Goal: Task Accomplishment & Management: Complete application form

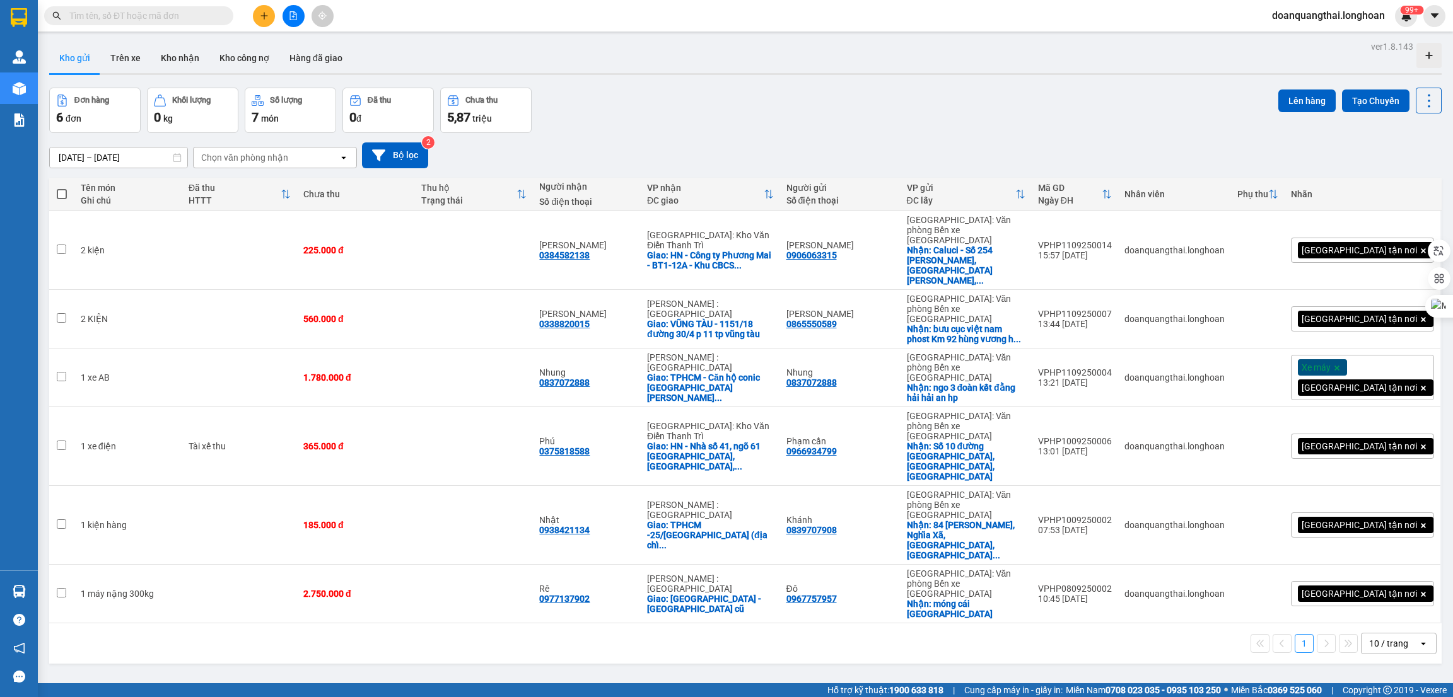
click at [206, 577] on div "ver 1.8.143 Kho gửi Trên xe Kho nhận Kho công nợ Hàng đã giao Đơn hàng 6 đơn Kh…" at bounding box center [745, 386] width 1402 height 697
click at [237, 603] on div "ver 1.8.143 Kho gửi Trên xe Kho nhận Kho công nợ Hàng đã giao Đơn hàng 6 đơn Kh…" at bounding box center [745, 386] width 1402 height 697
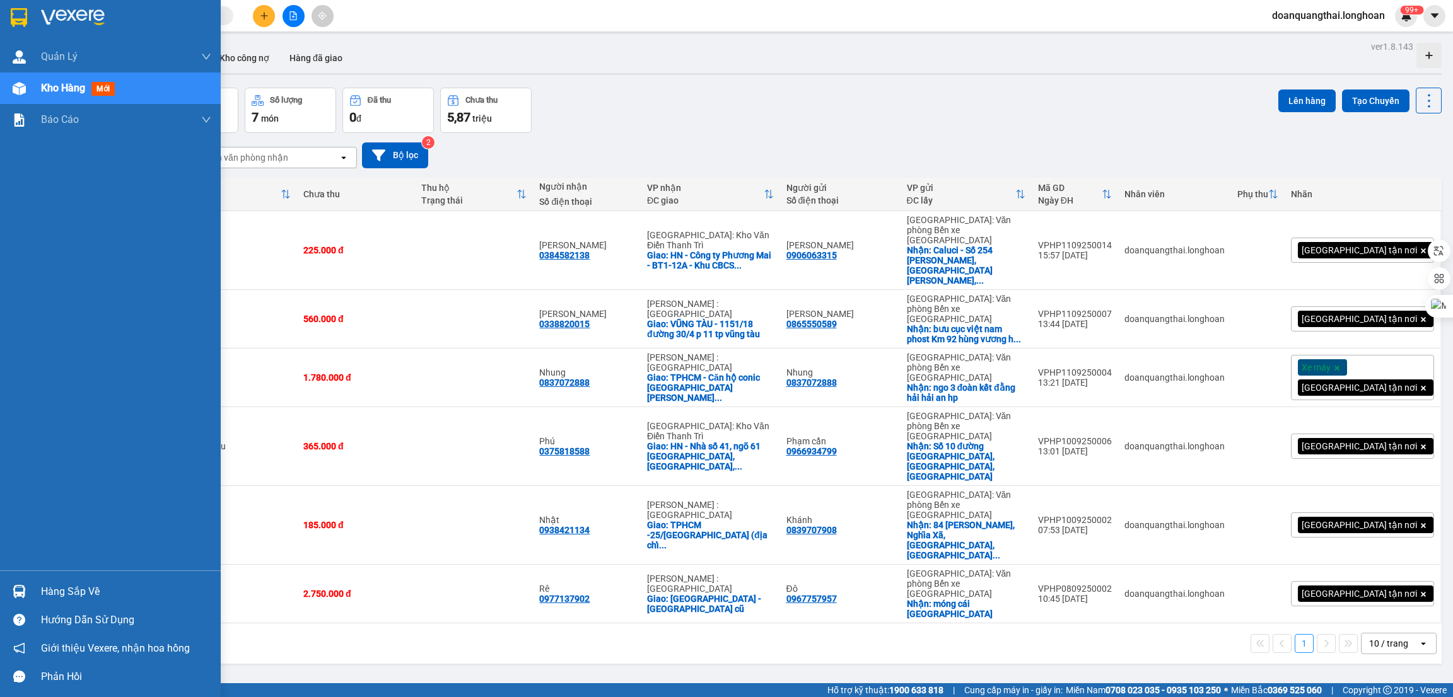
click at [13, 590] on img at bounding box center [19, 591] width 13 height 13
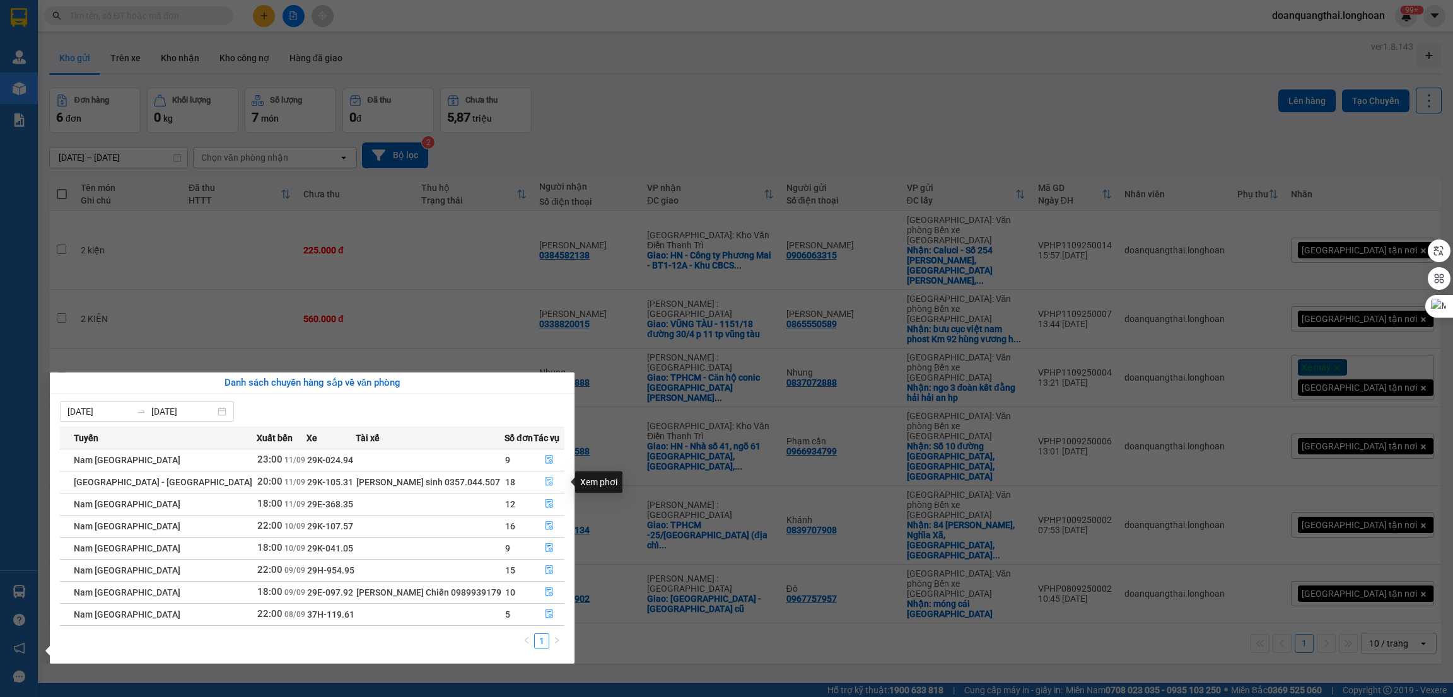
click at [545, 482] on icon "file-done" at bounding box center [549, 481] width 9 height 9
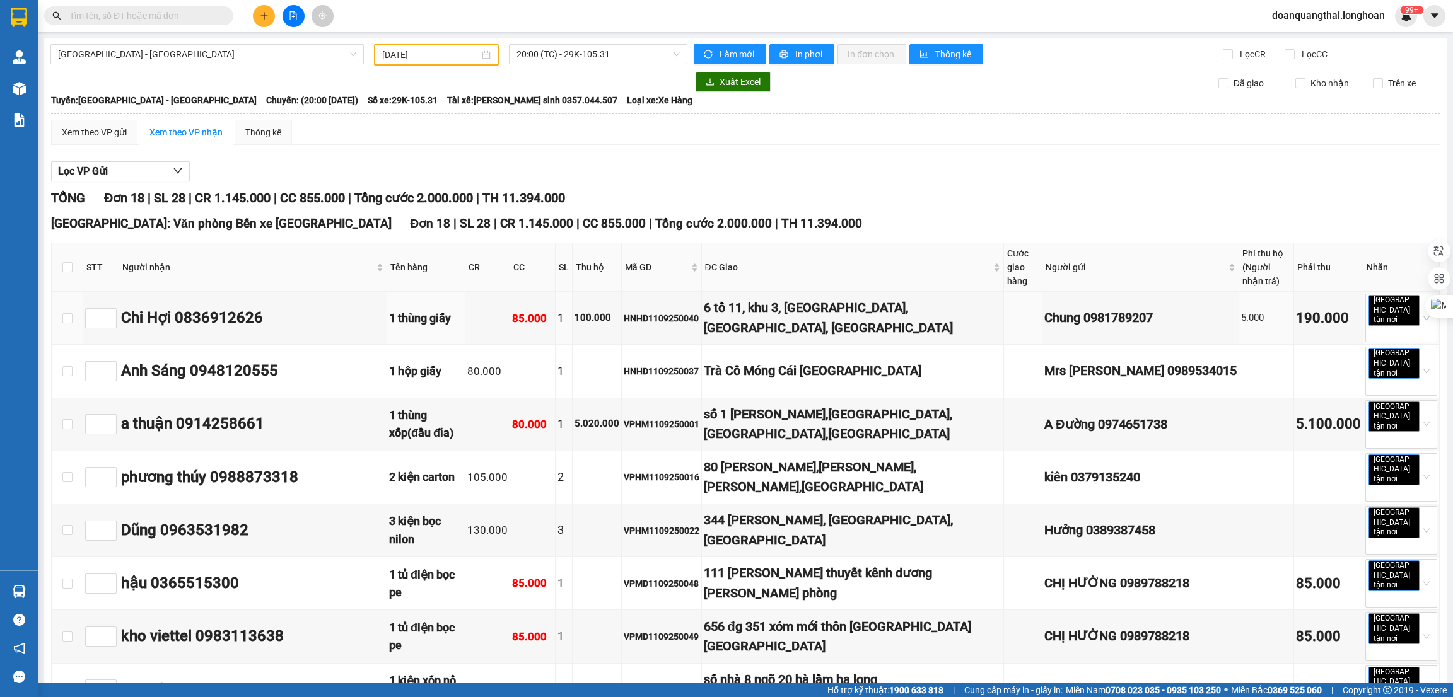
type input "[DATE]"
click at [65, 262] on input "checkbox" at bounding box center [67, 267] width 10 height 10
checkbox input "true"
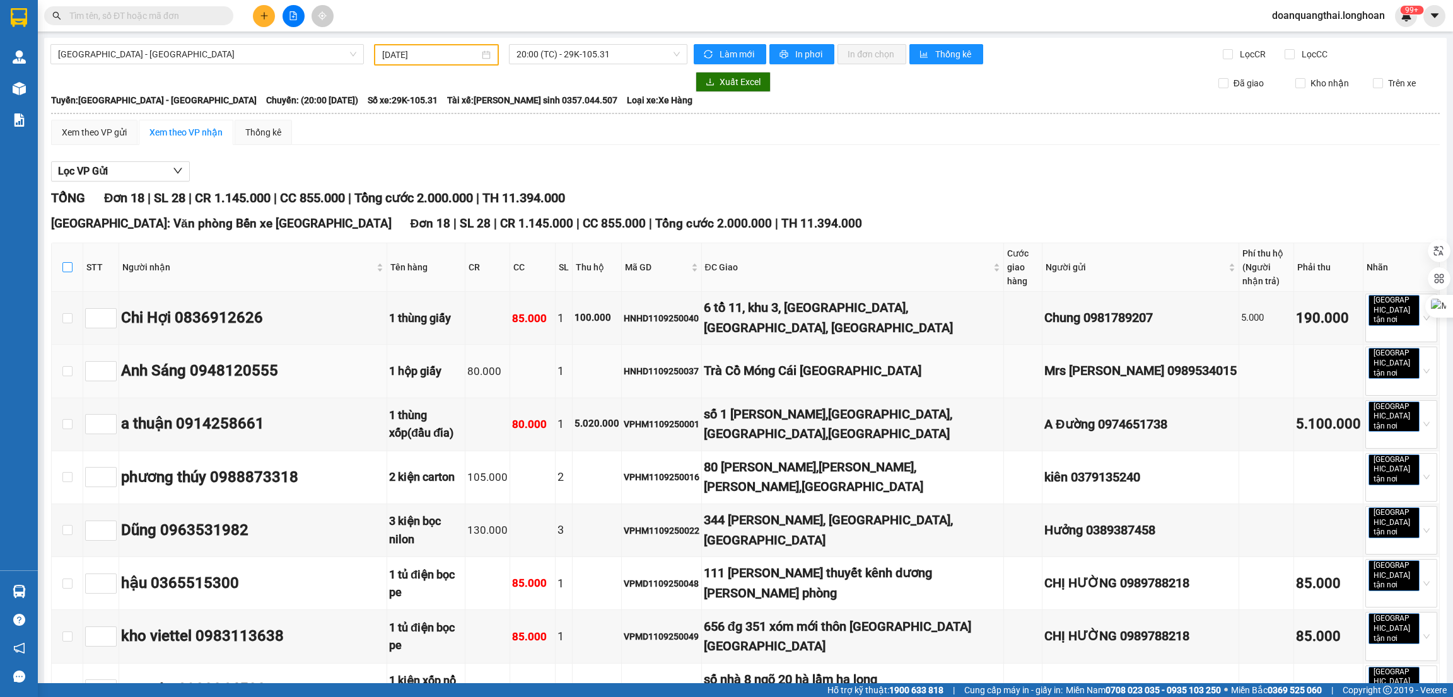
checkbox input "true"
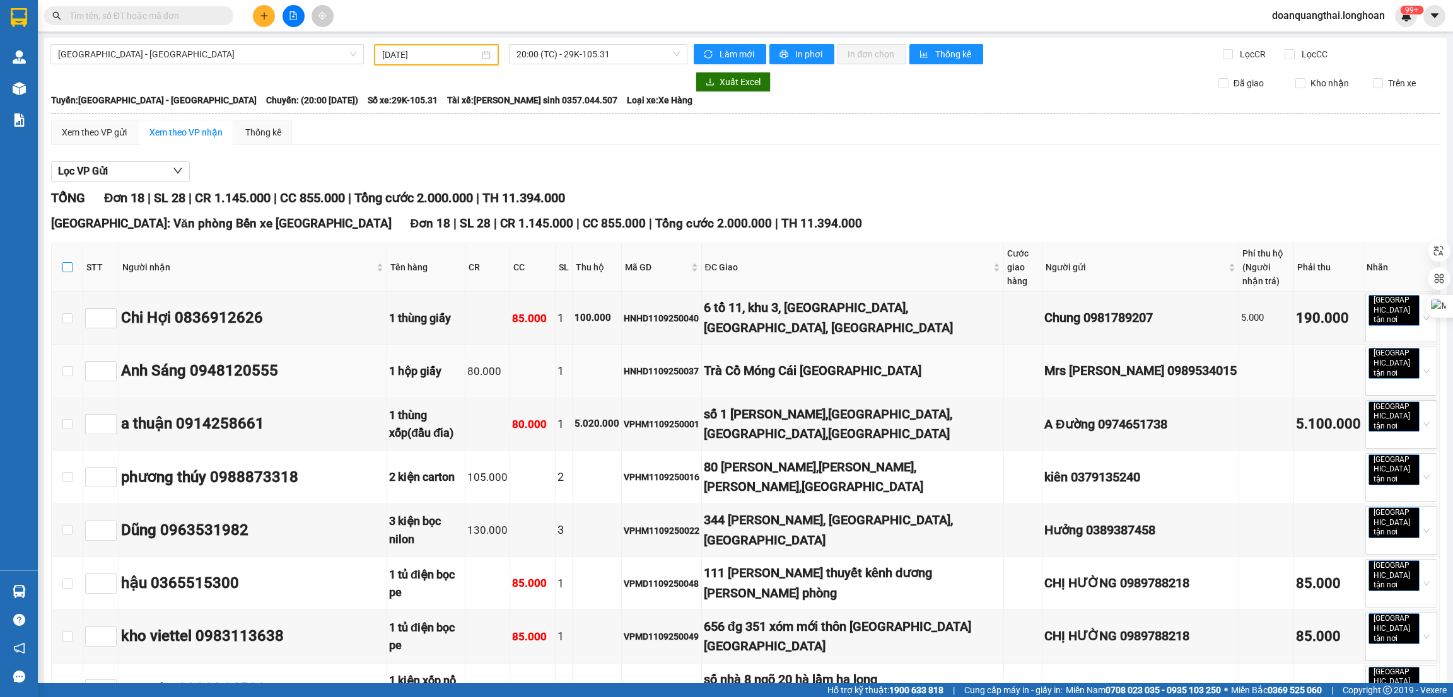
checkbox input "true"
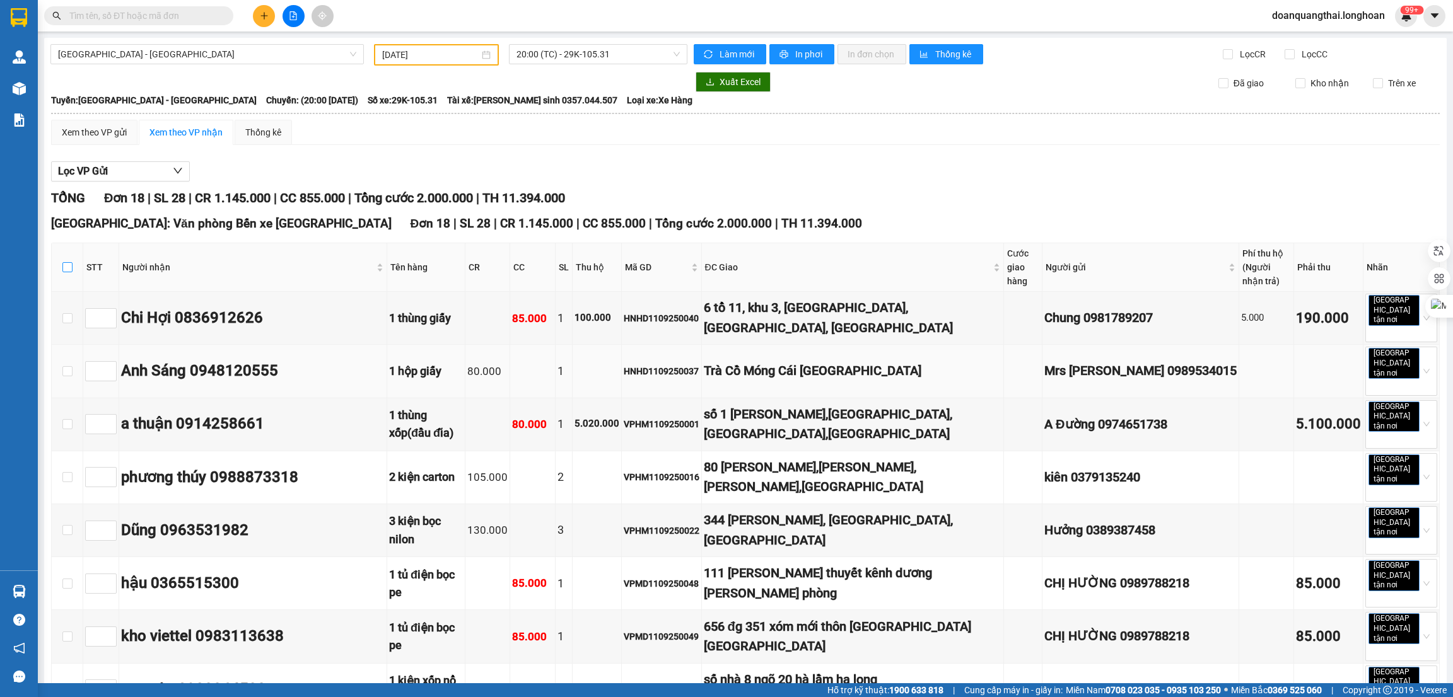
checkbox input "true"
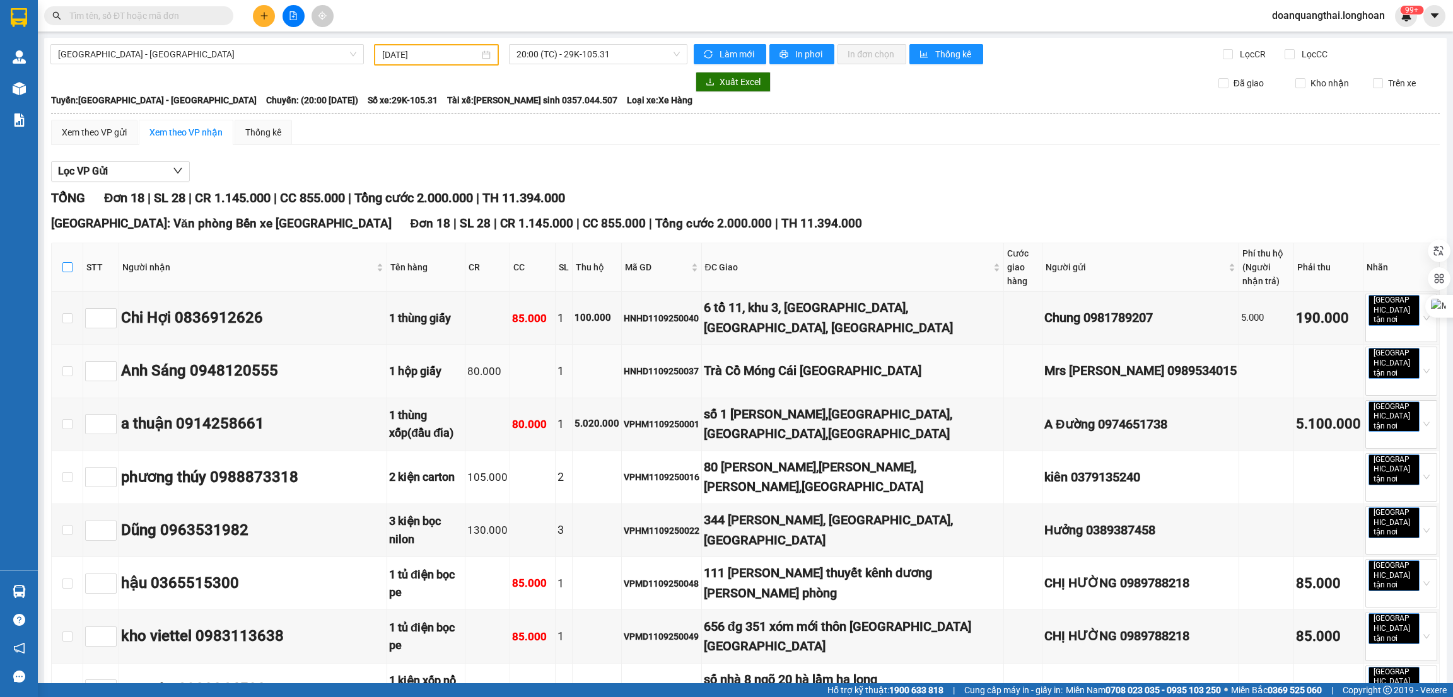
checkbox input "true"
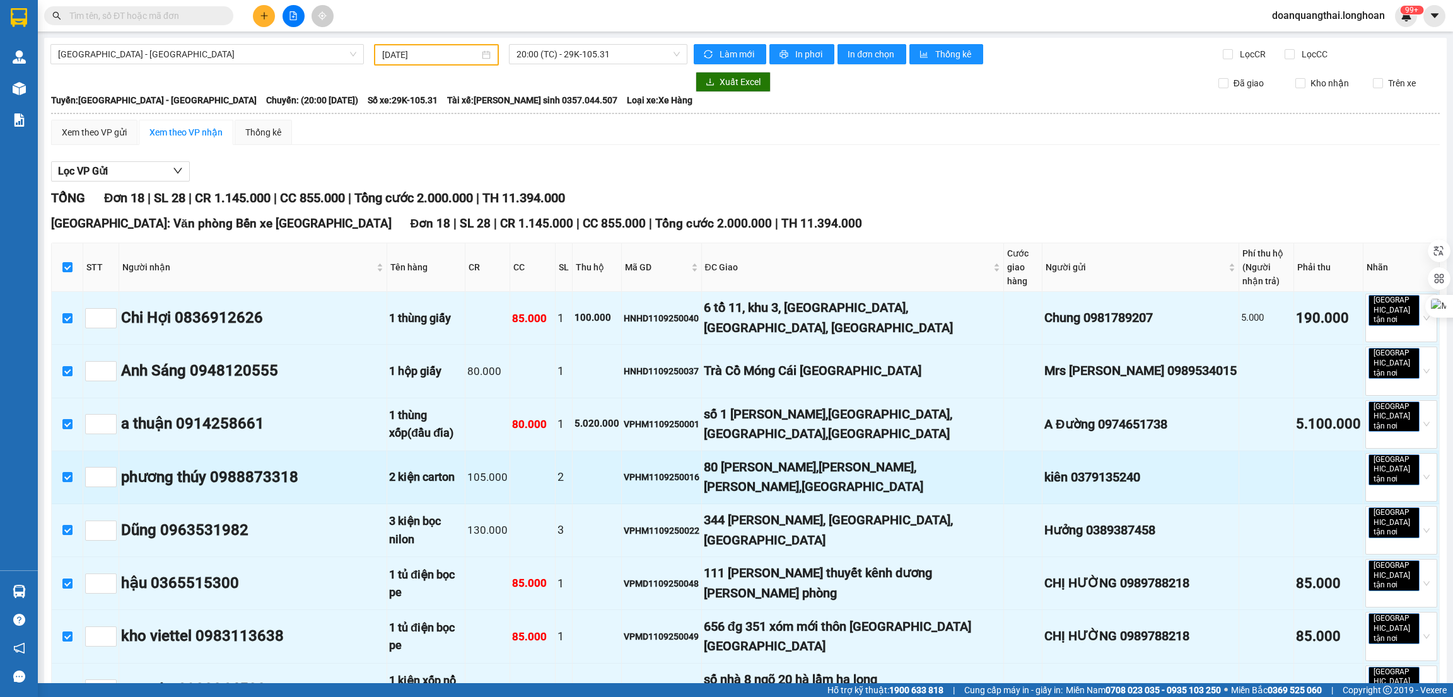
scroll to position [515, 0]
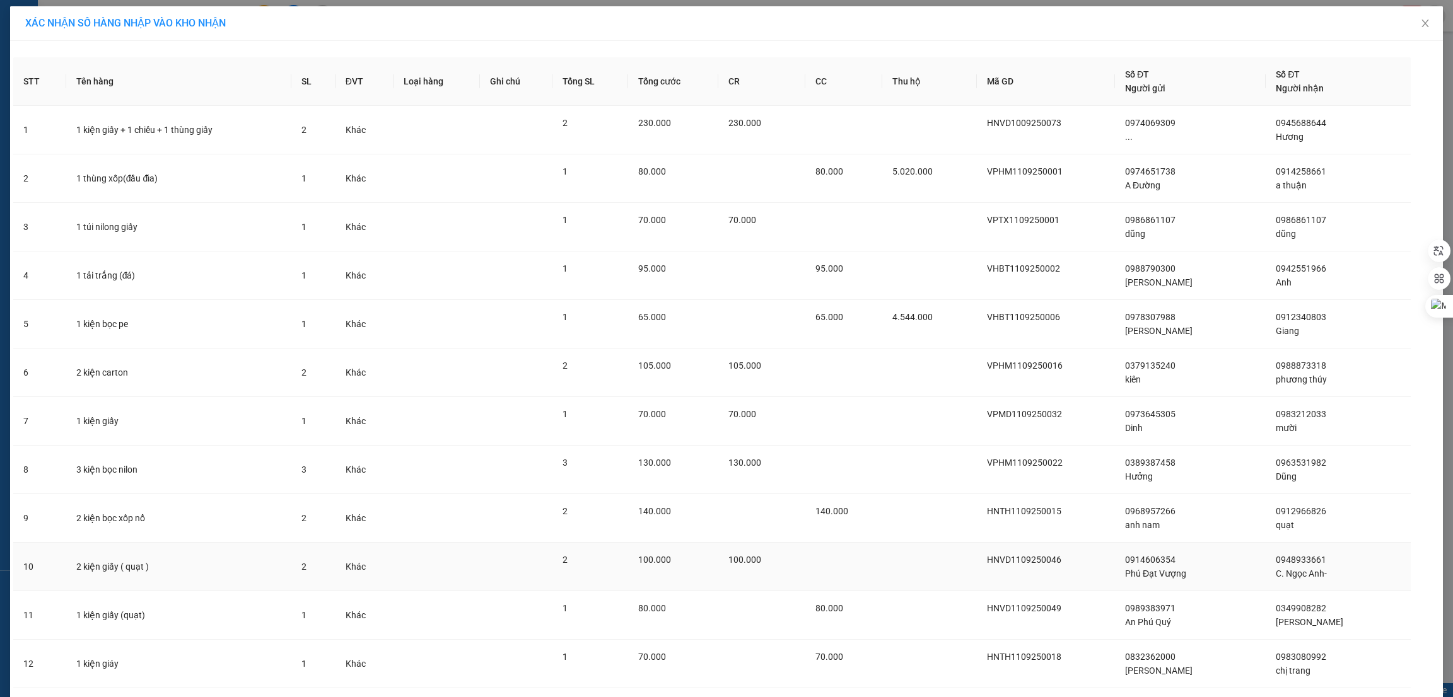
scroll to position [376, 0]
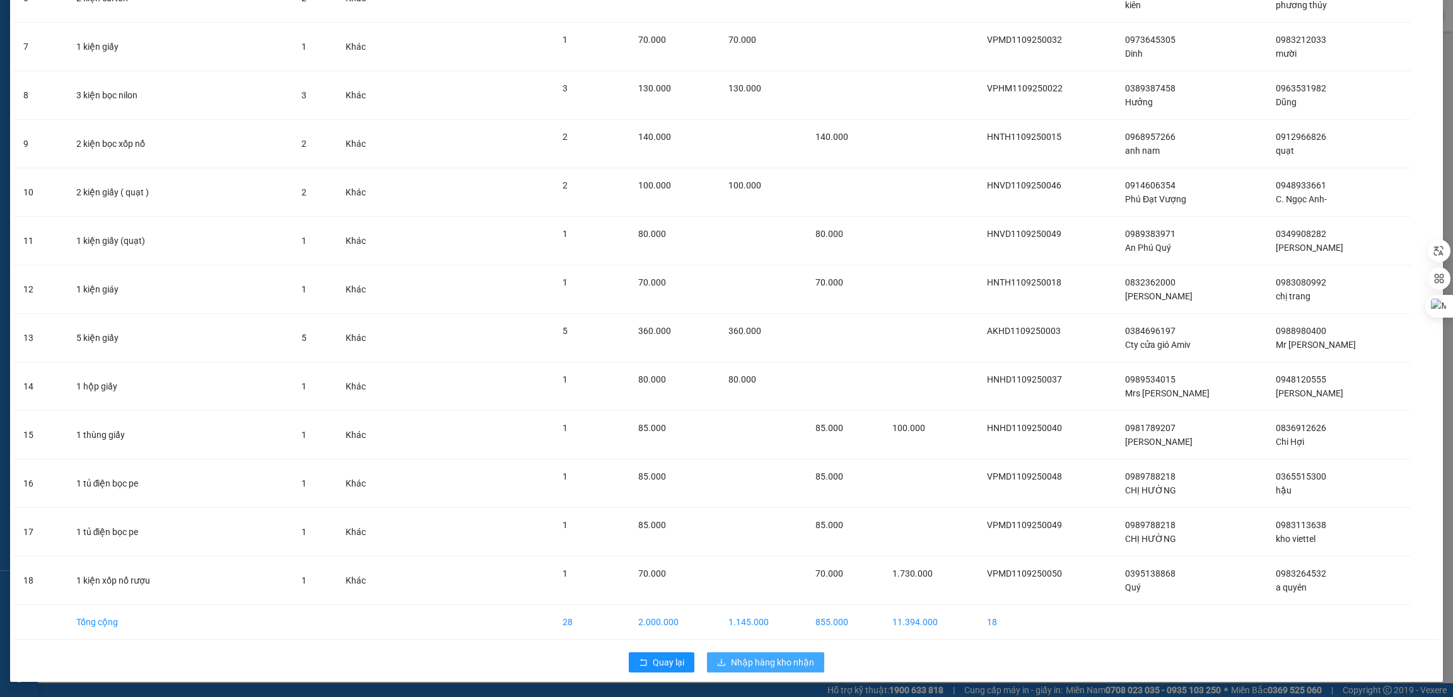
click at [735, 663] on span "Nhập hàng kho nhận" at bounding box center [772, 663] width 83 height 14
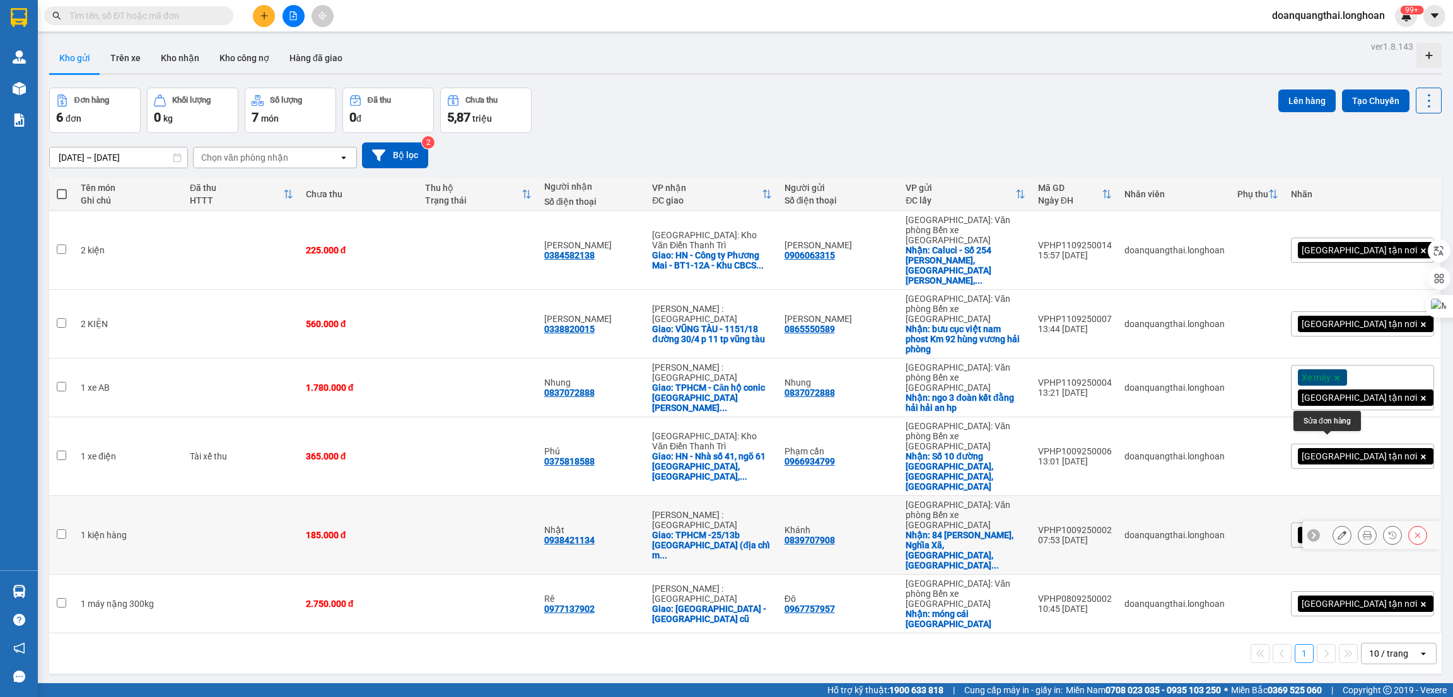
click at [1337, 531] on icon at bounding box center [1341, 535] width 9 height 9
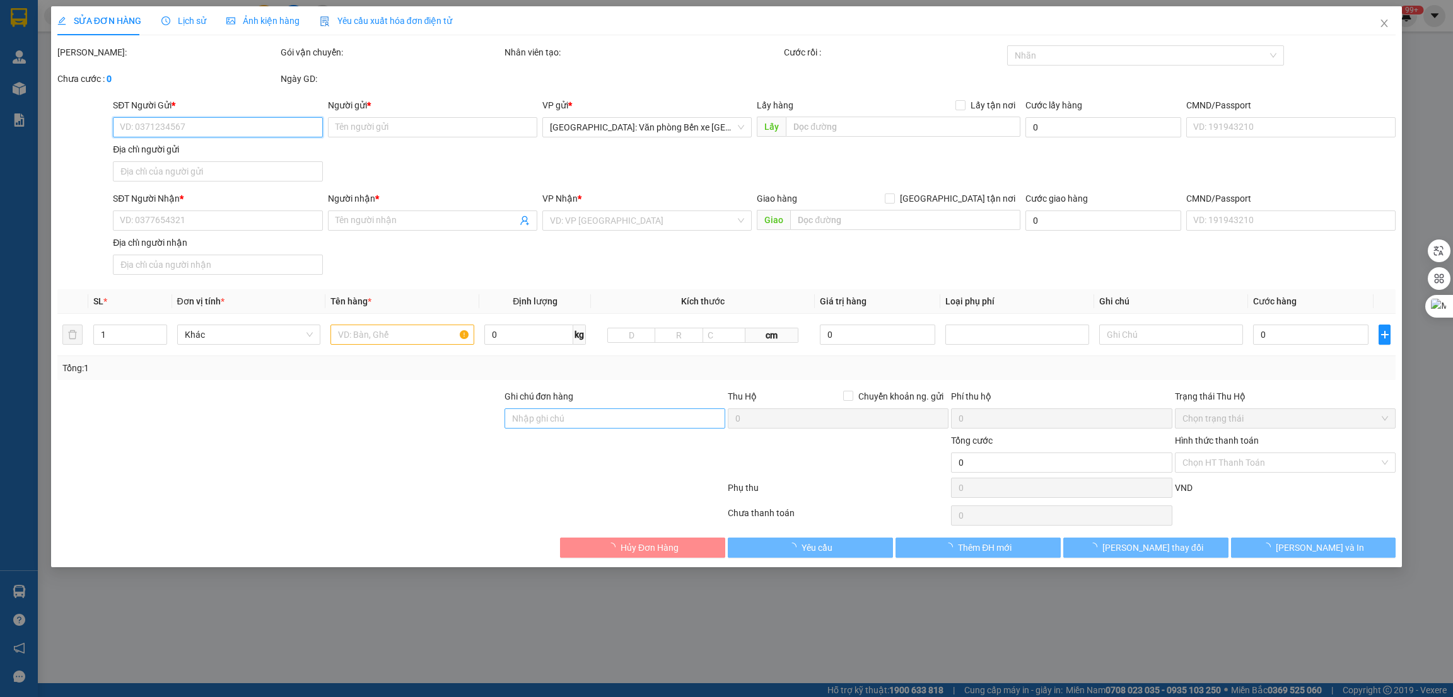
type input "0839707908"
type input "Khánh"
checkbox input "true"
type input "[STREET_ADDRESS][PERSON_NAME]"
type input "0938421134"
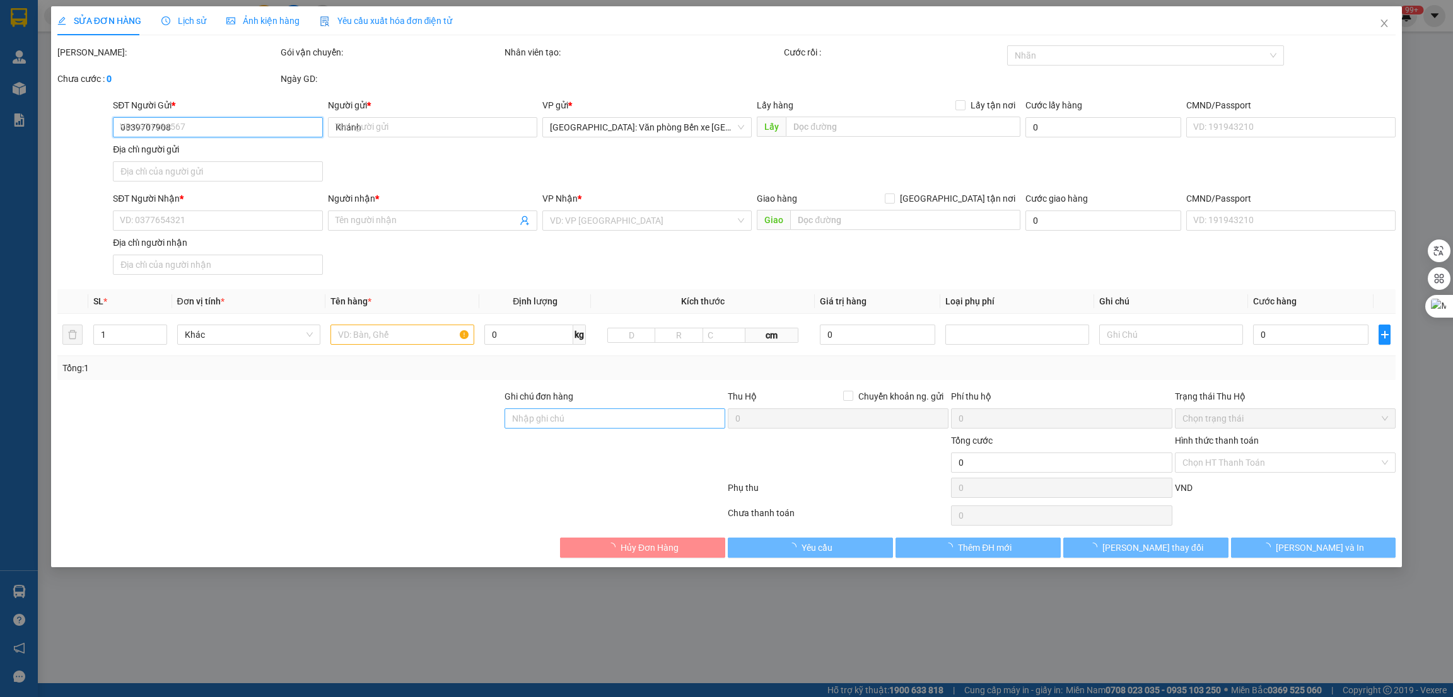
type input "Nhật"
checkbox input "true"
type input "TPHCM -25/[GEOGRAPHIC_DATA] (địa chỉ mới [GEOGRAPHIC_DATA])"
type input "185.000"
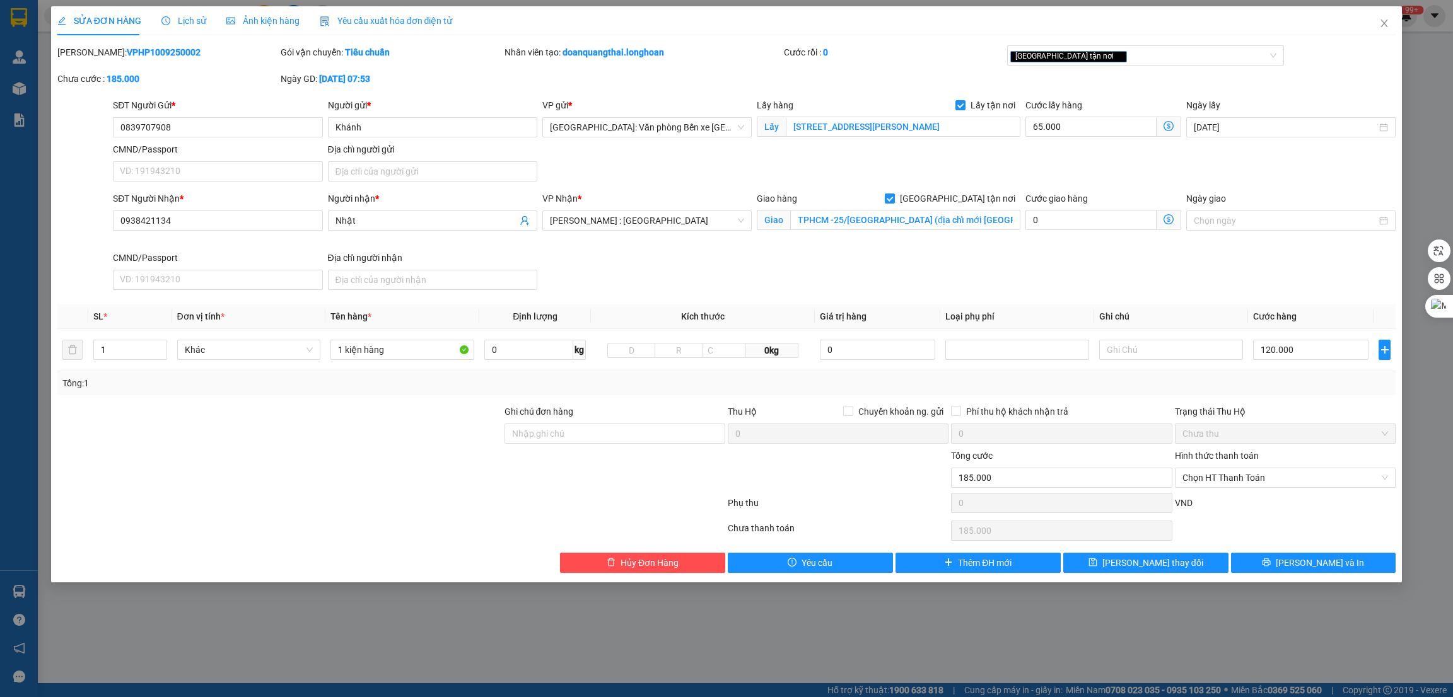
click at [364, 450] on div at bounding box center [279, 471] width 447 height 44
click at [240, 129] on input "0839707908" at bounding box center [217, 127] width 209 height 20
click at [239, 129] on input "0839707908" at bounding box center [217, 127] width 209 height 20
click at [1382, 23] on icon "close" at bounding box center [1384, 23] width 10 height 10
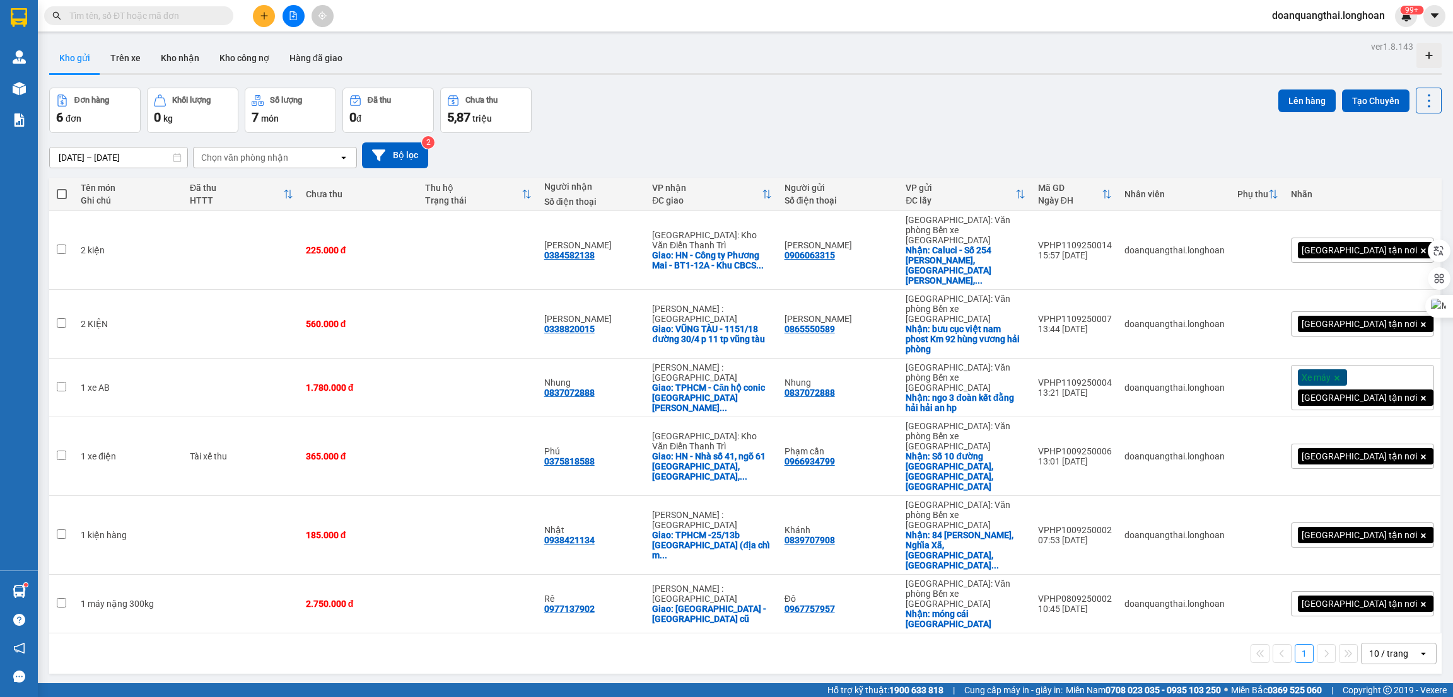
click at [148, 16] on input "text" at bounding box center [143, 16] width 149 height 14
paste input "0979046978"
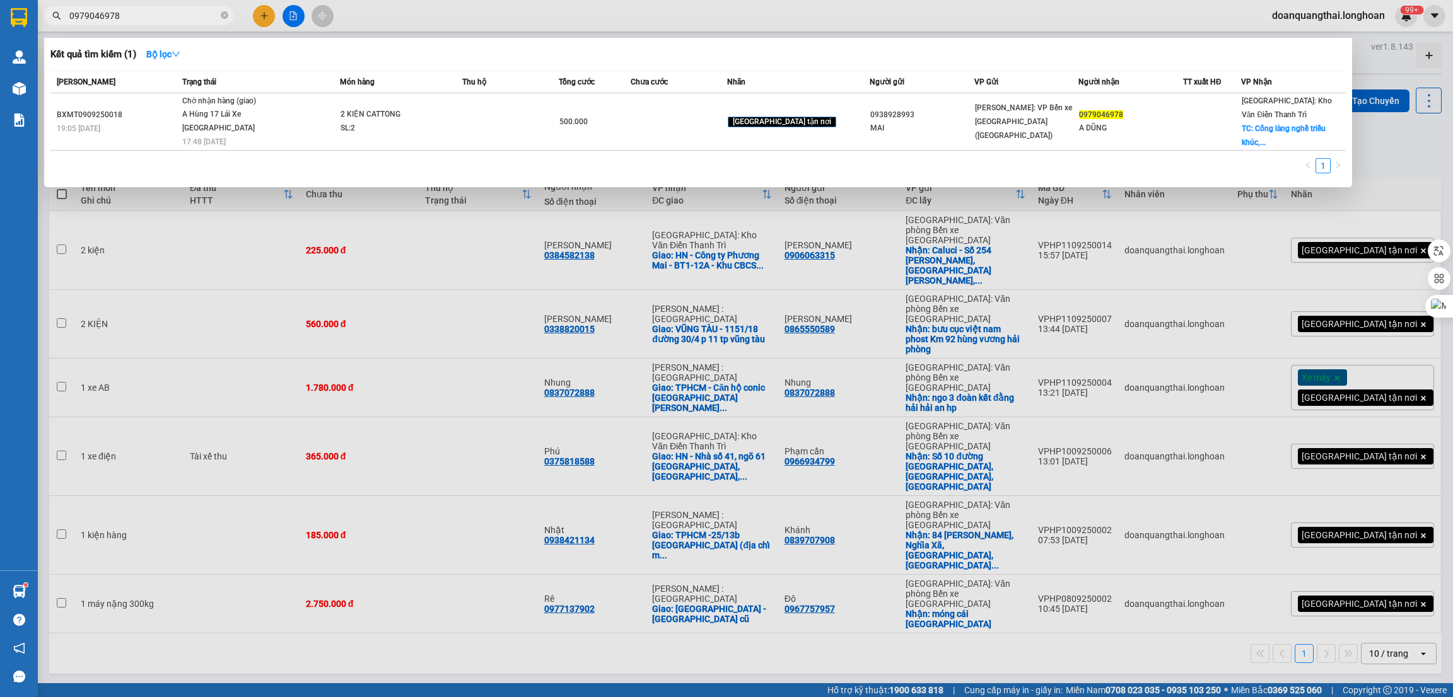
type input "0979046978"
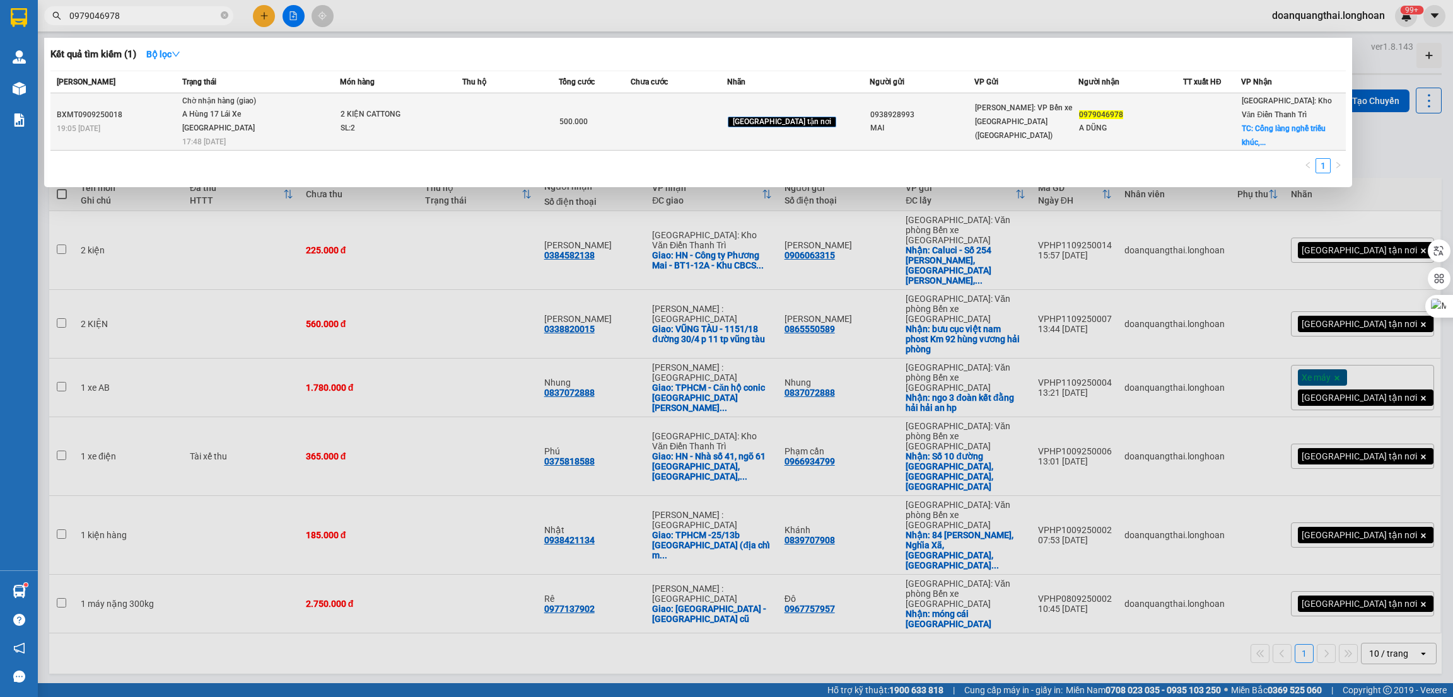
click at [231, 110] on div "A Hùng 17 Lái Xe [GEOGRAPHIC_DATA] 0325666247" at bounding box center [229, 121] width 95 height 27
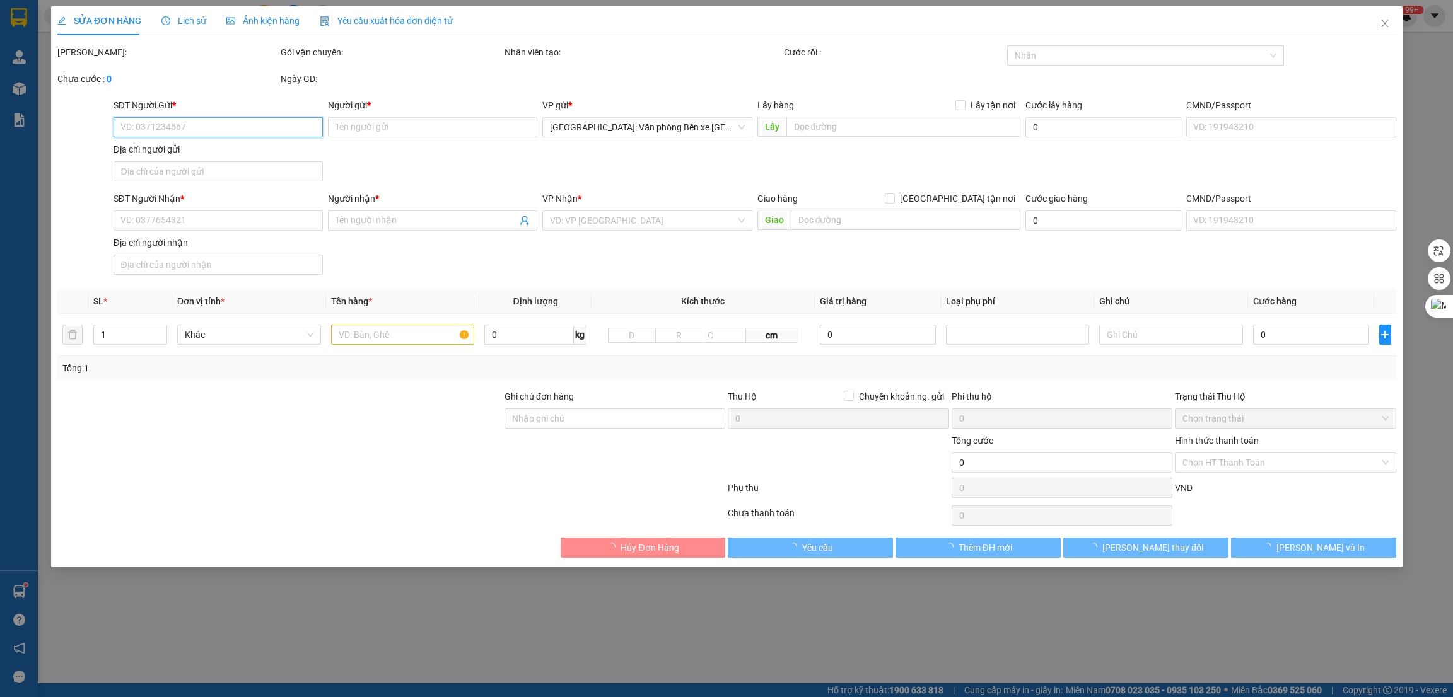
type input "0938928993"
type input "MAI"
type input "0979046978"
type input "A DŨNG"
checkbox input "true"
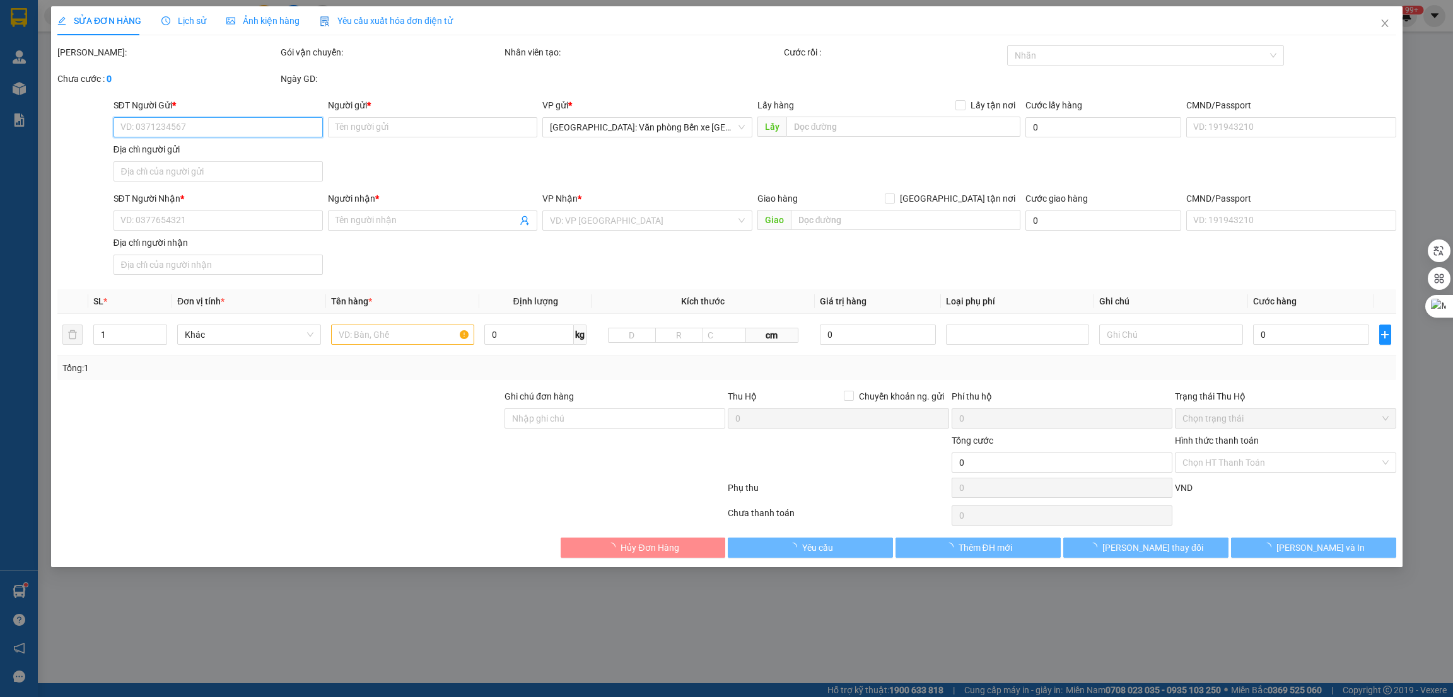
type input "Cổng làng nghề triều khúc, số 1 ngỏ 1 , [GEOGRAPHIC_DATA], thanh trì [GEOGRAPHI…"
type input "500.000"
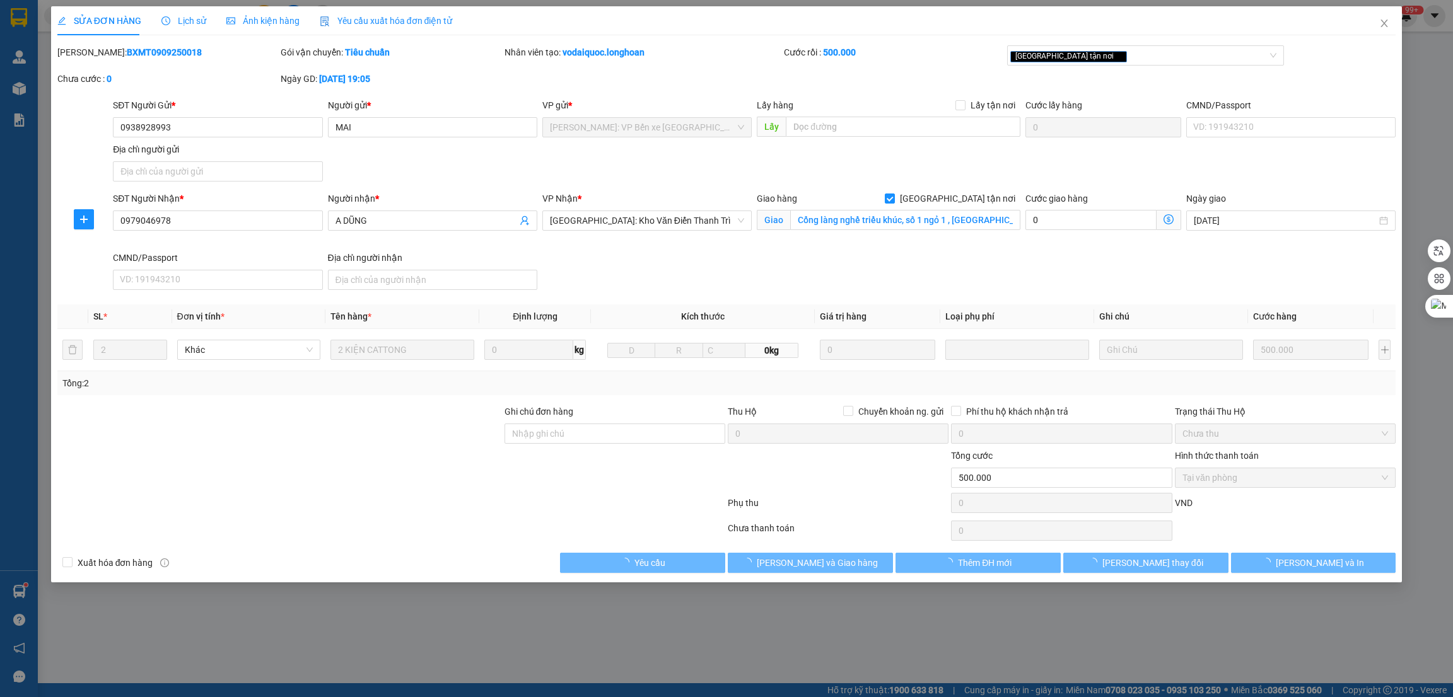
click at [188, 16] on span "Lịch sử" at bounding box center [183, 21] width 45 height 10
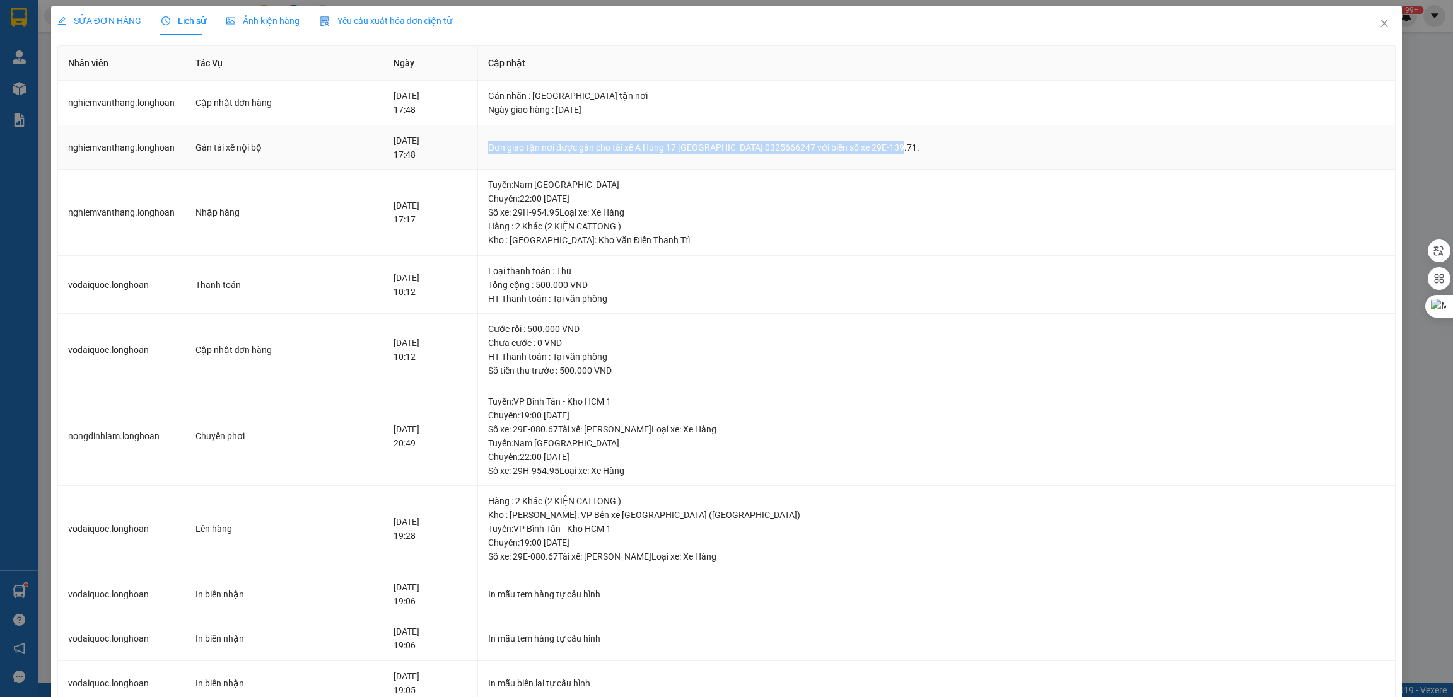
drag, startPoint x: 527, startPoint y: 146, endPoint x: 925, endPoint y: 161, distance: 398.8
click at [925, 161] on td "Đơn giao tận nơi được gán cho tài xế A Hùng 17 [GEOGRAPHIC_DATA] 0325666247 với…" at bounding box center [936, 147] width 917 height 45
copy div "Đơn giao tận nơi được gán cho tài xế A Hùng 17 [GEOGRAPHIC_DATA] 0325666247 với…"
click at [1379, 26] on icon "close" at bounding box center [1384, 23] width 10 height 10
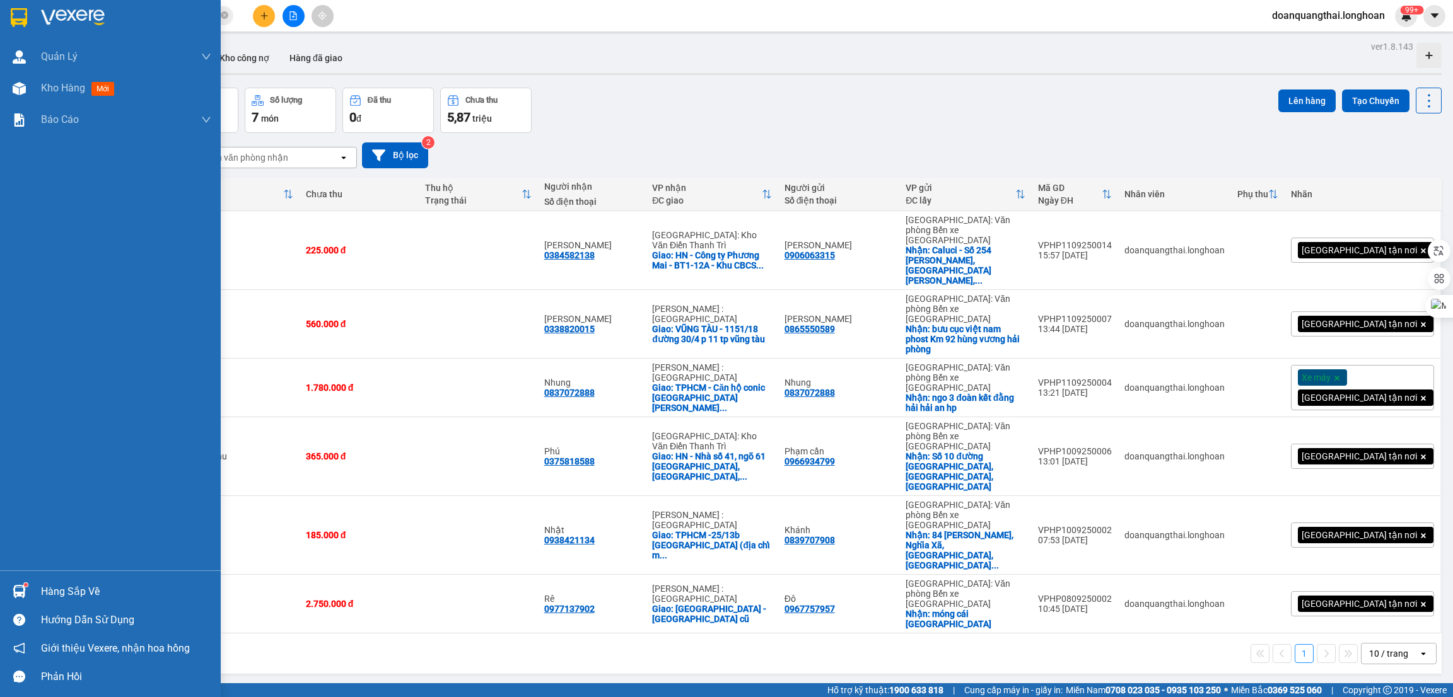
click at [33, 599] on div "Hàng sắp về" at bounding box center [110, 592] width 221 height 28
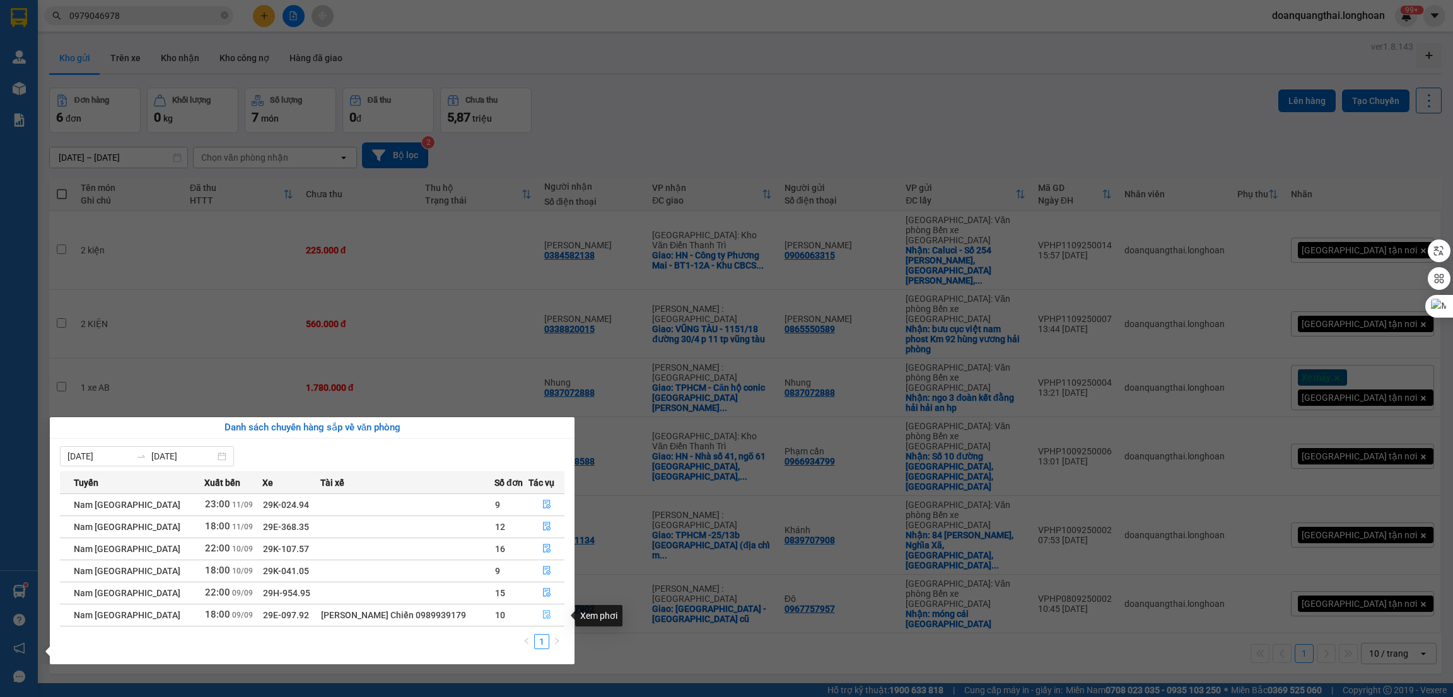
click at [544, 617] on icon "file-done" at bounding box center [546, 614] width 9 height 9
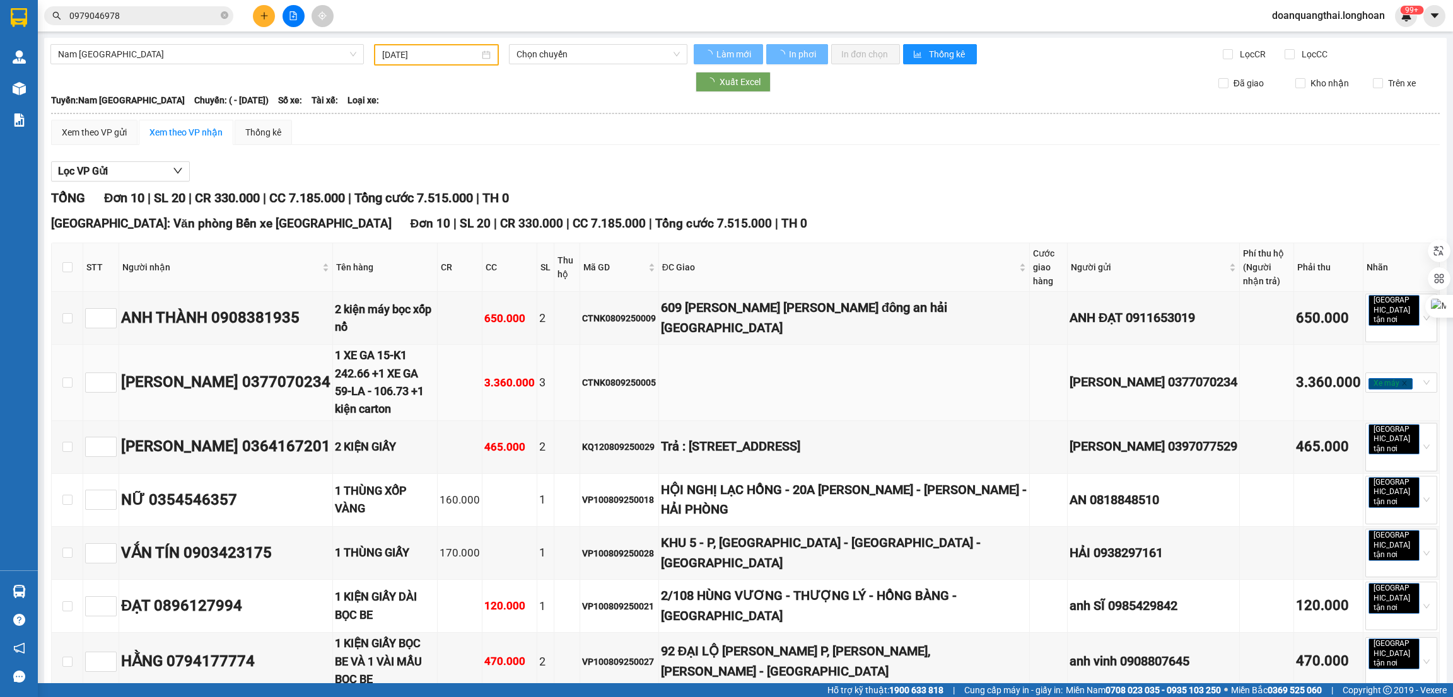
type input "[DATE]"
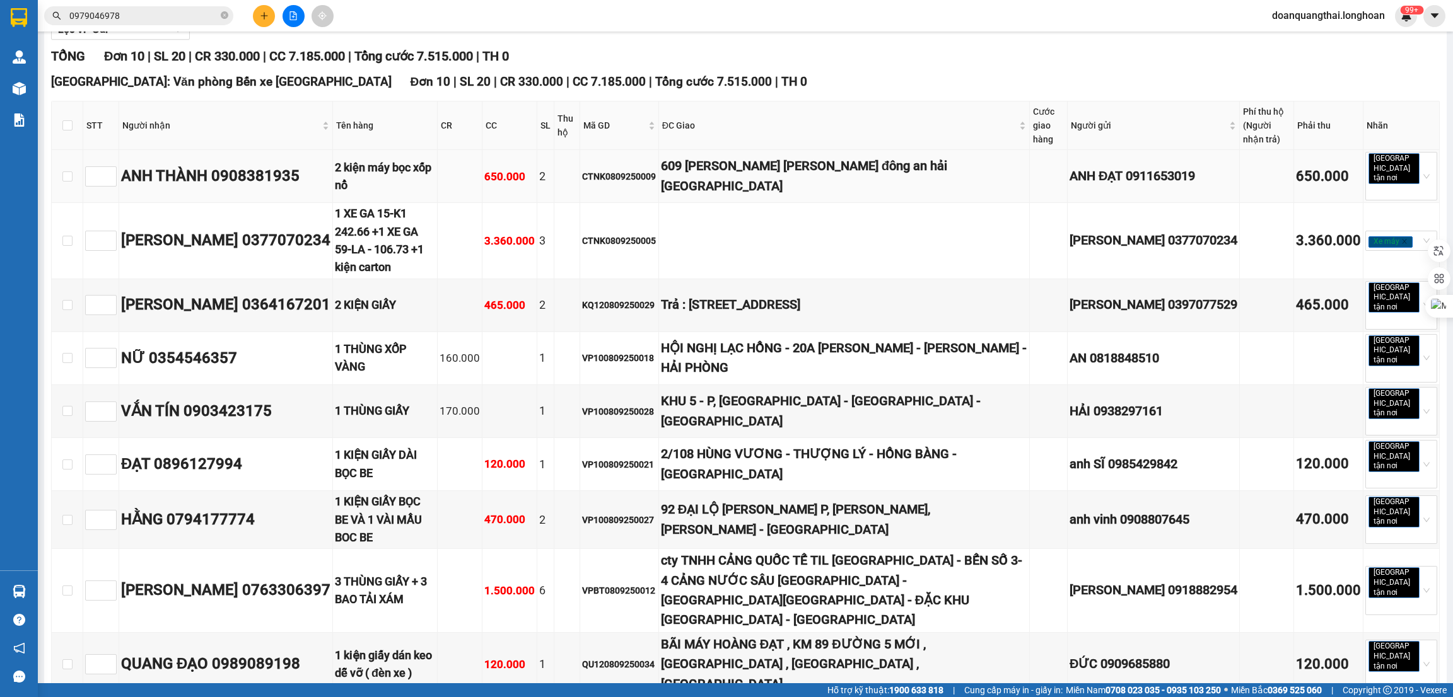
scroll to position [189, 0]
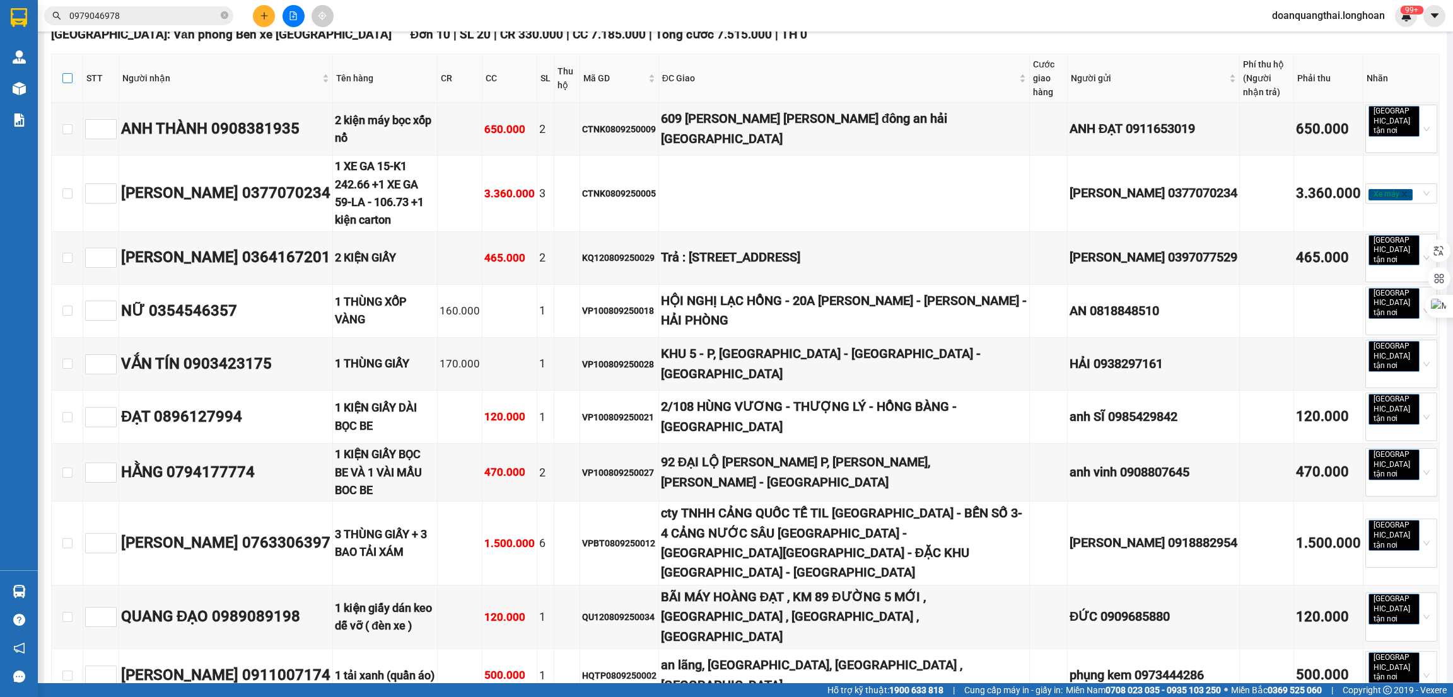
click at [65, 79] on input "checkbox" at bounding box center [67, 78] width 10 height 10
checkbox input "true"
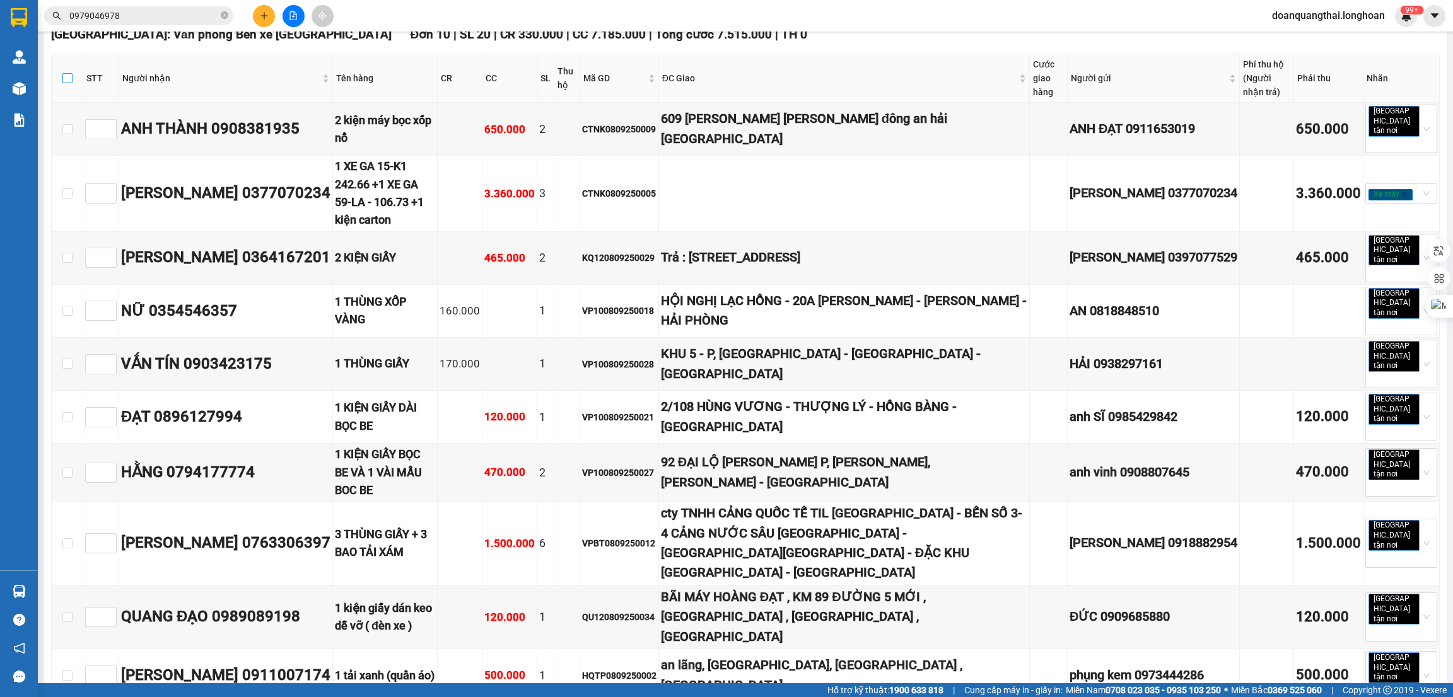
checkbox input "true"
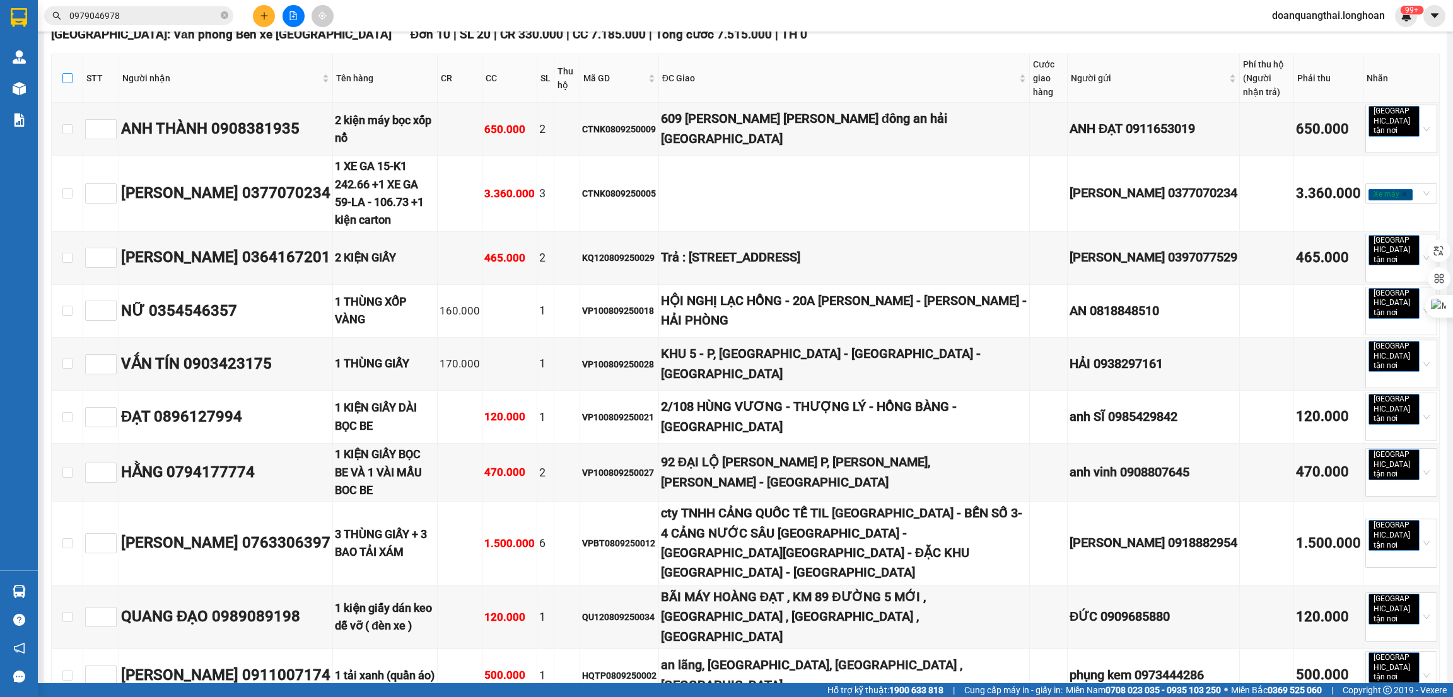
checkbox input "true"
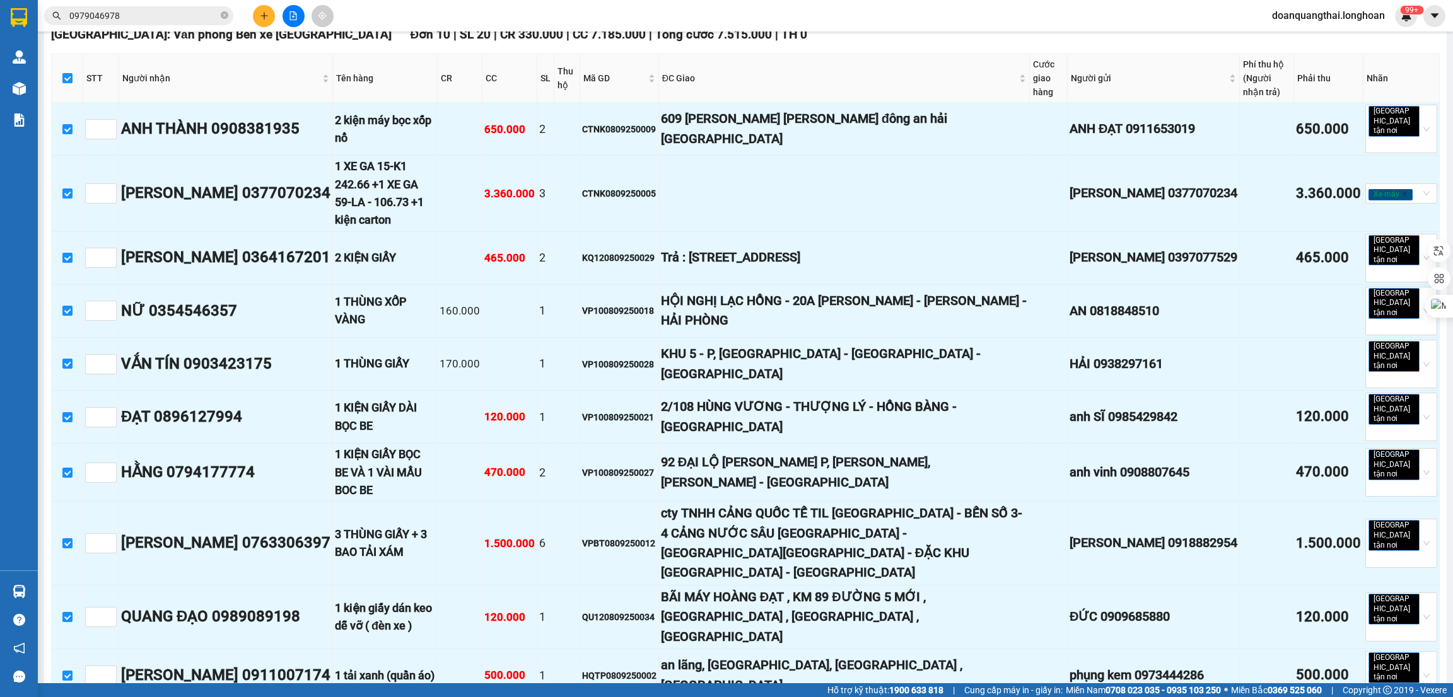
click at [67, 81] on input "checkbox" at bounding box center [67, 78] width 10 height 10
checkbox input "false"
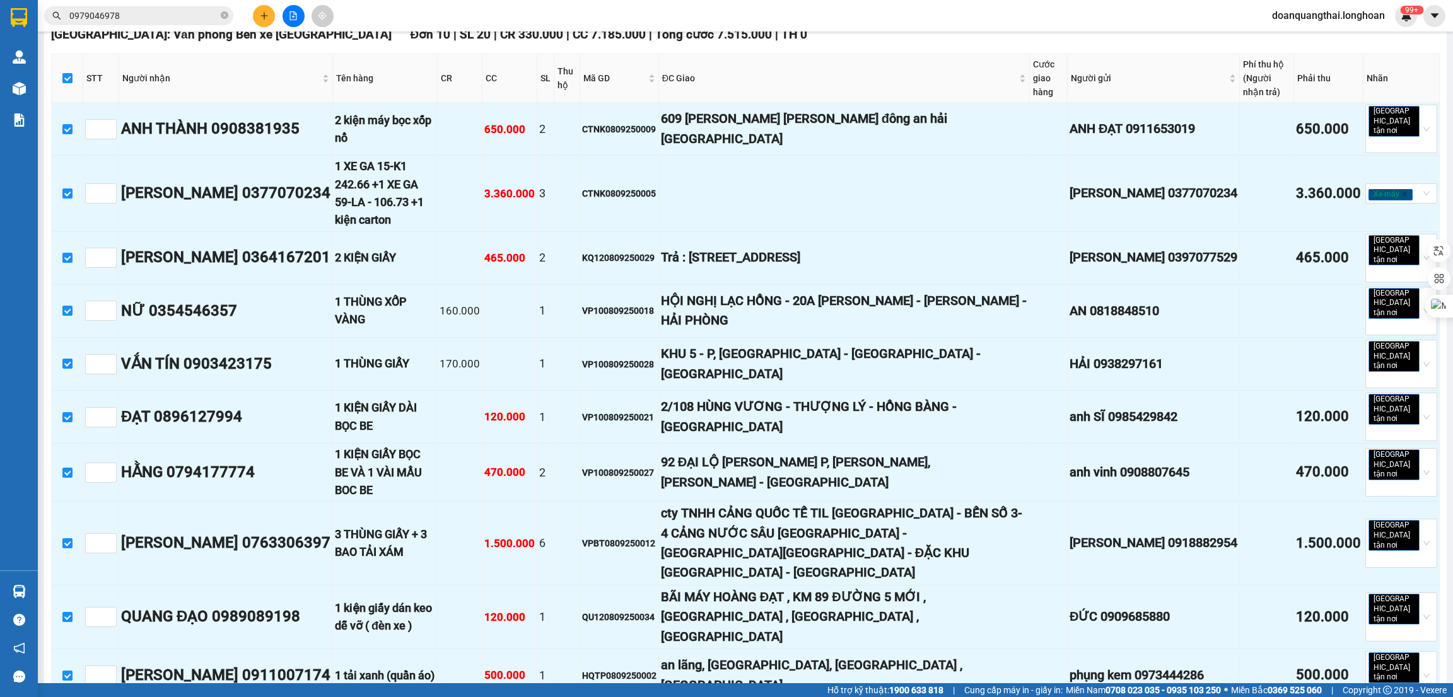
checkbox input "false"
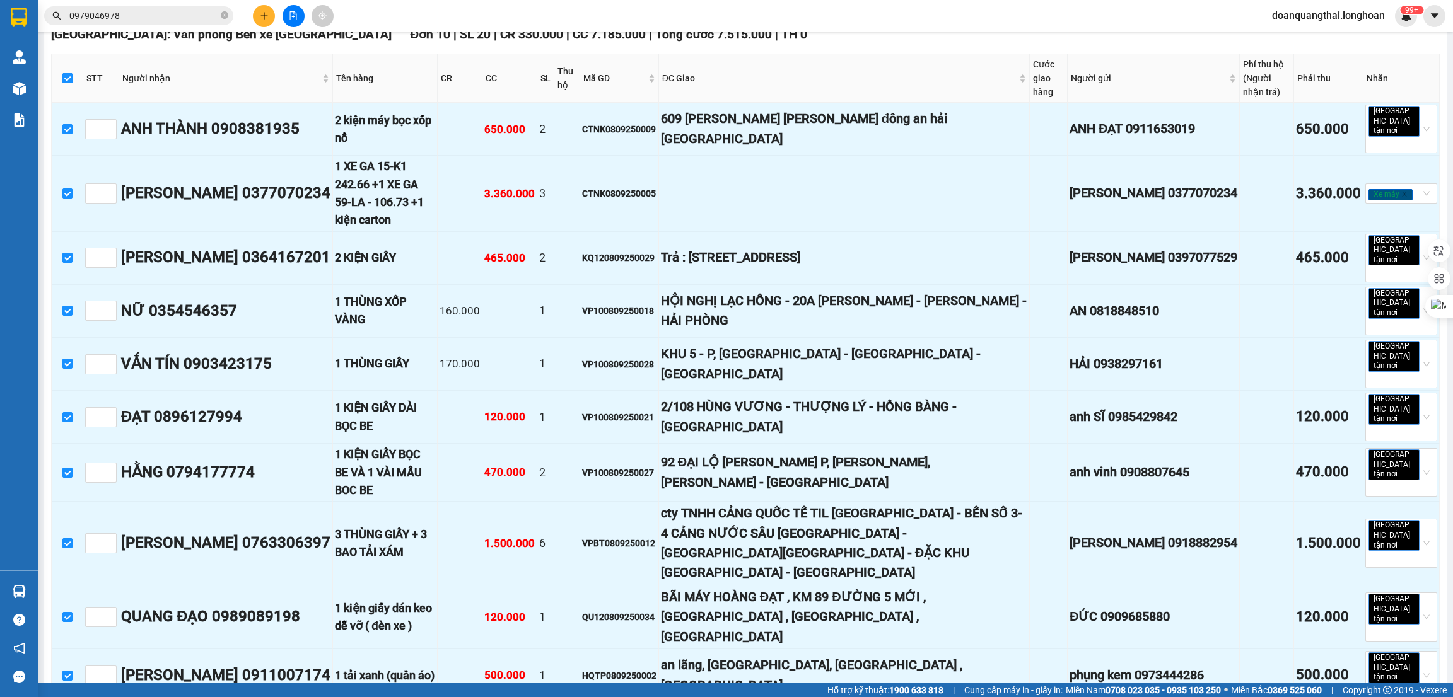
checkbox input "false"
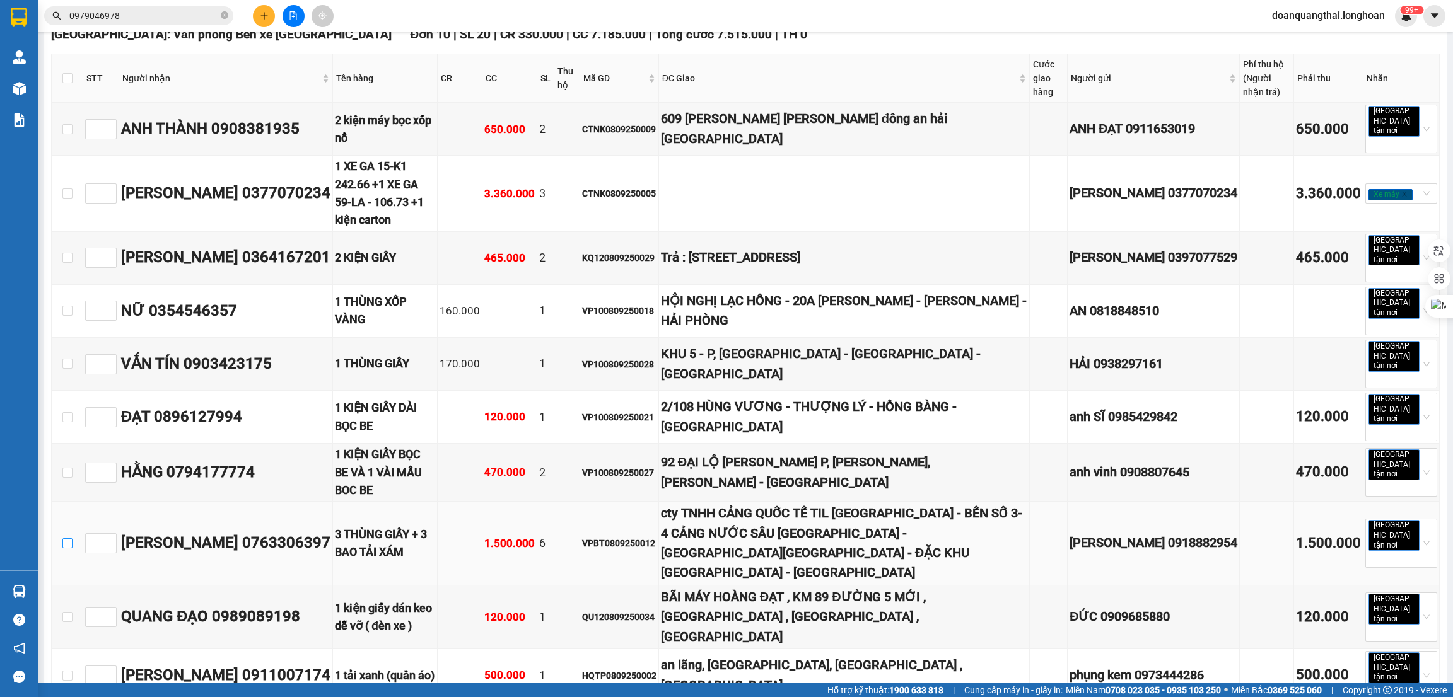
click at [70, 538] on input "checkbox" at bounding box center [67, 543] width 10 height 10
checkbox input "true"
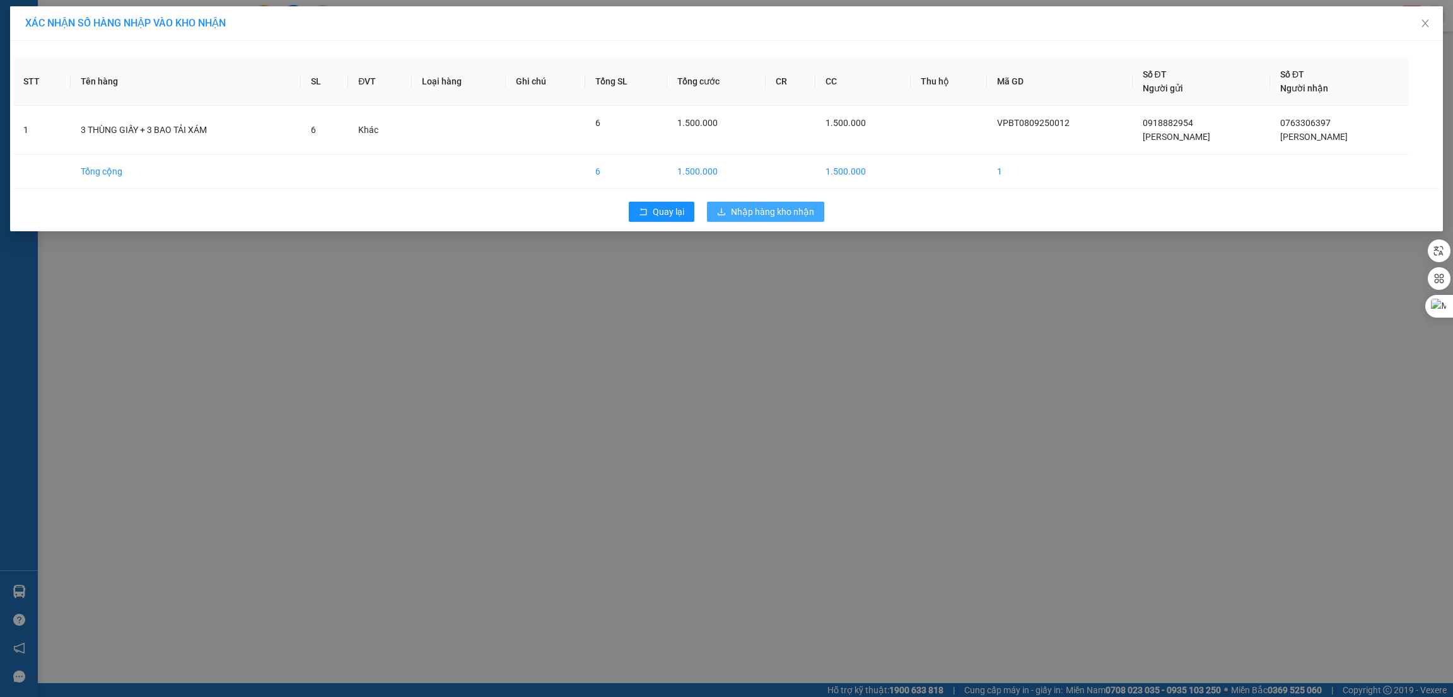
click at [744, 218] on span "Nhập hàng kho nhận" at bounding box center [772, 212] width 83 height 14
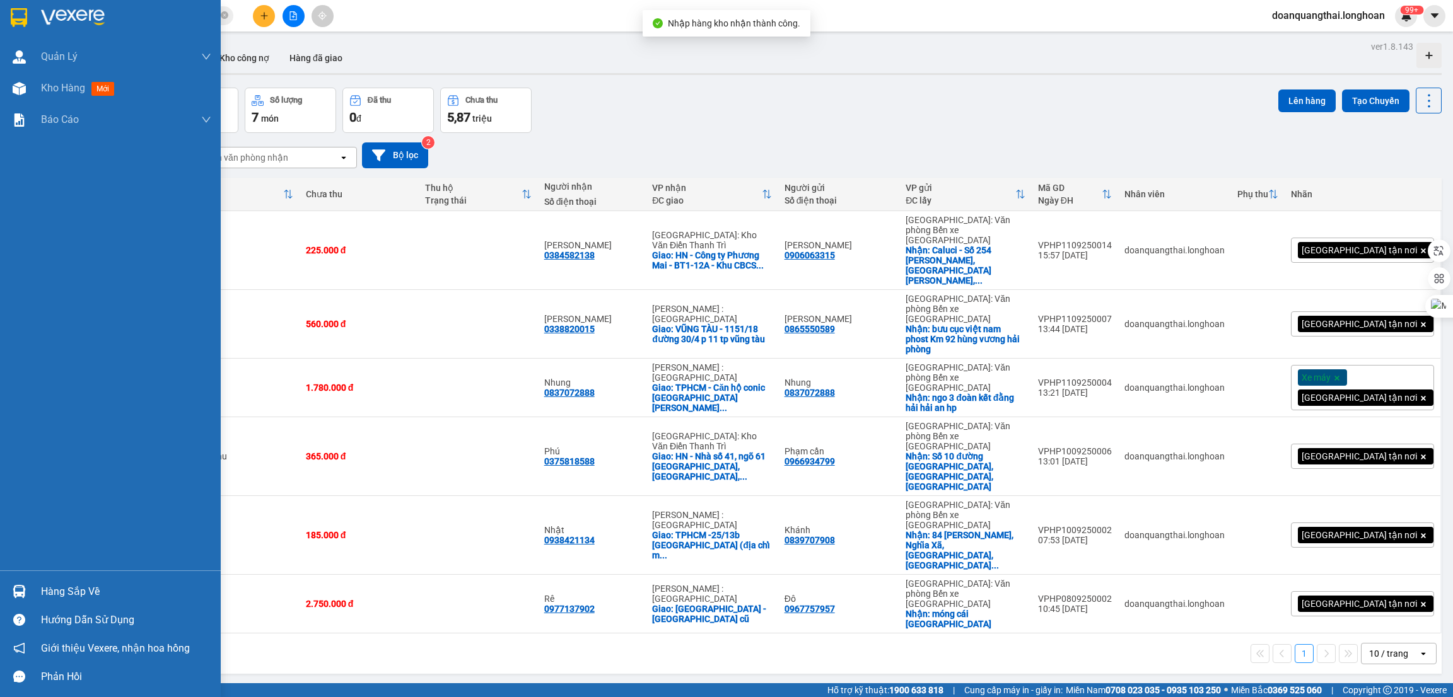
click at [16, 579] on div "Hàng sắp về" at bounding box center [110, 592] width 221 height 28
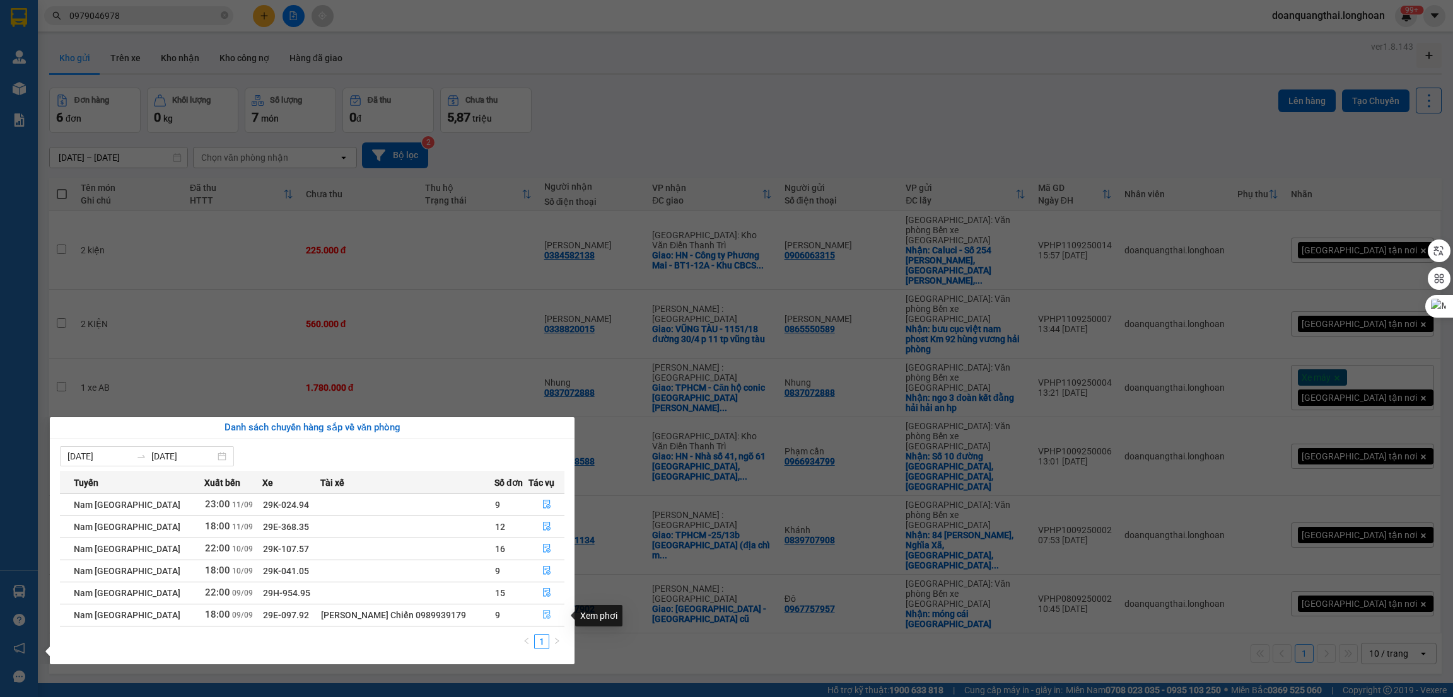
click at [543, 612] on icon "file-done" at bounding box center [547, 615] width 8 height 9
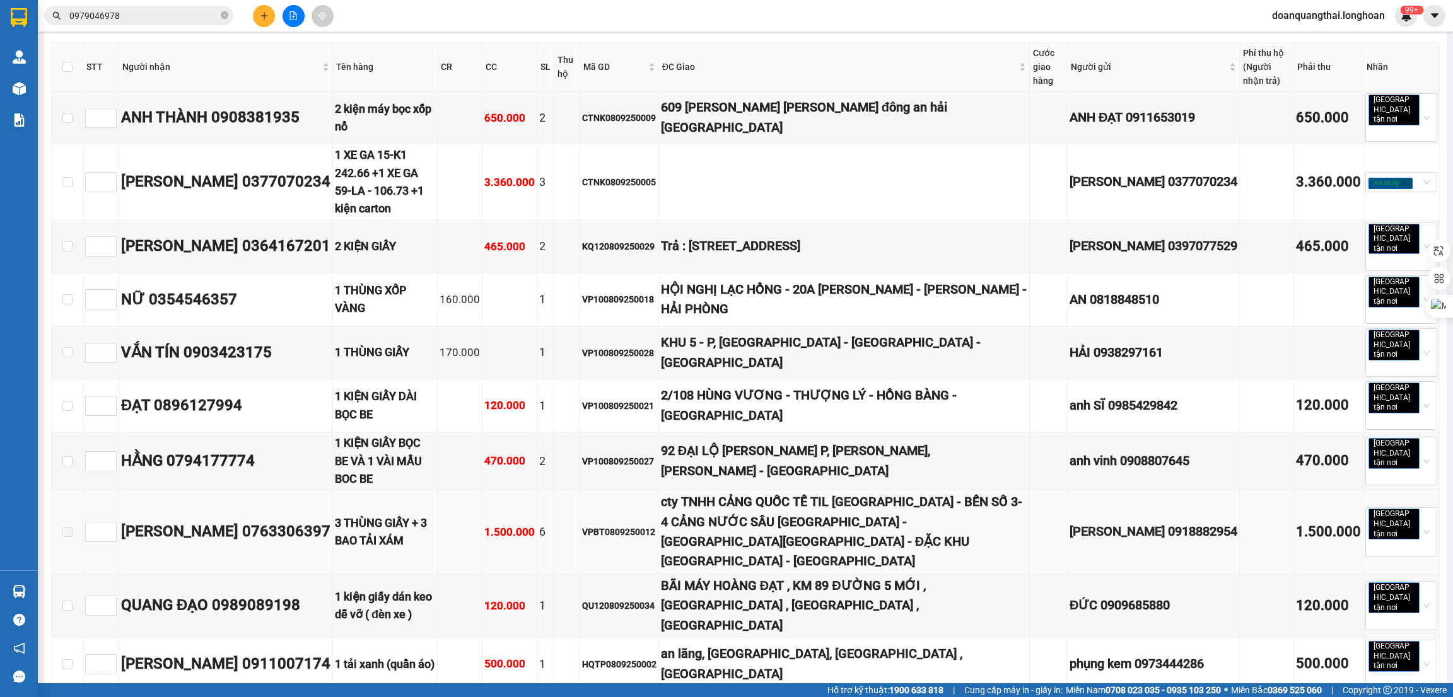
scroll to position [105, 0]
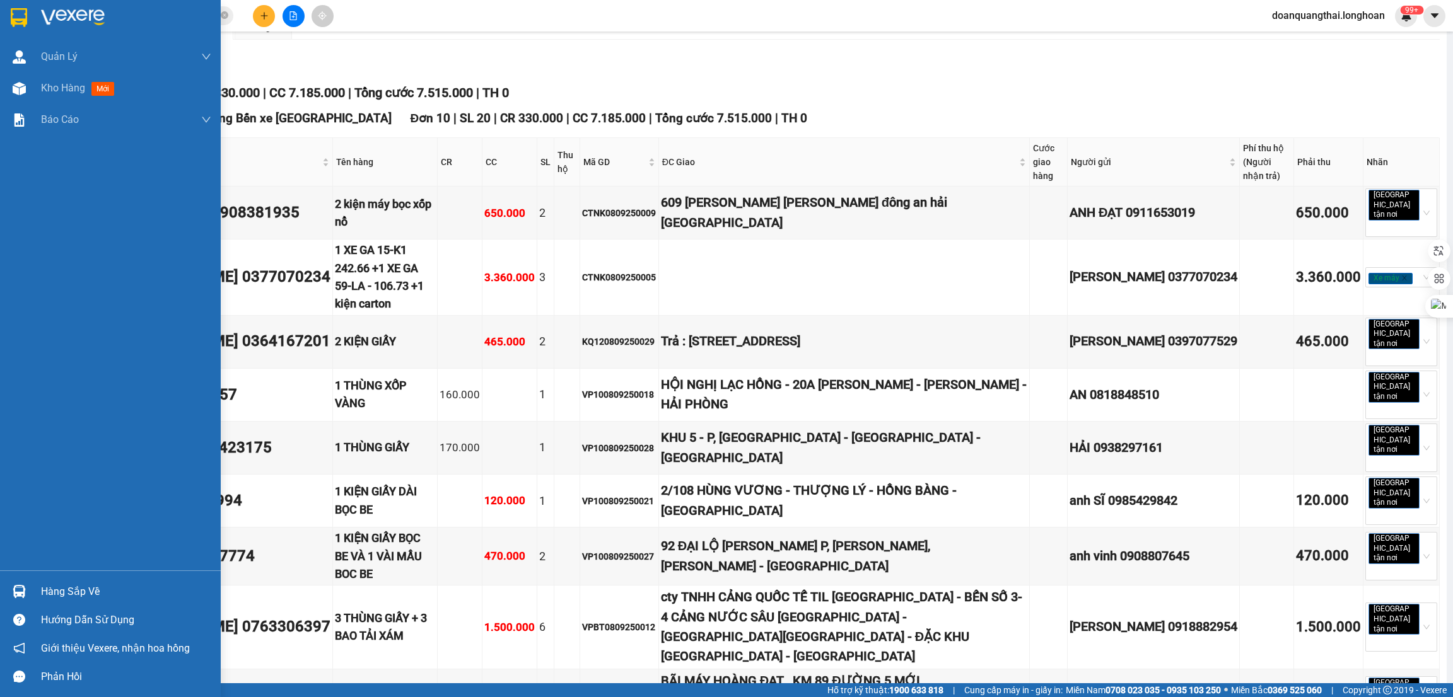
click at [23, 22] on img at bounding box center [19, 17] width 16 height 19
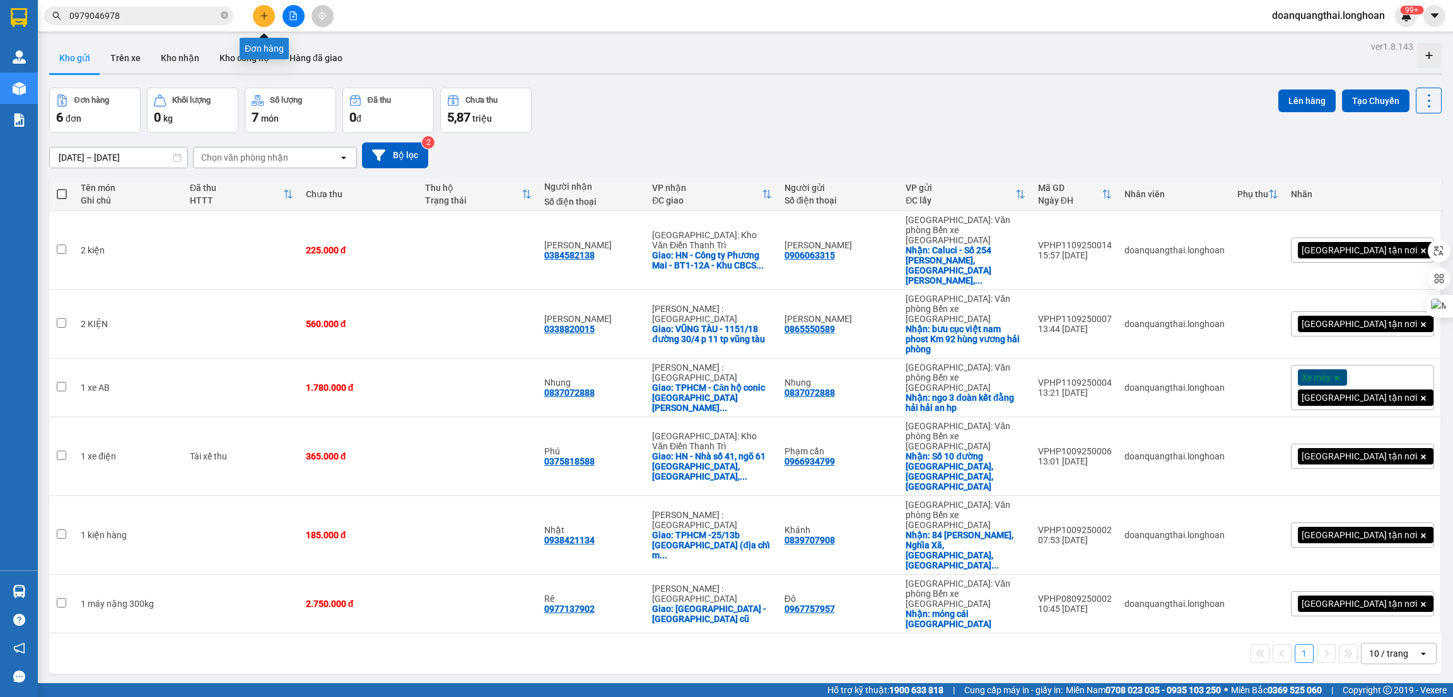
click at [264, 7] on button at bounding box center [264, 16] width 22 height 22
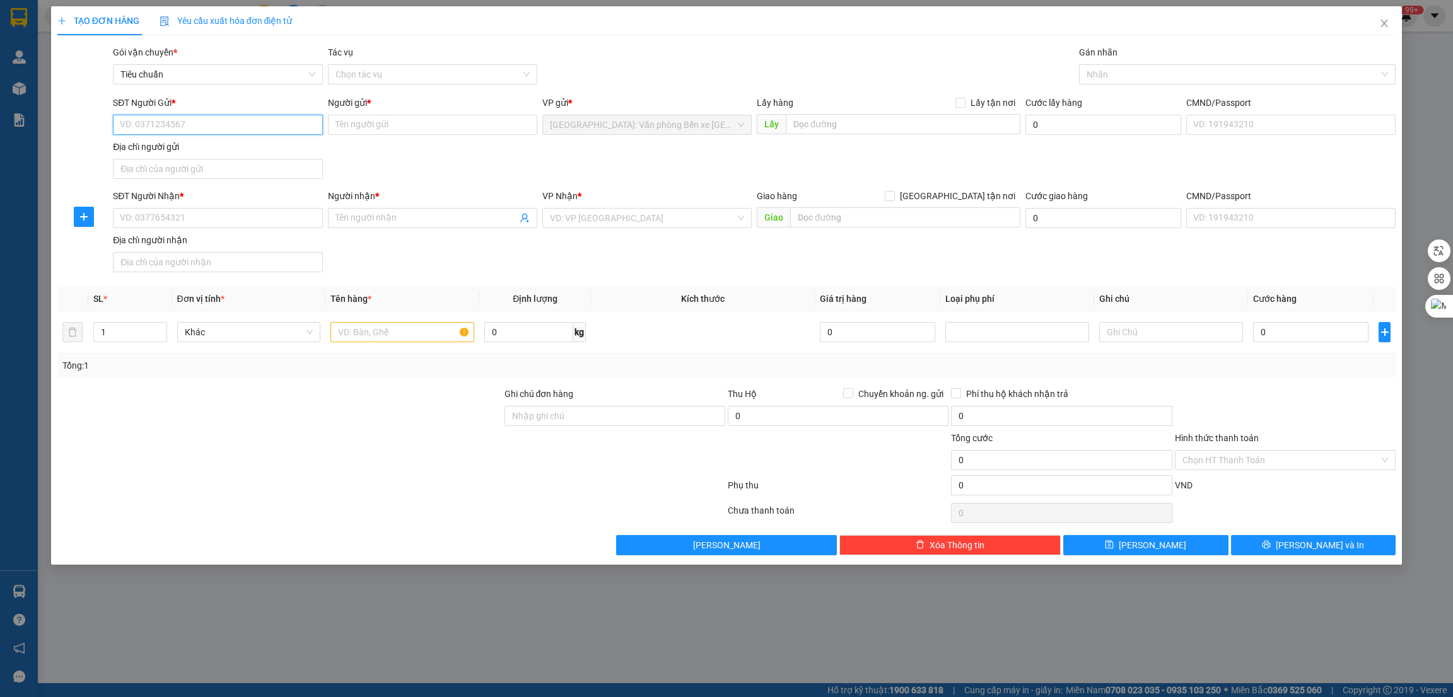
click at [236, 134] on input "SĐT Người Gửi *" at bounding box center [217, 125] width 209 height 20
click at [207, 119] on input "SĐT Người Gửi *" at bounding box center [217, 125] width 209 height 20
click at [189, 125] on input "SĐT Người Gửi *" at bounding box center [217, 125] width 209 height 20
type input "0982538582"
click at [357, 132] on input "Người gửi *" at bounding box center [432, 125] width 209 height 20
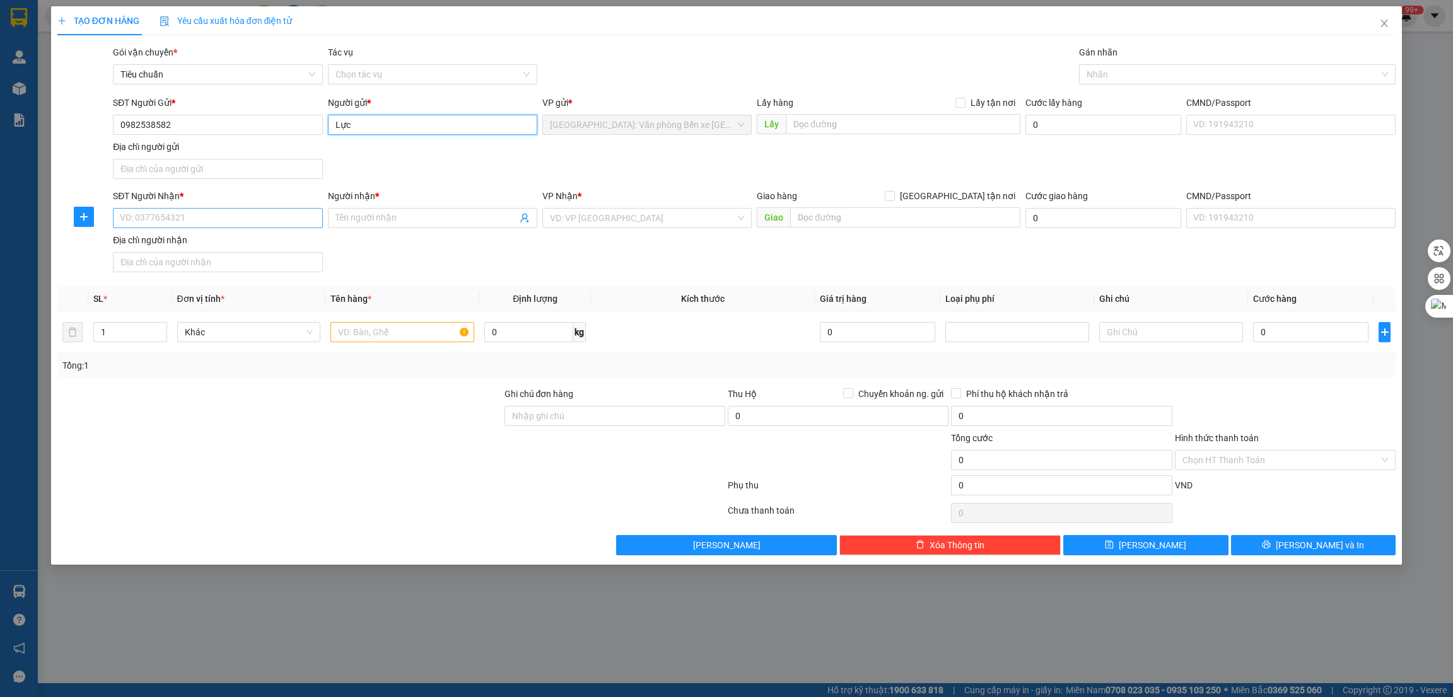
type input "Lực"
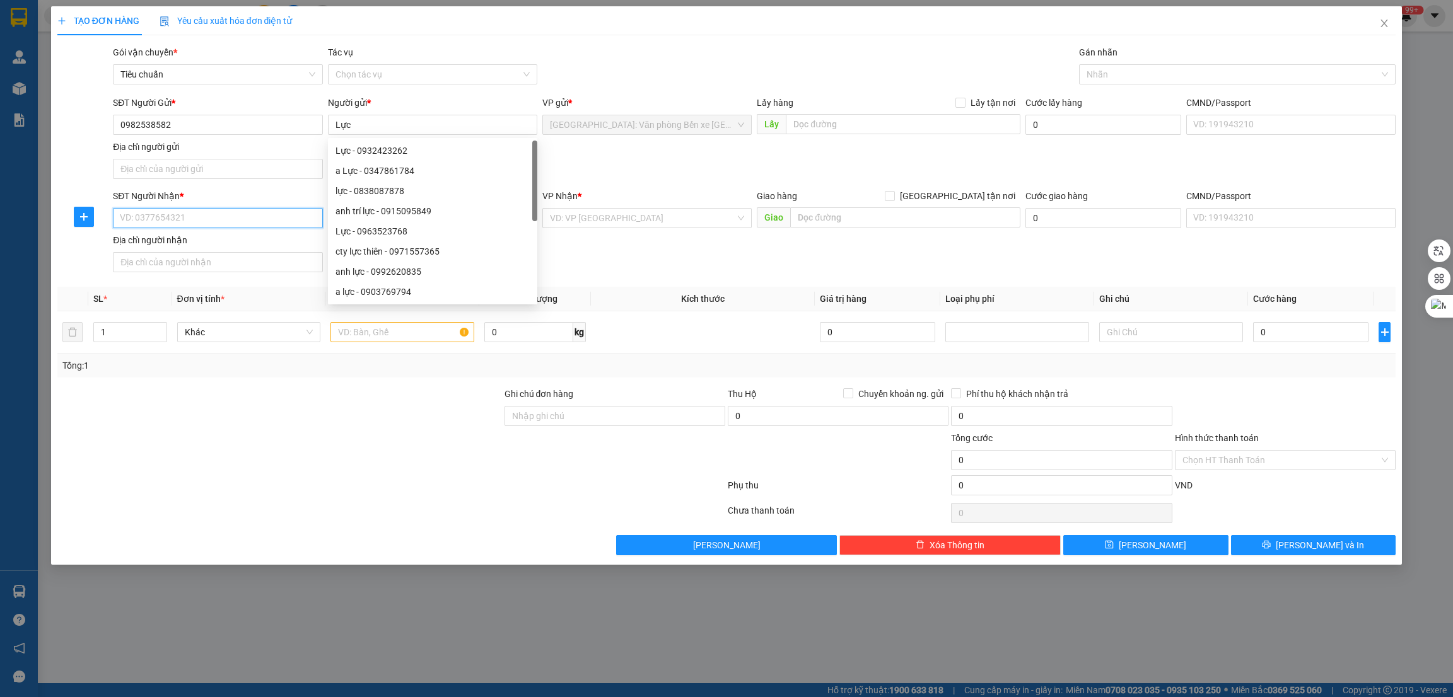
click at [226, 223] on input "SĐT Người Nhận *" at bounding box center [217, 218] width 209 height 20
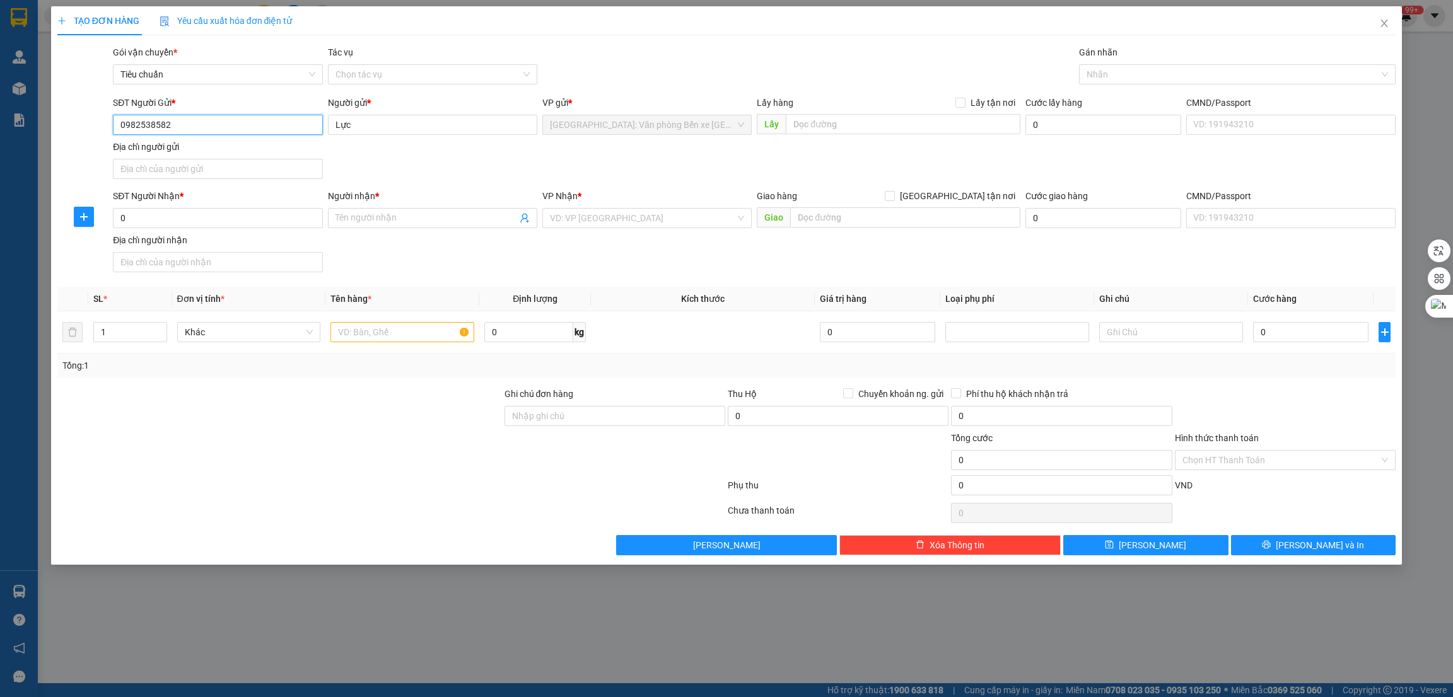
click at [192, 119] on input "0982538582" at bounding box center [217, 125] width 209 height 20
click at [213, 215] on input "0" at bounding box center [217, 218] width 209 height 20
paste input "0982538582"
click at [213, 214] on input "00982538582" at bounding box center [217, 218] width 209 height 20
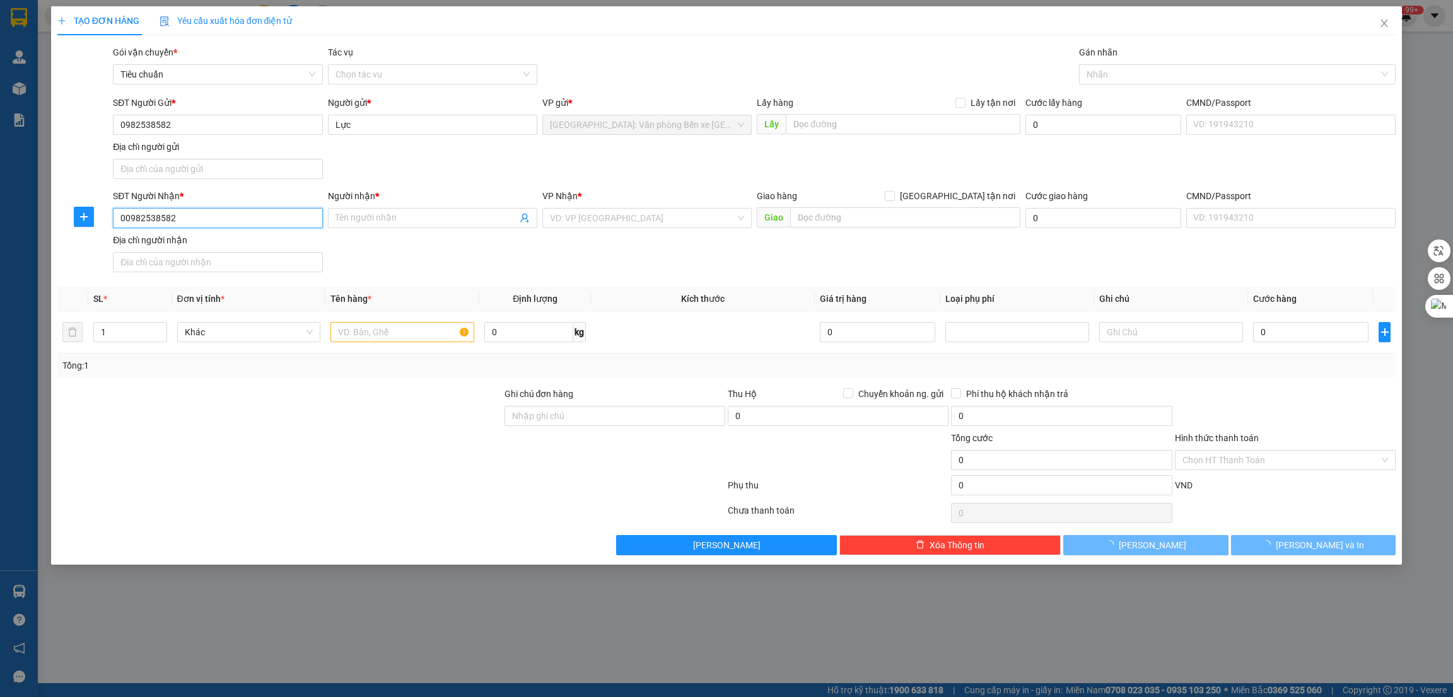
click at [213, 213] on input "00982538582" at bounding box center [217, 218] width 209 height 20
paste input "search"
type input "0982538582"
click at [373, 224] on input "Người nhận *" at bounding box center [426, 218] width 182 height 14
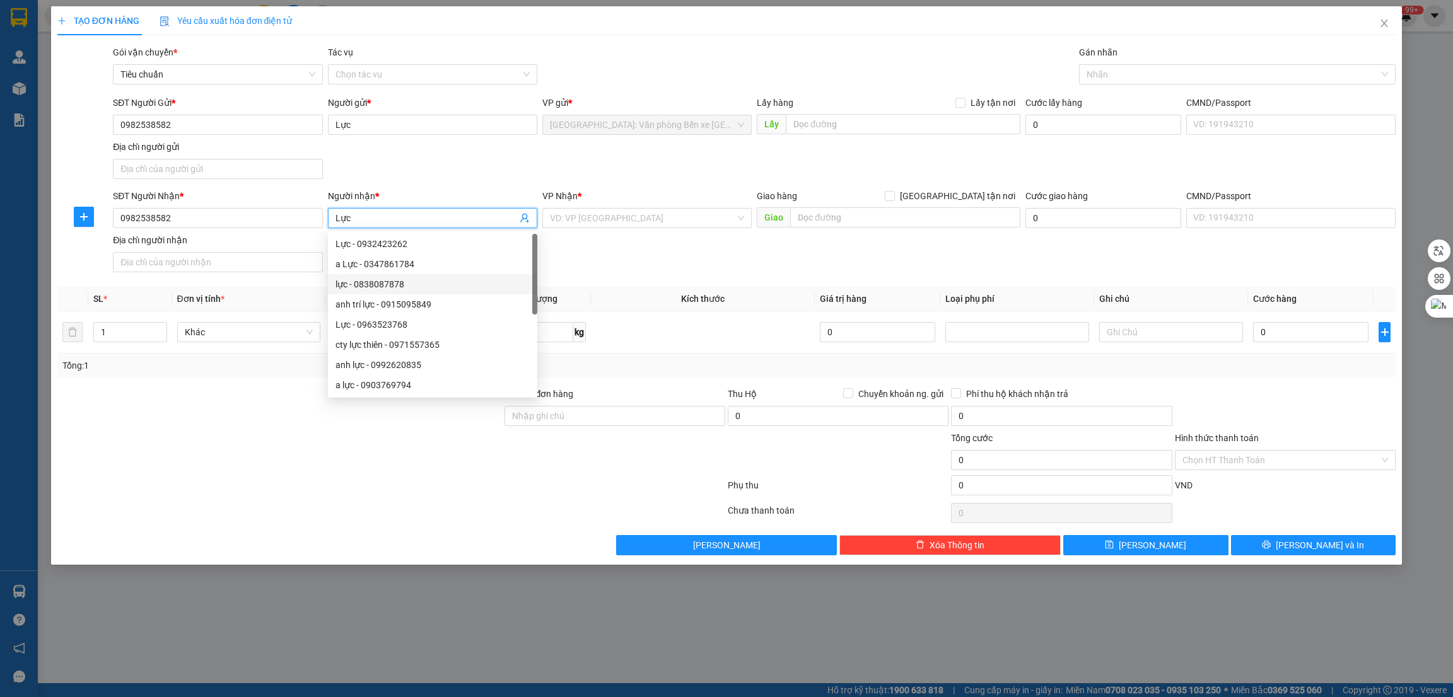
type input "Lực"
click at [234, 456] on div at bounding box center [279, 453] width 447 height 44
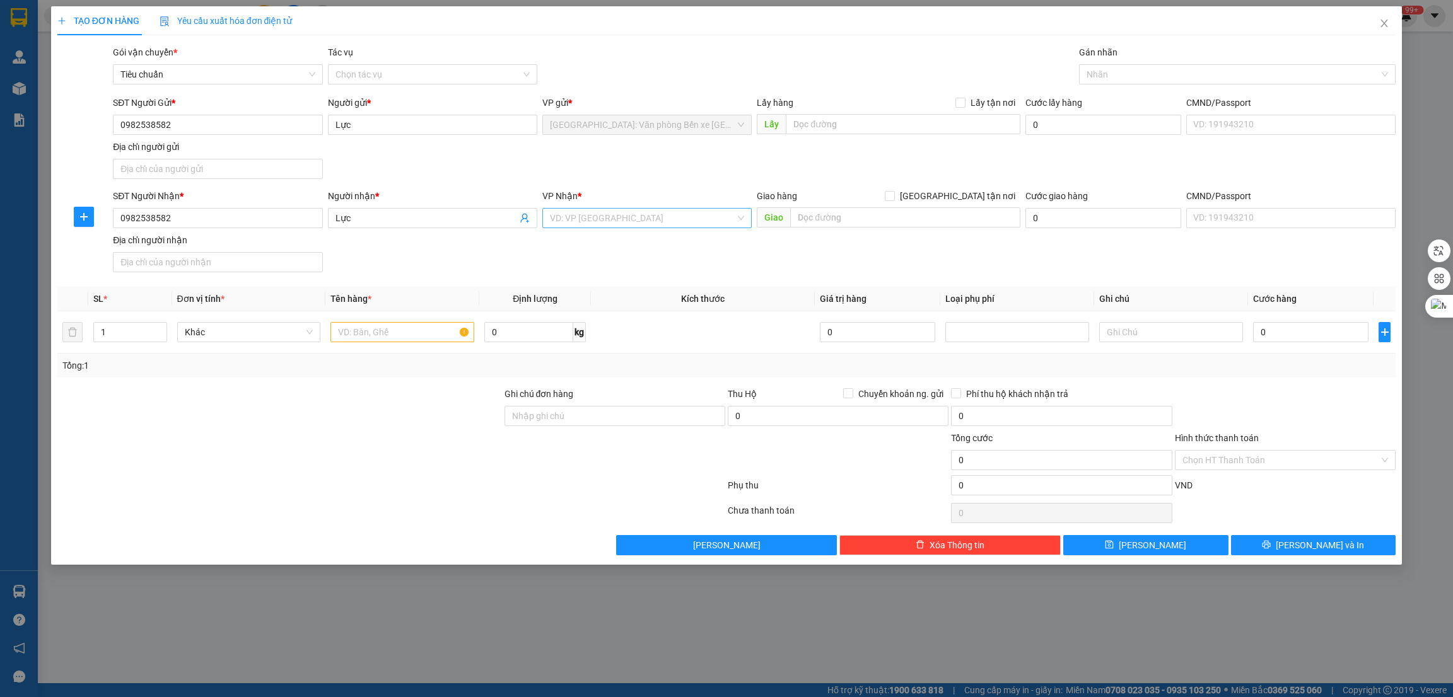
click at [678, 224] on input "search" at bounding box center [642, 218] width 185 height 19
click at [678, 224] on input "12" at bounding box center [642, 218] width 185 height 19
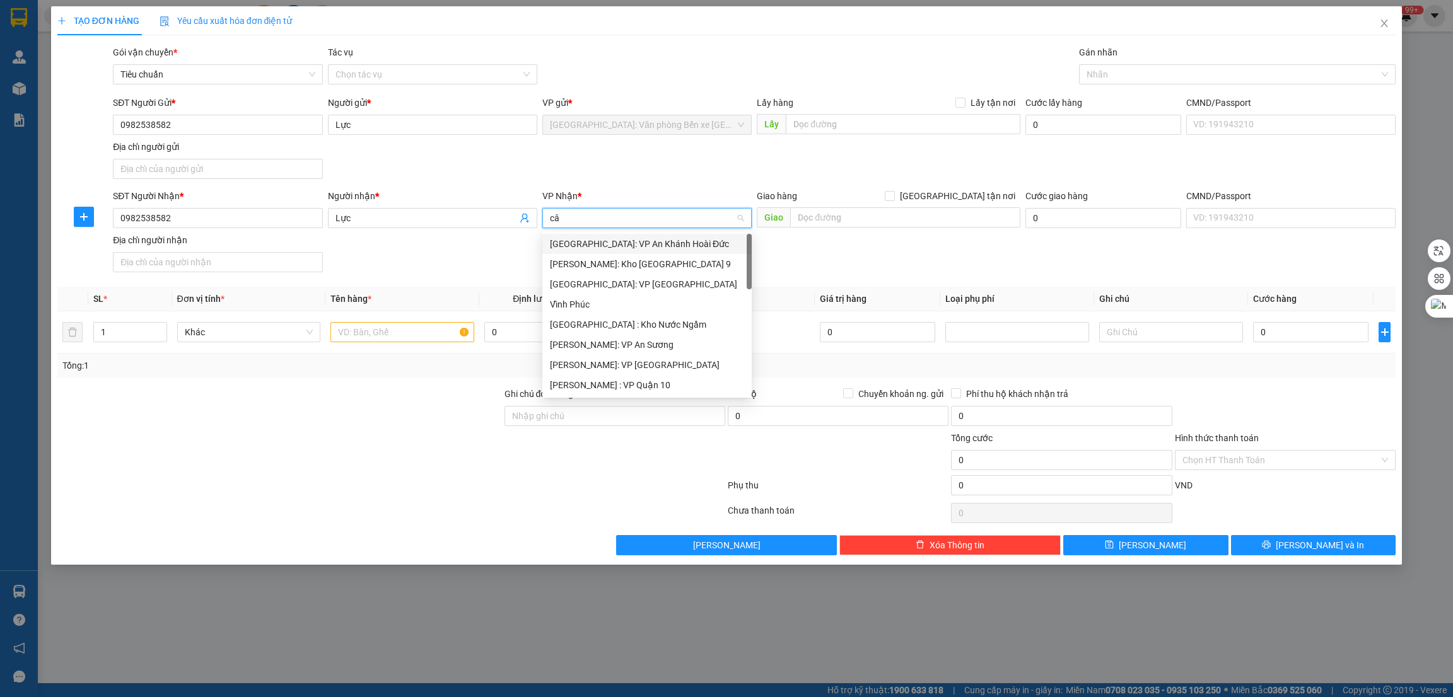
type input "cân"
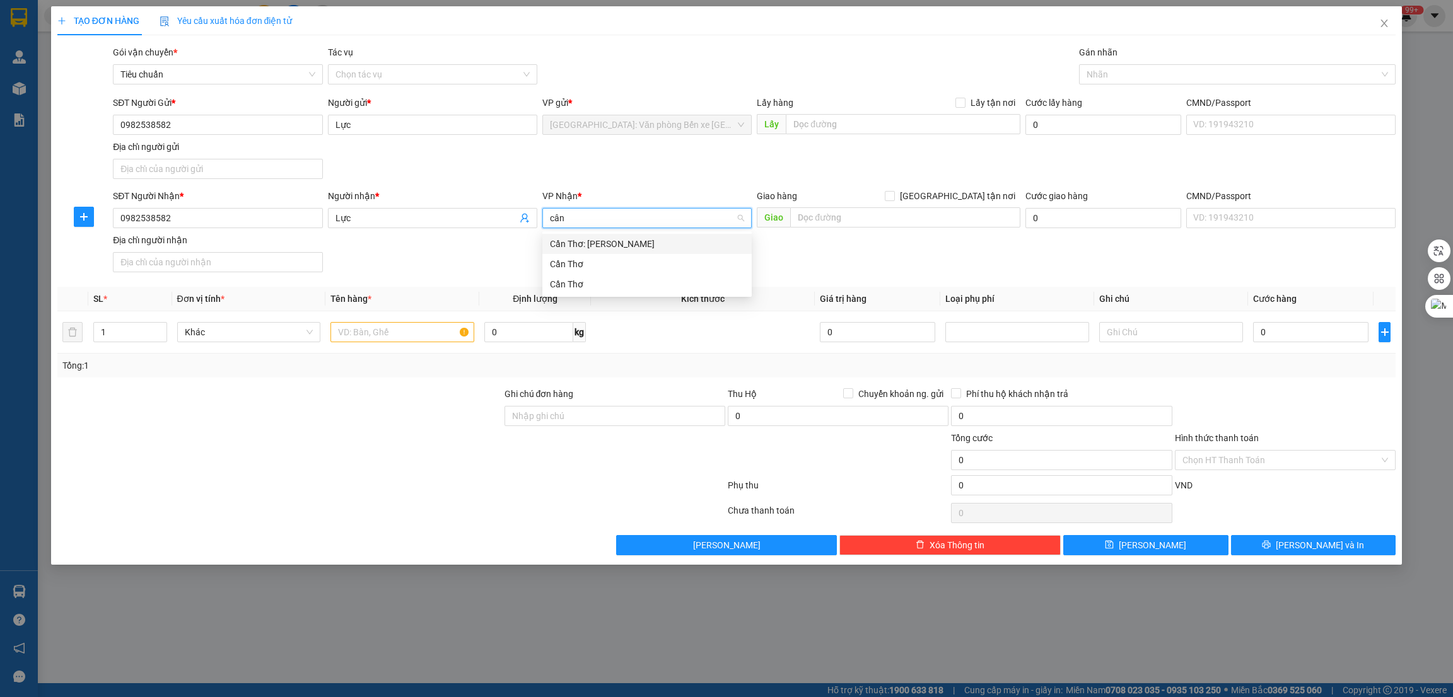
drag, startPoint x: 673, startPoint y: 241, endPoint x: 843, endPoint y: 206, distance: 173.9
click at [672, 241] on div "Cần Thơ: [PERSON_NAME]" at bounding box center [647, 244] width 194 height 14
click at [845, 221] on input "text" at bounding box center [905, 217] width 230 height 20
click at [868, 218] on input "text" at bounding box center [905, 217] width 230 height 20
type input "HẬU GIANG -"
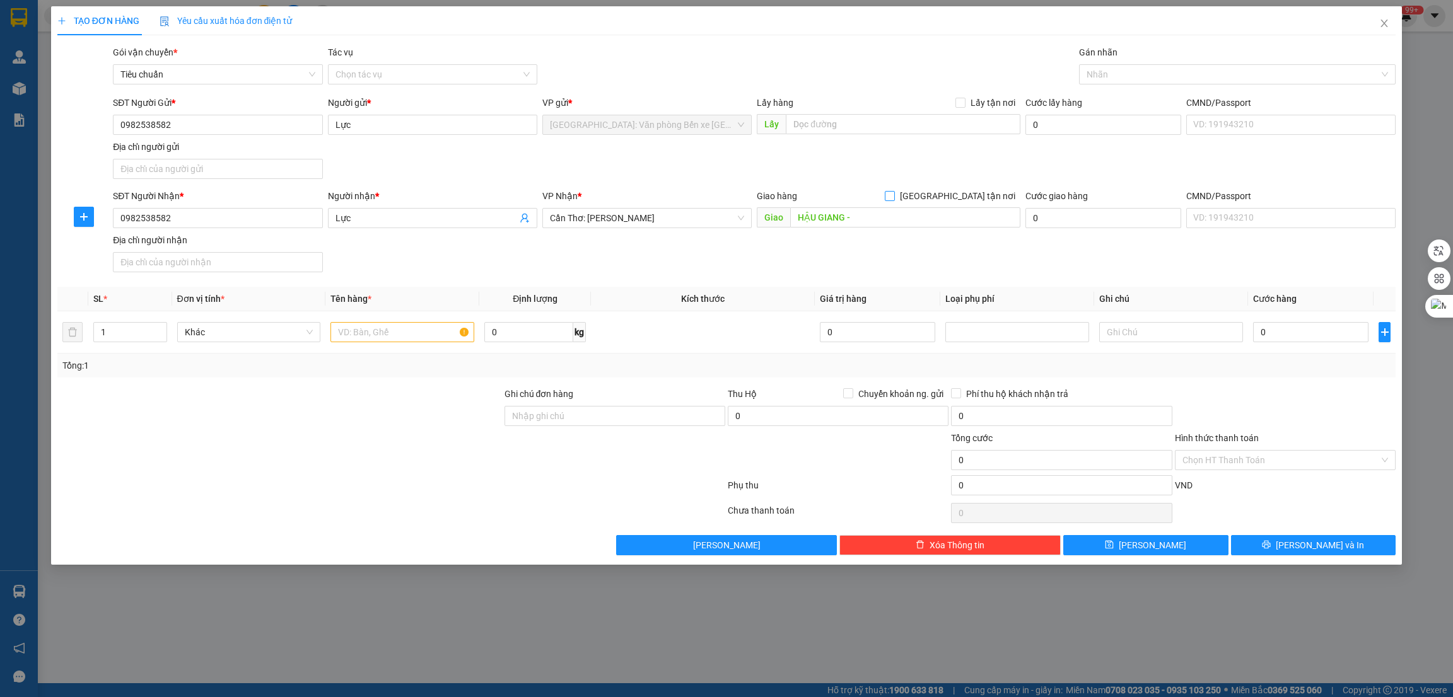
click at [965, 193] on span "[GEOGRAPHIC_DATA] tận nơi" at bounding box center [957, 196] width 125 height 14
click at [893, 193] on input "[GEOGRAPHIC_DATA] tận nơi" at bounding box center [889, 195] width 9 height 9
checkbox input "true"
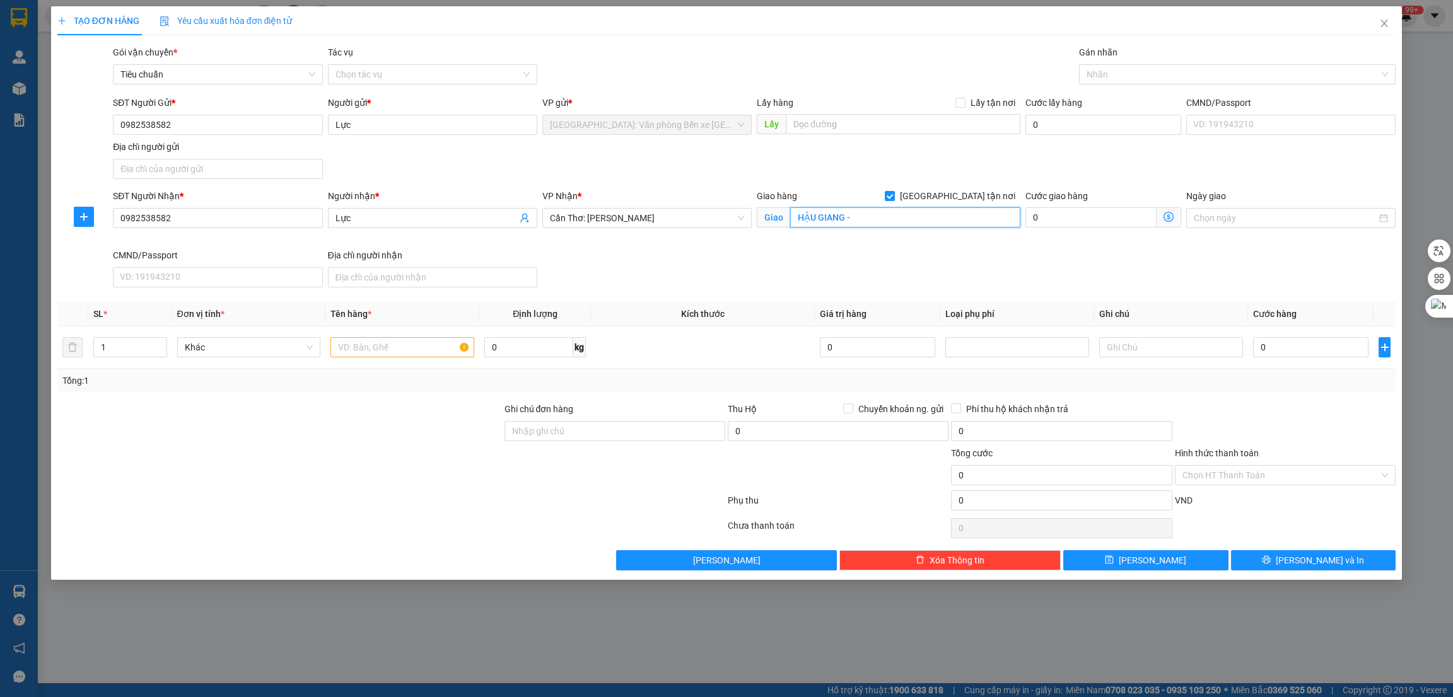
click at [918, 214] on input "HẬU GIANG -" at bounding box center [905, 217] width 230 height 20
click at [1127, 73] on div at bounding box center [1231, 74] width 298 height 15
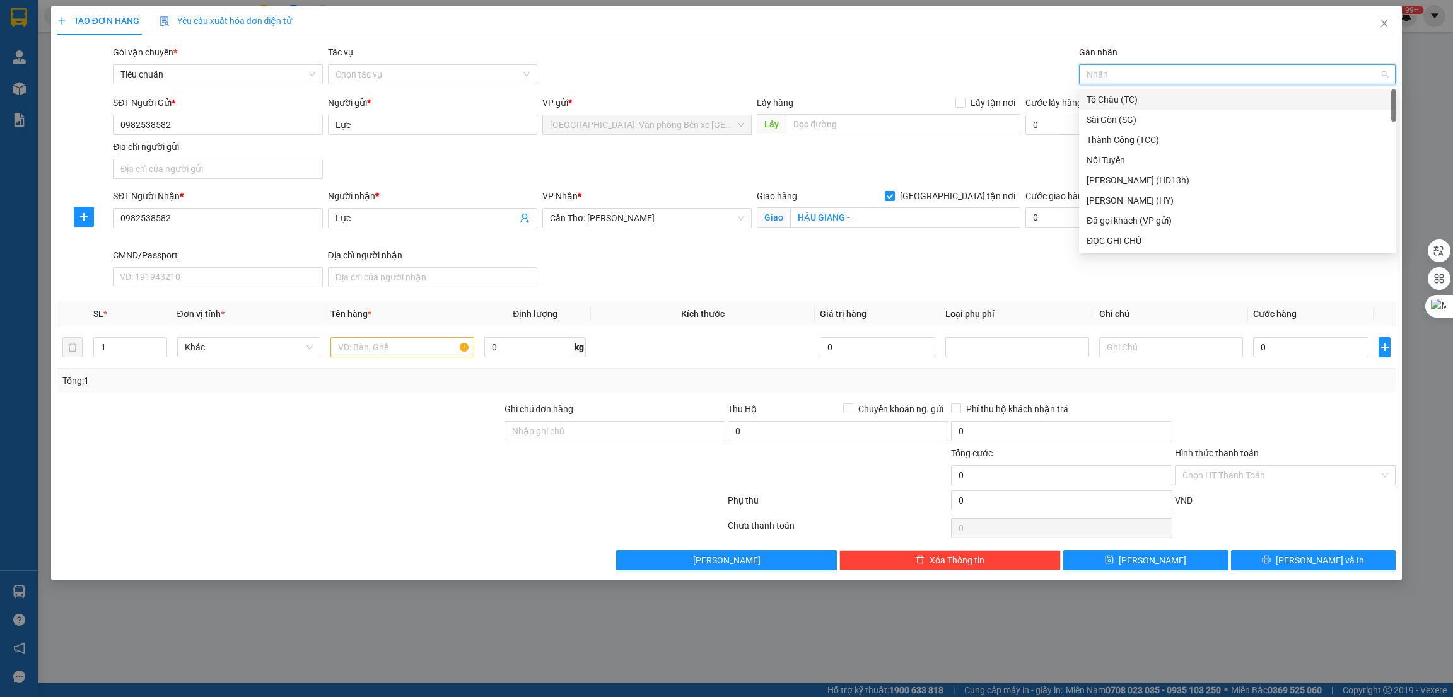
type input "G"
click at [1103, 238] on div "[GEOGRAPHIC_DATA] tận nơi" at bounding box center [1237, 241] width 302 height 14
type input "X"
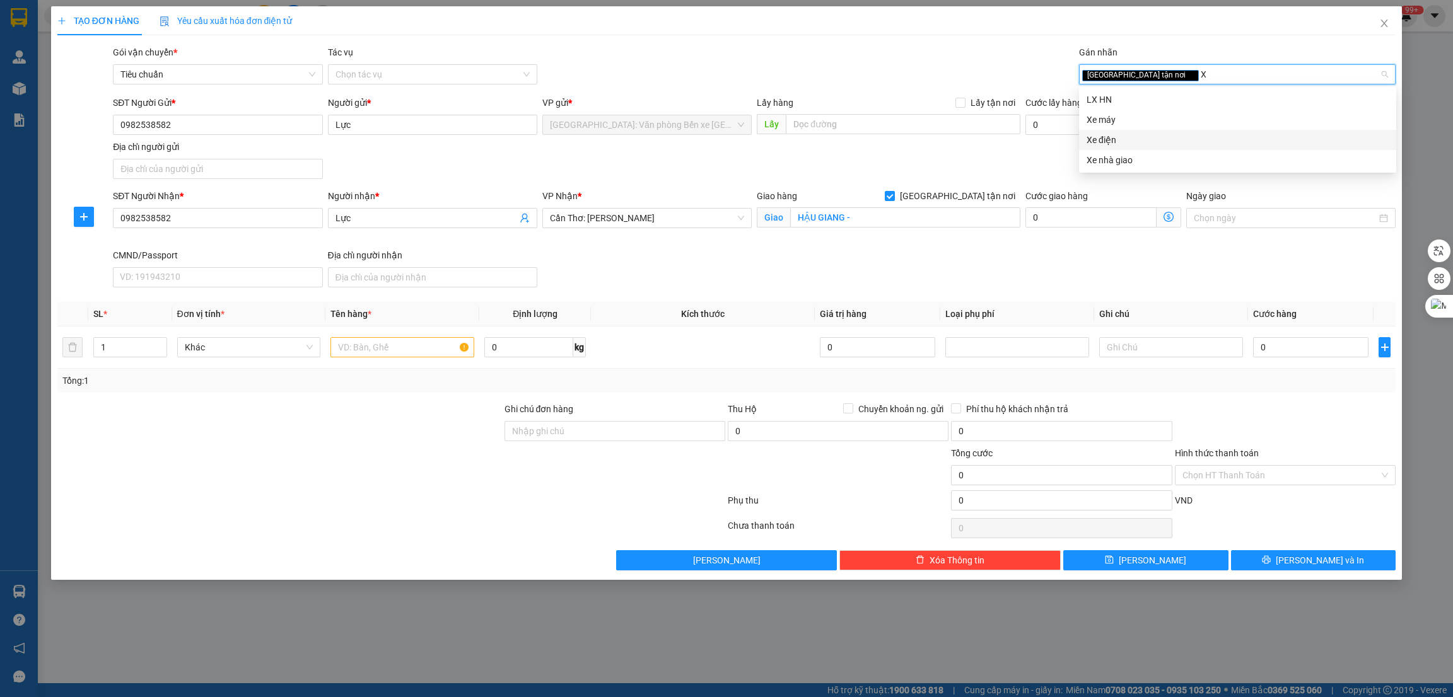
click at [1123, 137] on div "Xe điện" at bounding box center [1237, 140] width 302 height 14
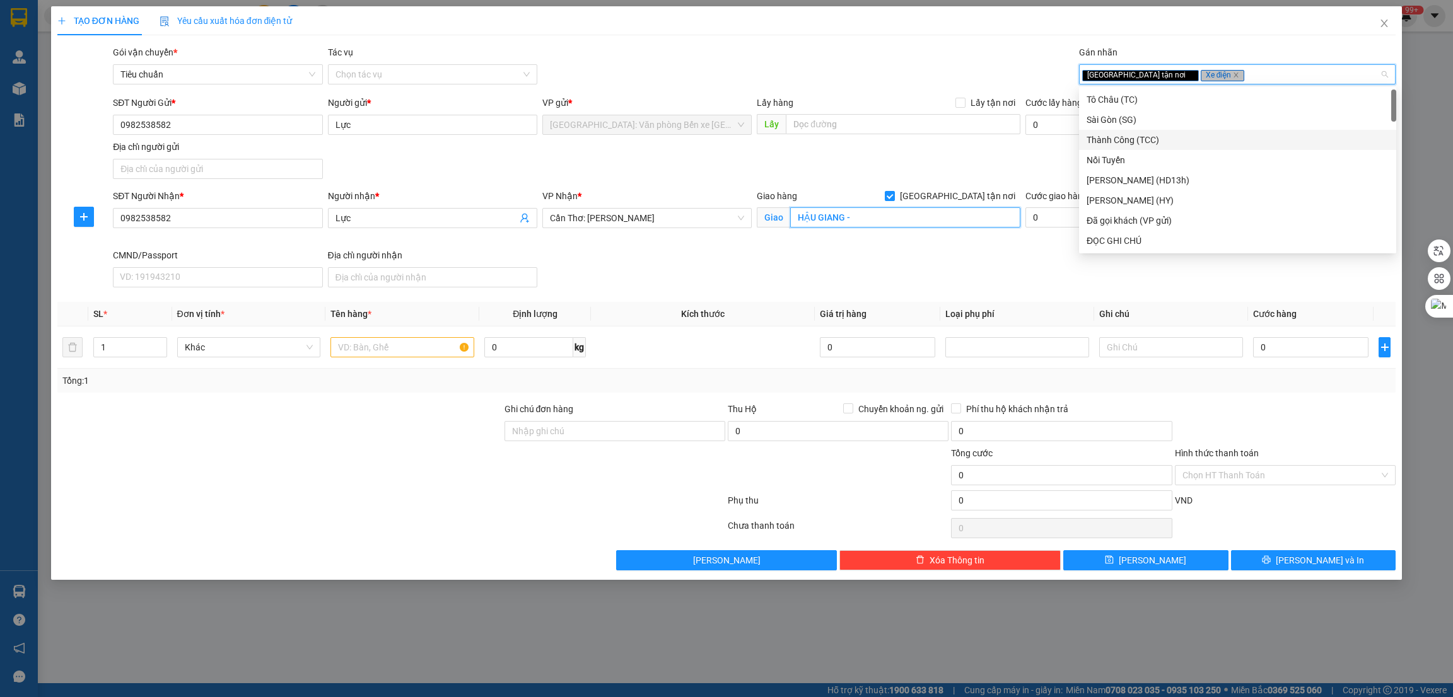
click at [936, 218] on input "HẬU GIANG -" at bounding box center [905, 217] width 230 height 20
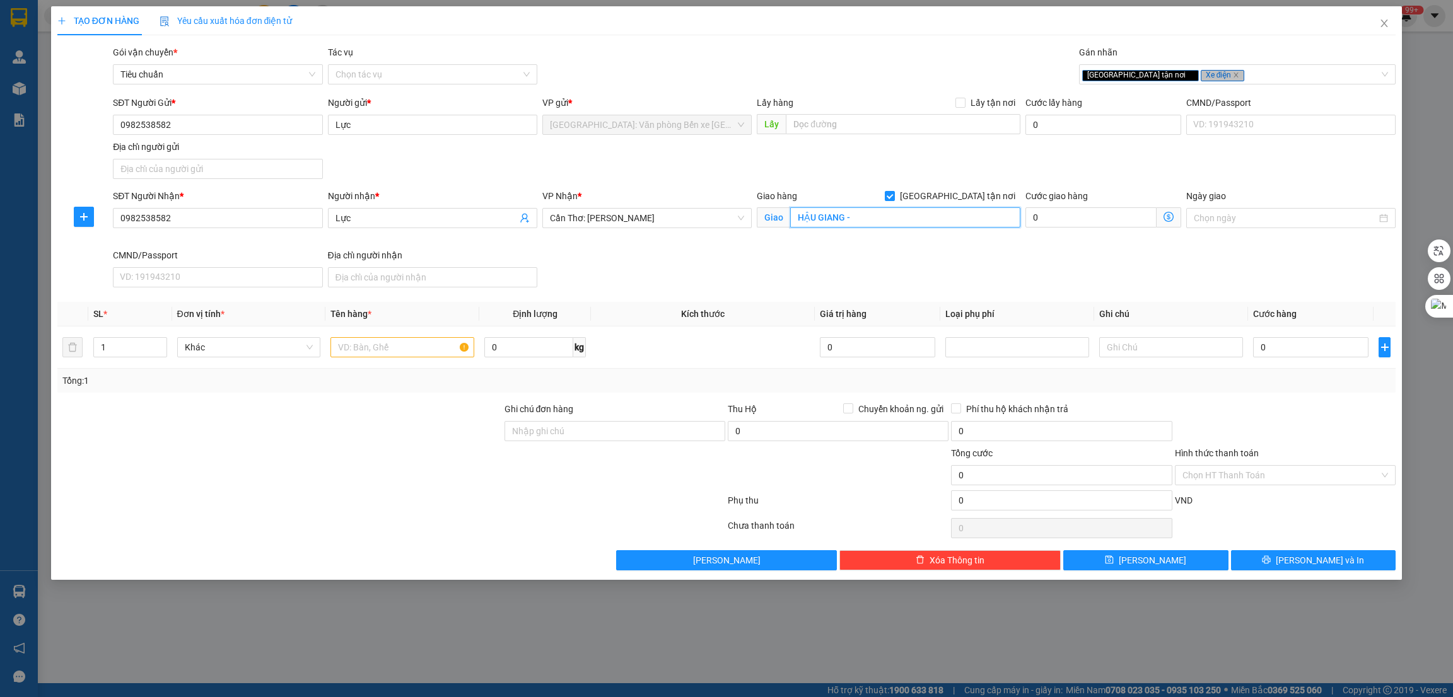
click at [954, 221] on input "HẬU GIANG -" at bounding box center [905, 217] width 230 height 20
type input "[GEOGRAPHIC_DATA] - [GEOGRAPHIC_DATA], thị trấn [GEOGRAPHIC_DATA] cùng, [GEOGRA…"
click at [387, 347] on input "text" at bounding box center [402, 347] width 144 height 20
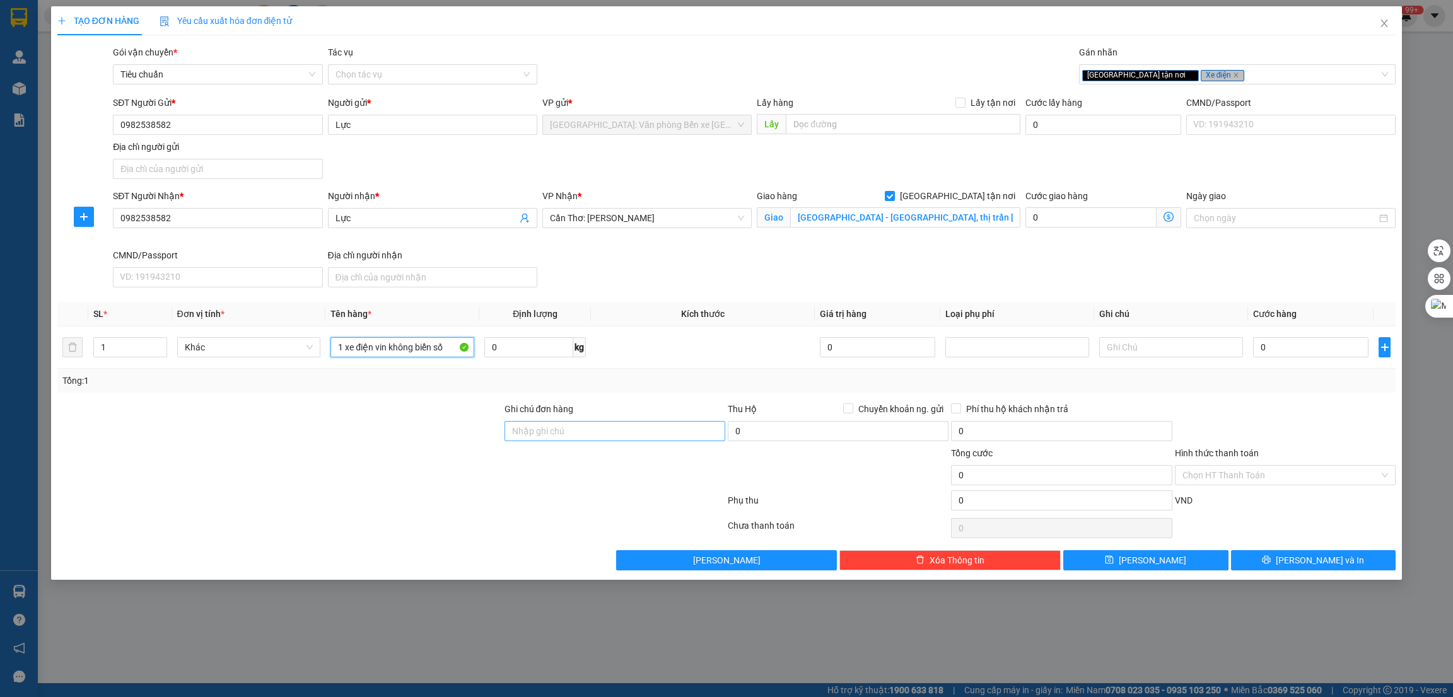
type input "1 xe điện vin không biển số"
click at [557, 438] on input "Ghi chú đơn hàng" at bounding box center [614, 431] width 221 height 20
type input "1 CHÌA KHÓA"
click at [1282, 349] on input "0" at bounding box center [1310, 347] width 115 height 20
type input "1"
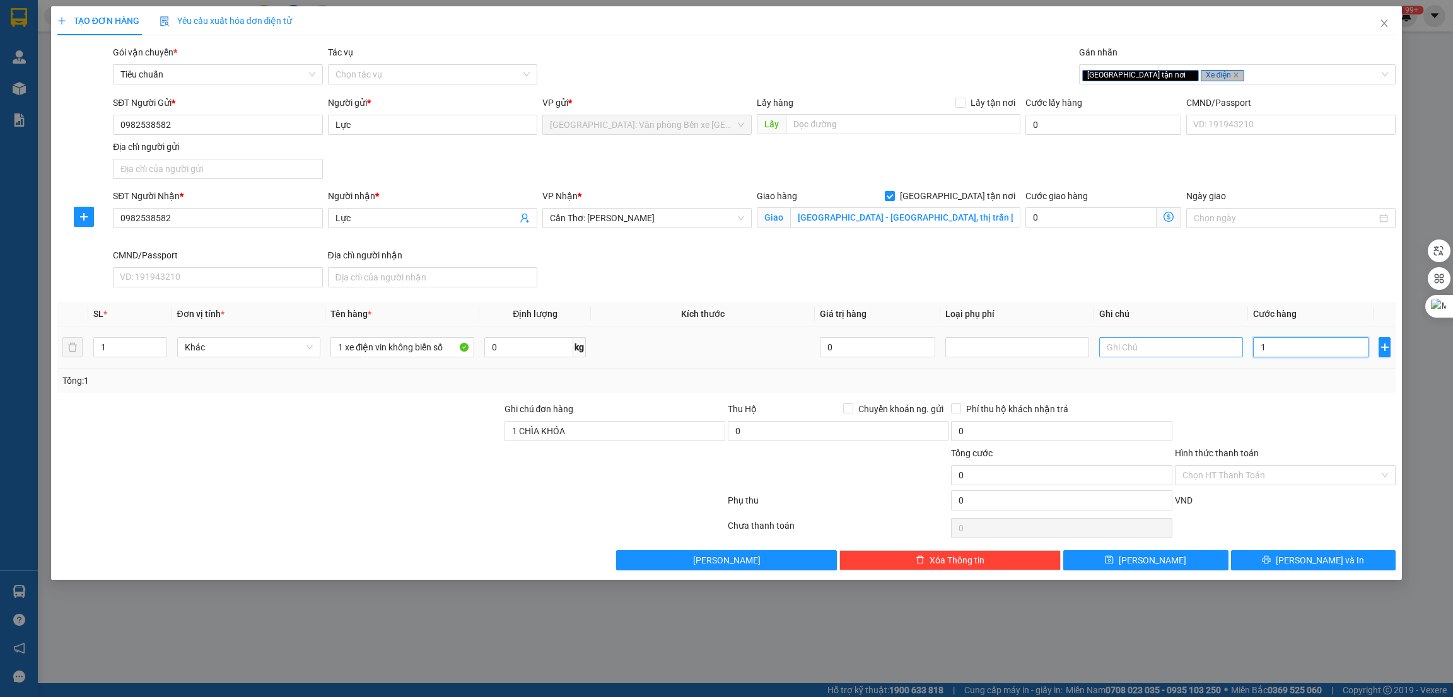
type input "1"
type input "13"
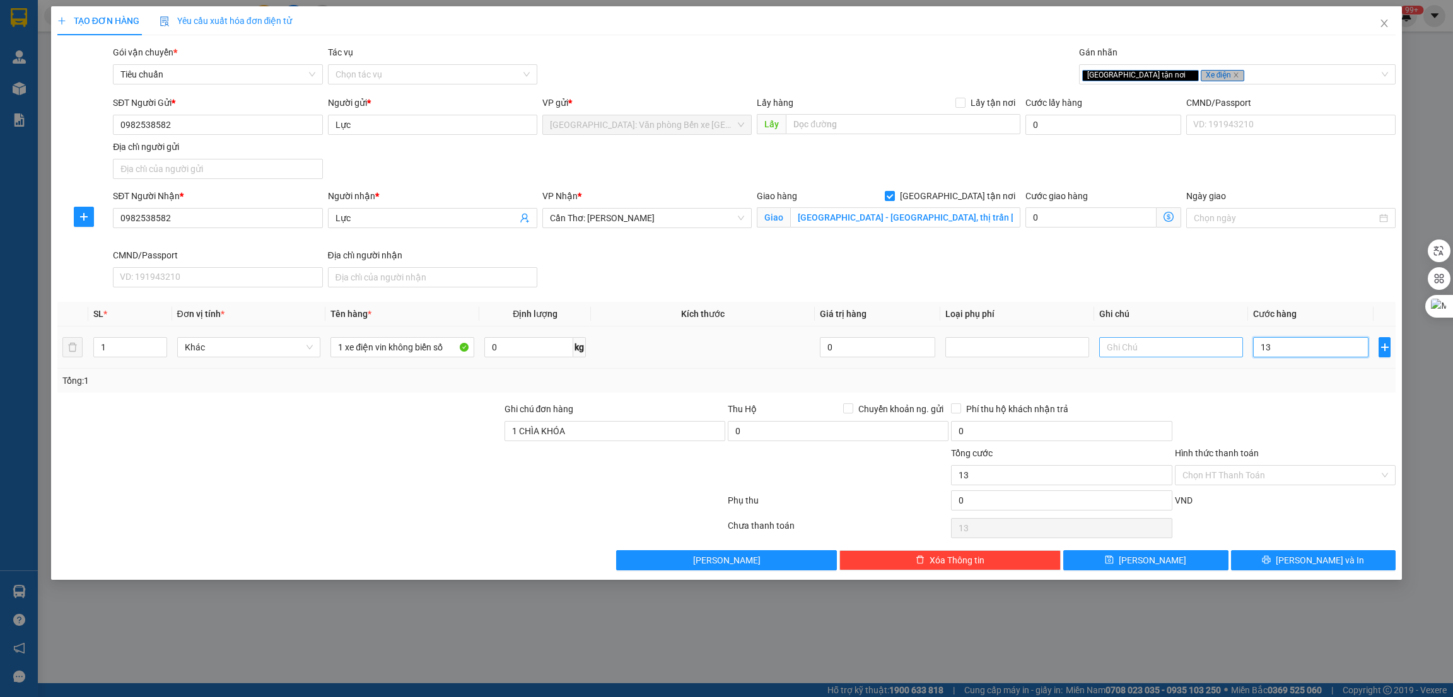
type input "138"
type input "1.380"
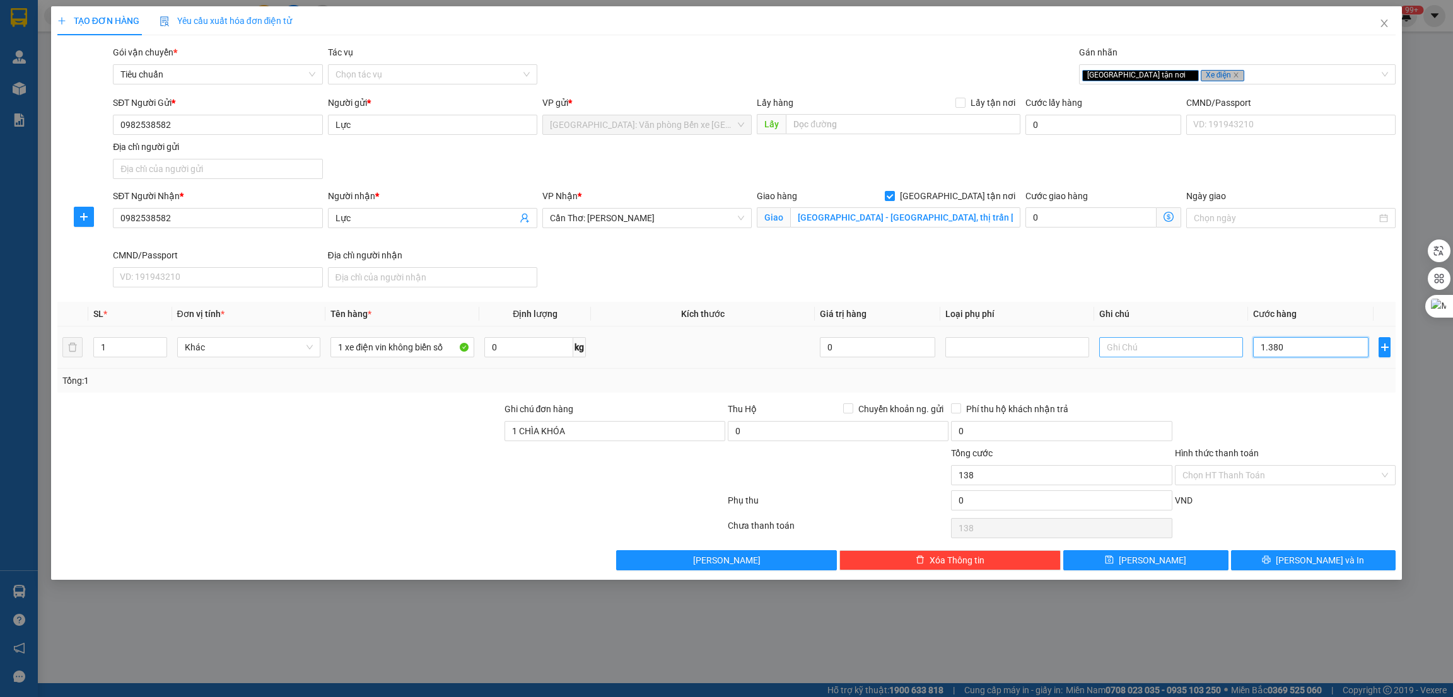
type input "1.380"
type input "13.800"
type input "138.000"
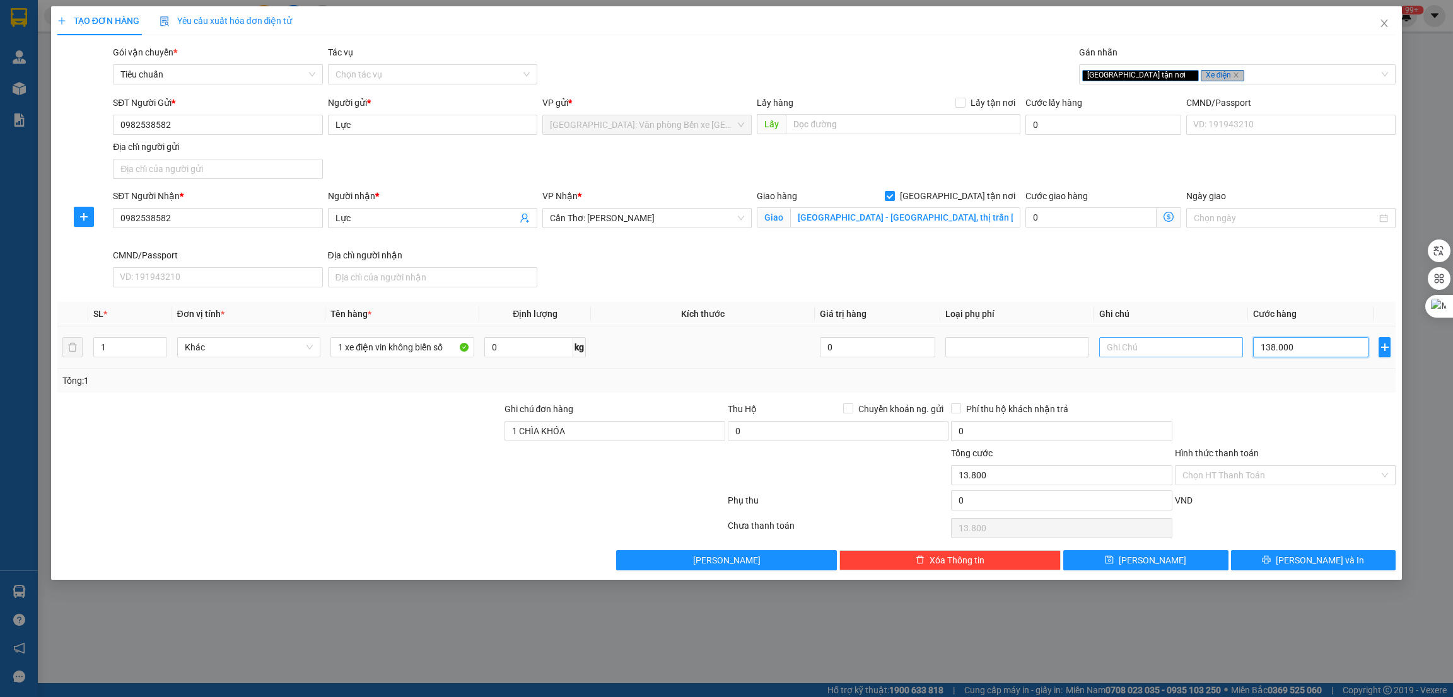
type input "138.000"
type input "1.380.000"
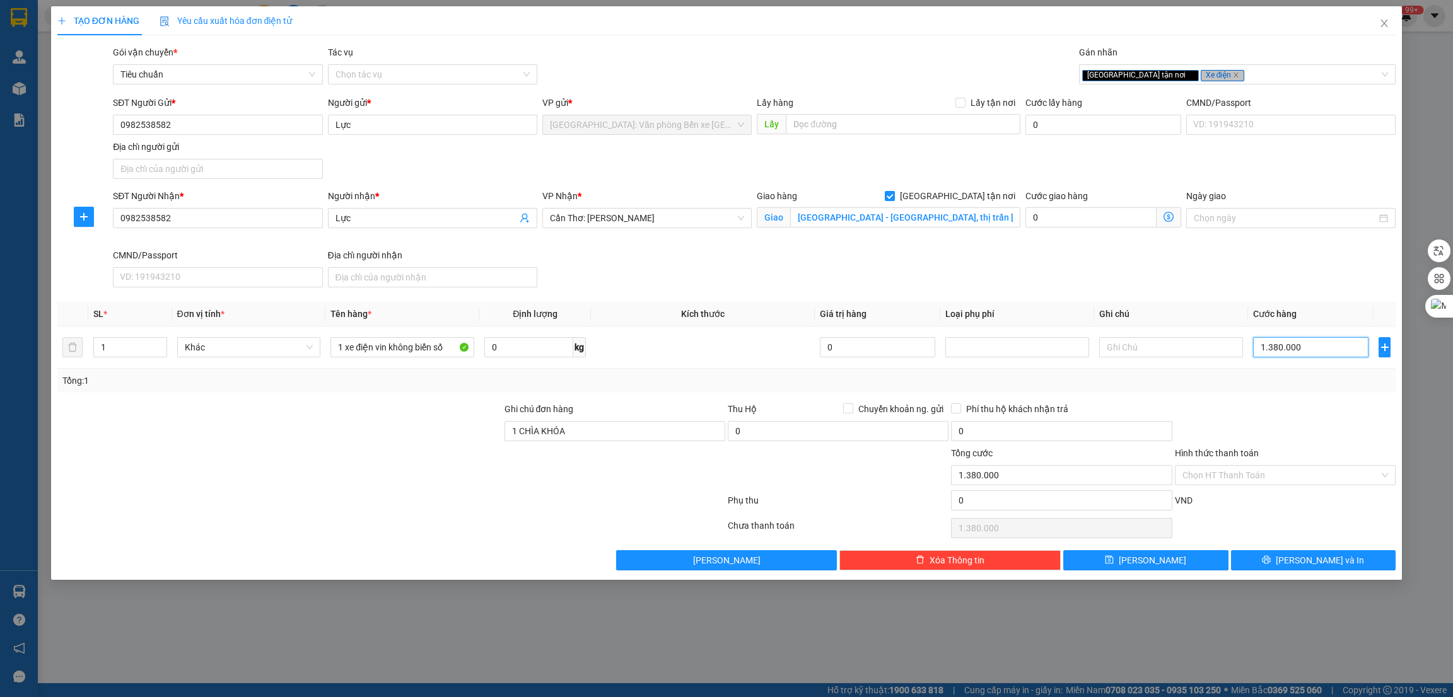
type input "1.380.000"
click at [378, 479] on div at bounding box center [279, 468] width 447 height 44
click at [1318, 416] on div at bounding box center [1284, 424] width 223 height 44
click at [1303, 561] on span "[PERSON_NAME] và In" at bounding box center [1320, 561] width 88 height 14
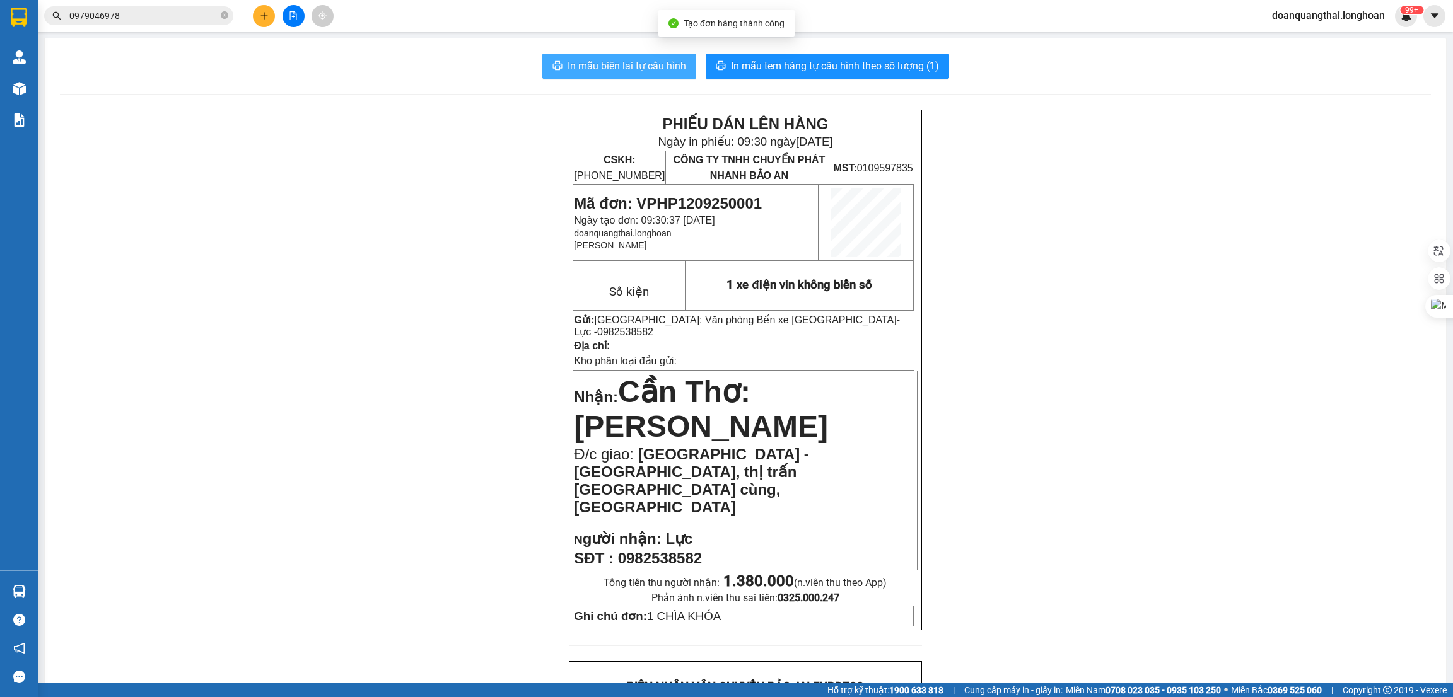
click at [637, 61] on span "In mẫu biên lai tự cấu hình" at bounding box center [626, 66] width 119 height 16
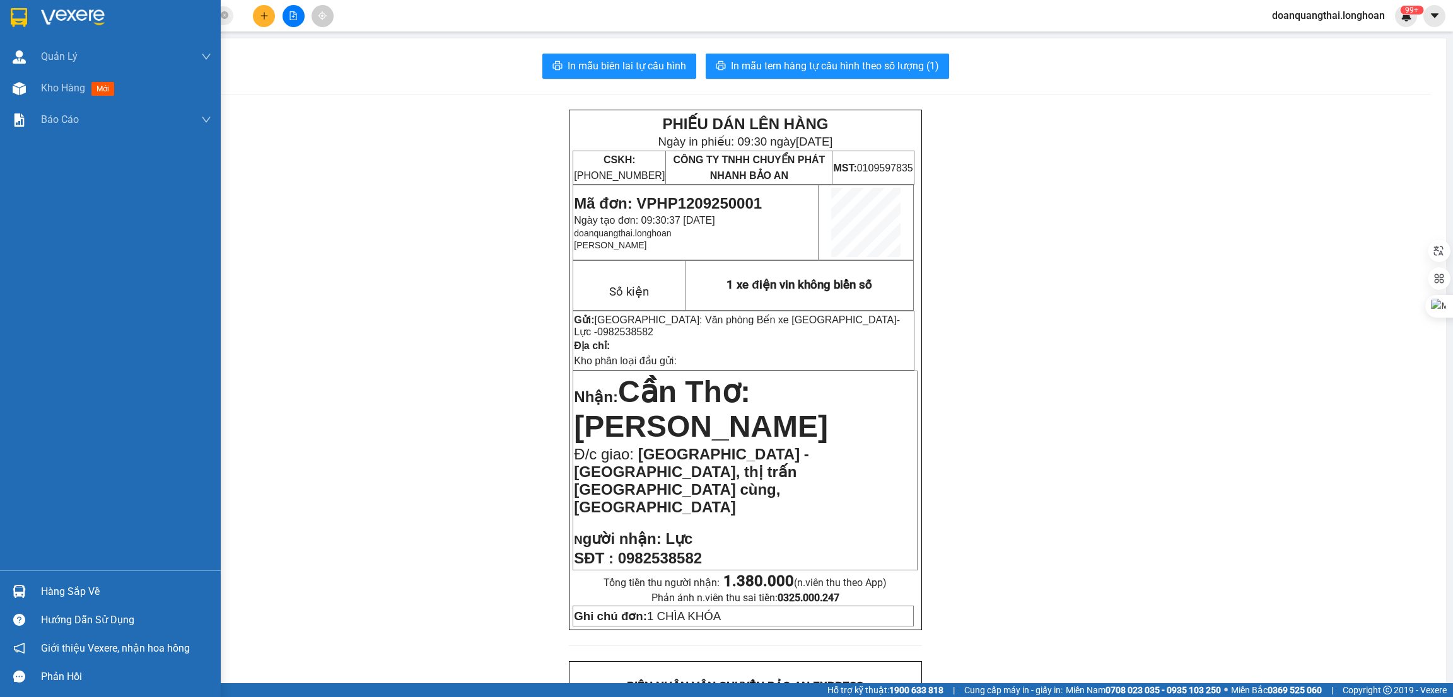
click at [29, 598] on div at bounding box center [19, 592] width 22 height 22
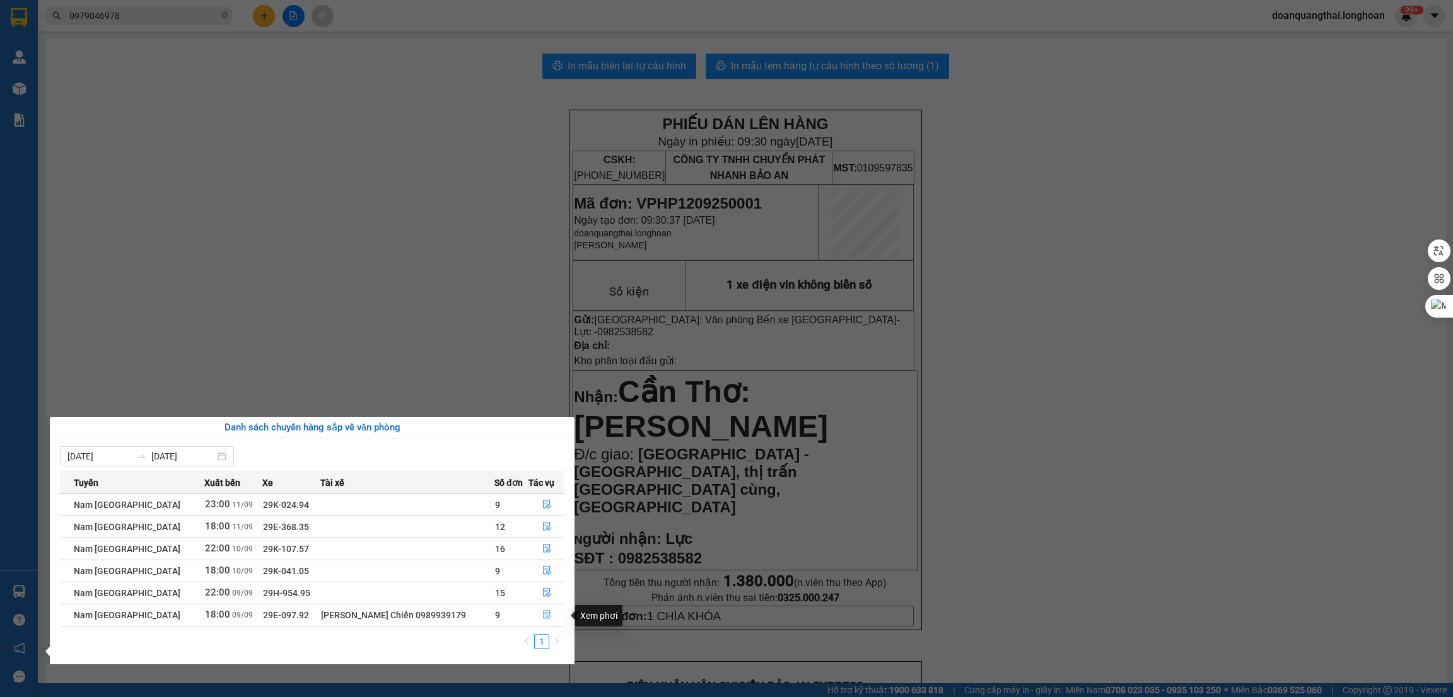
click at [550, 613] on button "button" at bounding box center [546, 615] width 35 height 20
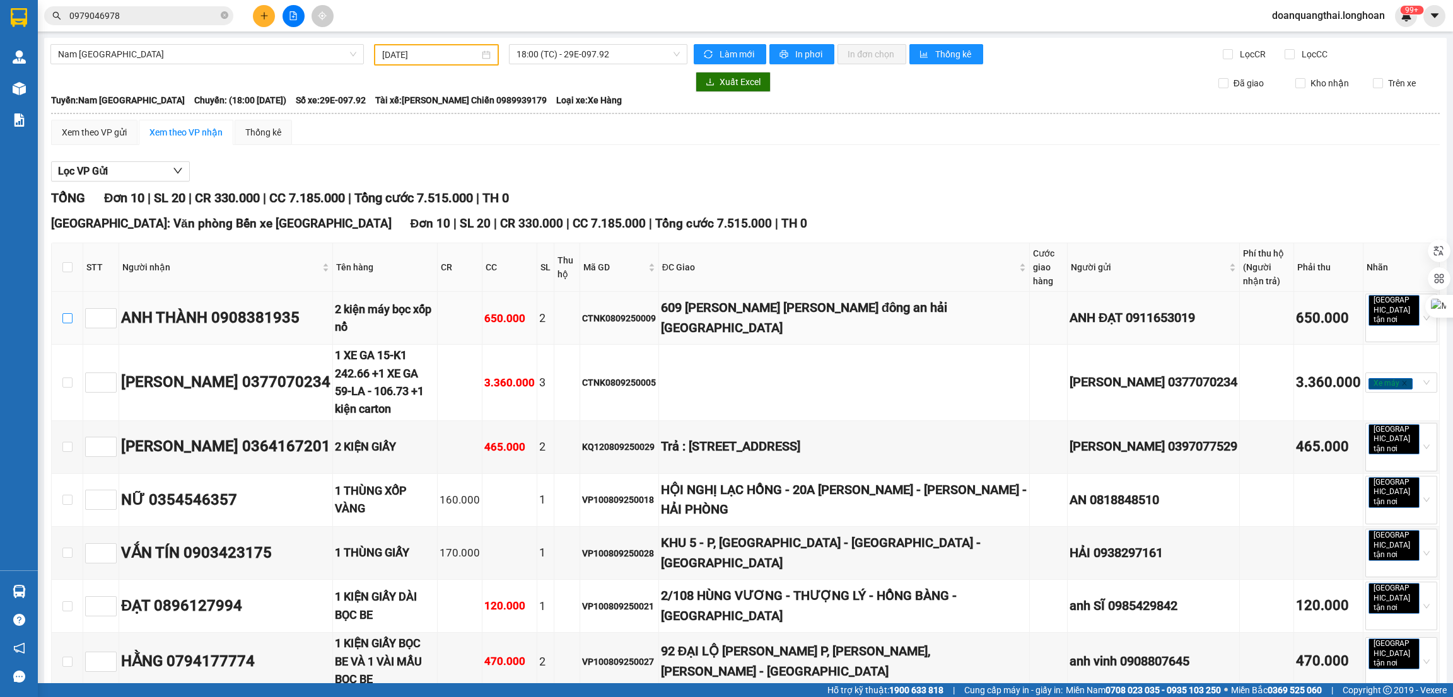
click at [66, 313] on input "checkbox" at bounding box center [67, 318] width 10 height 10
checkbox input "true"
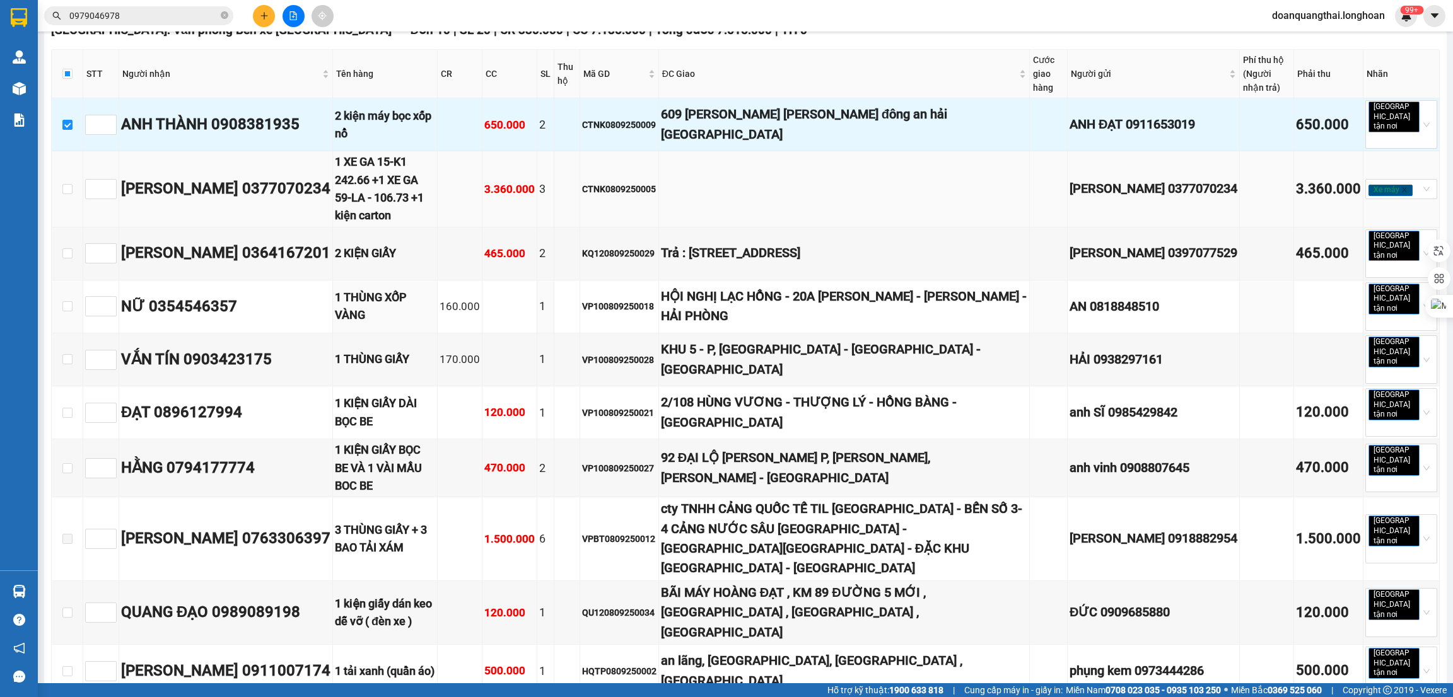
scroll to position [201, 0]
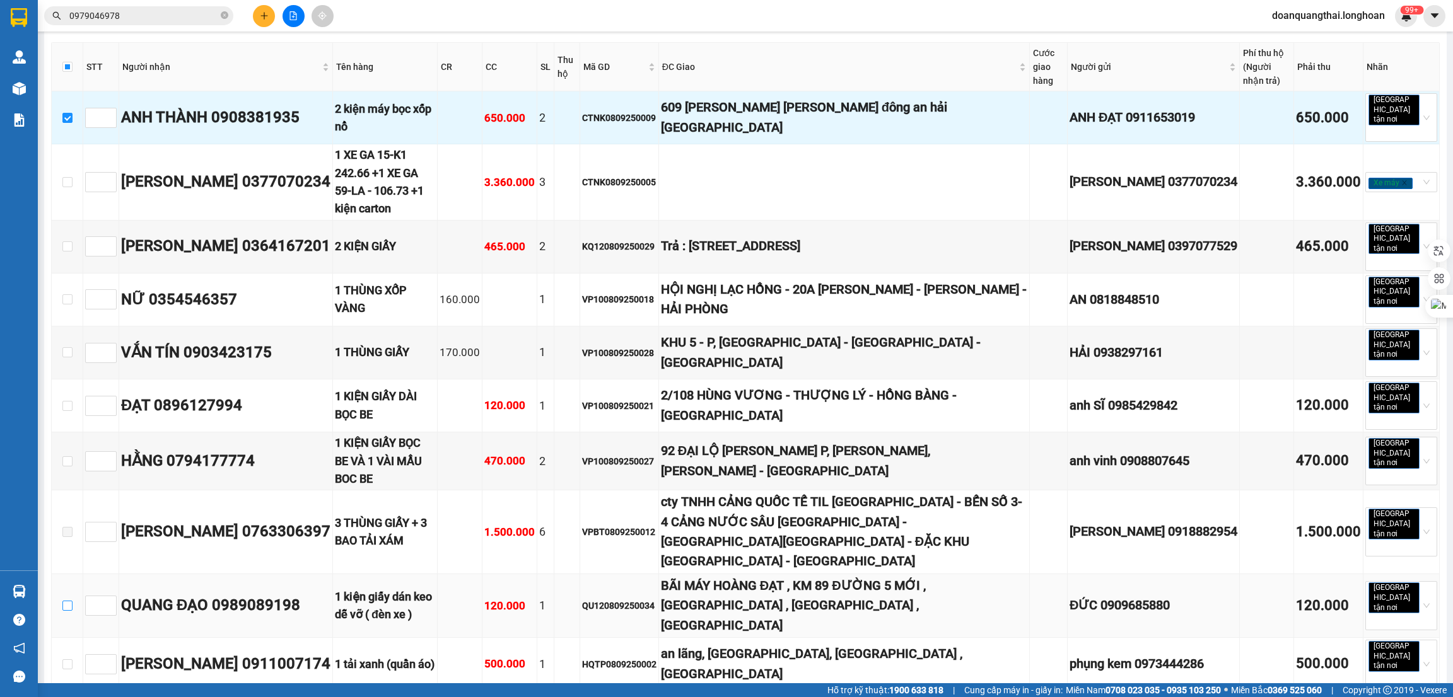
click at [70, 601] on input "checkbox" at bounding box center [67, 606] width 10 height 10
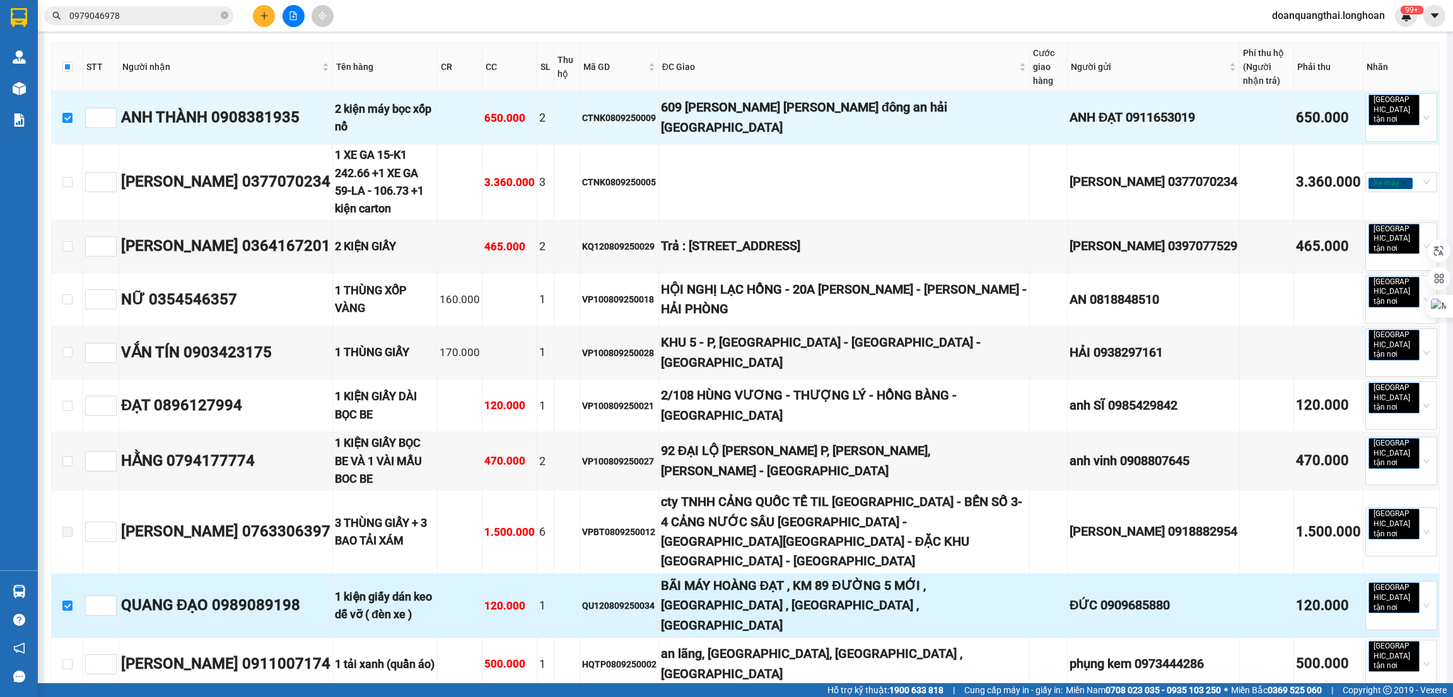
click at [63, 601] on input "checkbox" at bounding box center [67, 606] width 10 height 10
checkbox input "false"
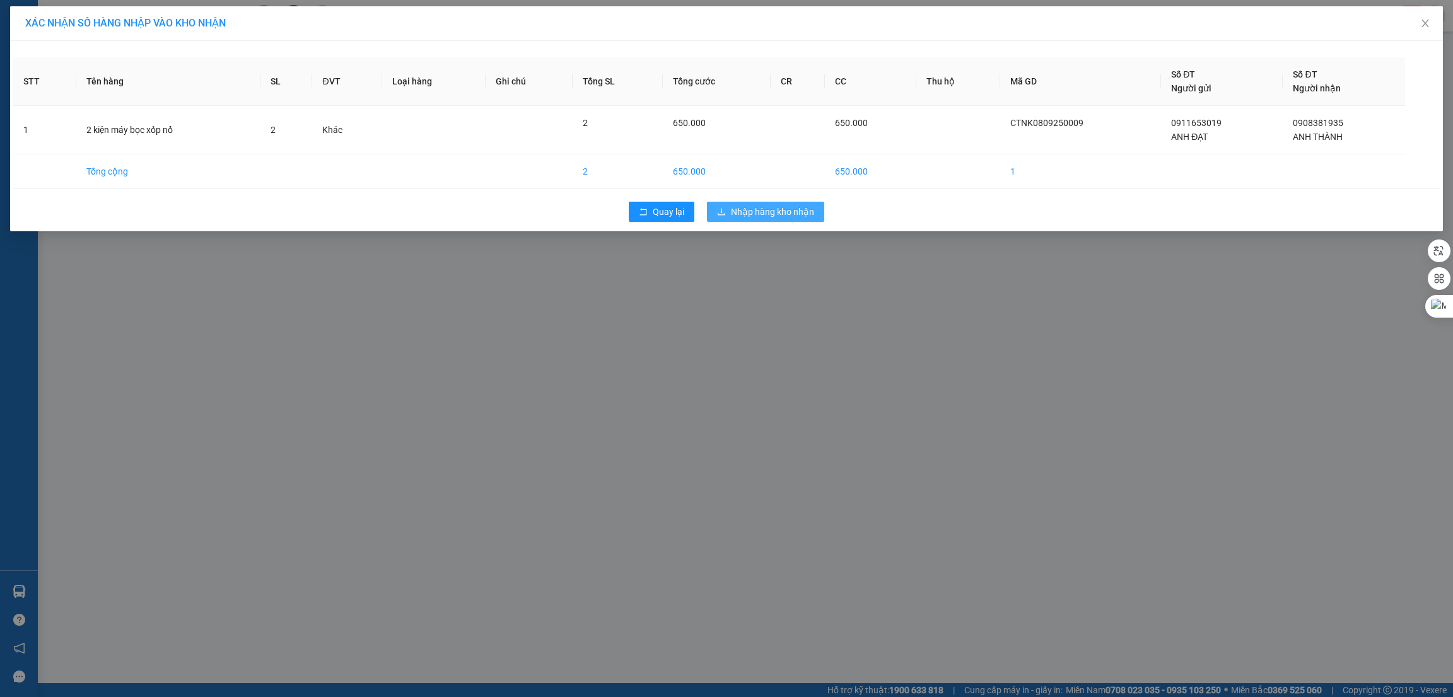
click at [770, 208] on span "Nhập hàng kho nhận" at bounding box center [772, 212] width 83 height 14
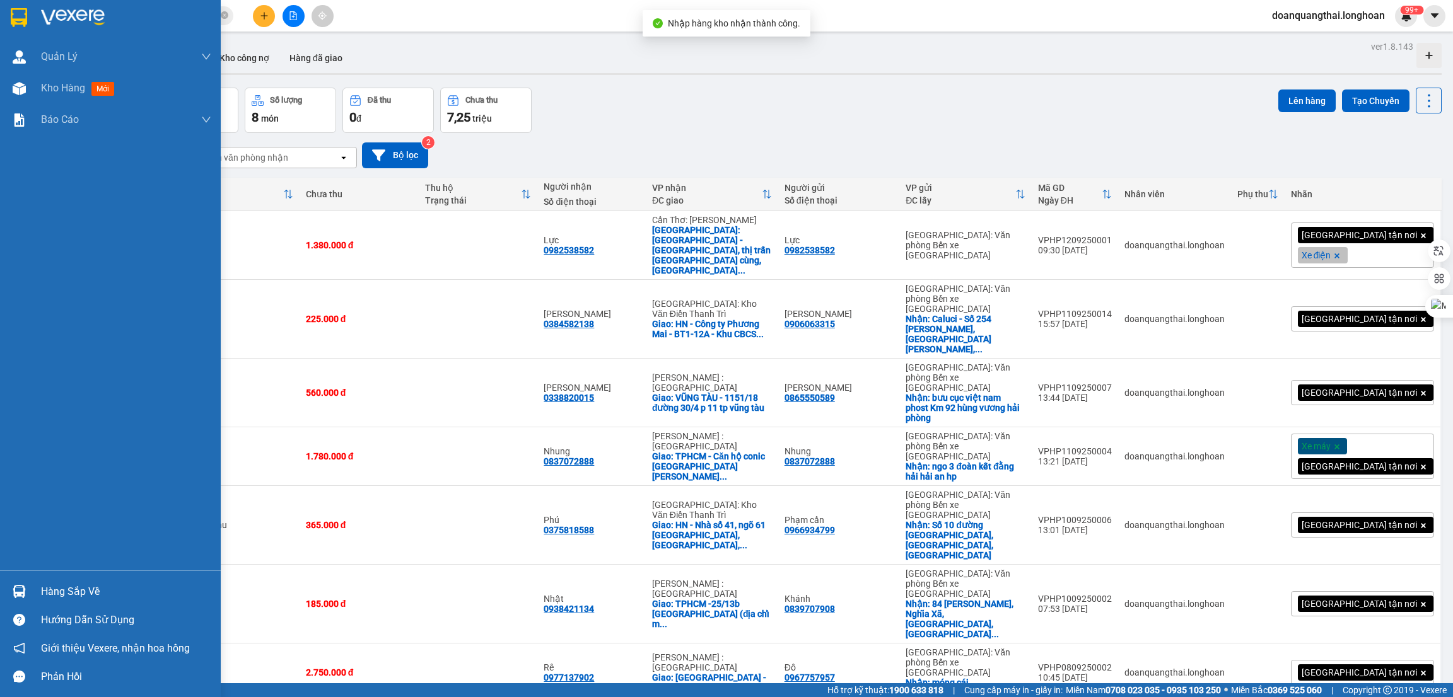
click at [28, 590] on div at bounding box center [19, 592] width 22 height 22
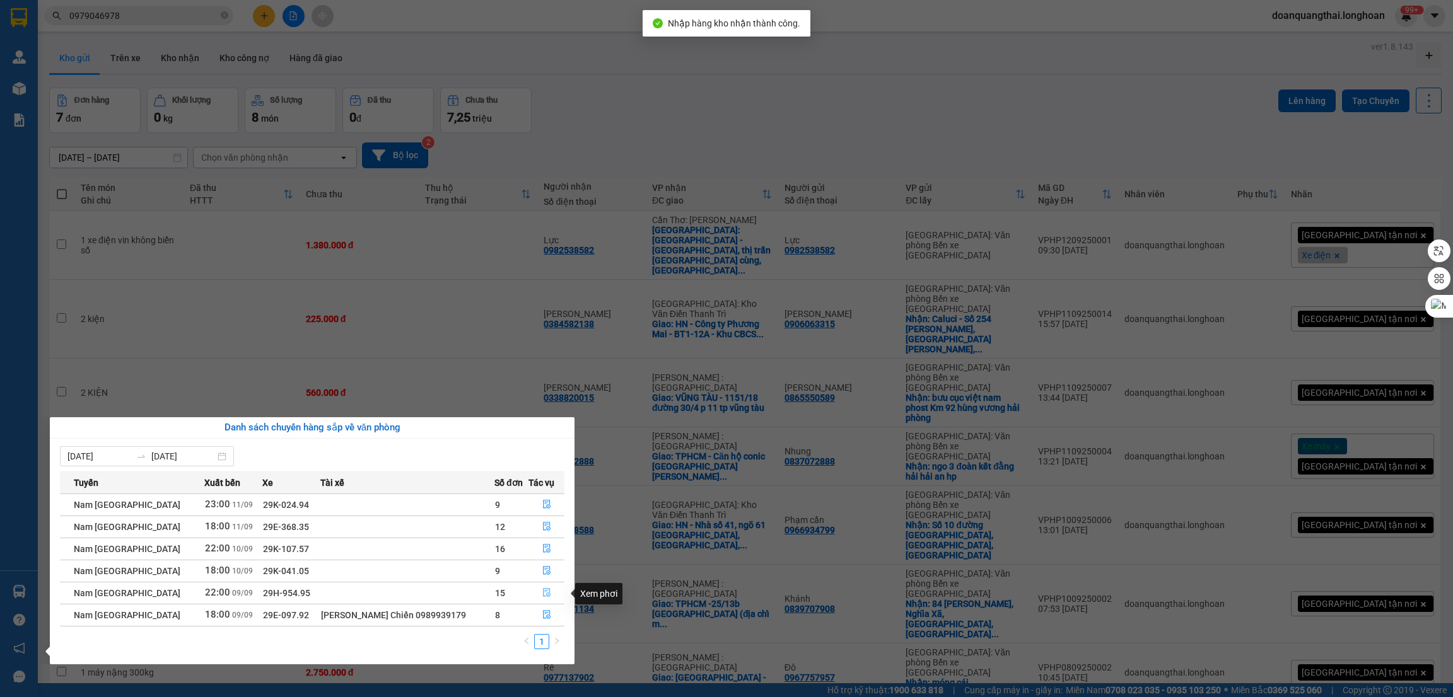
click at [542, 591] on icon "file-done" at bounding box center [546, 592] width 9 height 9
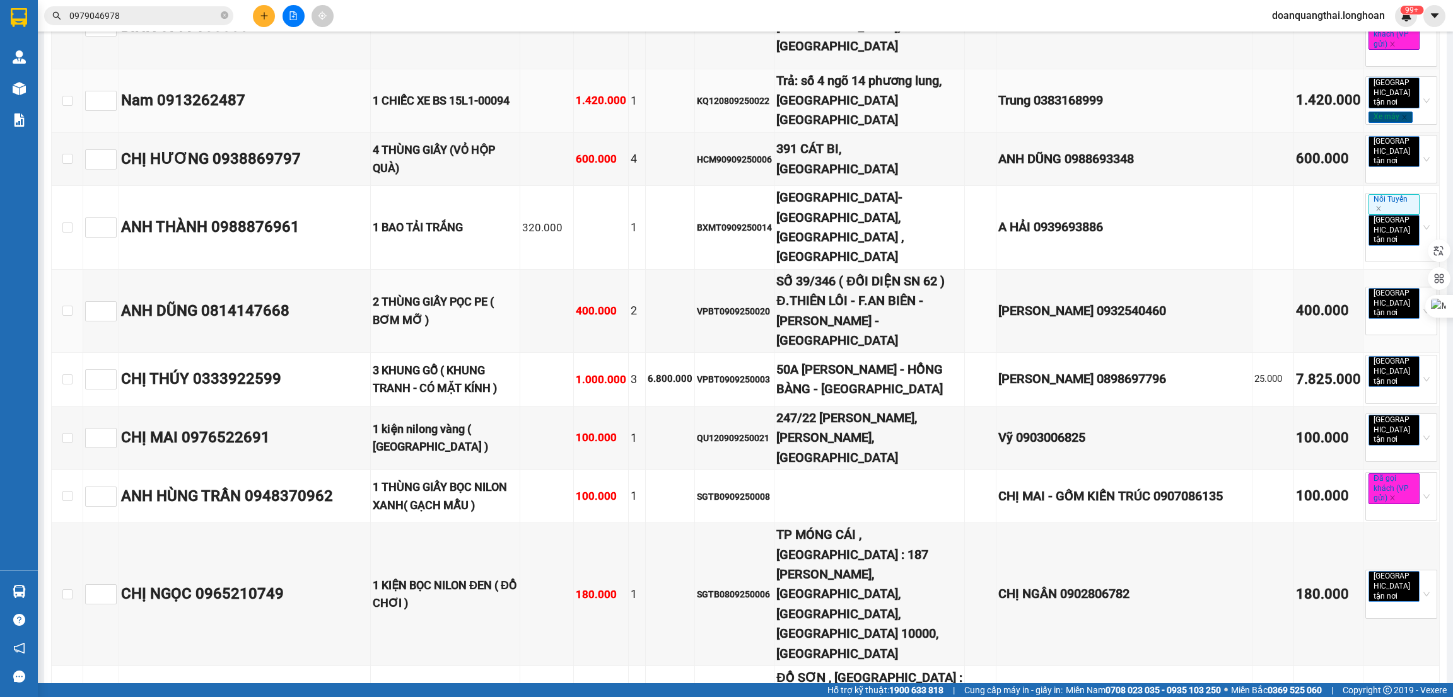
scroll to position [378, 0]
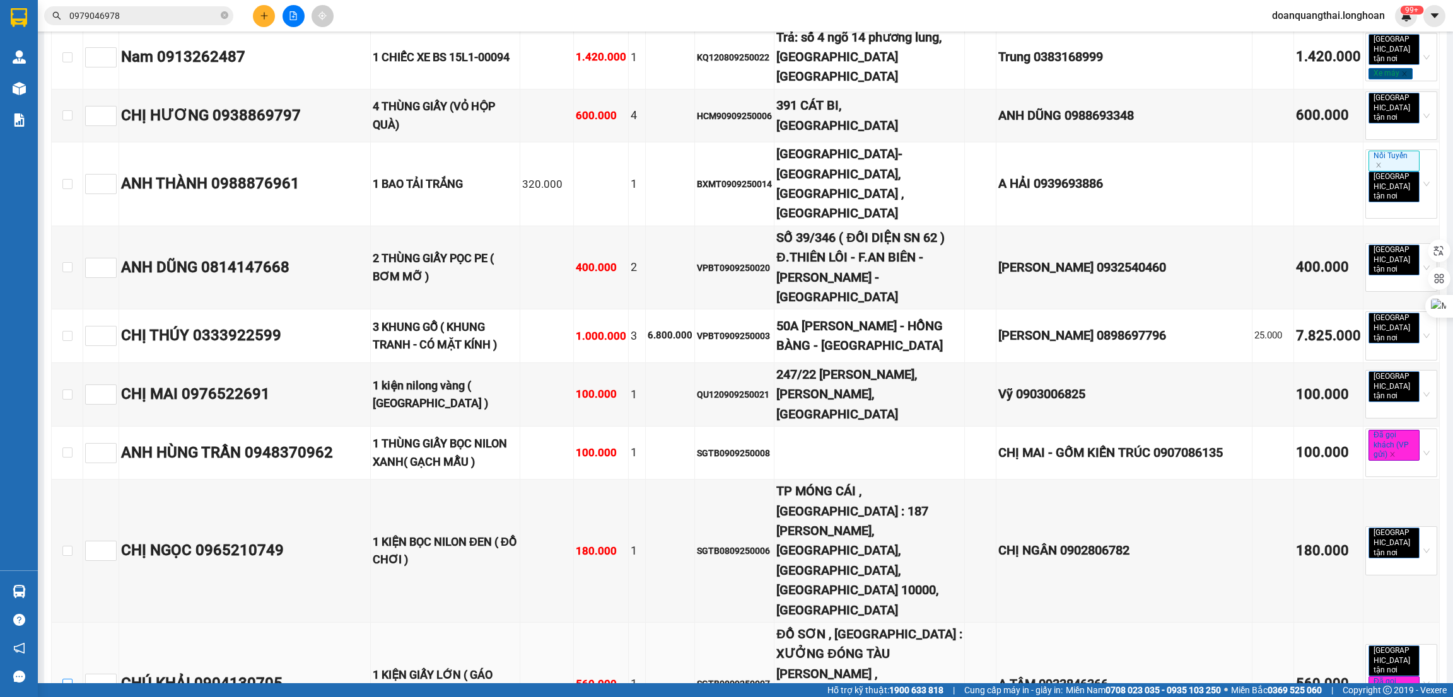
click at [69, 679] on input "checkbox" at bounding box center [67, 684] width 10 height 10
checkbox input "true"
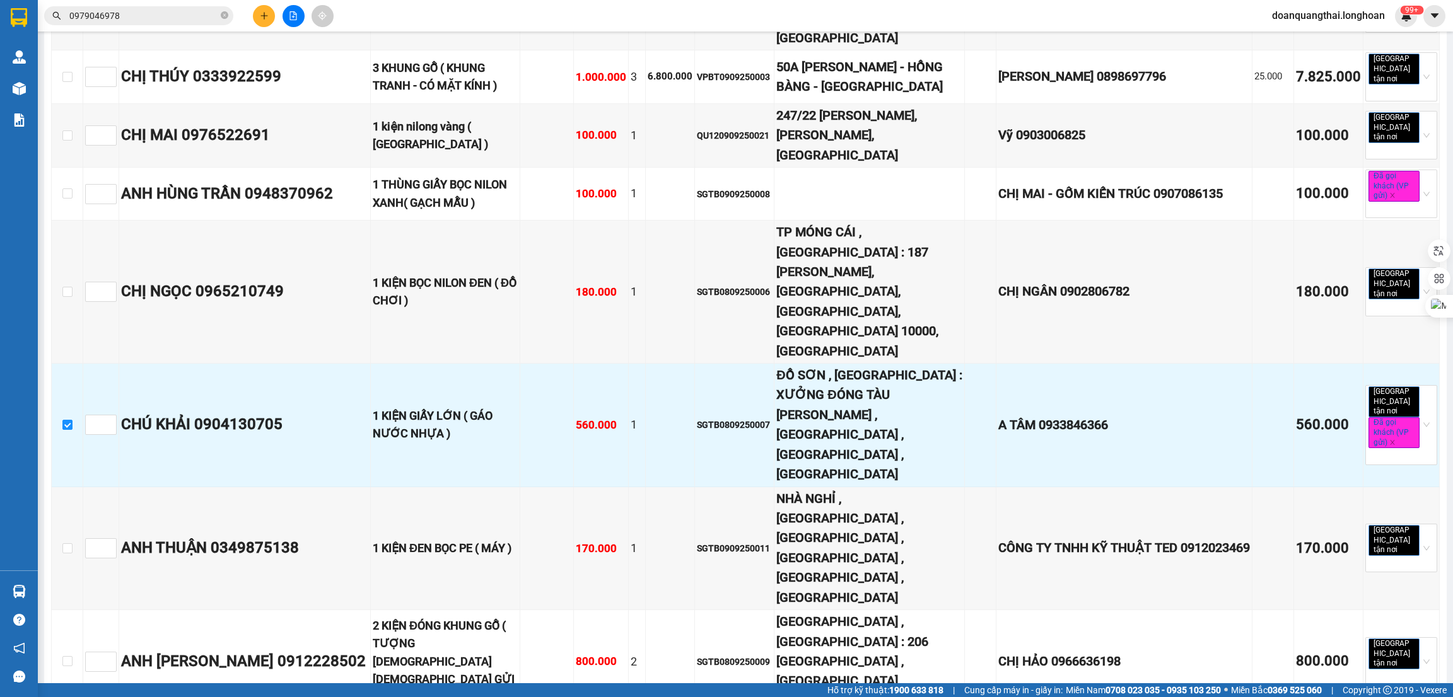
scroll to position [656, 0]
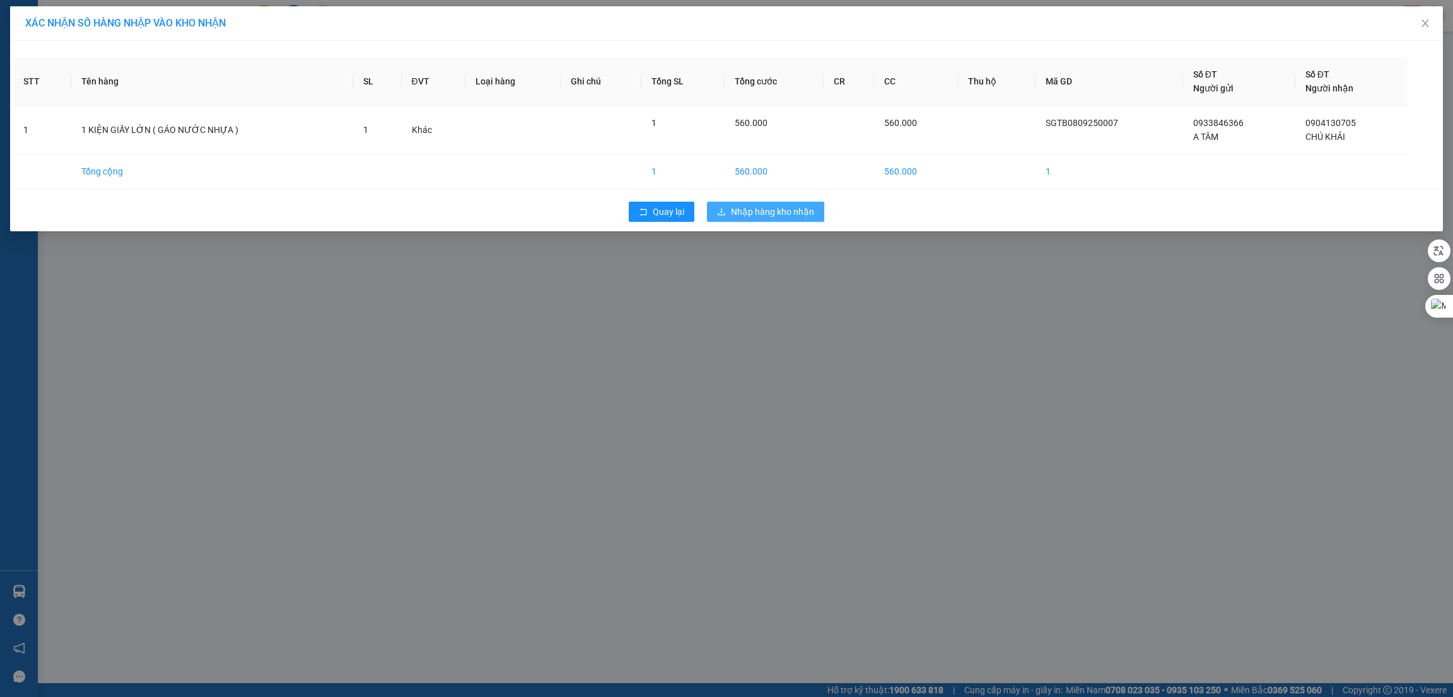
click at [774, 204] on button "Nhập hàng kho nhận" at bounding box center [765, 212] width 117 height 20
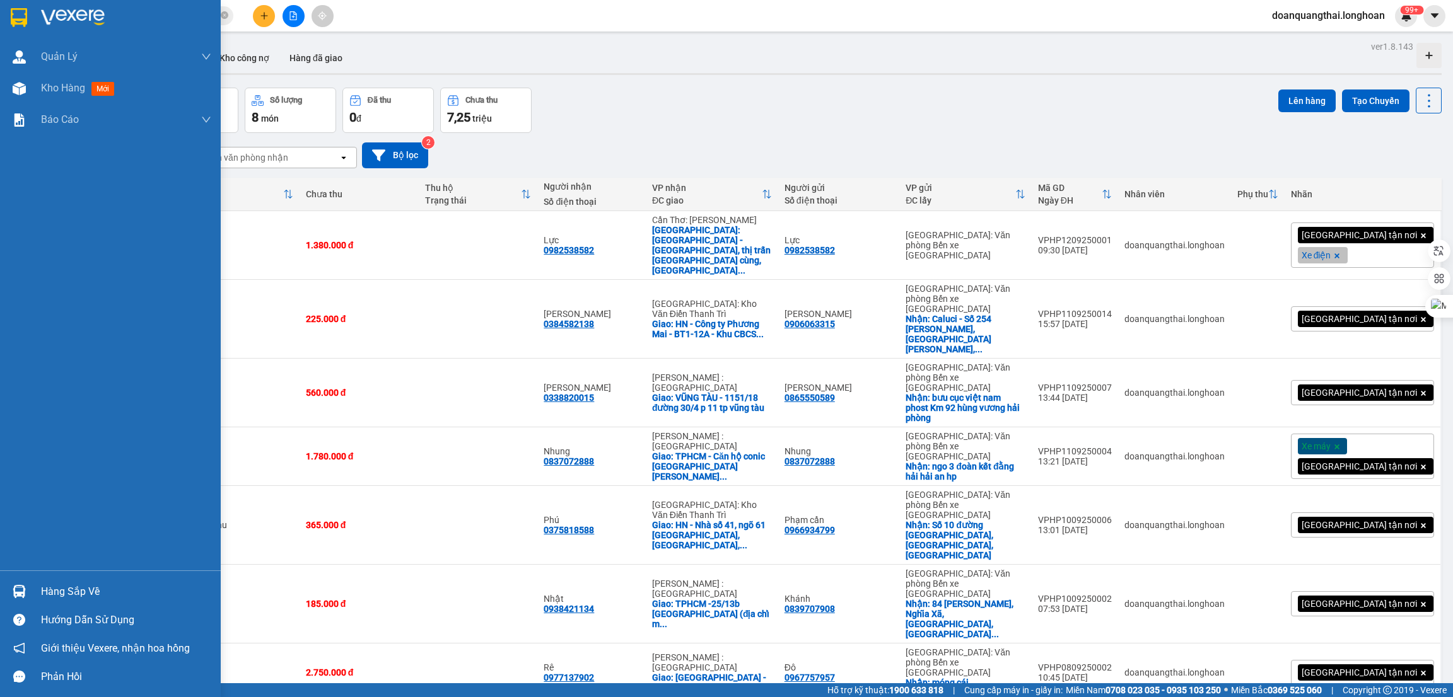
click at [64, 591] on div "Hàng sắp về" at bounding box center [126, 592] width 170 height 19
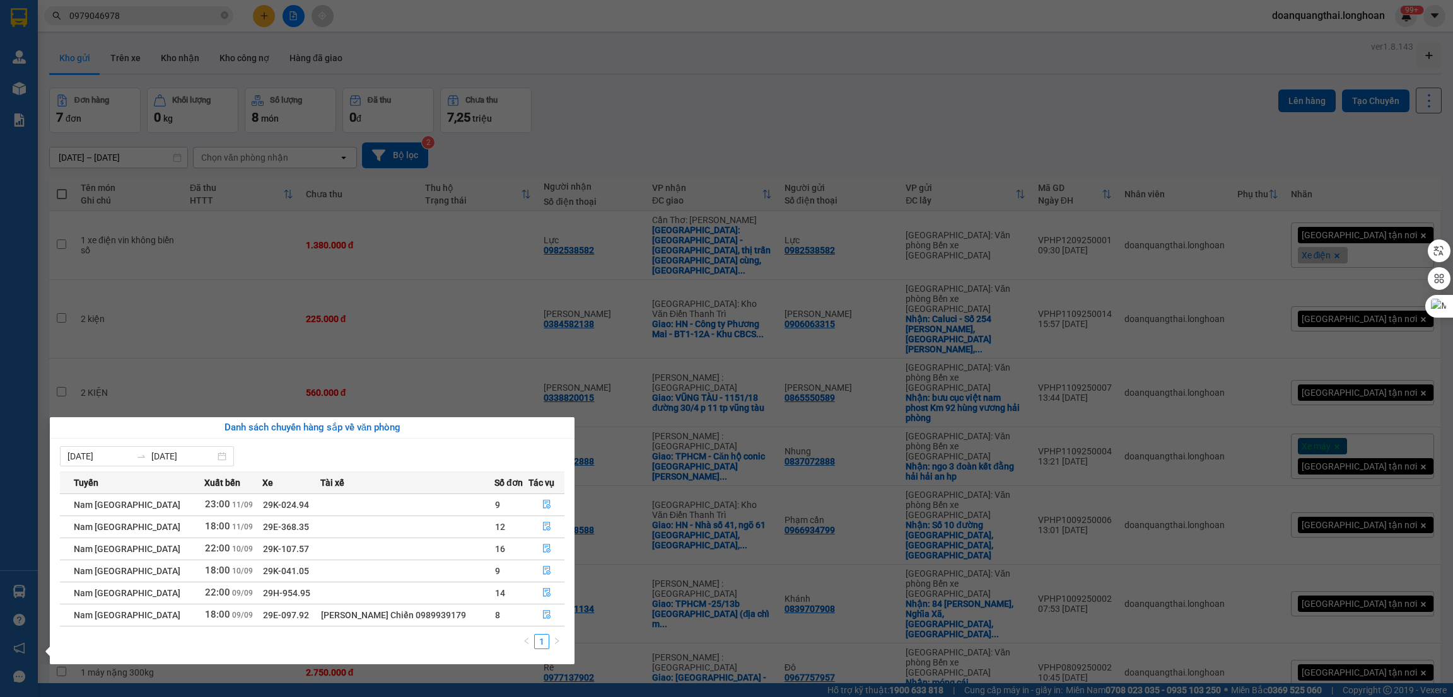
click at [680, 398] on section "Kết quả tìm kiếm ( 1 ) Bộ lọc Mã ĐH Trạng thái Món hàng Thu hộ Tổng cước Chưa c…" at bounding box center [726, 348] width 1453 height 697
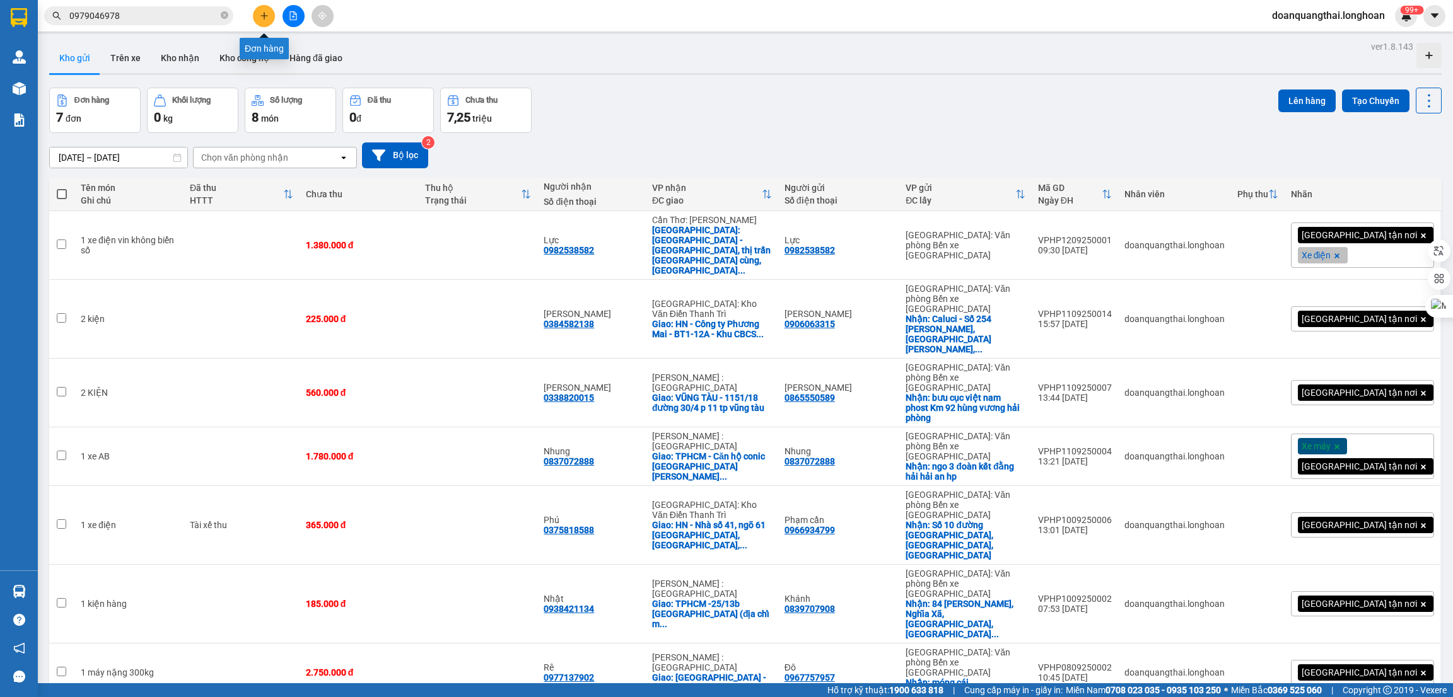
click at [259, 22] on button at bounding box center [264, 16] width 22 height 22
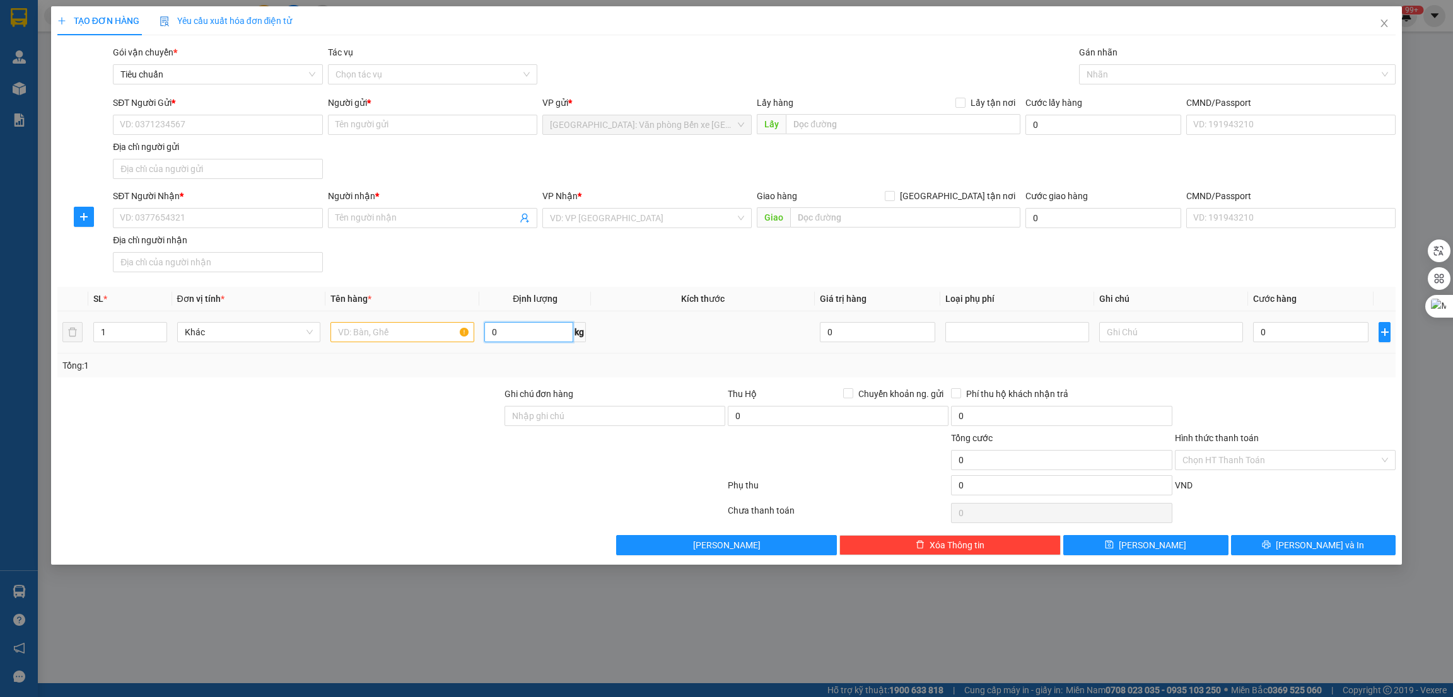
click at [520, 339] on input "0" at bounding box center [528, 332] width 89 height 20
type input "28"
click at [334, 338] on input "text" at bounding box center [402, 332] width 144 height 20
type input "2 thùng các tông bọc nilong đen"
click at [117, 338] on input "1" at bounding box center [130, 332] width 73 height 19
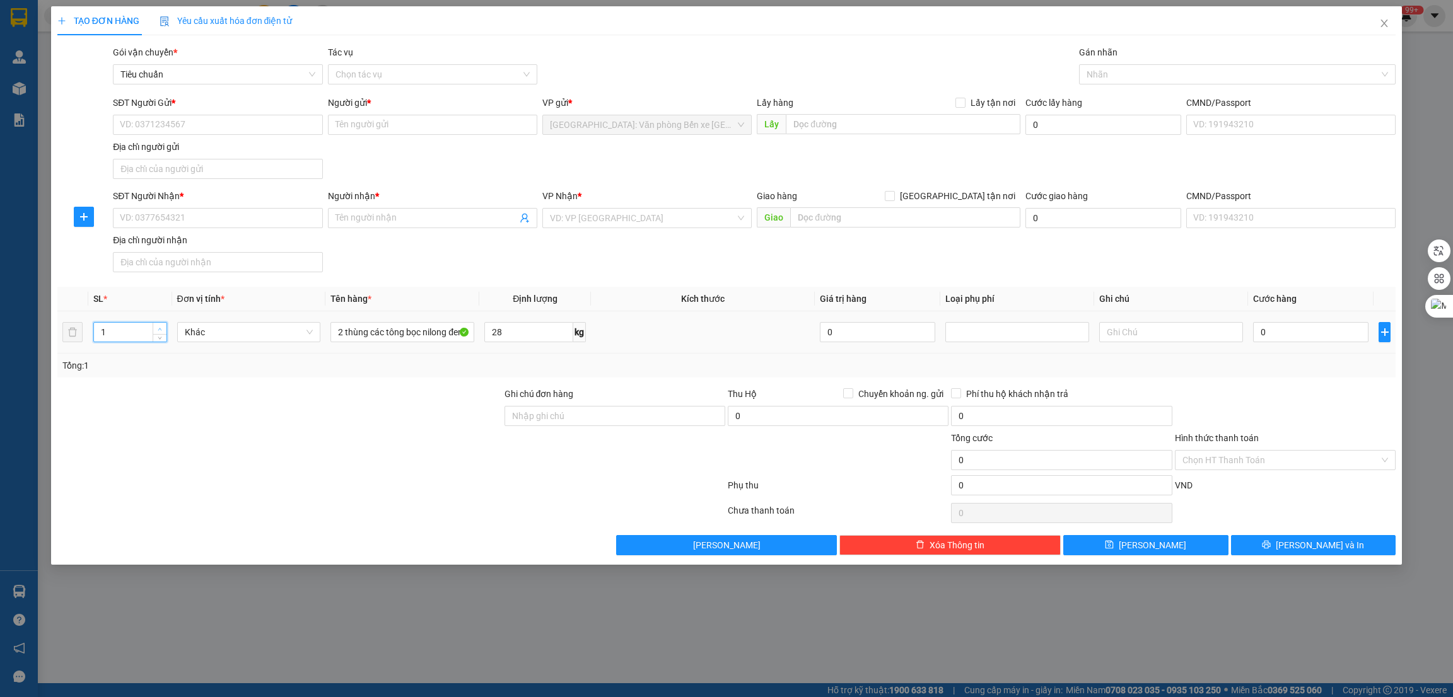
click at [156, 330] on span "up" at bounding box center [160, 329] width 8 height 8
type input "2"
click at [206, 127] on input "SĐT Người Gửi *" at bounding box center [217, 125] width 209 height 20
type input "0363592345"
click at [474, 134] on input "Người gửi *" at bounding box center [432, 125] width 209 height 20
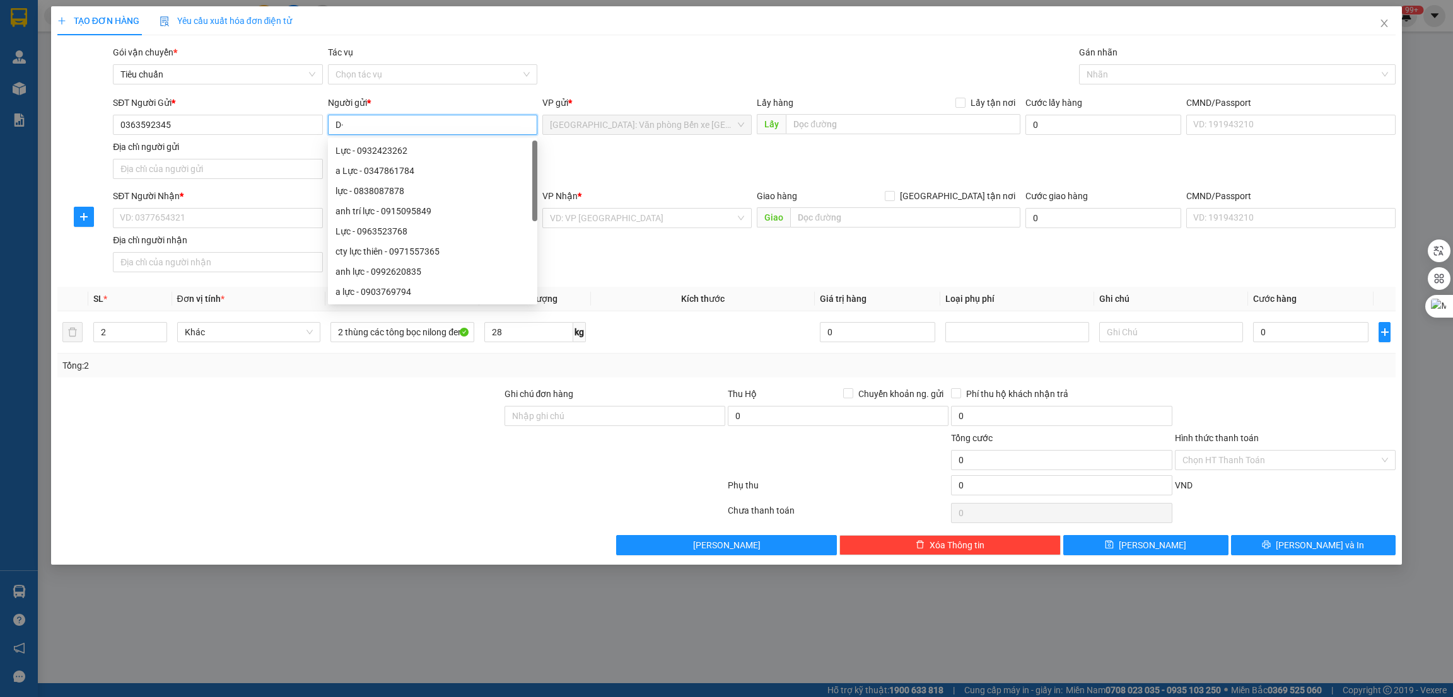
type input "D"
type input "Điệp"
click at [197, 215] on input "SĐT Người Nhận *" at bounding box center [217, 218] width 209 height 20
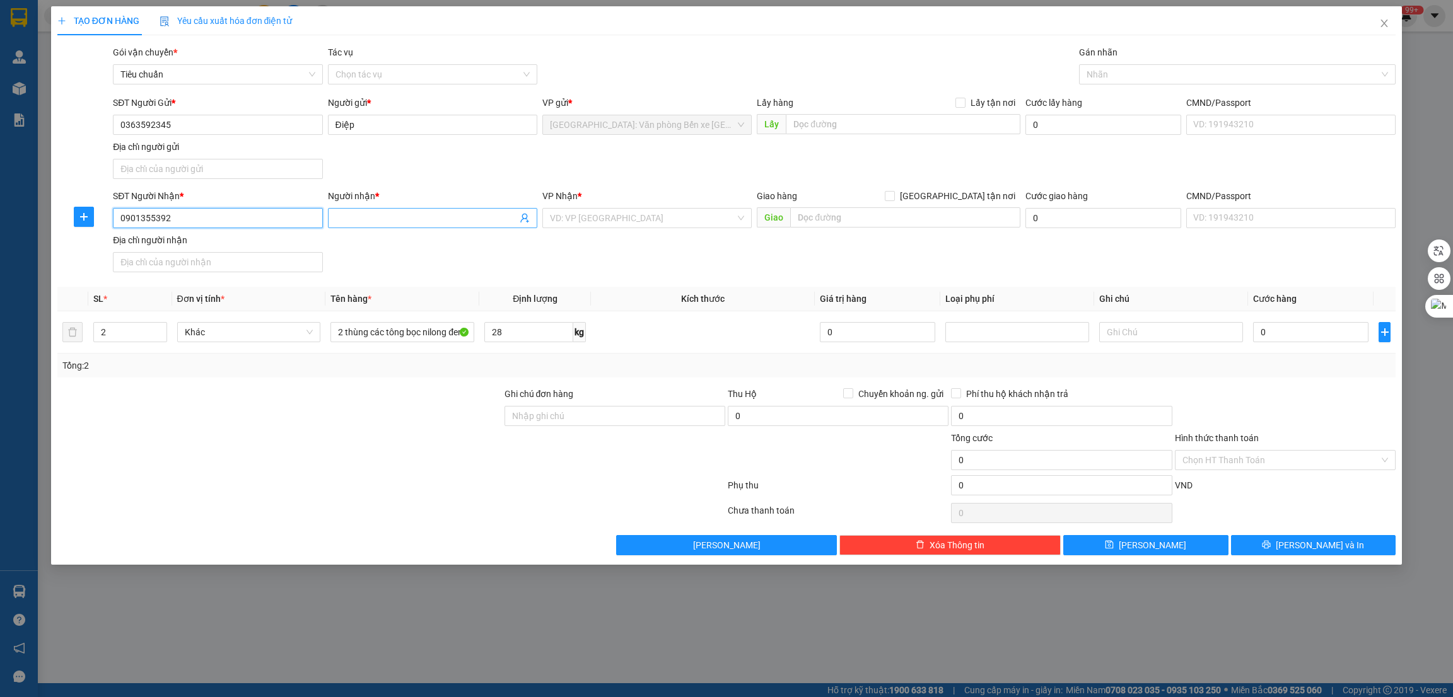
type input "0901355392"
click at [359, 216] on input "Người nhận *" at bounding box center [426, 218] width 182 height 14
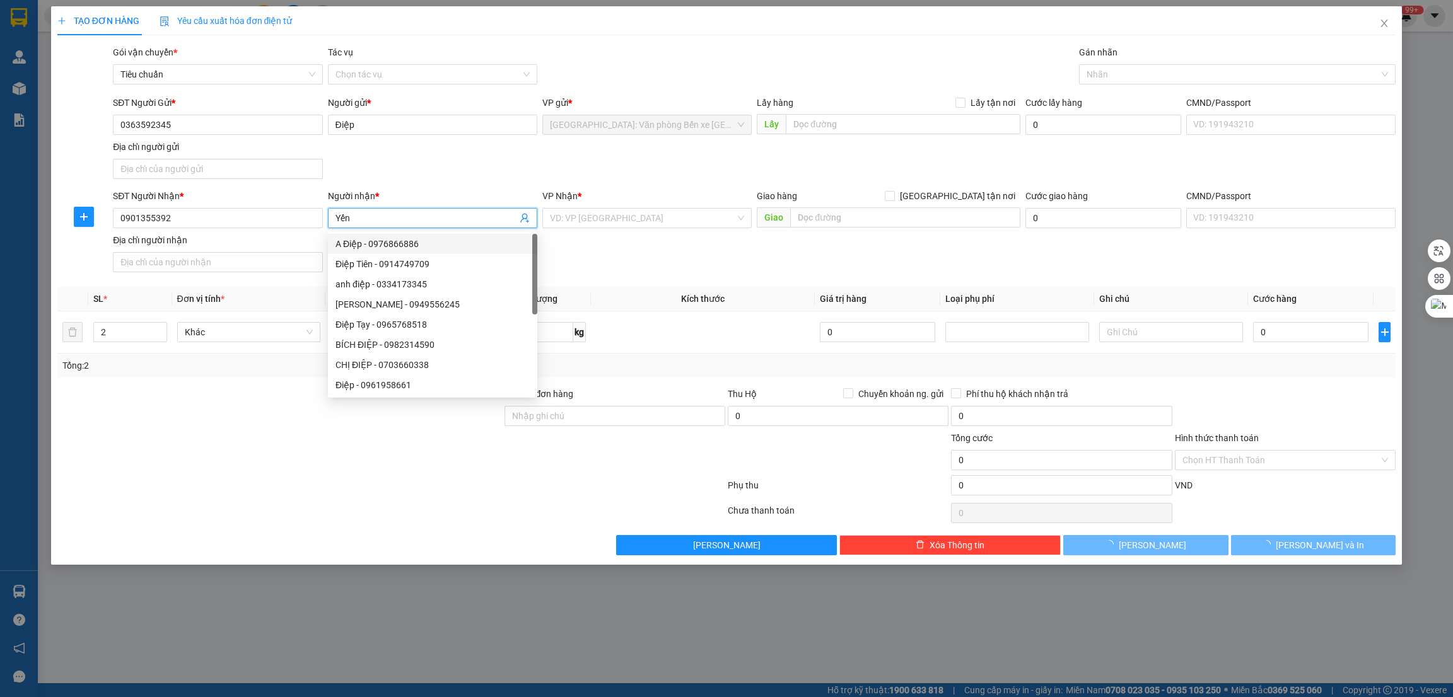
type input "Yến"
click at [231, 512] on div at bounding box center [391, 513] width 670 height 25
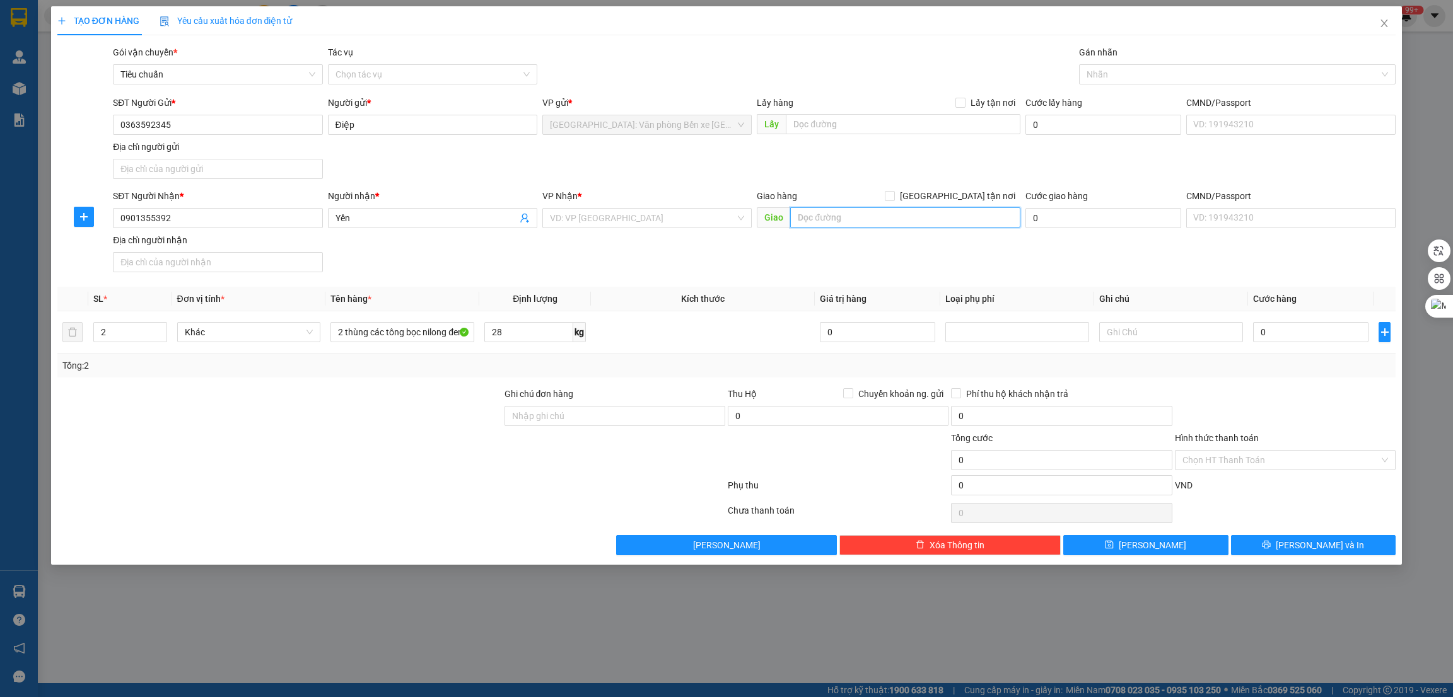
click at [849, 223] on input "text" at bounding box center [905, 217] width 230 height 20
click at [702, 216] on input "search" at bounding box center [642, 218] width 185 height 19
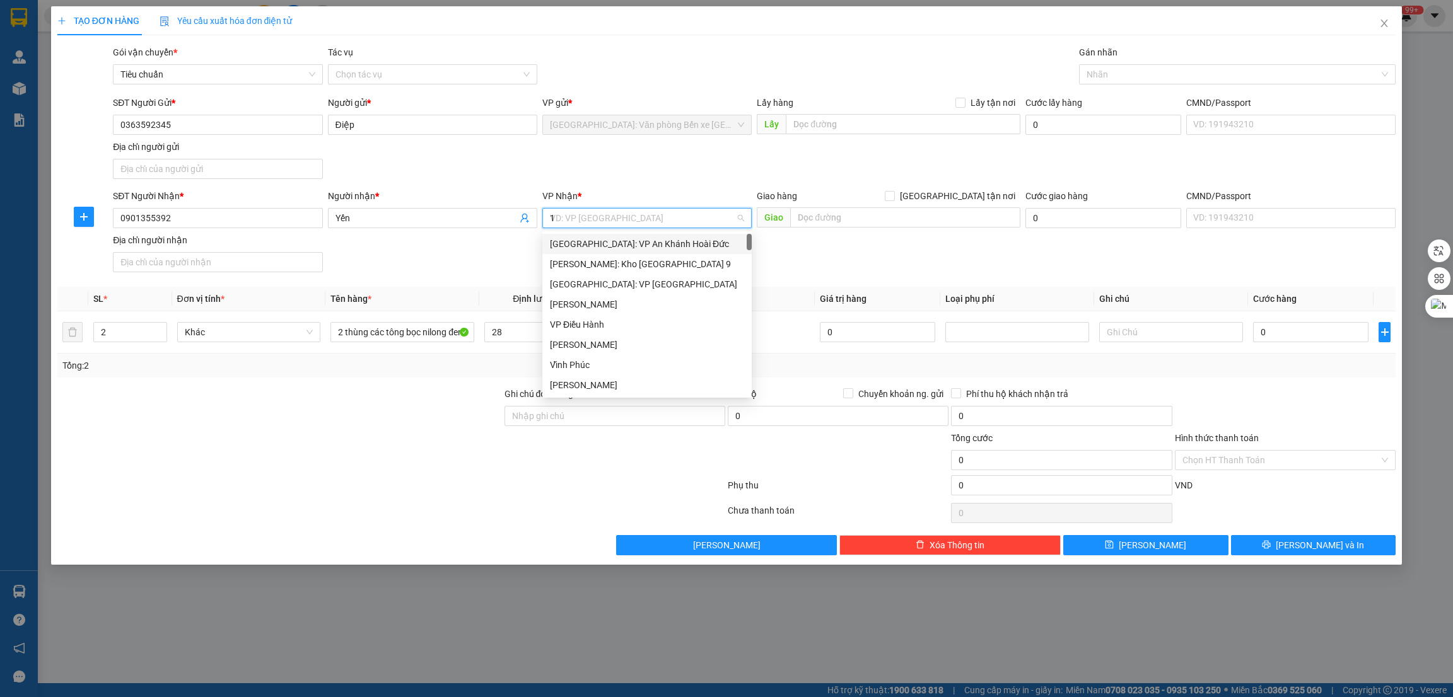
type input "12"
click at [668, 265] on div "[PERSON_NAME] : [GEOGRAPHIC_DATA]" at bounding box center [647, 264] width 194 height 14
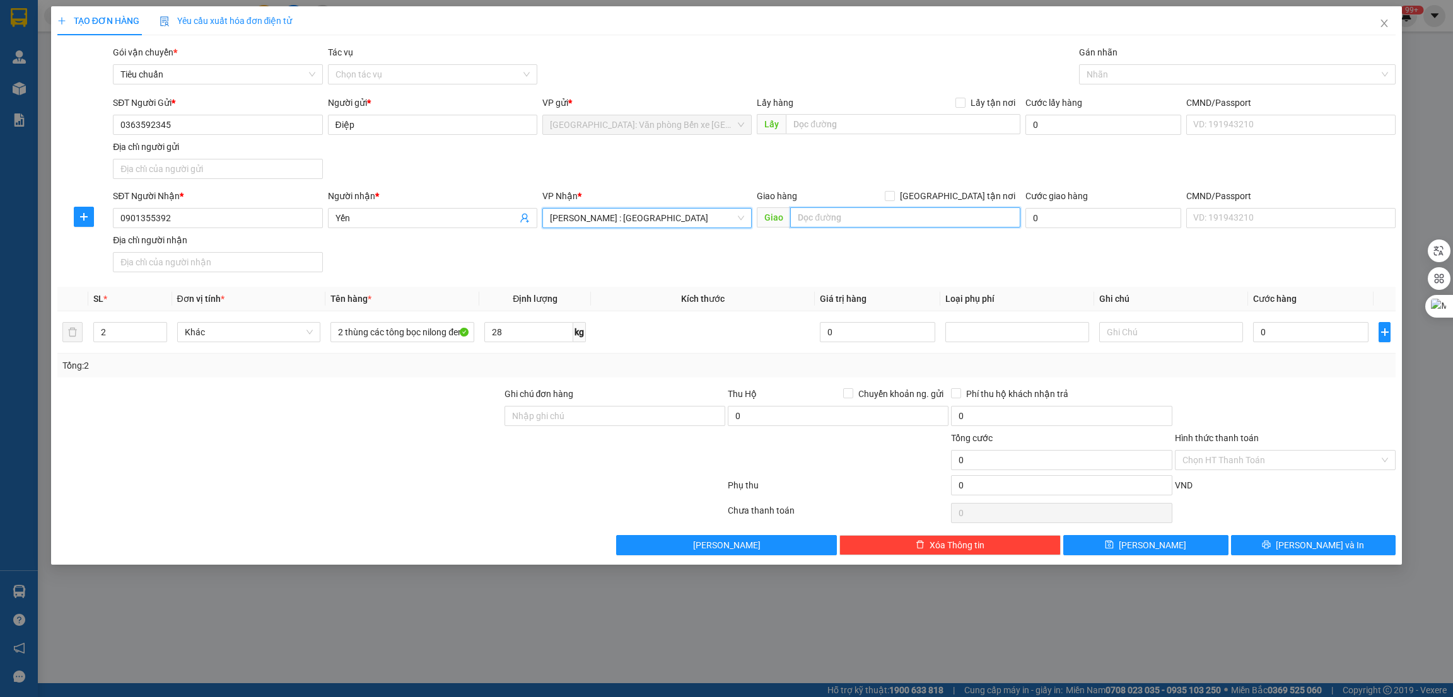
click at [864, 216] on input "text" at bounding box center [905, 217] width 230 height 20
type input "D"
type input "ĐỒNG NAI -"
click at [893, 200] on input "[GEOGRAPHIC_DATA] tận nơi" at bounding box center [889, 195] width 9 height 9
checkbox input "true"
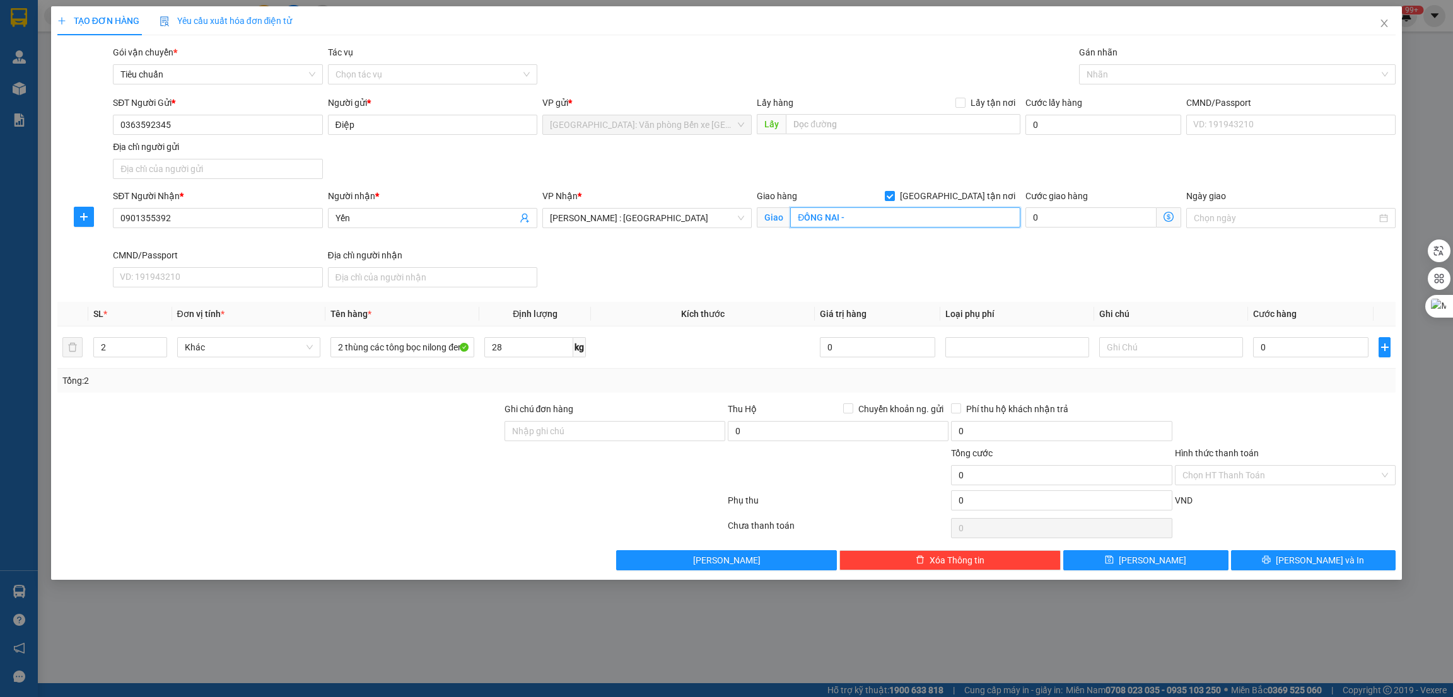
click at [941, 216] on input "ĐỒNG NAI -" at bounding box center [905, 217] width 230 height 20
click at [941, 220] on input "ĐỒNG NAI -" at bounding box center [905, 217] width 230 height 20
click at [1127, 73] on div at bounding box center [1231, 74] width 298 height 15
type input "ĐỒNG NAI - ấp 1 C, [GEOGRAPHIC_DATA], [GEOGRAPHIC_DATA]"
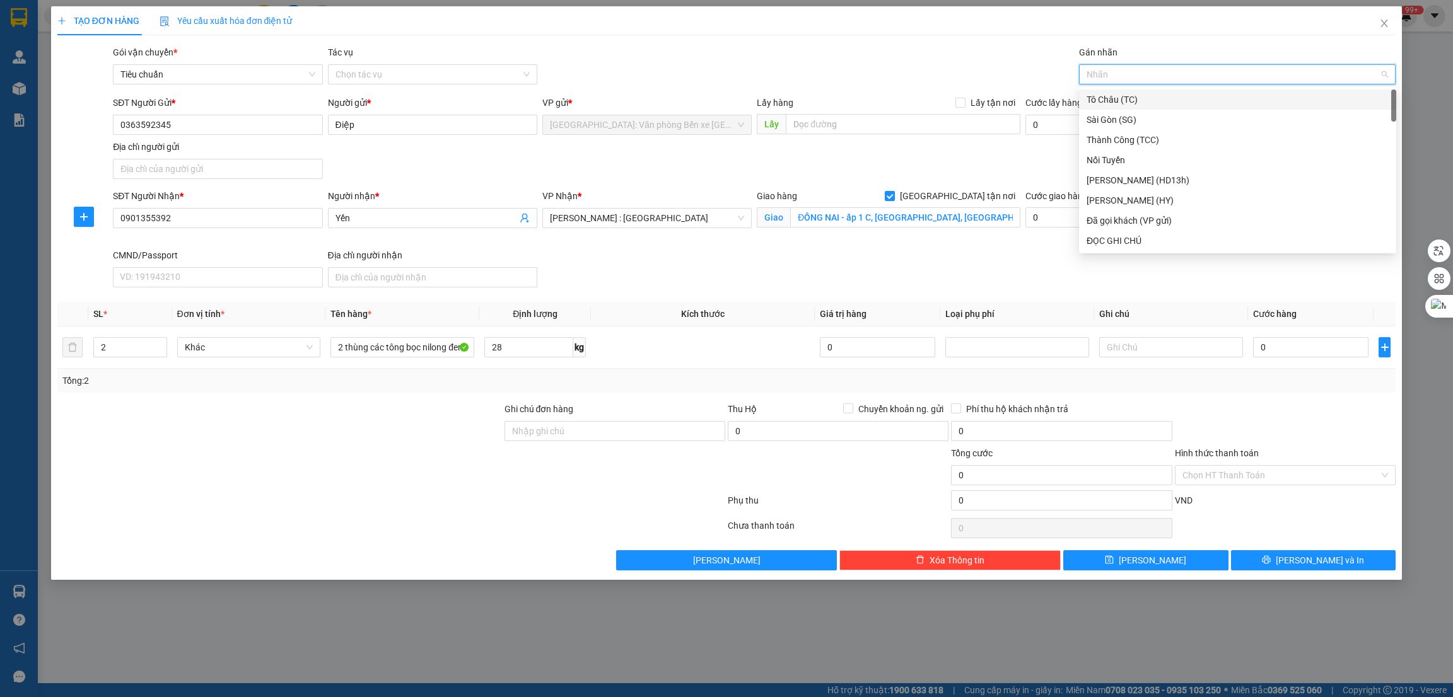
type input "g"
click at [1137, 236] on div "[GEOGRAPHIC_DATA] tận nơi" at bounding box center [1237, 241] width 302 height 14
click at [1287, 342] on input "0" at bounding box center [1310, 347] width 115 height 20
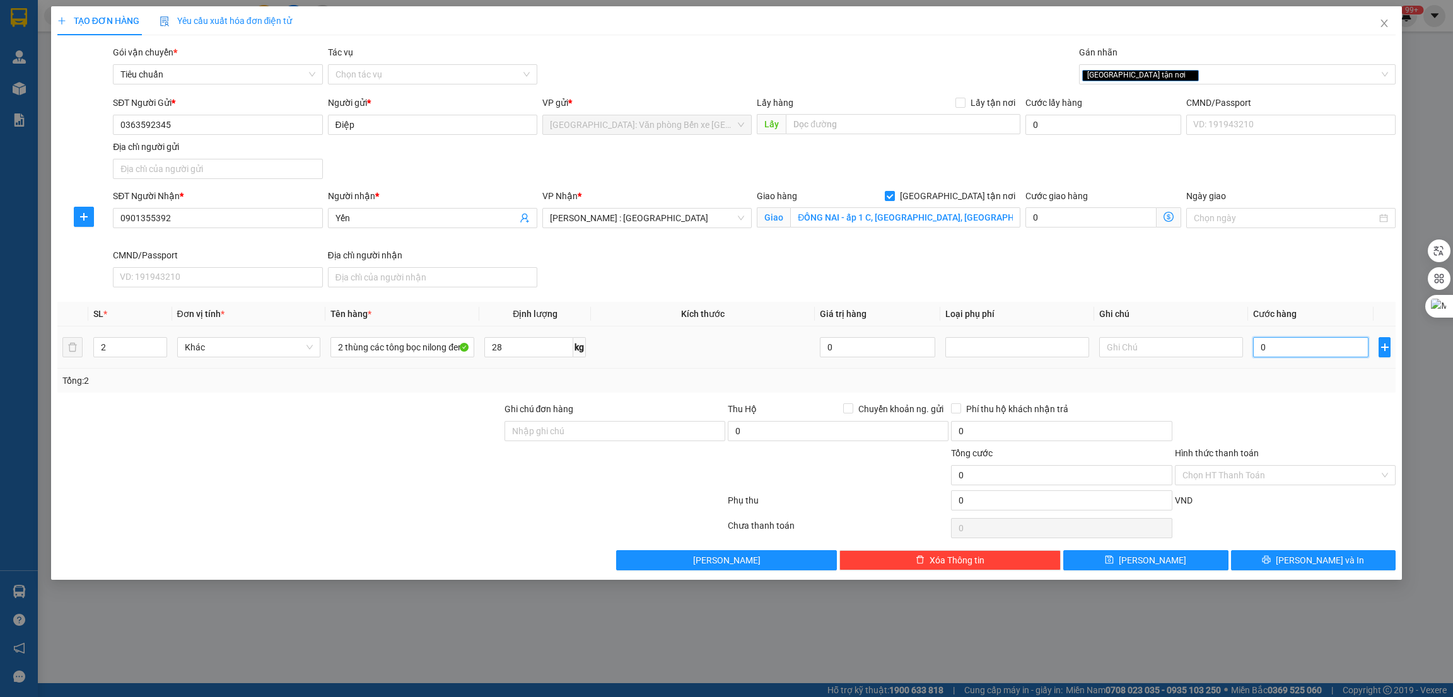
type input "2"
type input "24"
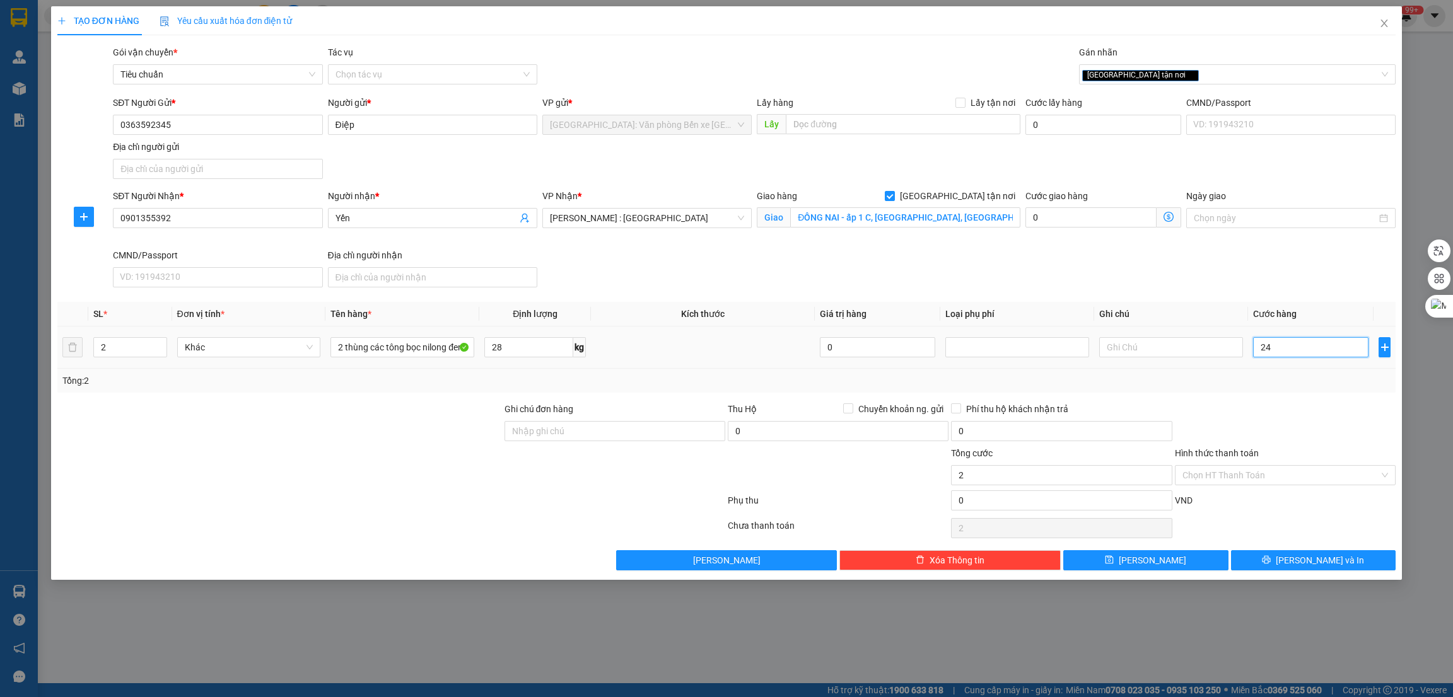
type input "24"
type input "240"
type input "2.400"
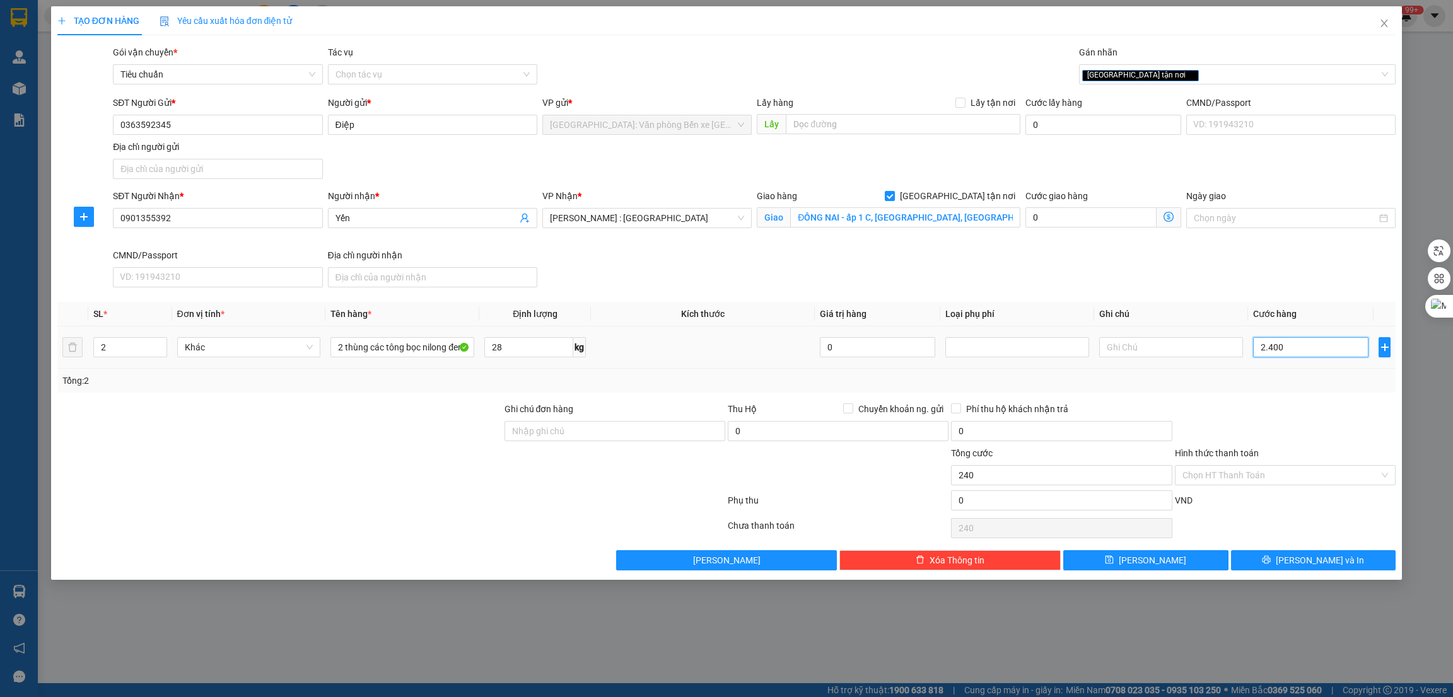
type input "2.400"
type input "24.000"
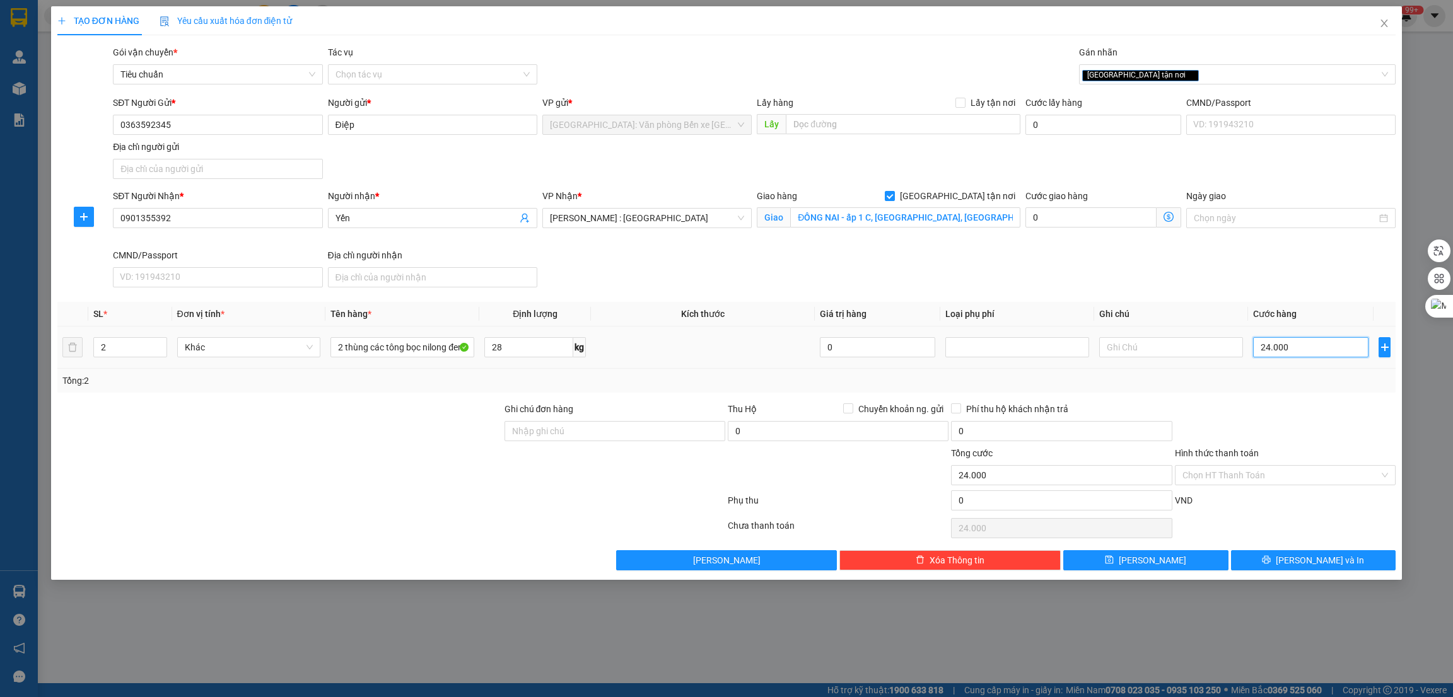
type input "240.000"
click at [1260, 562] on button "[PERSON_NAME] và In" at bounding box center [1313, 560] width 165 height 20
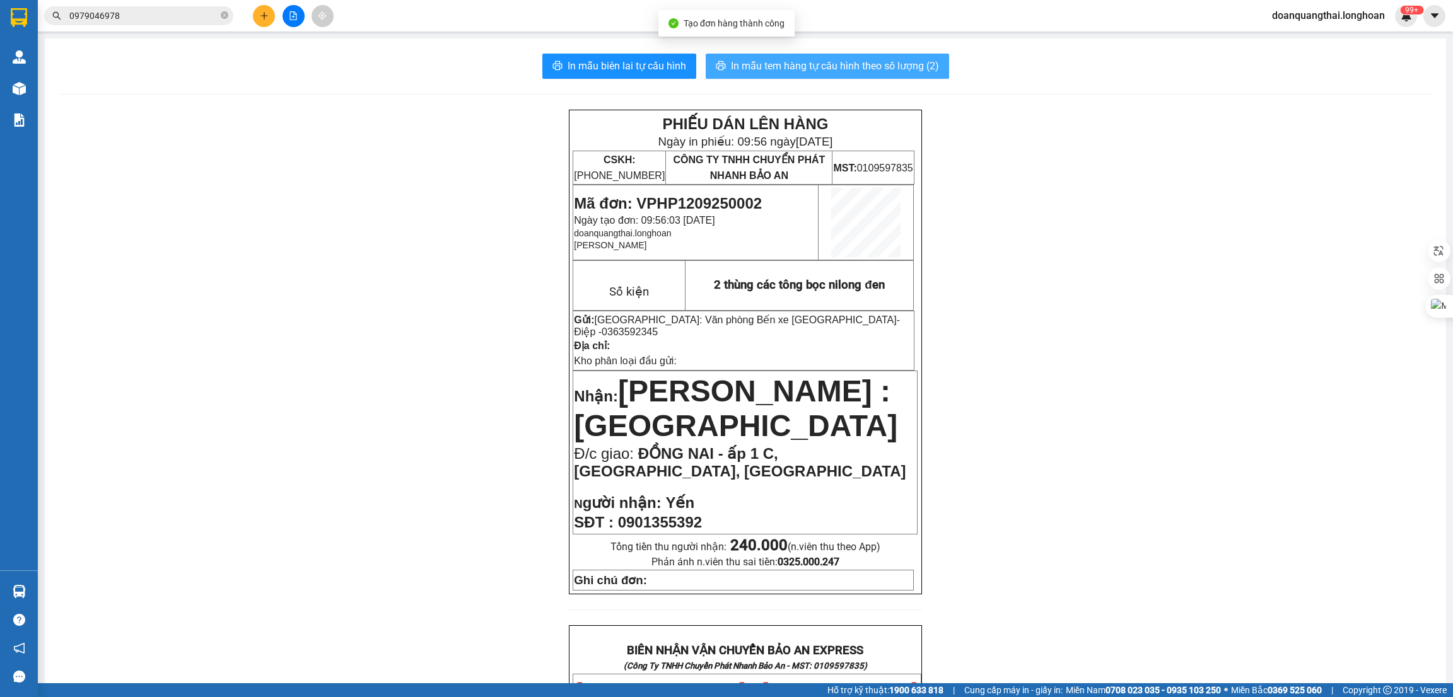
click at [852, 64] on span "In mẫu tem hàng tự cấu hình theo số lượng (2)" at bounding box center [835, 66] width 208 height 16
click at [661, 375] on span "[PERSON_NAME] : [GEOGRAPHIC_DATA]" at bounding box center [735, 409] width 323 height 68
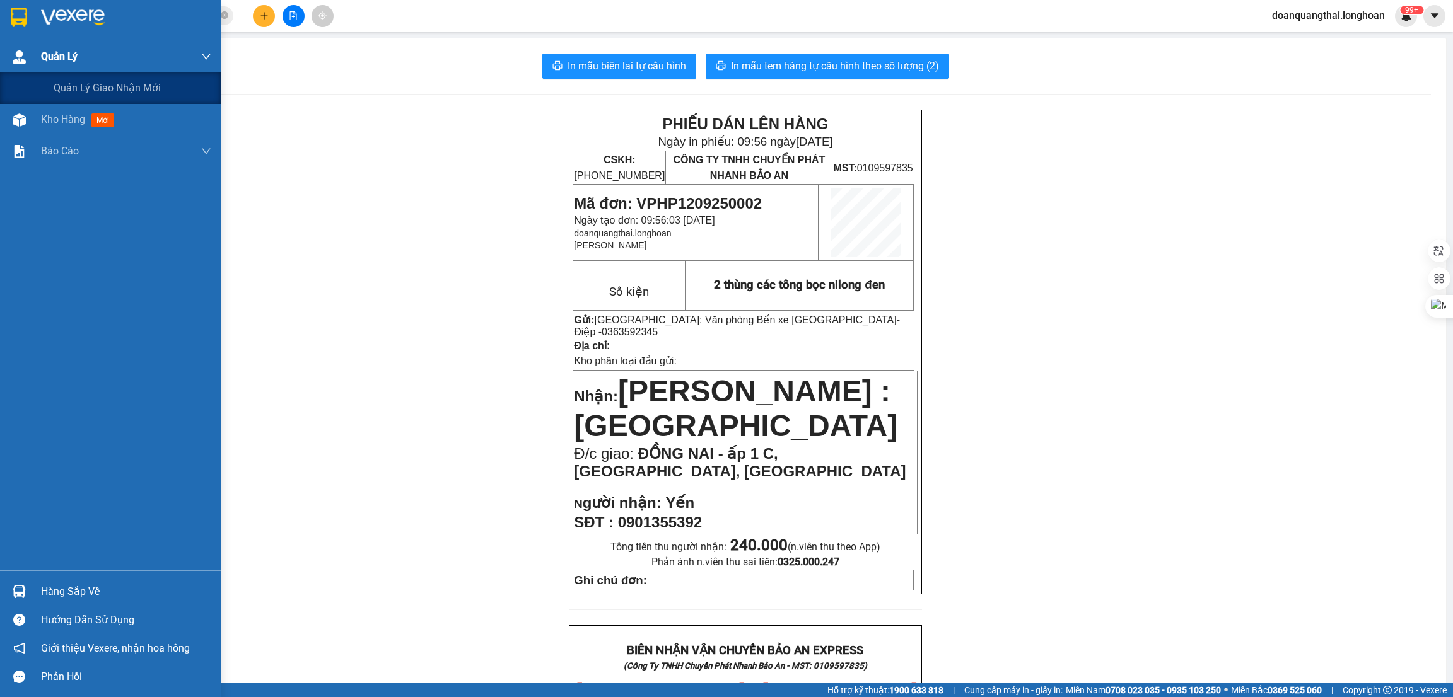
click at [49, 58] on span "Quản Lý" at bounding box center [59, 57] width 37 height 16
click at [28, 13] on div at bounding box center [19, 17] width 22 height 22
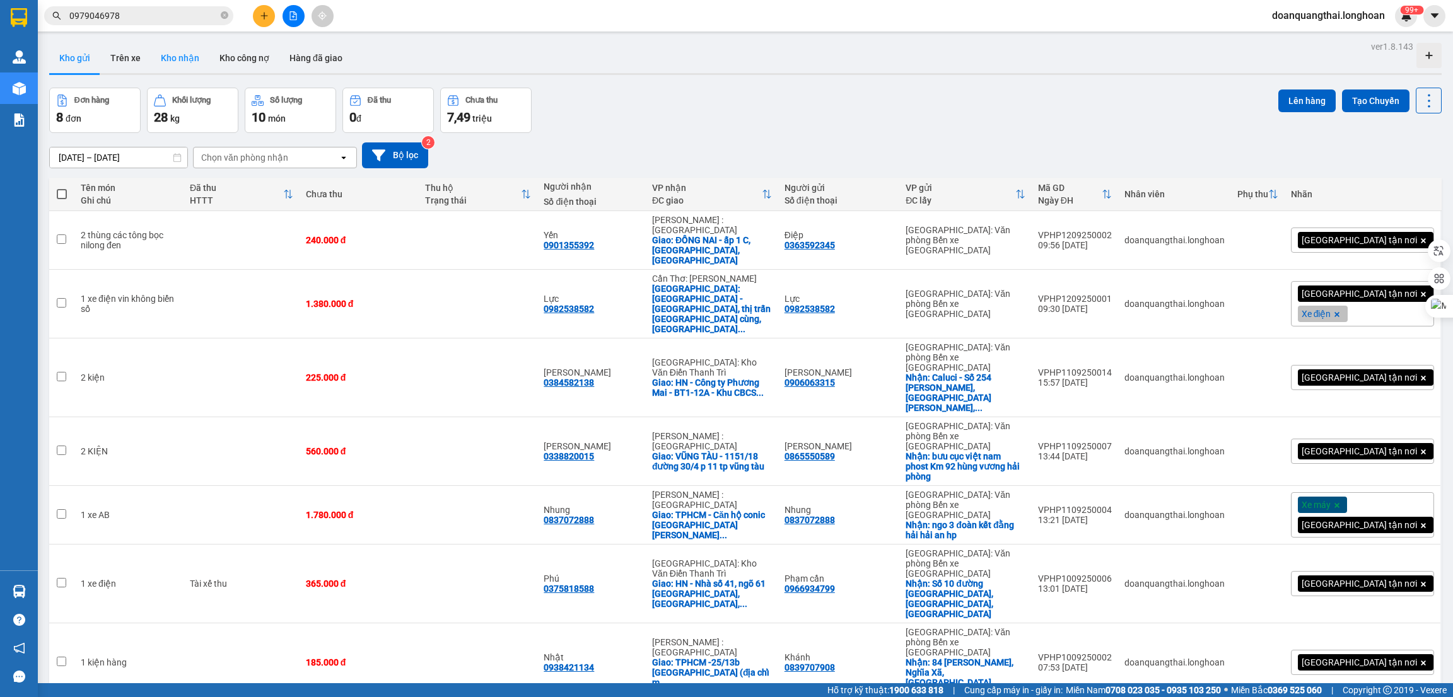
click at [178, 55] on button "Kho nhận" at bounding box center [180, 58] width 59 height 30
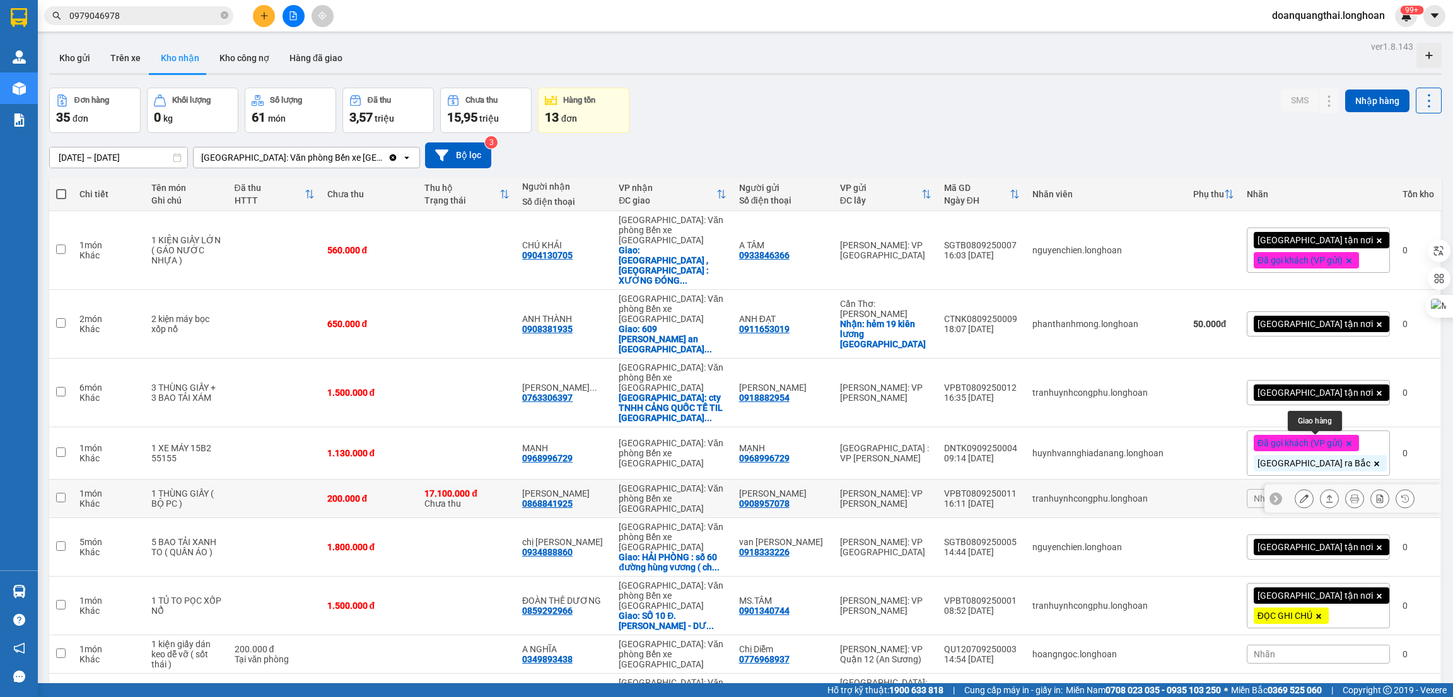
click at [1325, 494] on icon at bounding box center [1329, 498] width 9 height 9
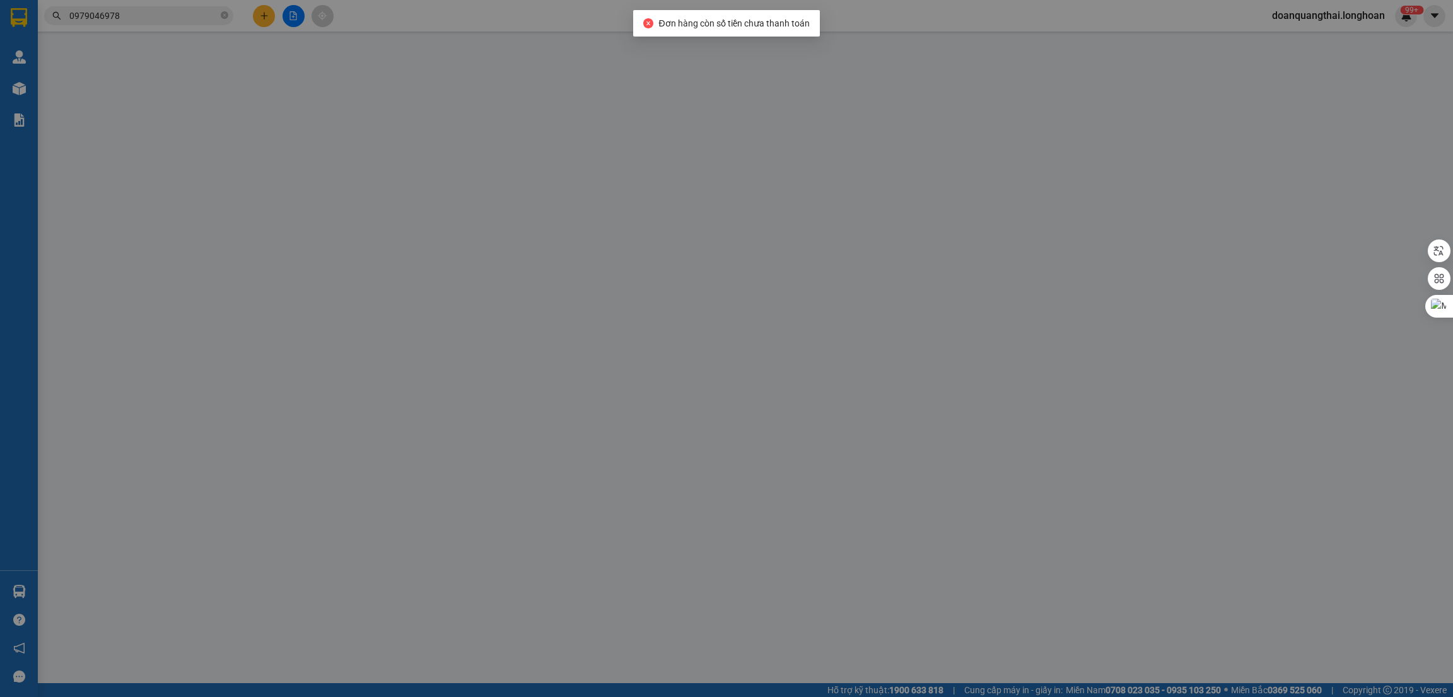
type input "0908957078"
type input "[PERSON_NAME]"
type input "0868841925"
type input "[PERSON_NAME]"
type input "HÀNG DỄ VỠ VẬN CHUYỂN NHẸ TAY - HƯ VỠ KHÔNG ĐỀN"
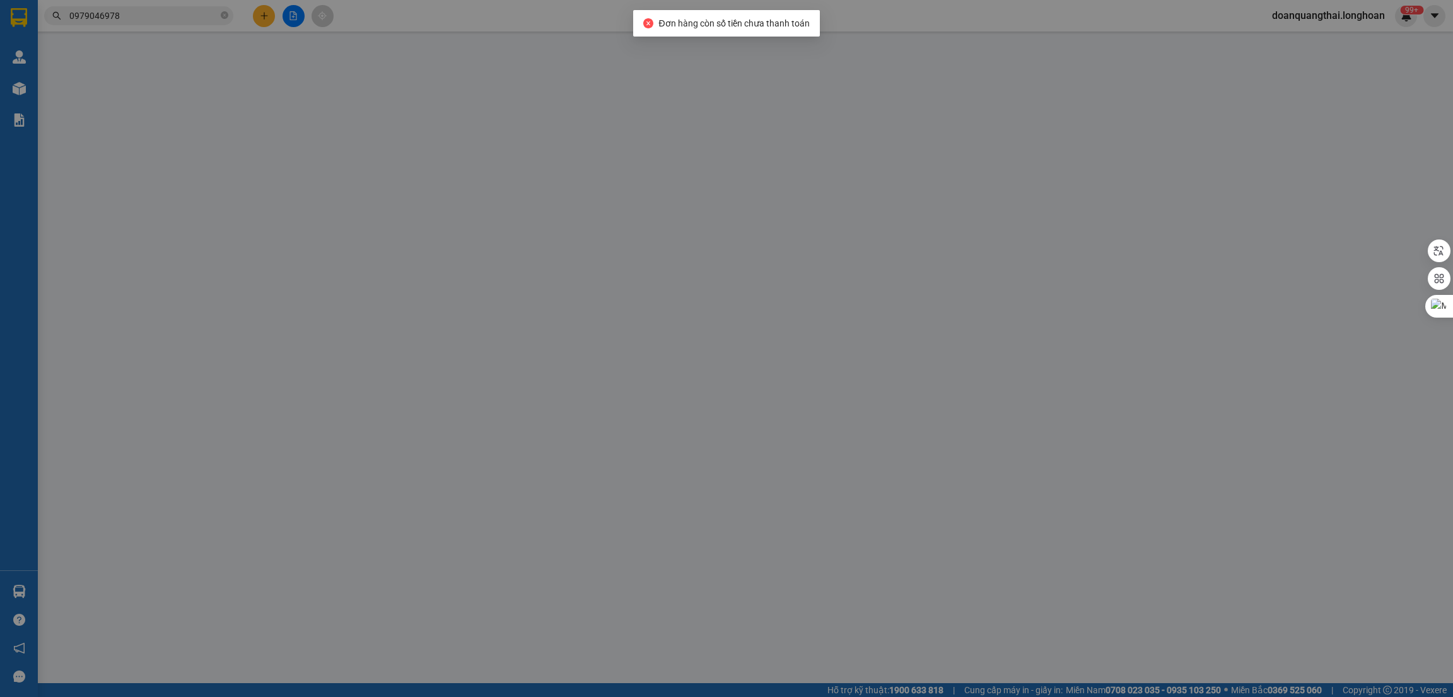
type input "200.000"
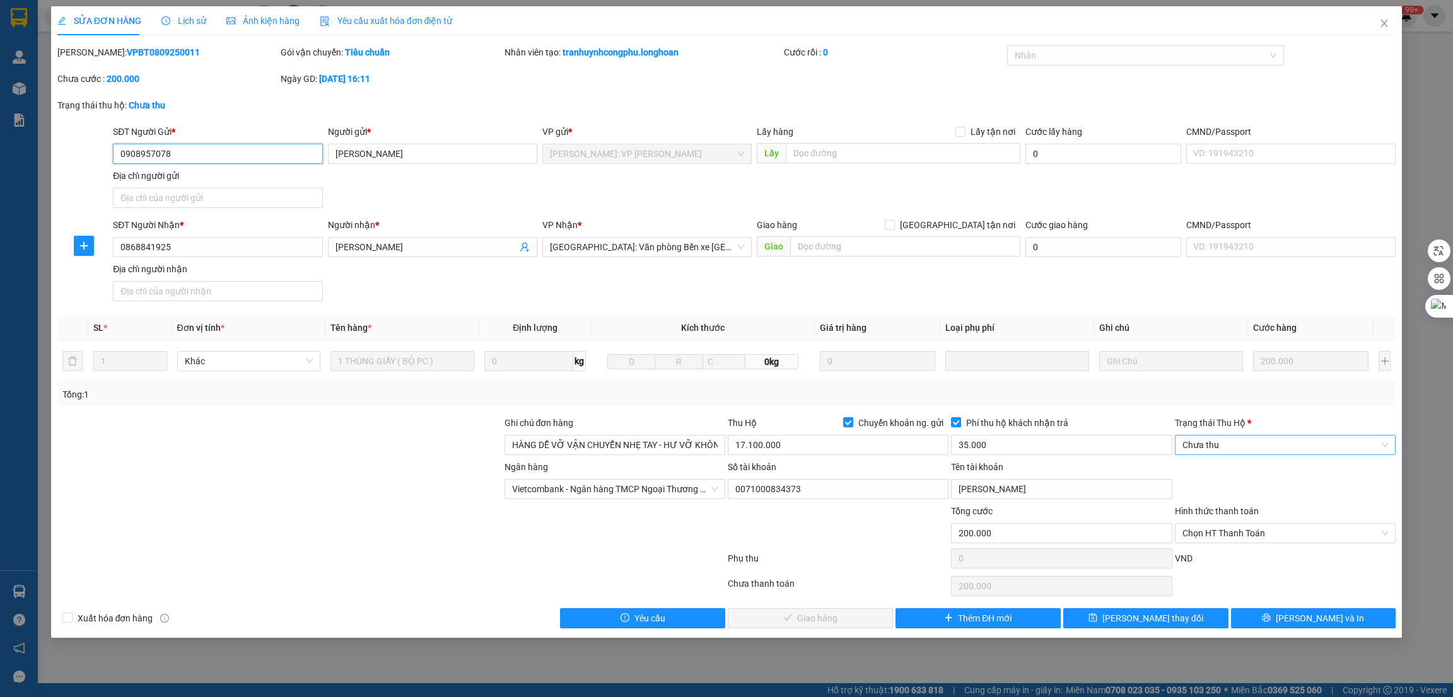
click at [1243, 448] on span "Chưa thu" at bounding box center [1285, 445] width 206 height 19
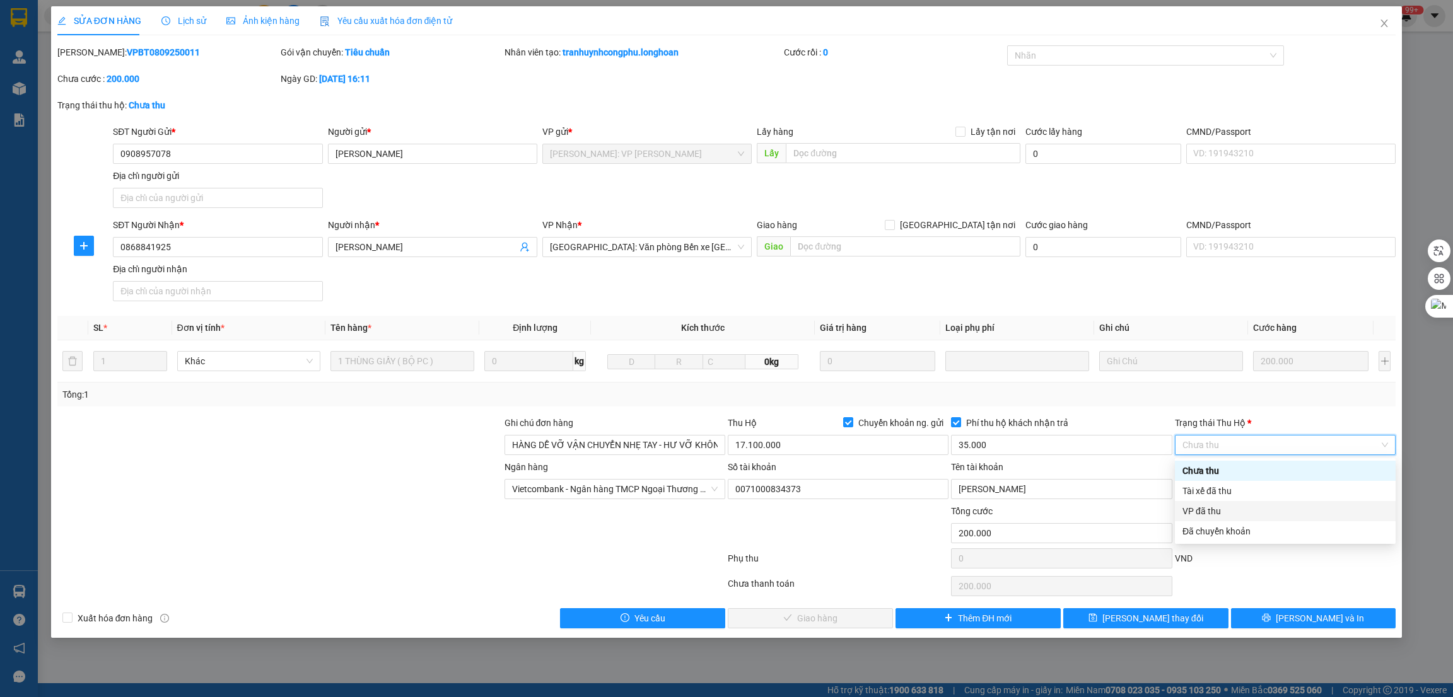
click at [1221, 509] on div "VP đã thu" at bounding box center [1285, 511] width 206 height 14
click at [1246, 535] on span "Chọn HT Thanh Toán" at bounding box center [1285, 533] width 206 height 19
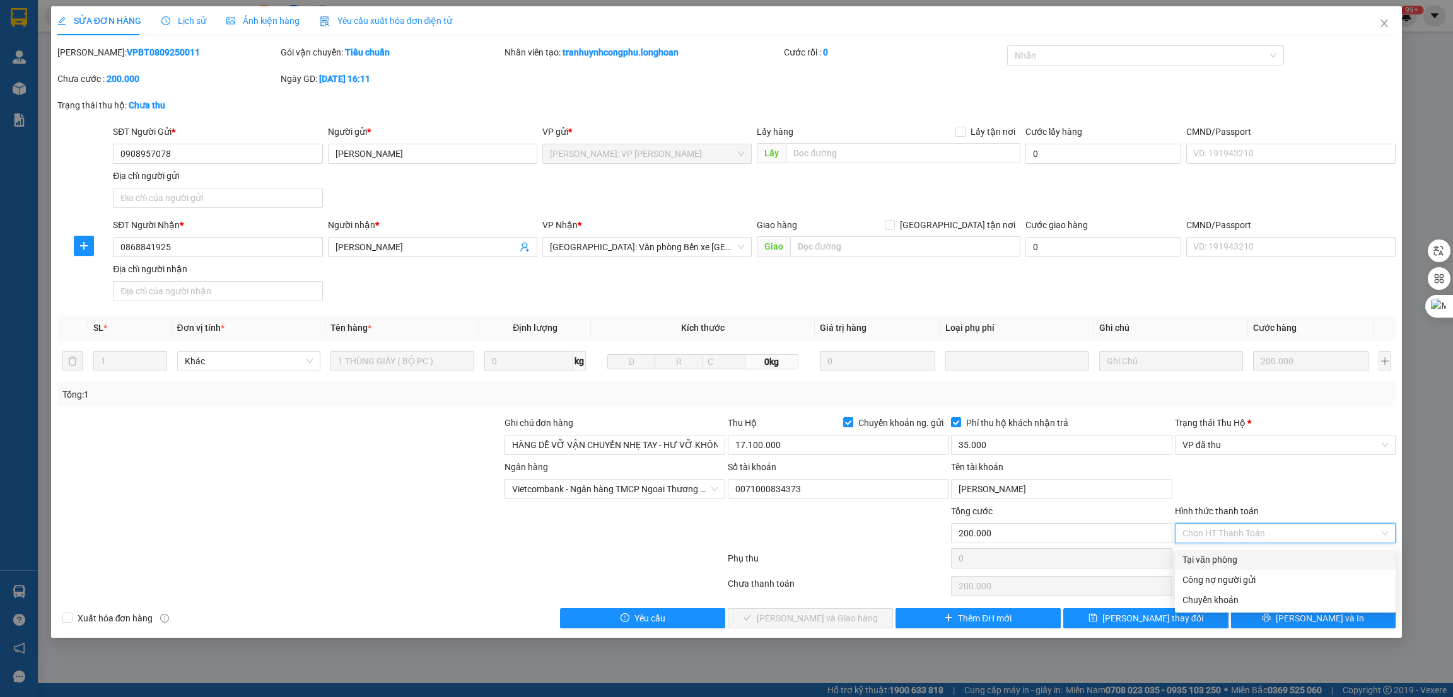
click at [1229, 560] on div "Tại văn phòng" at bounding box center [1285, 560] width 206 height 14
type input "0"
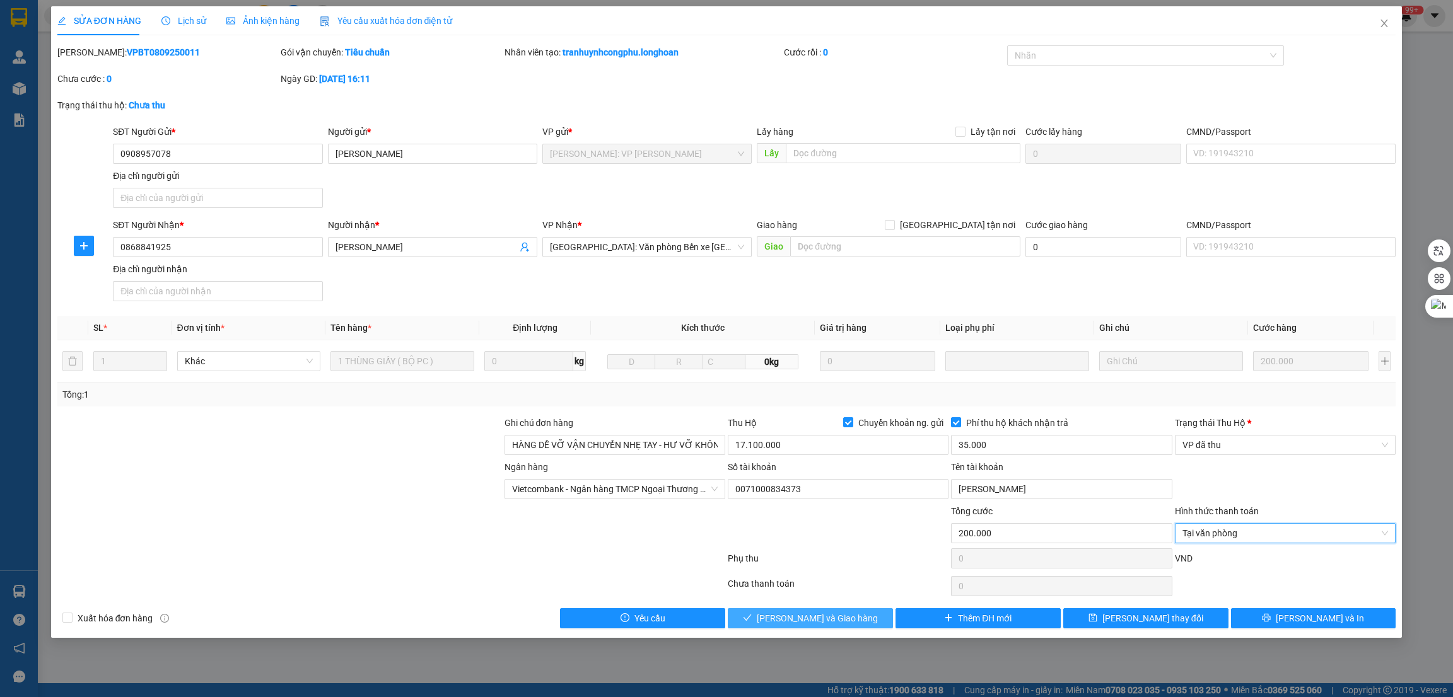
click at [791, 620] on span "[PERSON_NAME] và Giao hàng" at bounding box center [817, 619] width 121 height 14
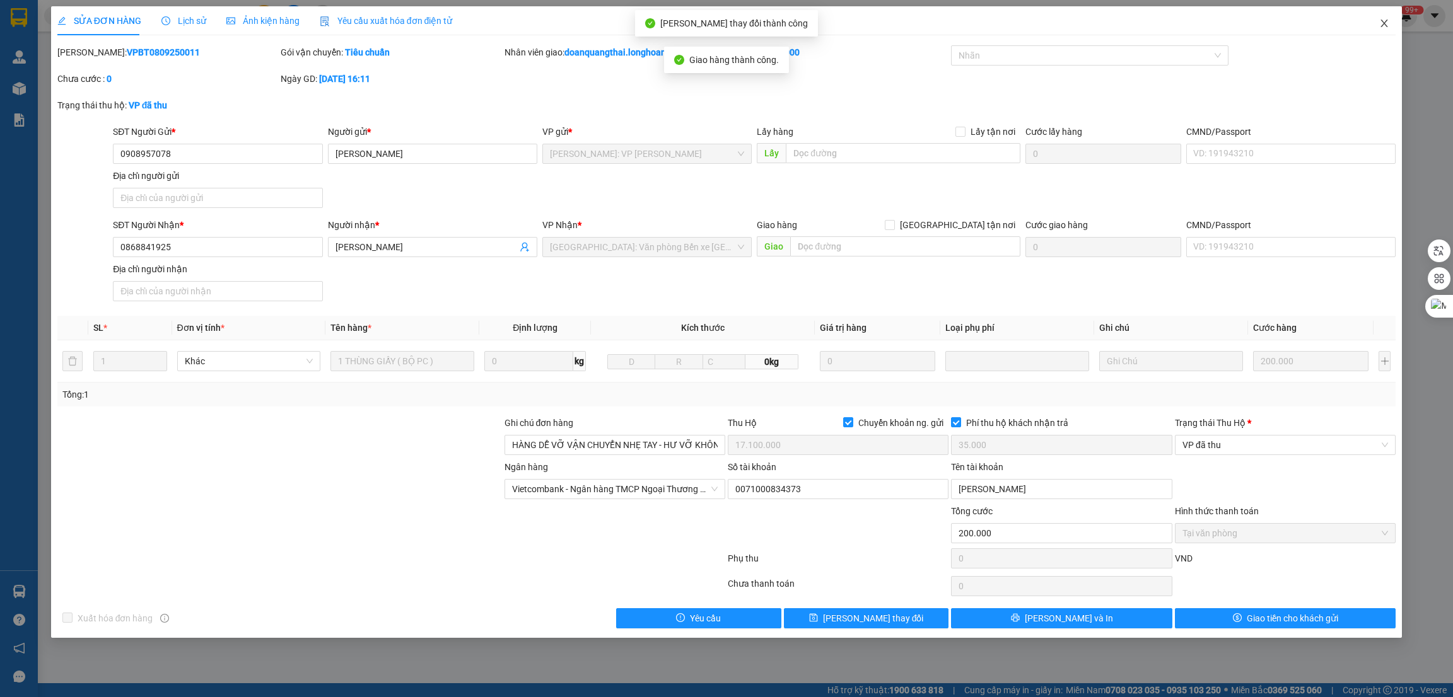
click at [1384, 22] on icon "close" at bounding box center [1384, 23] width 10 height 10
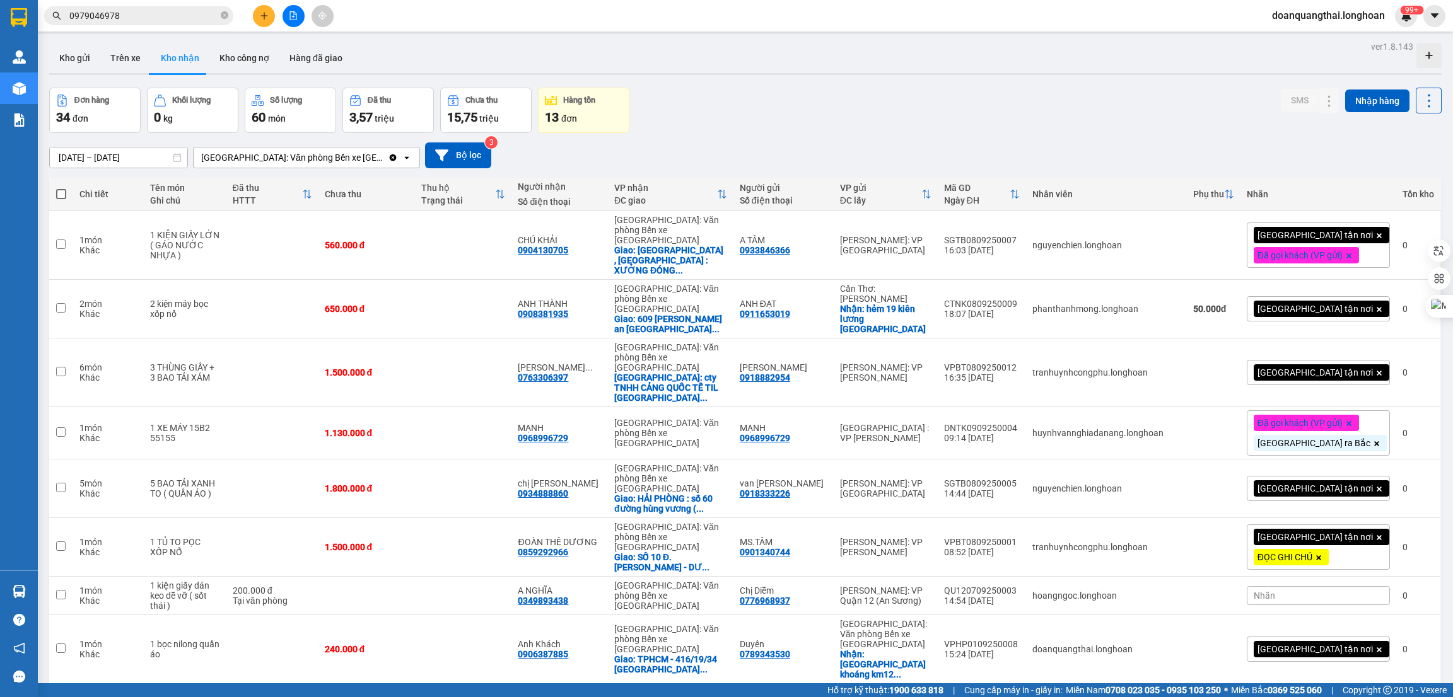
click at [255, 18] on button at bounding box center [264, 16] width 22 height 22
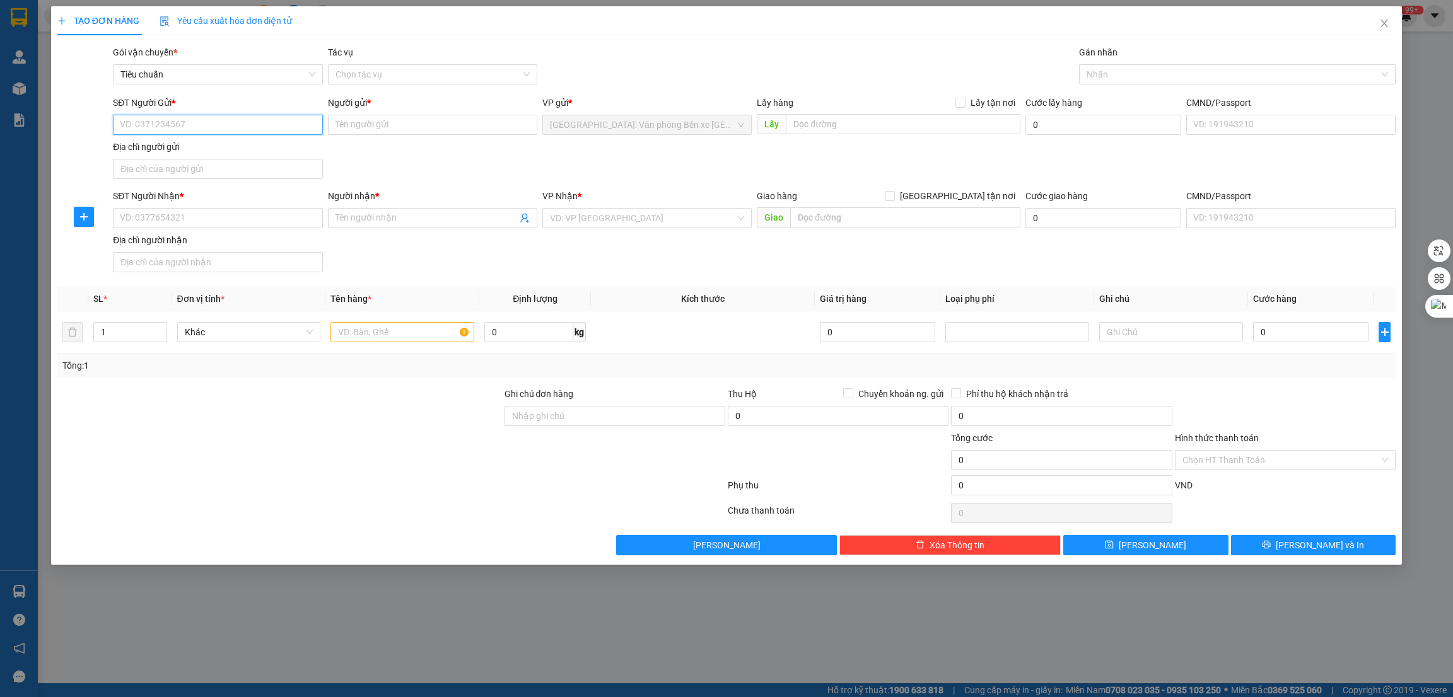
click at [205, 129] on input "SĐT Người Gửi *" at bounding box center [217, 125] width 209 height 20
type input "0386261549"
click at [373, 115] on input "Người gửi *" at bounding box center [432, 125] width 209 height 20
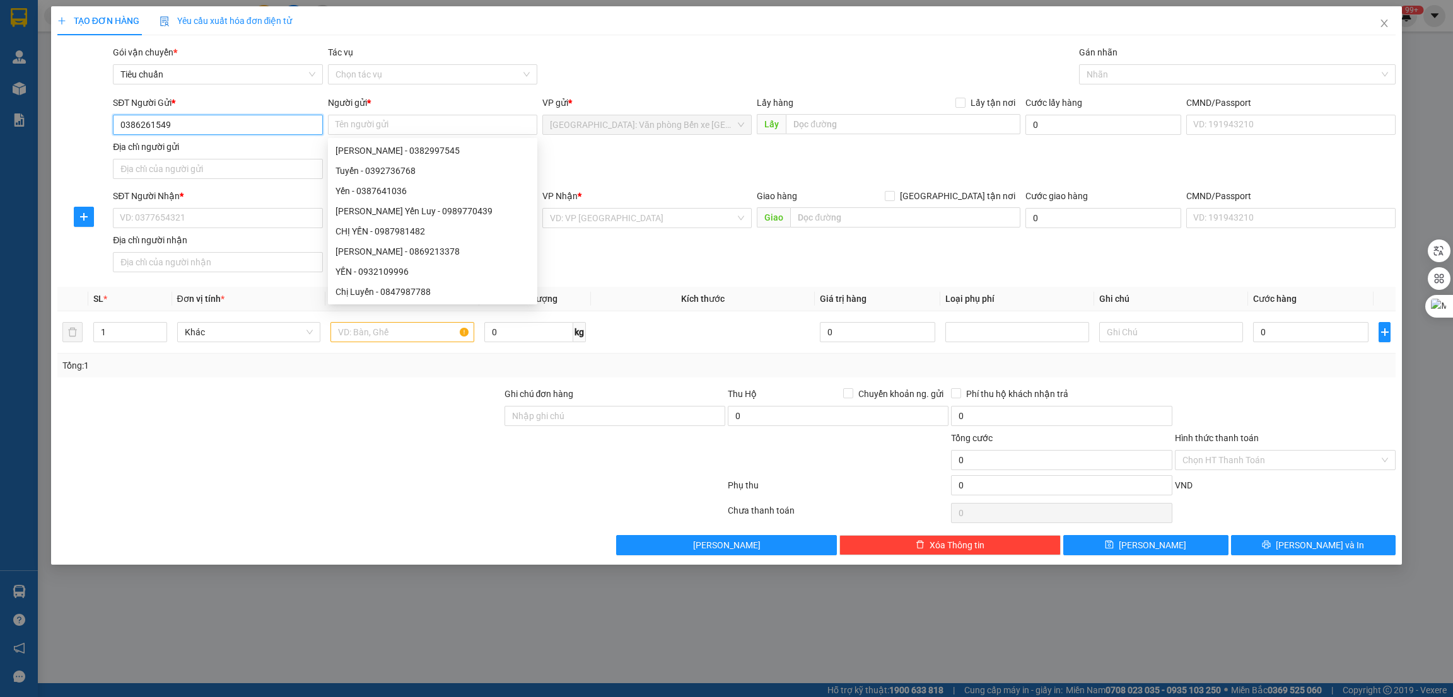
click at [141, 125] on input "0386261549" at bounding box center [217, 125] width 209 height 20
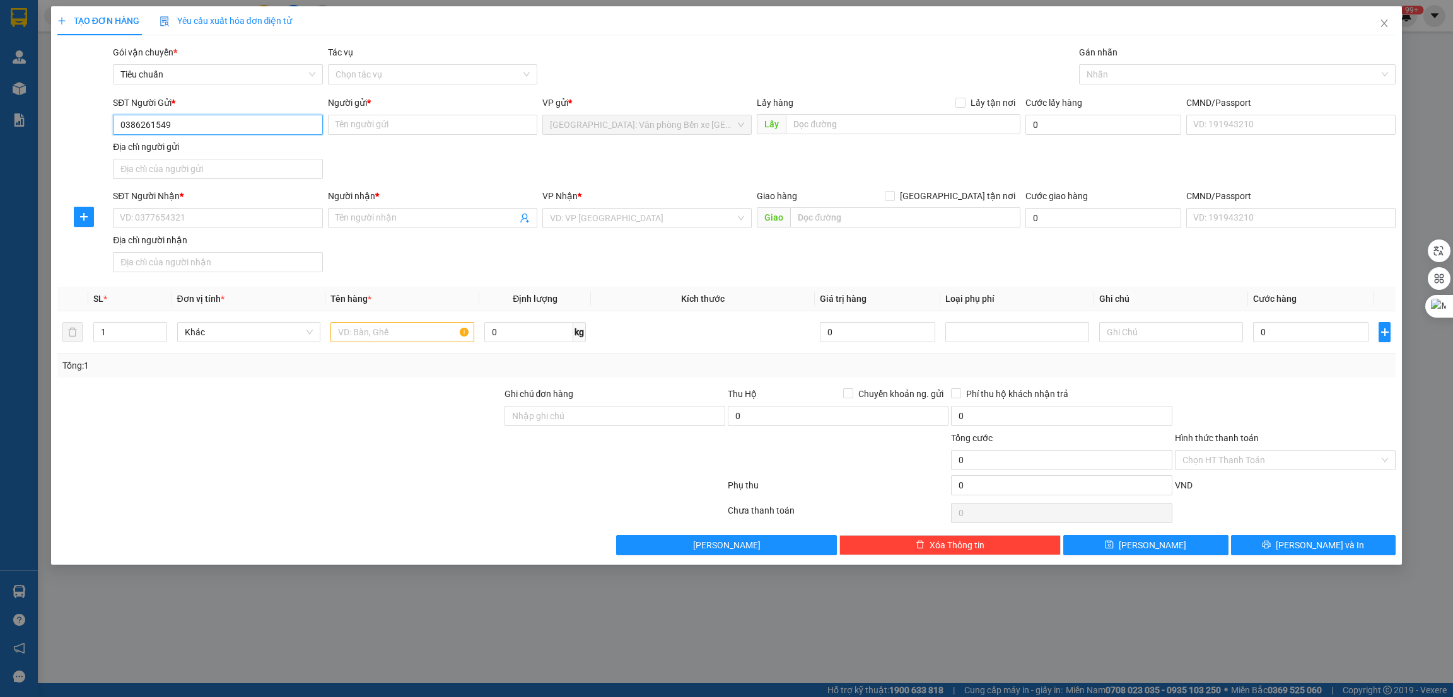
click at [178, 122] on input "0386261549" at bounding box center [217, 125] width 209 height 20
click at [394, 123] on input "Người gửi *" at bounding box center [432, 125] width 209 height 20
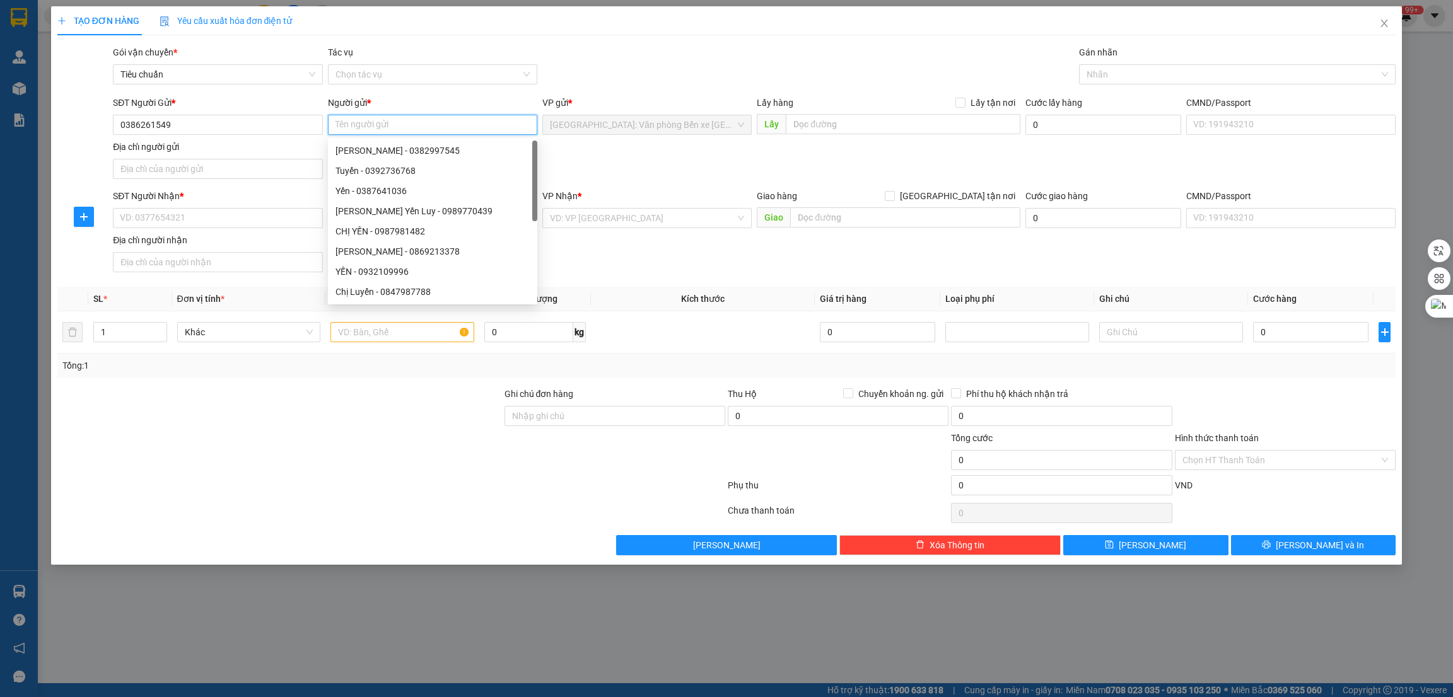
click at [394, 123] on input "Người gửi *" at bounding box center [432, 125] width 209 height 20
click at [390, 122] on input "Người gửi *" at bounding box center [432, 125] width 209 height 20
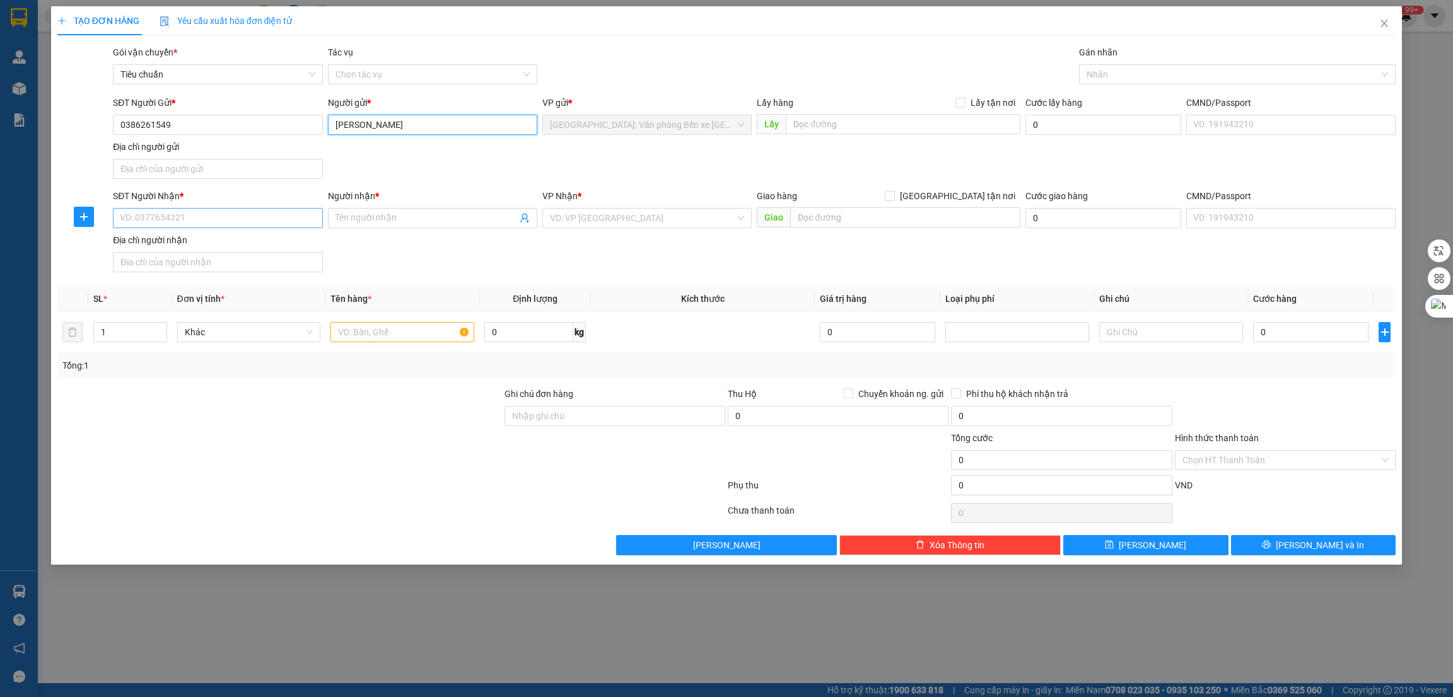
type input "[PERSON_NAME]"
click at [165, 212] on input "SĐT Người Nhận *" at bounding box center [217, 218] width 209 height 20
type input "0567447476"
click at [370, 215] on input "Người nhận *" at bounding box center [426, 218] width 182 height 14
type input "[PERSON_NAME]"
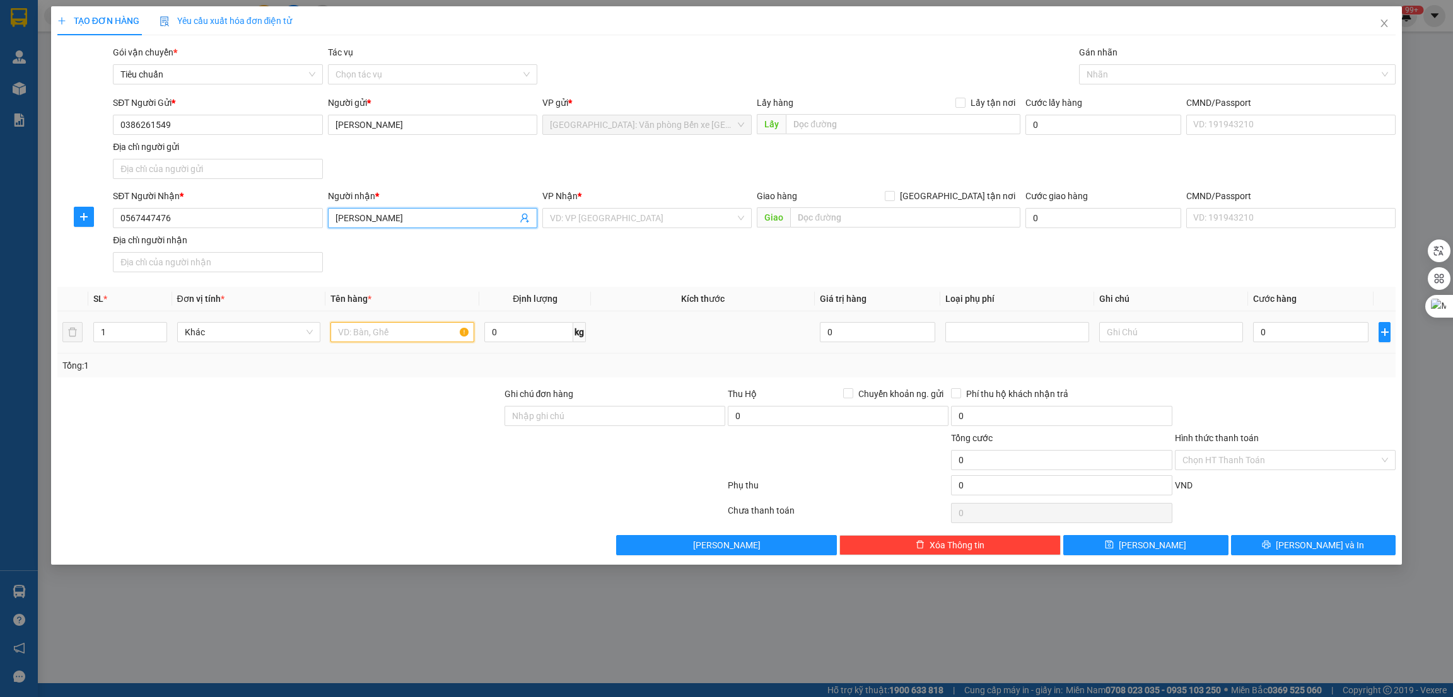
click at [358, 337] on input "text" at bounding box center [402, 332] width 144 height 20
type input "1 xe 50CC"
click at [643, 217] on input "search" at bounding box center [642, 218] width 185 height 19
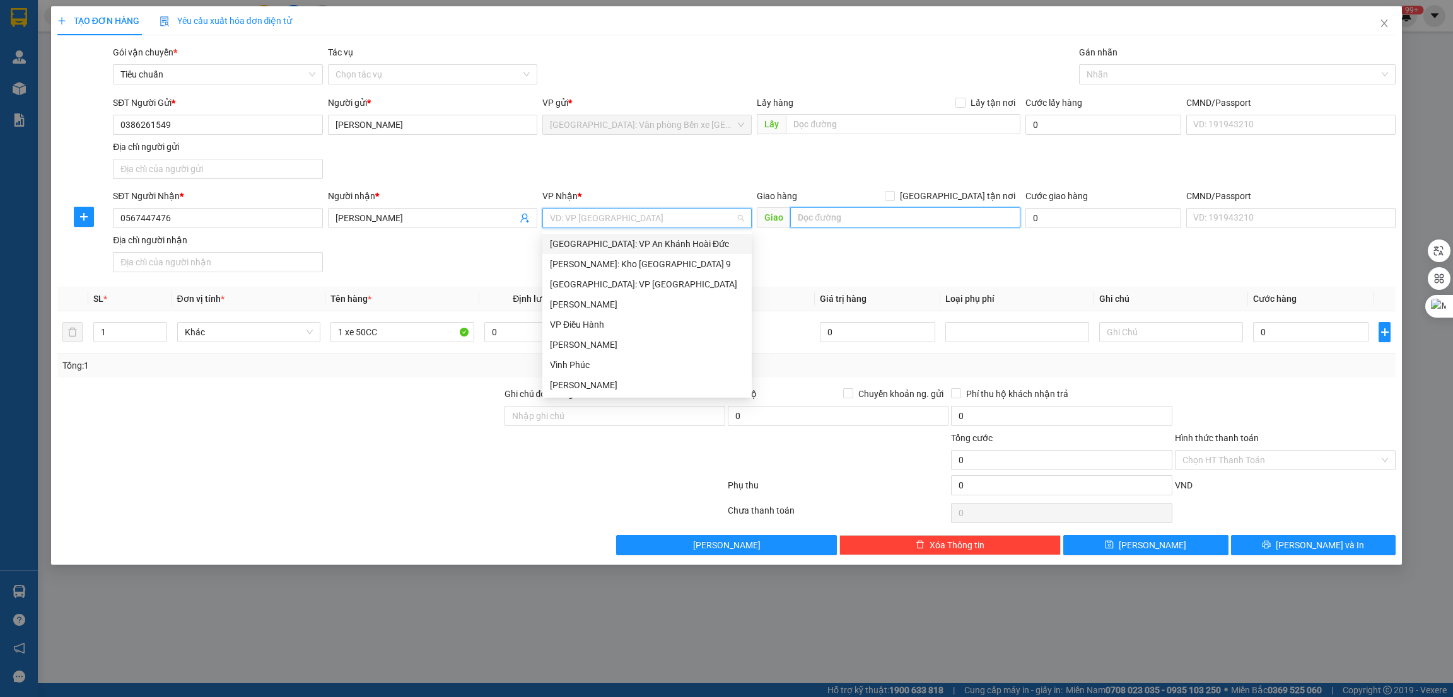
click at [852, 223] on input "text" at bounding box center [905, 217] width 230 height 20
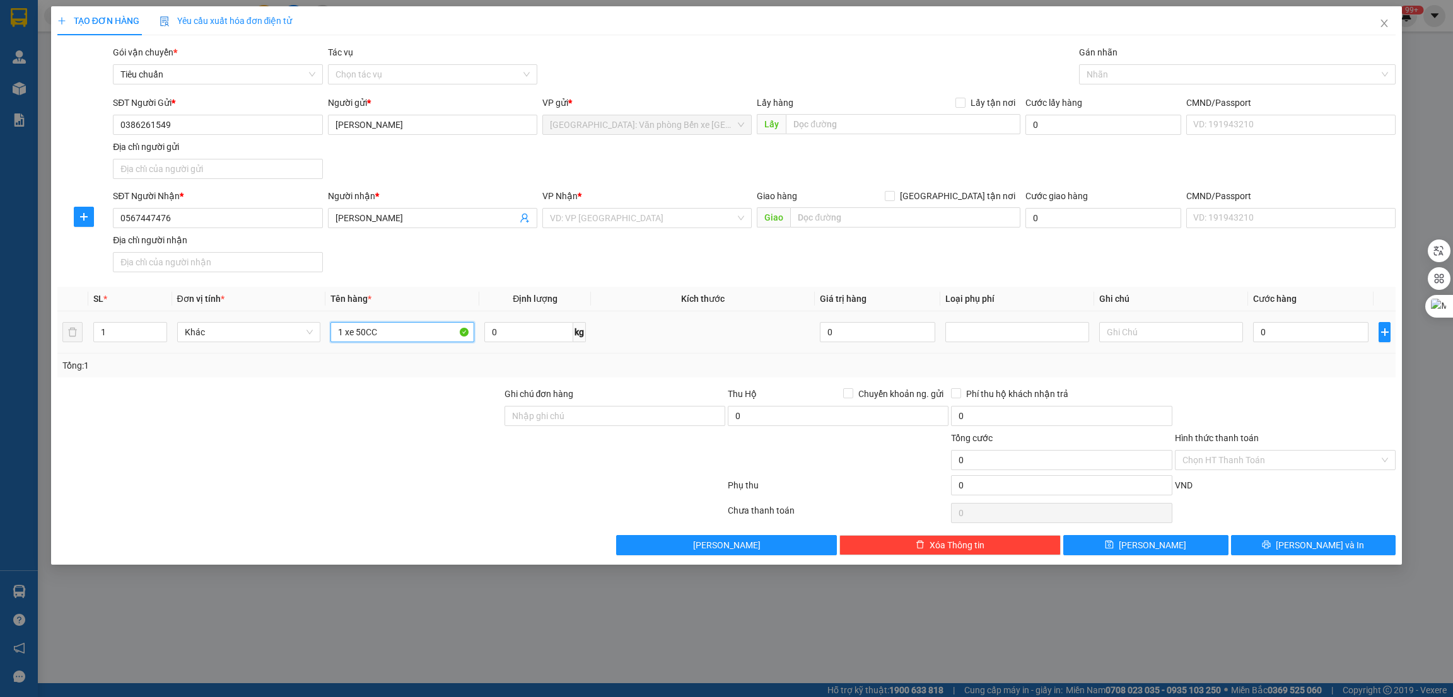
click at [405, 340] on input "1 xe 50CC" at bounding box center [402, 332] width 144 height 20
click at [707, 224] on input "search" at bounding box center [642, 218] width 185 height 19
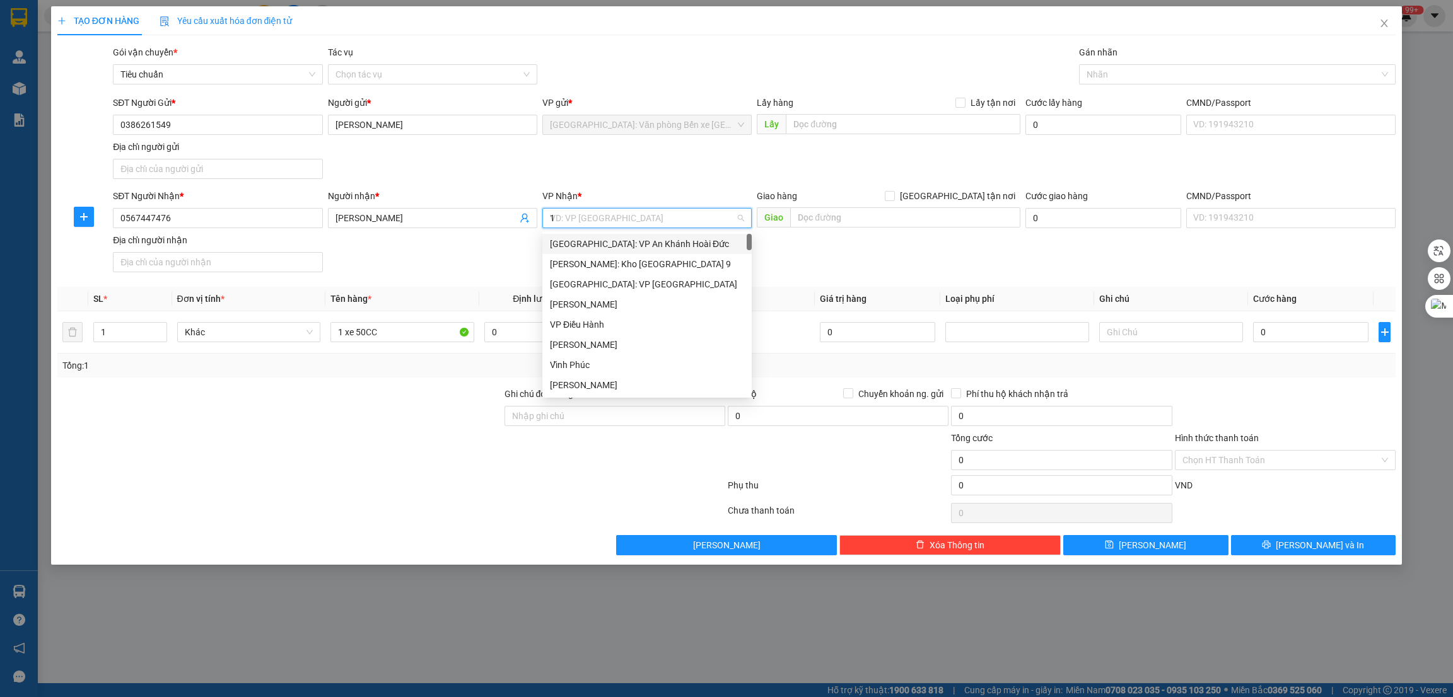
type input "12"
click at [672, 262] on div "[PERSON_NAME] : [GEOGRAPHIC_DATA]" at bounding box center [647, 264] width 194 height 14
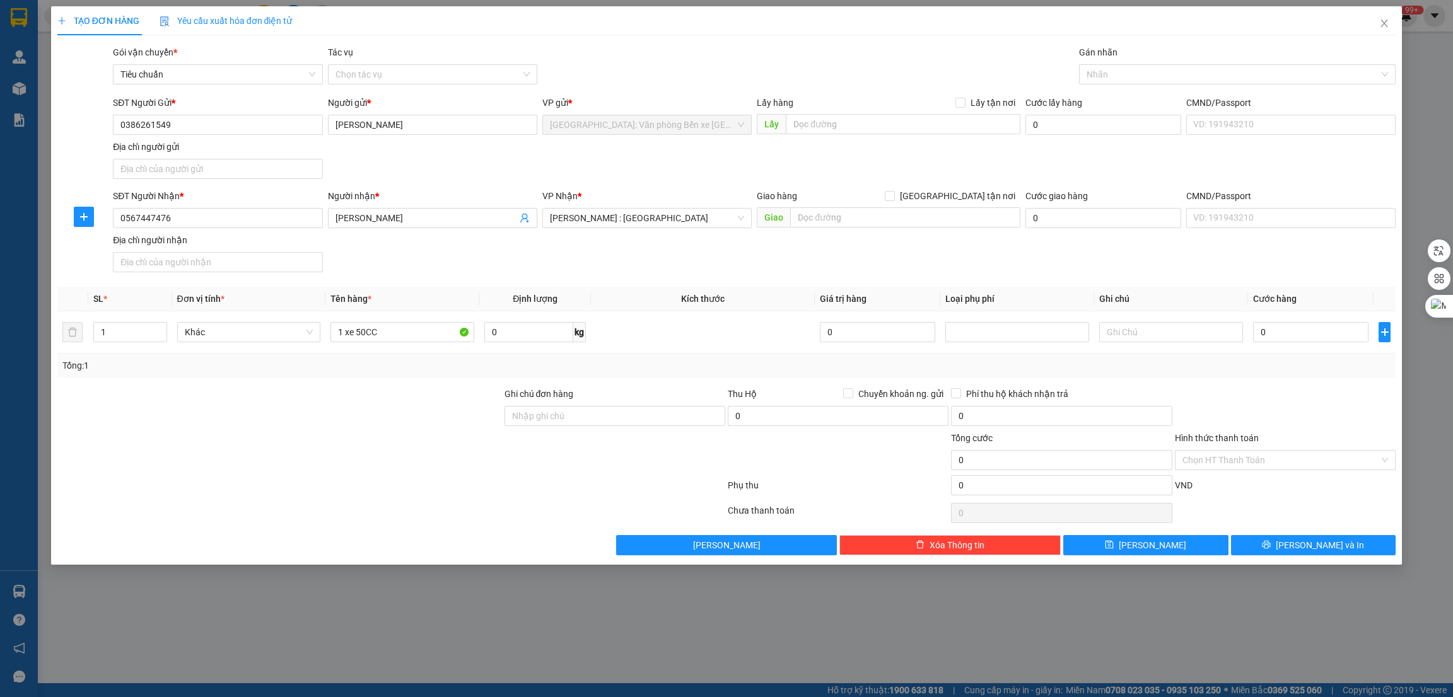
click at [794, 259] on div "SĐT Người Nhận * 0567447476 Người nhận * [PERSON_NAME] VP Nhận * [GEOGRAPHIC_DA…" at bounding box center [754, 233] width 1288 height 88
click at [852, 220] on input "text" at bounding box center [905, 217] width 230 height 20
click at [568, 426] on input "Ghi chú đơn hàng" at bounding box center [614, 416] width 221 height 20
type input "1 CHÌA KHÓA +1 GIẤY TỜ XE BỎ CỐP XE"
click at [415, 335] on input "1 xe 50CC" at bounding box center [402, 332] width 144 height 20
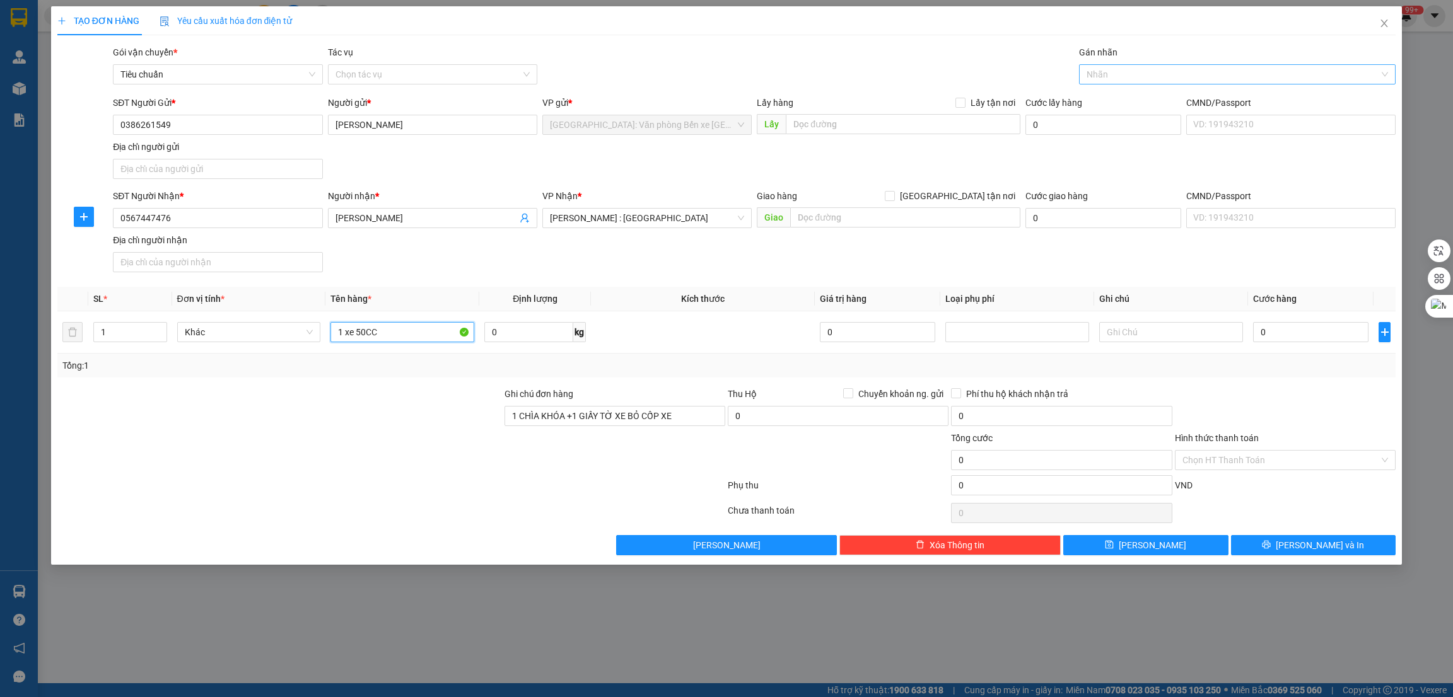
click at [1112, 69] on div at bounding box center [1231, 74] width 298 height 15
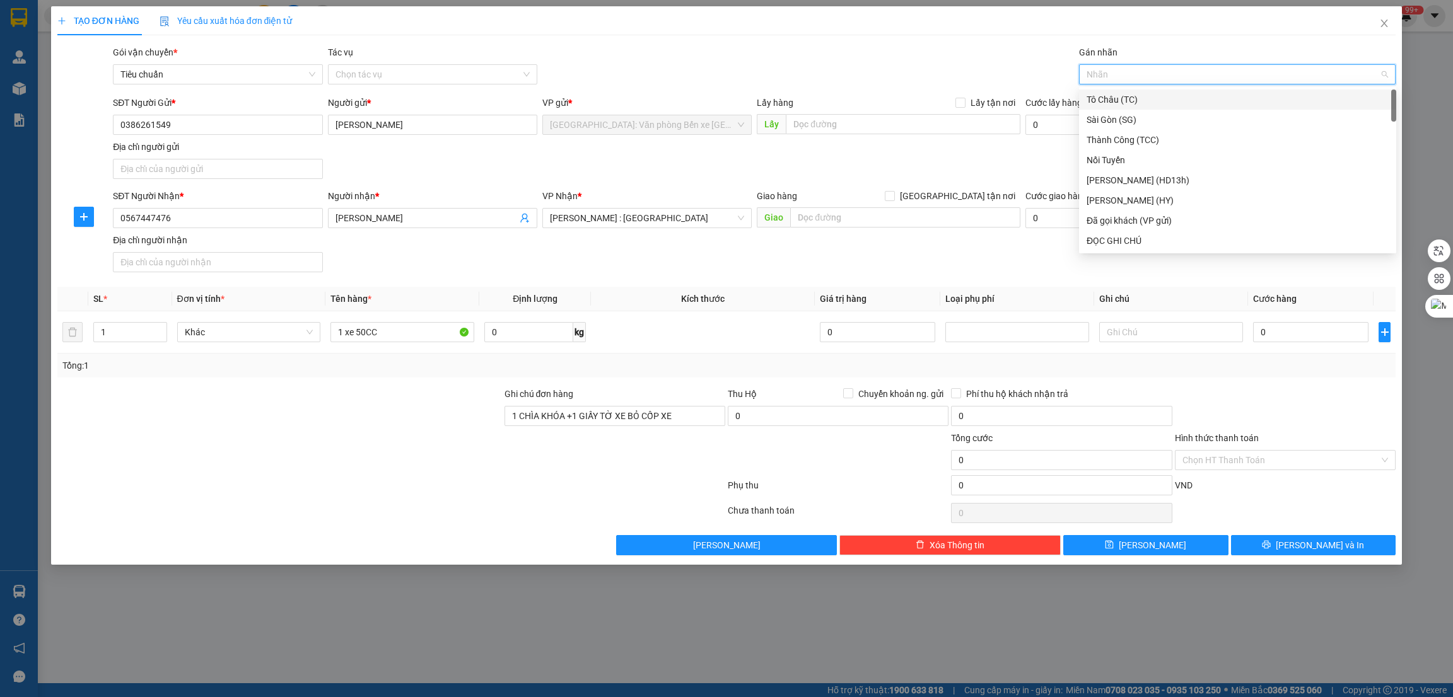
type input "x"
click at [1125, 120] on div "Xe máy" at bounding box center [1237, 120] width 302 height 14
type input "g"
click at [1134, 239] on div "[GEOGRAPHIC_DATA] tận nơi" at bounding box center [1237, 241] width 302 height 14
click at [921, 257] on div "SĐT Người Nhận * 0567447476 Người nhận * [PERSON_NAME] VP Nhận * [GEOGRAPHIC_DA…" at bounding box center [754, 233] width 1288 height 88
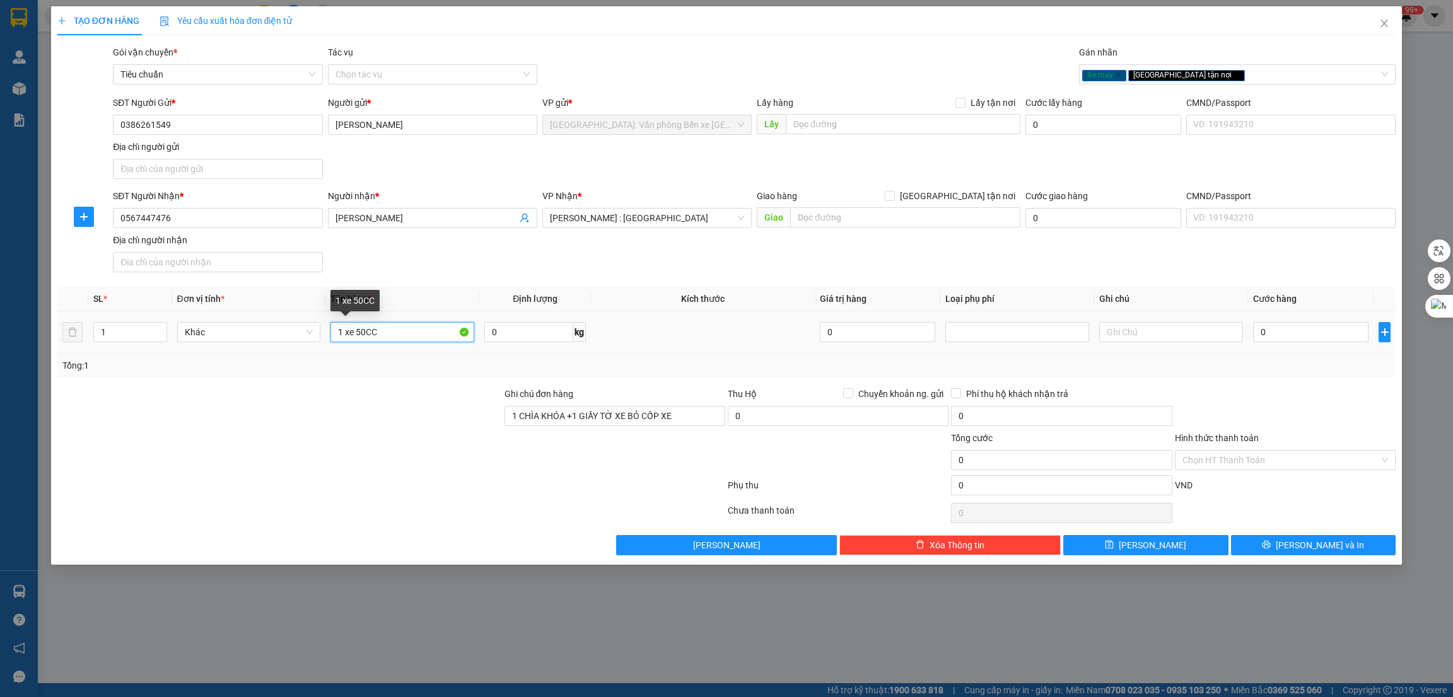
click at [426, 335] on input "1 xe 50CC" at bounding box center [402, 332] width 144 height 20
type input "1 xe 50CC 15AA-155.43"
click at [387, 433] on div at bounding box center [279, 453] width 447 height 44
click at [1291, 330] on input "0" at bounding box center [1310, 332] width 115 height 20
click at [838, 216] on input "text" at bounding box center [905, 217] width 230 height 20
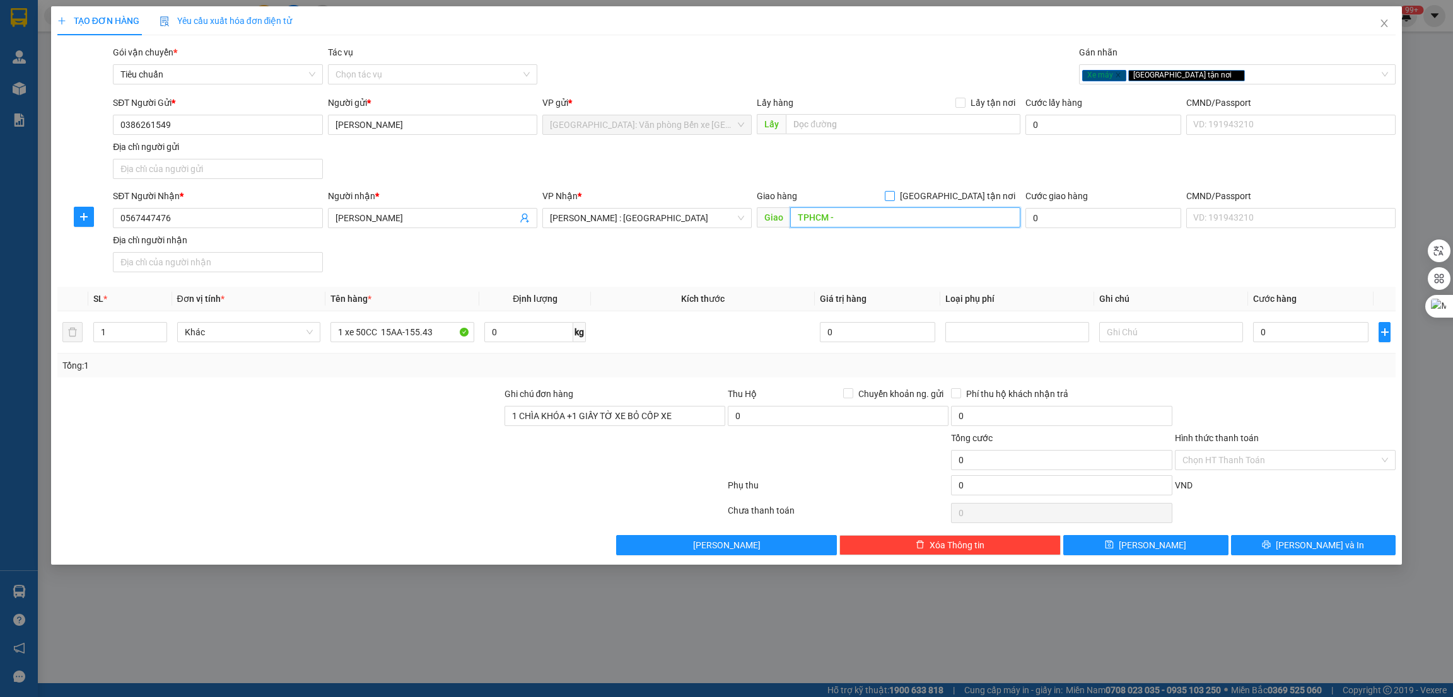
type input "TPHCM -"
click at [959, 202] on label "[GEOGRAPHIC_DATA] tận nơi" at bounding box center [953, 196] width 136 height 14
click at [893, 200] on input "[GEOGRAPHIC_DATA] tận nơi" at bounding box center [889, 195] width 9 height 9
checkbox input "true"
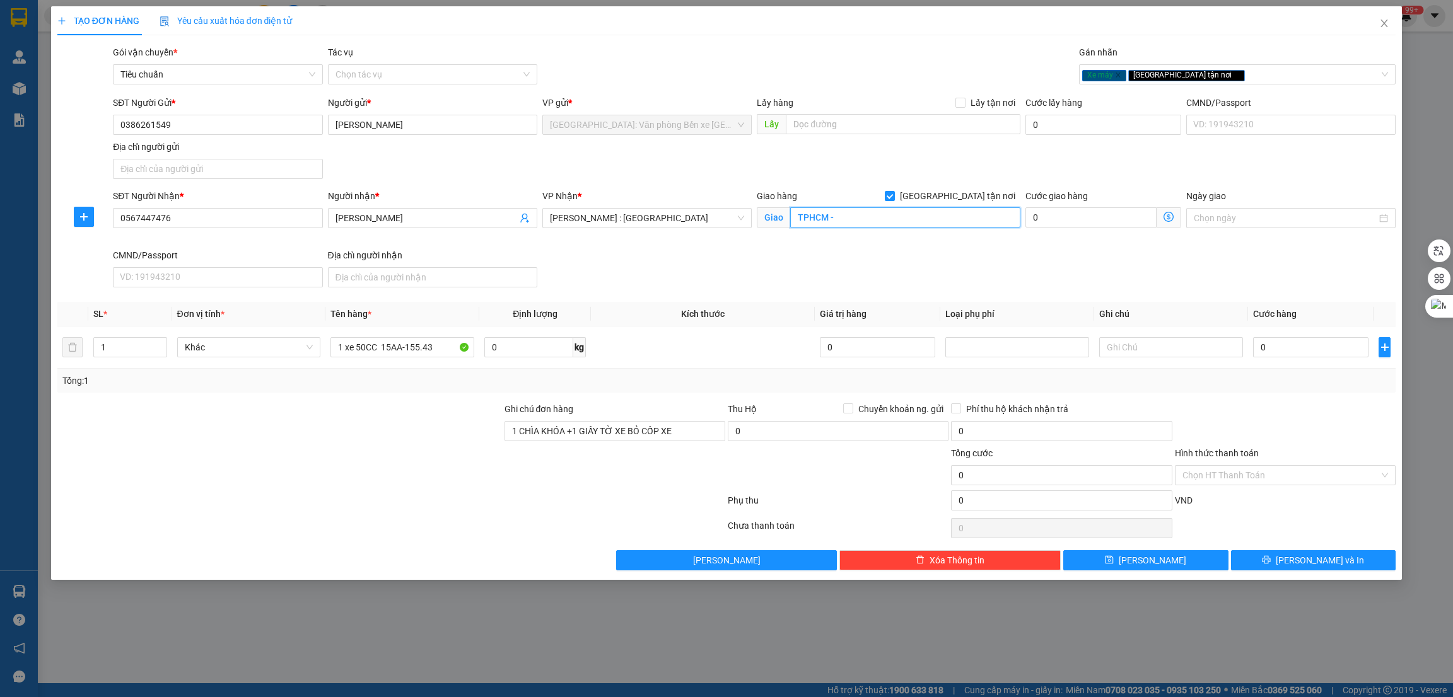
click at [910, 220] on input "TPHCM -" at bounding box center [905, 217] width 230 height 20
click at [933, 221] on input "TPHCM -" at bounding box center [905, 217] width 230 height 20
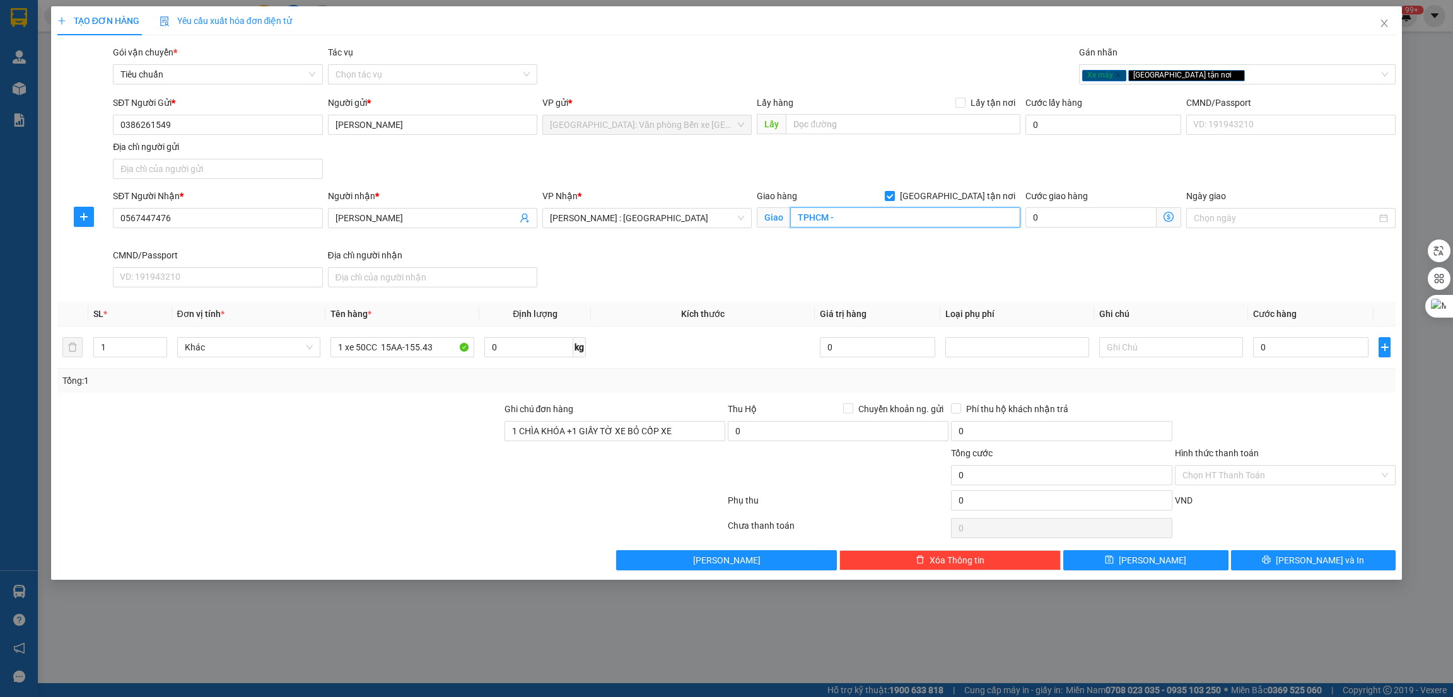
click at [933, 221] on input "TPHCM -" at bounding box center [905, 217] width 230 height 20
click at [968, 196] on span "[GEOGRAPHIC_DATA] tận nơi" at bounding box center [957, 196] width 125 height 14
click at [893, 196] on input "[GEOGRAPHIC_DATA] tận nơi" at bounding box center [889, 195] width 9 height 9
checkbox input "false"
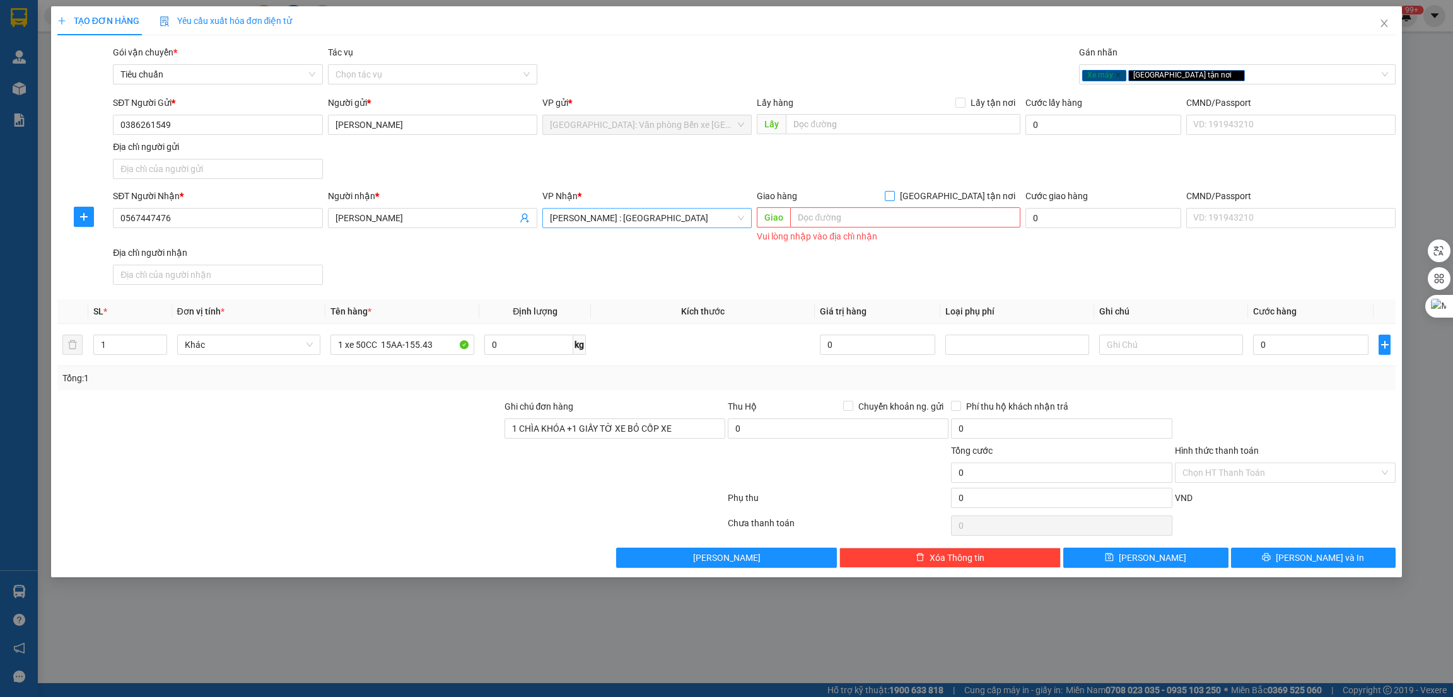
click at [655, 219] on span "[PERSON_NAME] : [GEOGRAPHIC_DATA]" at bounding box center [647, 218] width 194 height 19
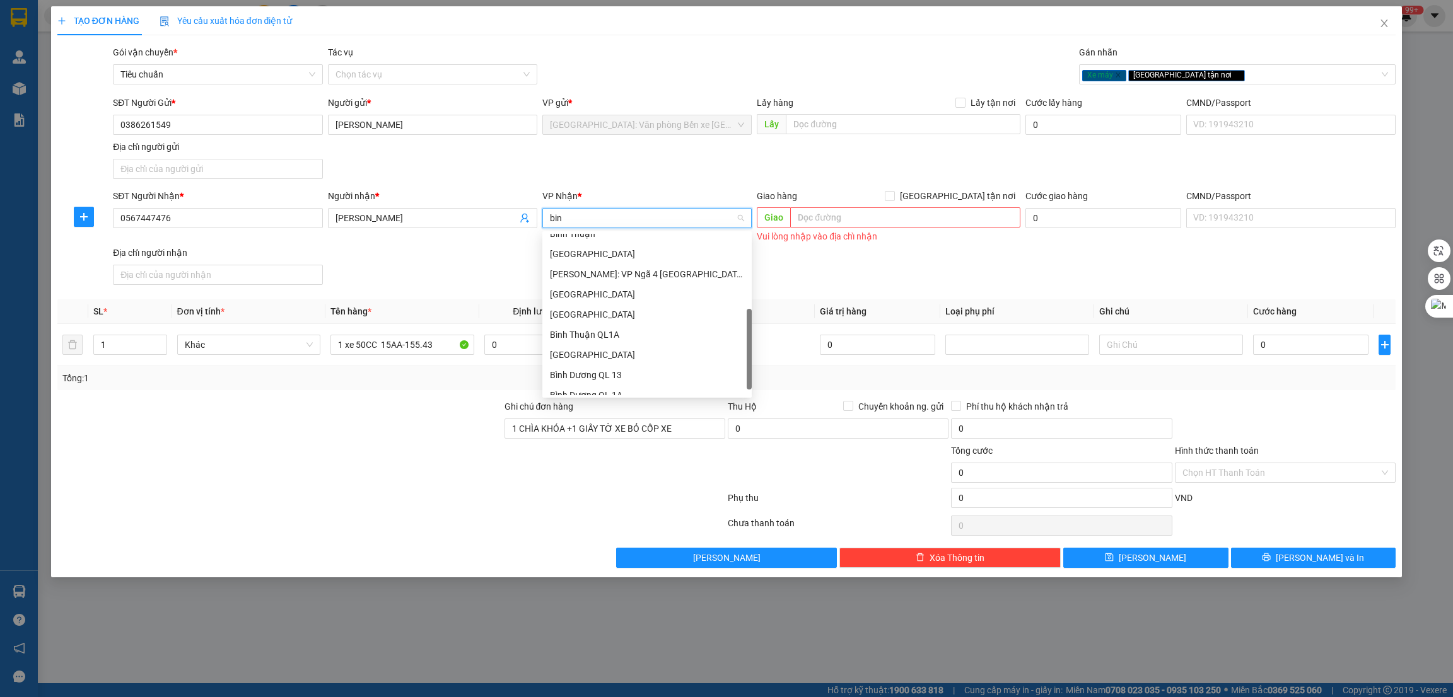
scroll to position [115, 0]
type input "bình"
click at [646, 306] on div "[PERSON_NAME]: VP [PERSON_NAME]" at bounding box center [647, 305] width 194 height 14
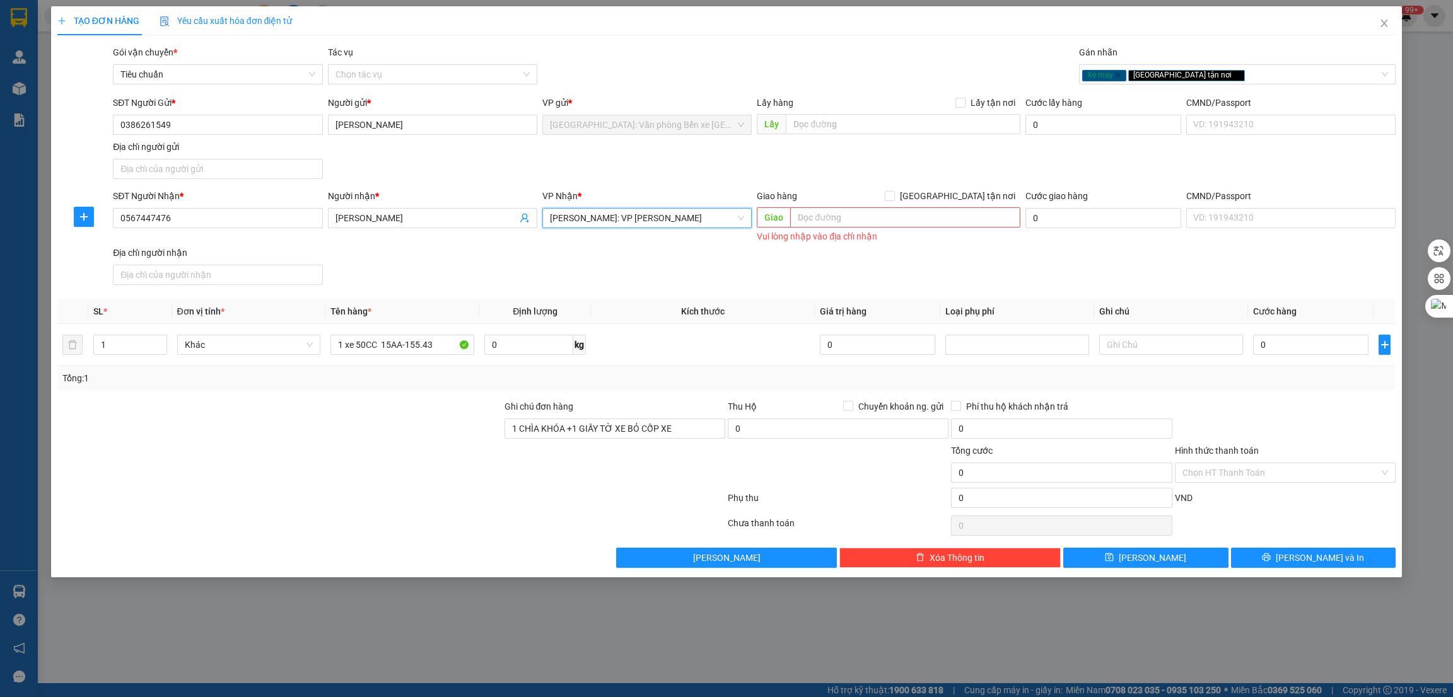
click at [320, 469] on div at bounding box center [279, 466] width 447 height 44
click at [1292, 353] on input "0" at bounding box center [1310, 345] width 115 height 20
click at [1276, 354] on input "0" at bounding box center [1310, 345] width 115 height 20
click at [1283, 349] on input "0" at bounding box center [1310, 345] width 115 height 20
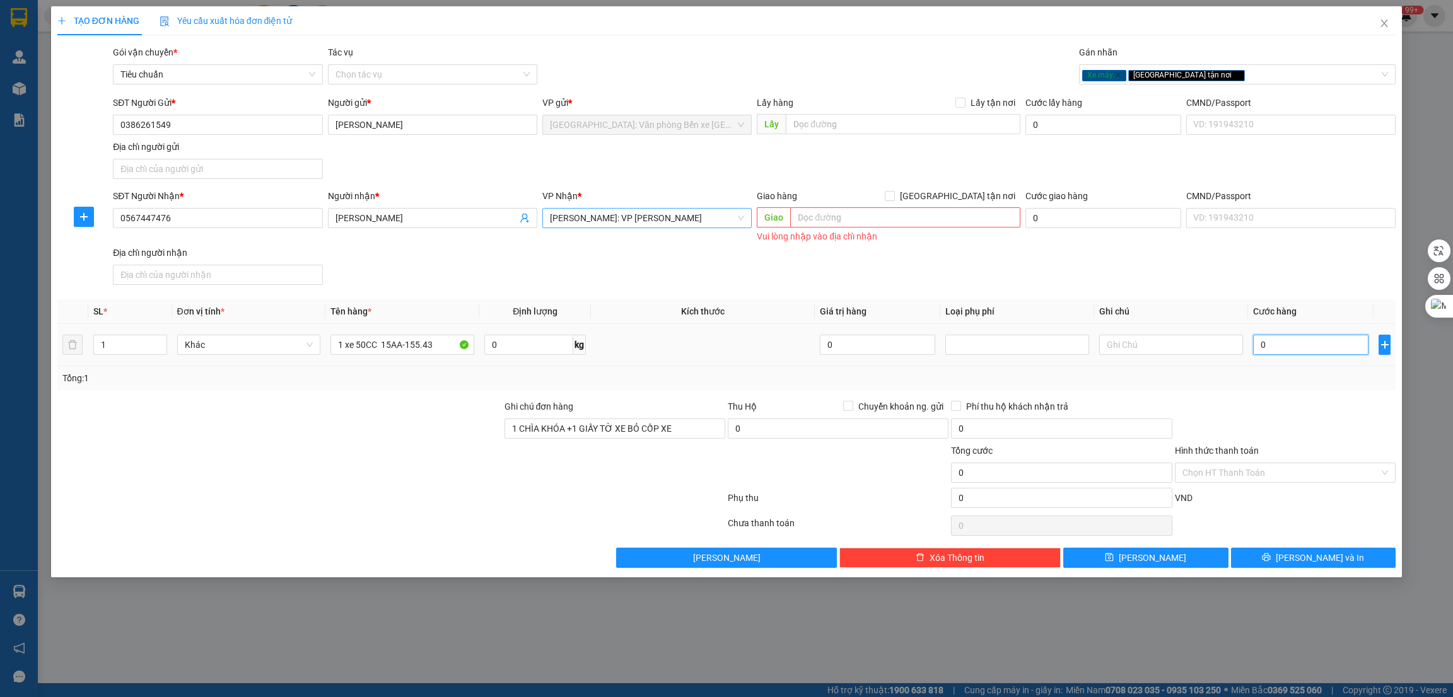
type input "8"
type input "87"
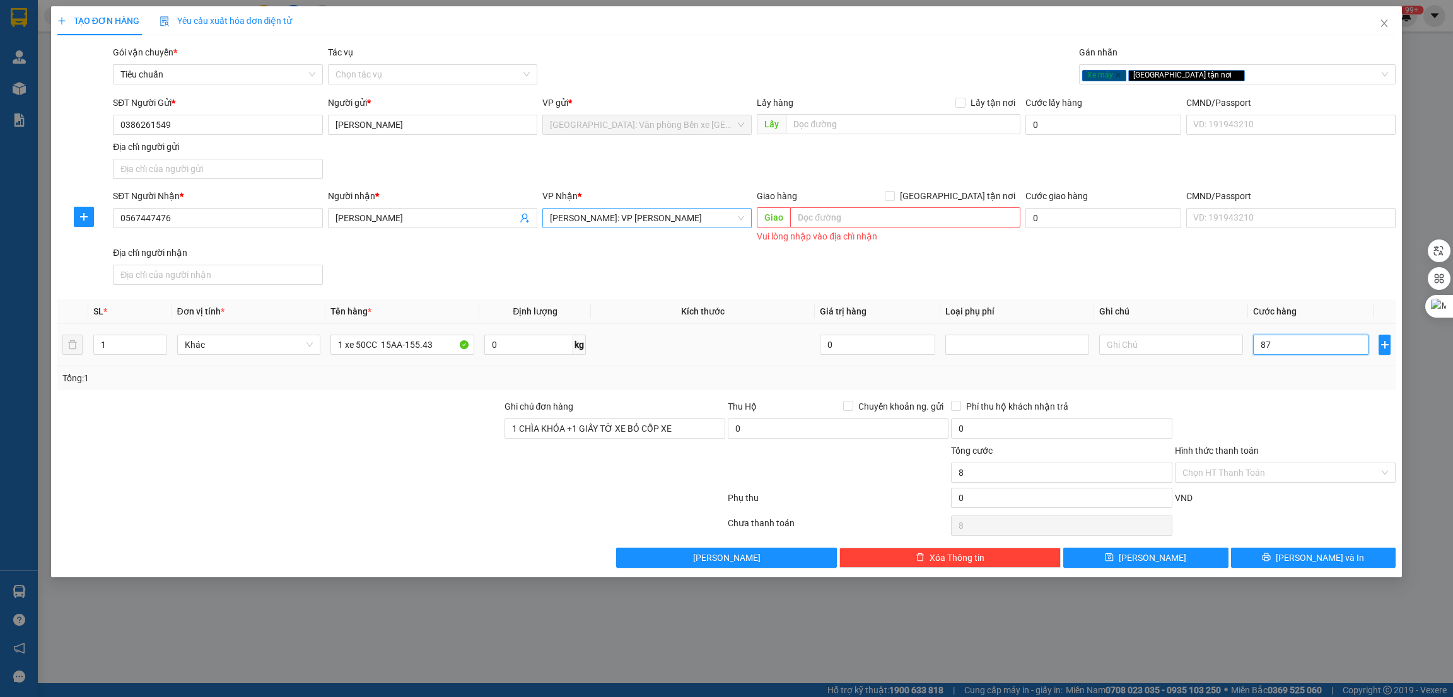
type input "87"
type input "870"
type input "8.700"
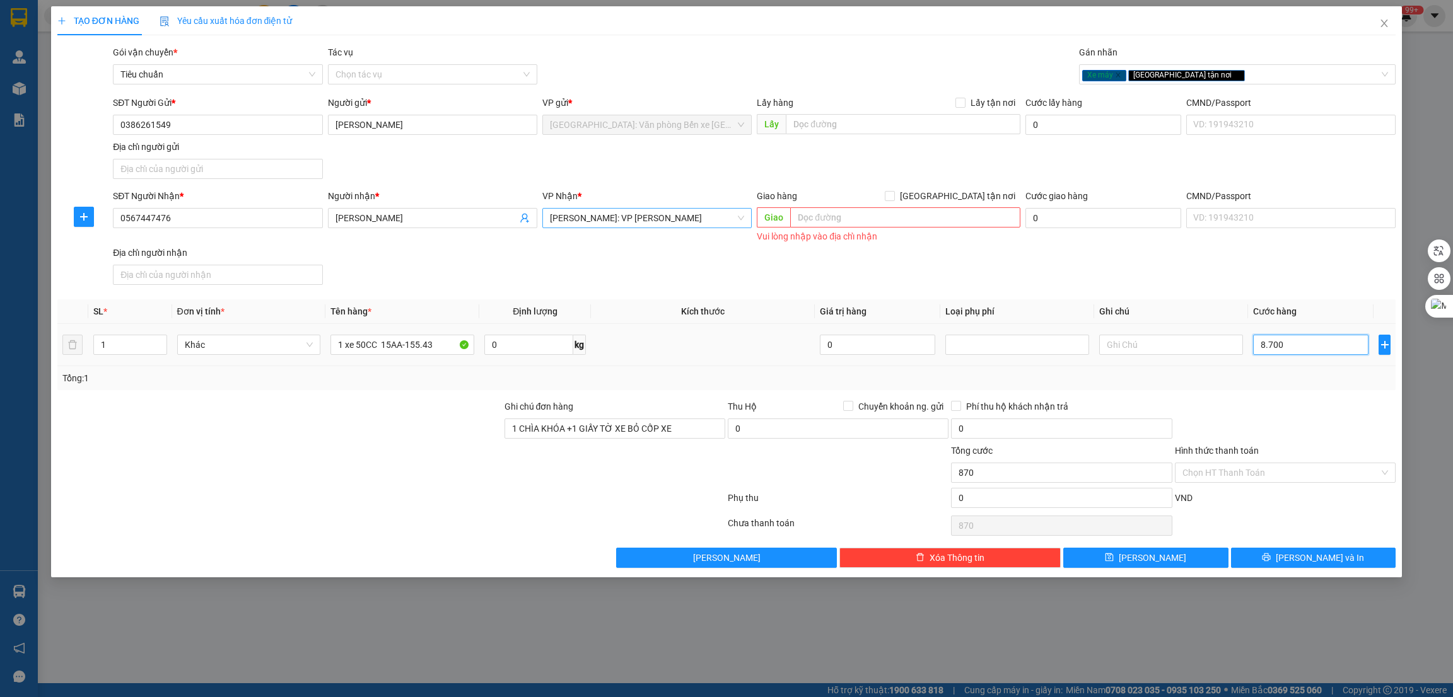
type input "8.700"
type input "87.000"
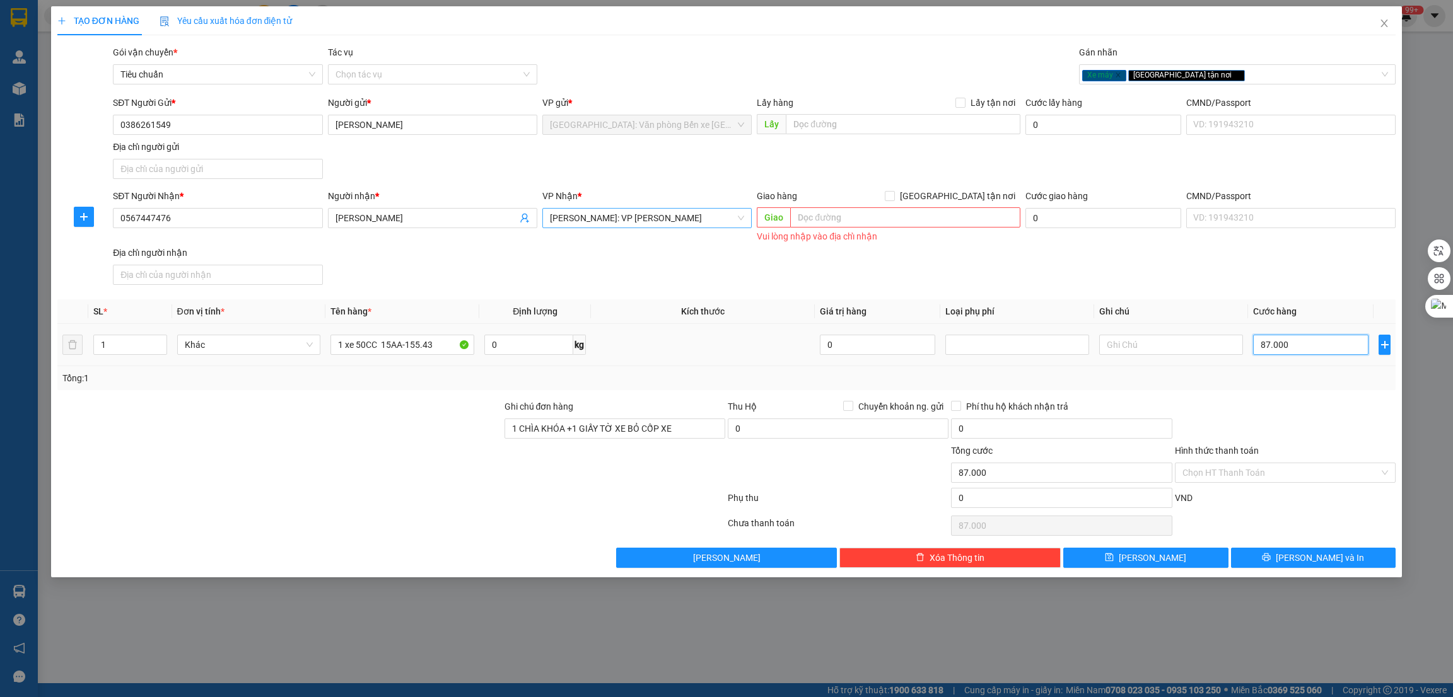
type input "870.000"
click at [989, 215] on input "text" at bounding box center [905, 217] width 230 height 20
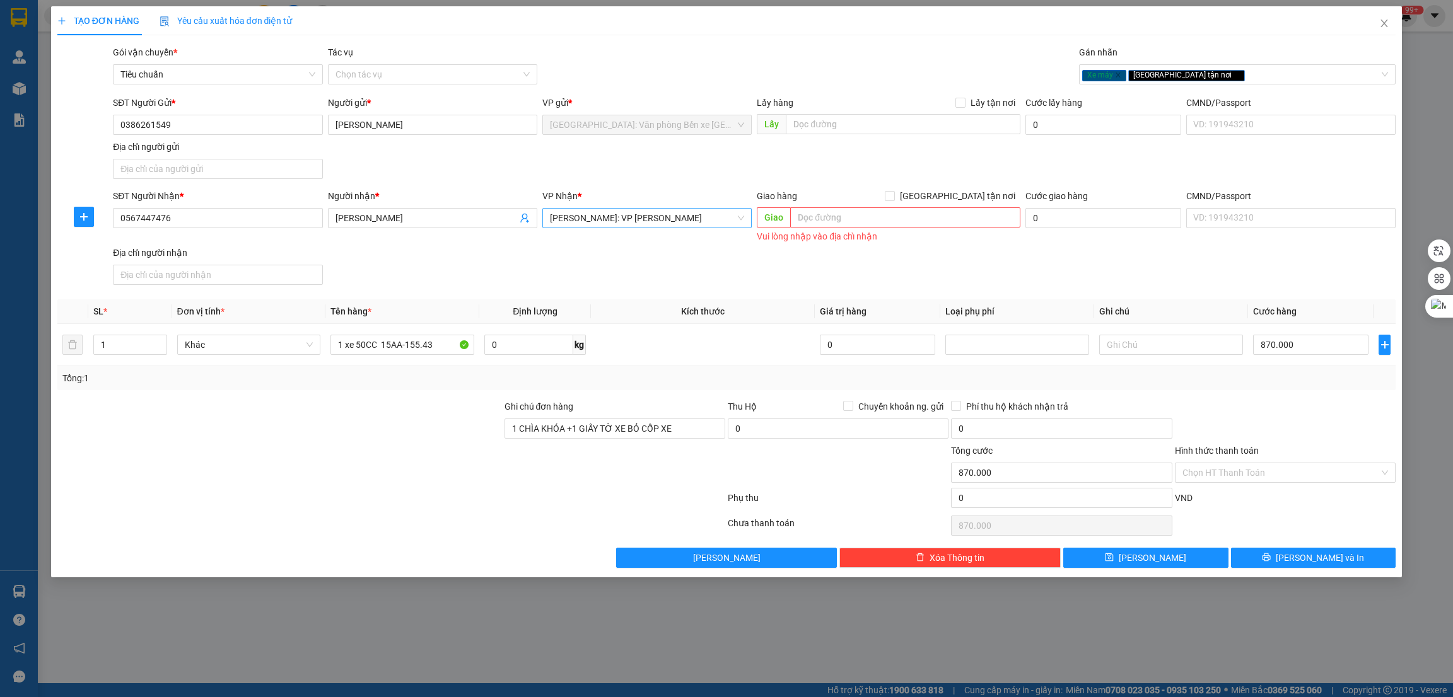
click at [1138, 277] on div "SĐT Người Nhận * 0567447476 Người nhận * [PERSON_NAME] VP Nhận * [GEOGRAPHIC_DA…" at bounding box center [754, 239] width 1288 height 101
click at [1329, 414] on div at bounding box center [1284, 422] width 223 height 44
click at [1288, 476] on input "Hình thức thanh toán" at bounding box center [1280, 472] width 197 height 19
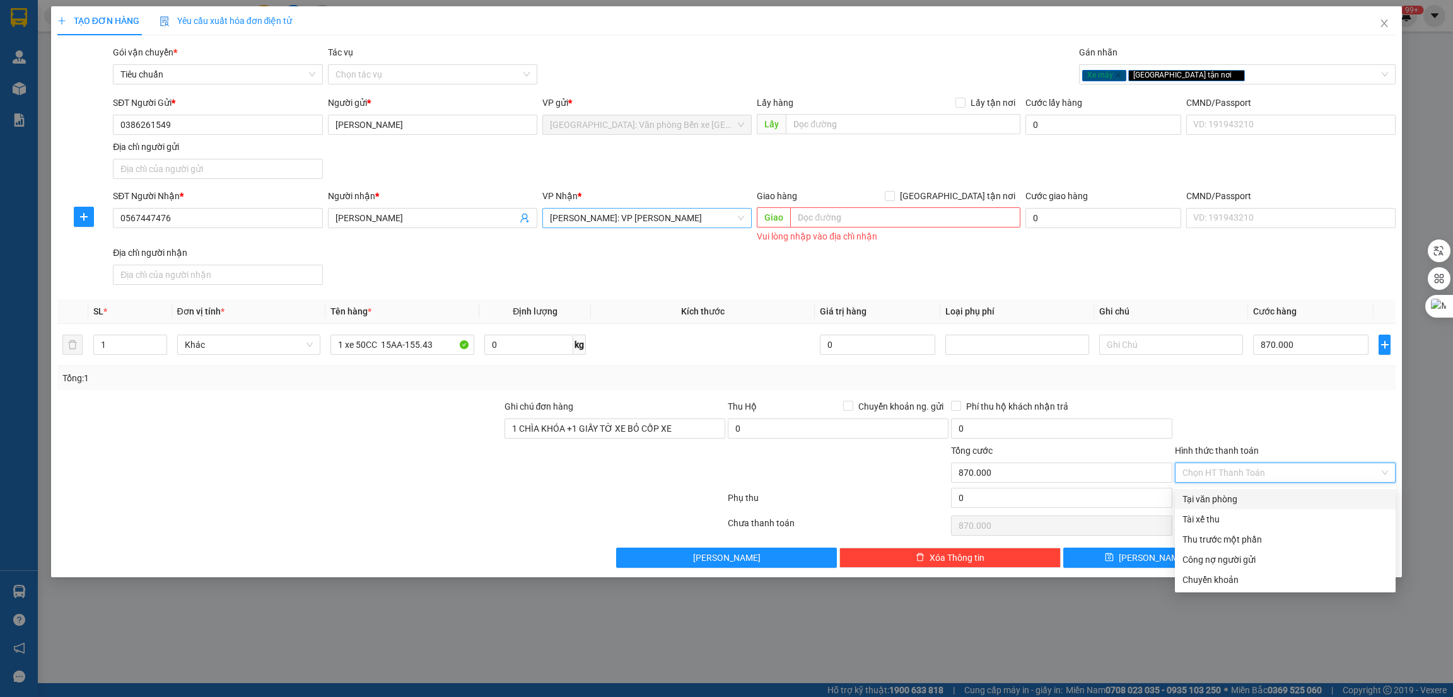
click at [1254, 500] on div "Tại văn phòng" at bounding box center [1285, 499] width 206 height 14
type input "0"
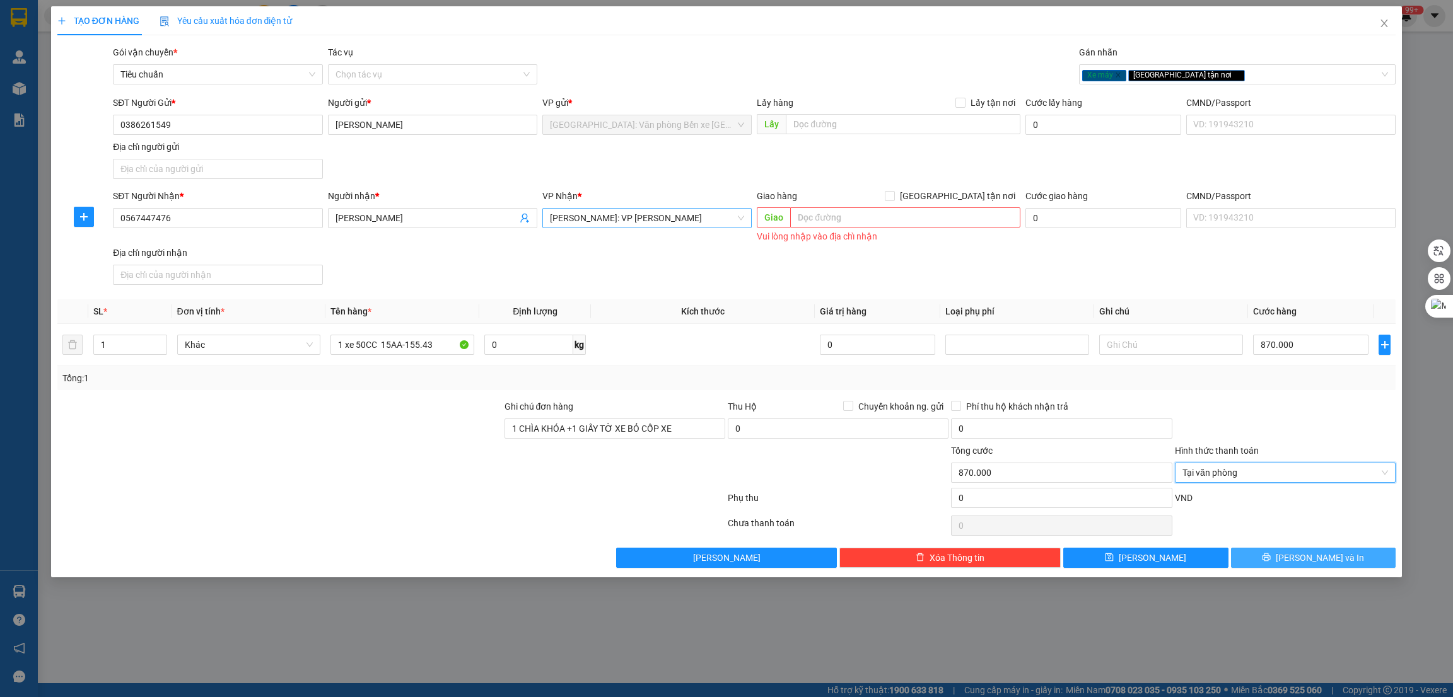
click at [1298, 556] on button "[PERSON_NAME] và In" at bounding box center [1313, 558] width 165 height 20
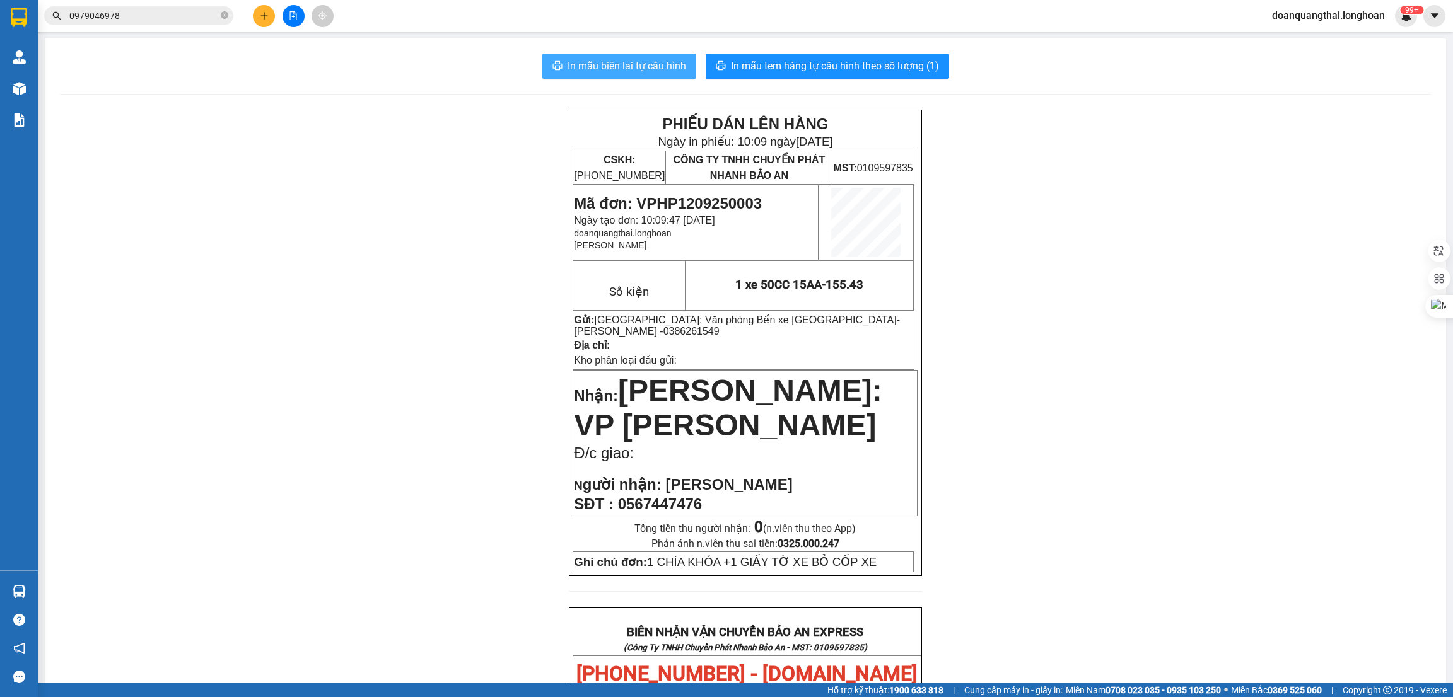
click at [650, 66] on span "In mẫu biên lai tự cấu hình" at bounding box center [626, 66] width 119 height 16
click at [256, 16] on button at bounding box center [264, 16] width 22 height 22
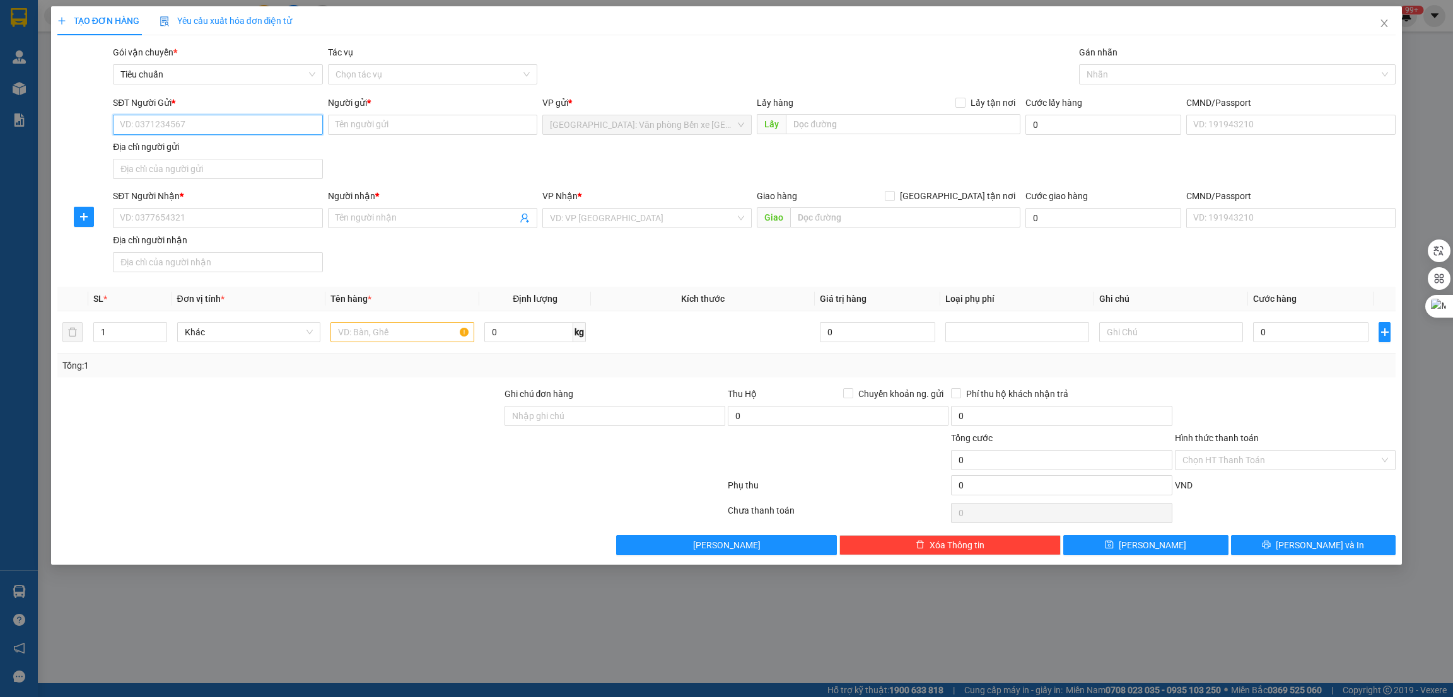
click at [221, 119] on input "SĐT Người Gửi *" at bounding box center [217, 125] width 209 height 20
type input "0964555158"
click at [442, 120] on input "Người gửi *" at bounding box center [432, 125] width 209 height 20
type input "Hoài"
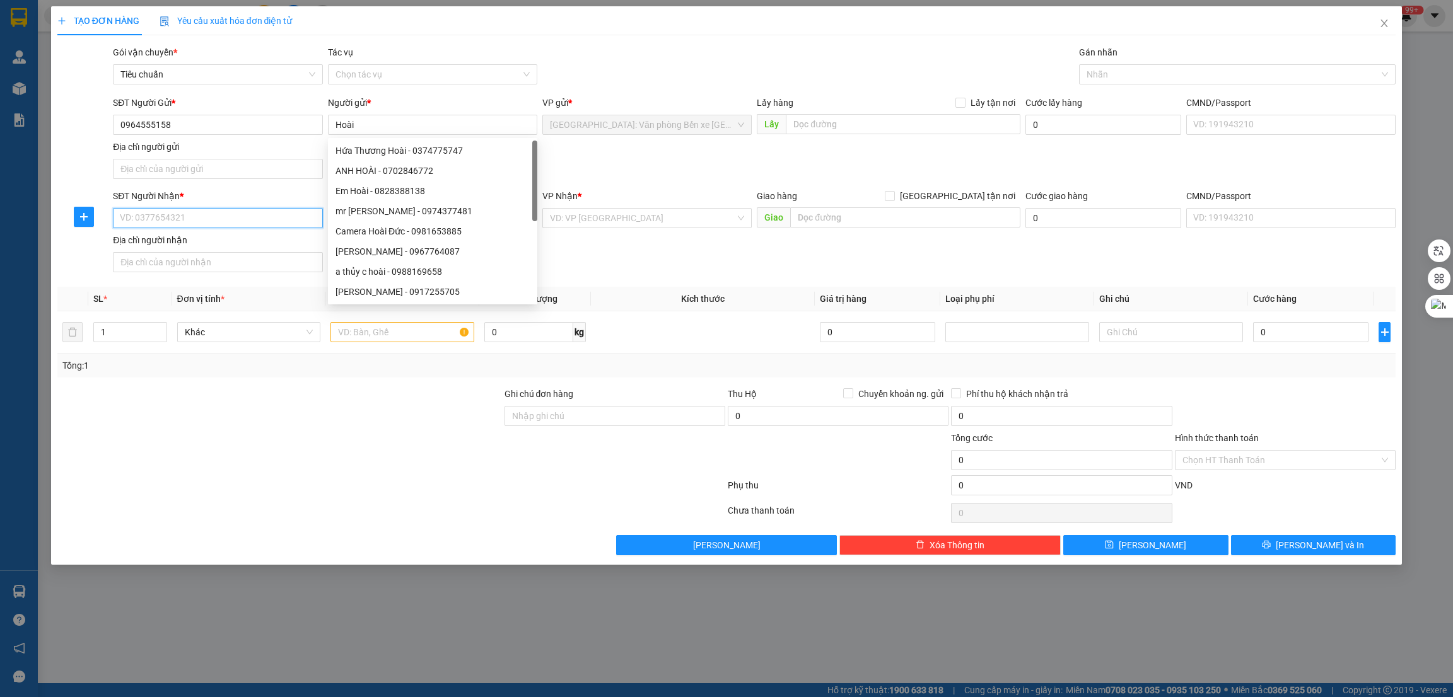
click at [212, 221] on input "SĐT Người Nhận *" at bounding box center [217, 218] width 209 height 20
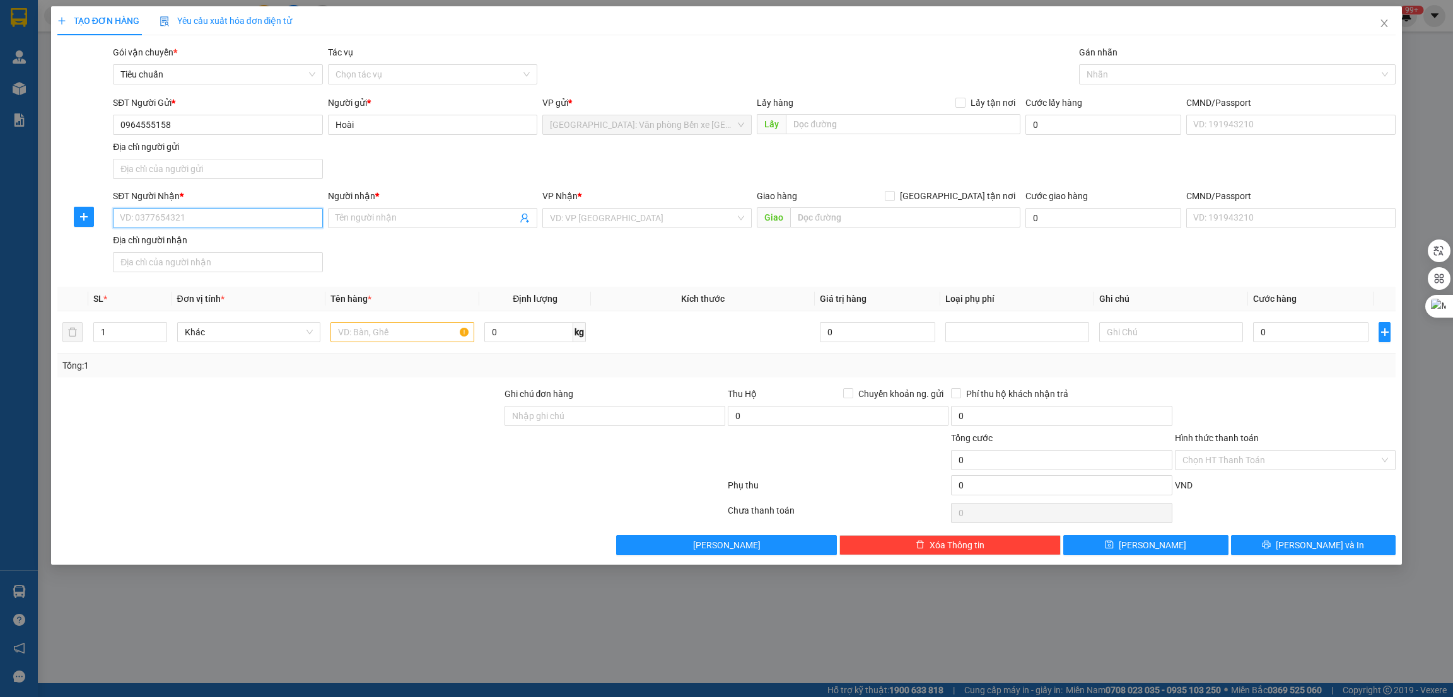
click at [212, 221] on input "SĐT Người Nhận *" at bounding box center [217, 218] width 209 height 20
type input "0979104557"
click at [216, 250] on div "0979104557 - [GEOGRAPHIC_DATA]" at bounding box center [217, 244] width 194 height 14
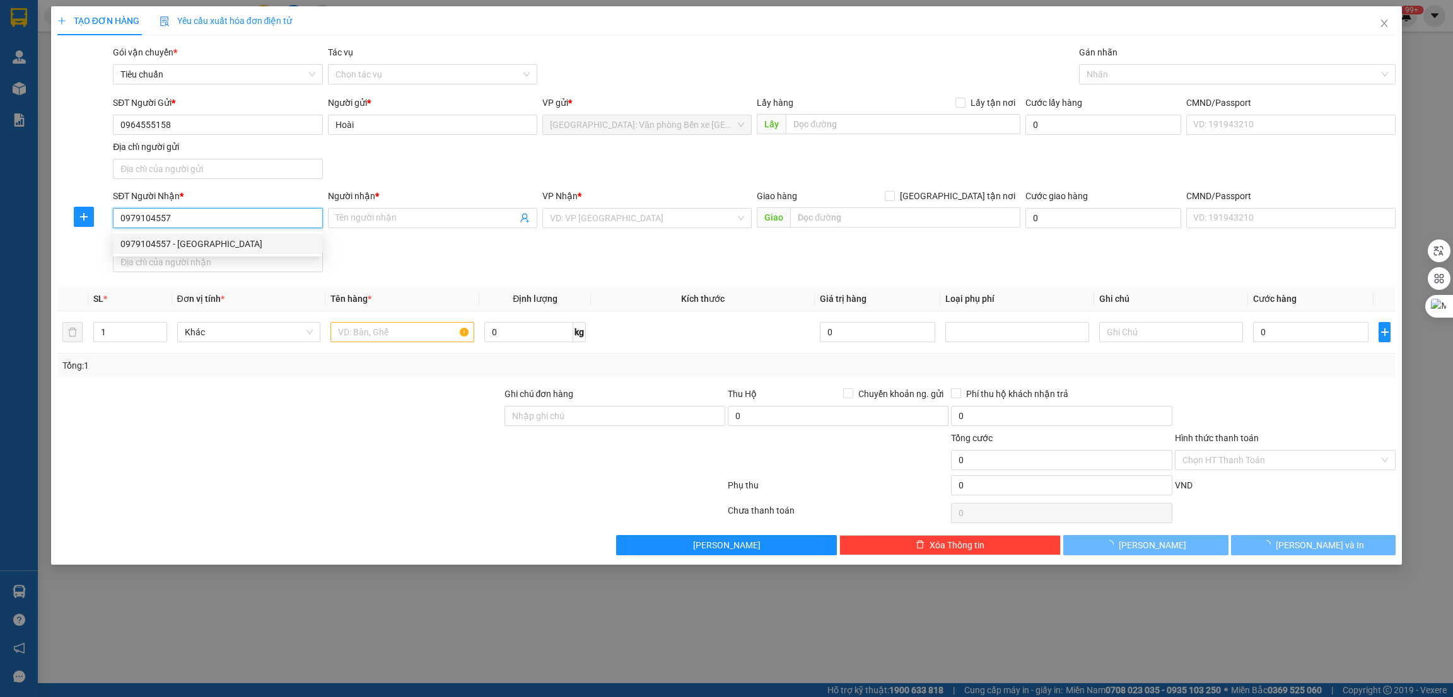
type input "[PERSON_NAME]"
type input "Khánh Hòa - Cam Ranh QL 1A"
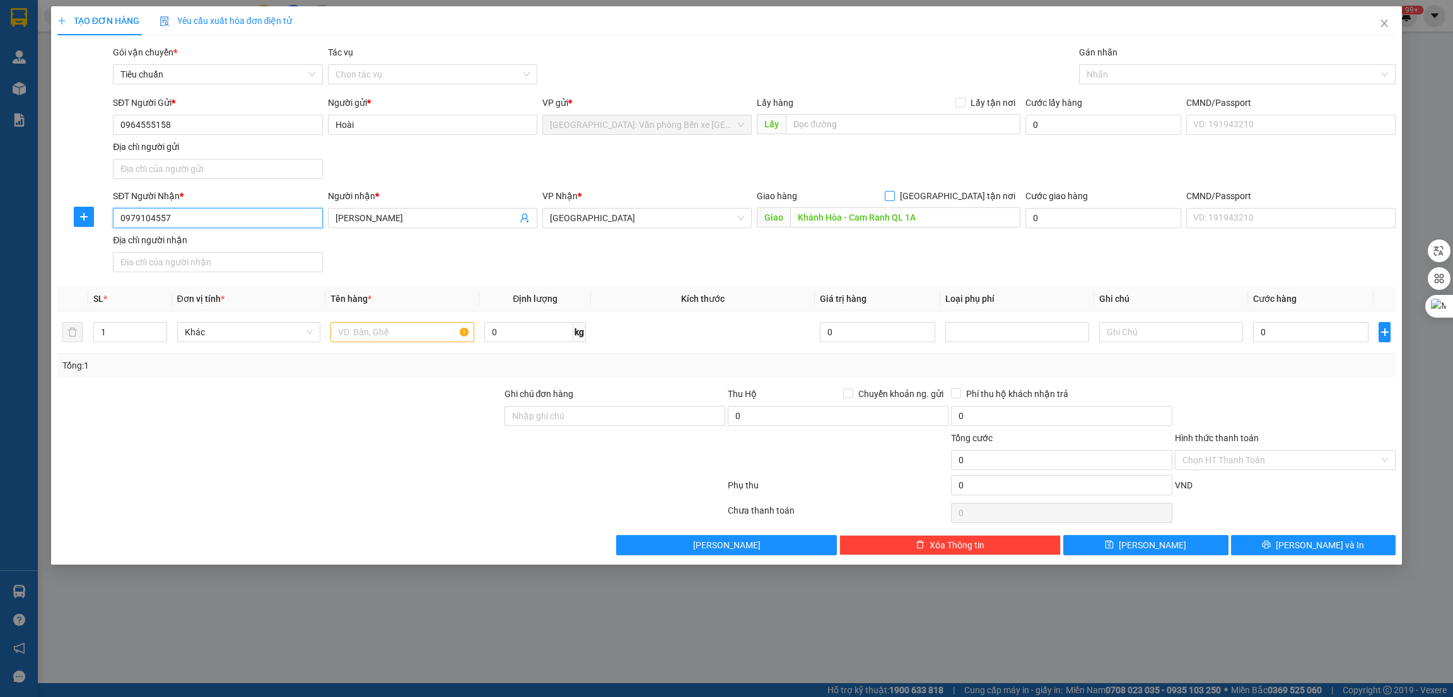
type input "0979104557"
click at [893, 197] on input "[GEOGRAPHIC_DATA] tận nơi" at bounding box center [889, 195] width 9 height 9
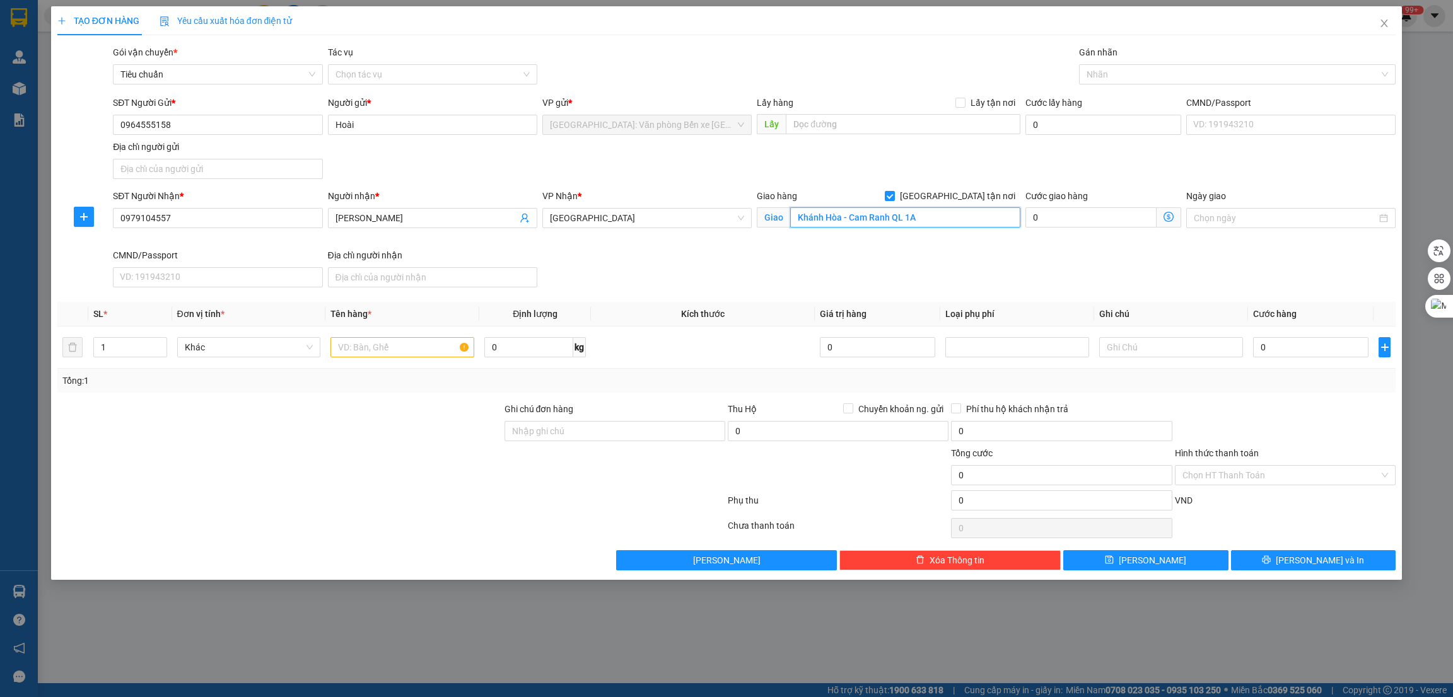
click at [954, 216] on input "Khánh Hòa - Cam Ranh QL 1A" at bounding box center [905, 217] width 230 height 20
click at [704, 263] on div "SĐT Người Nhận * 0979104557 Người nhận * Hải Vũ VP Nhận * Khánh Hòa Giao hàng […" at bounding box center [754, 240] width 1288 height 103
click at [895, 197] on span at bounding box center [890, 196] width 10 height 10
click at [893, 197] on input "[GEOGRAPHIC_DATA] tận nơi" at bounding box center [889, 195] width 9 height 9
checkbox input "false"
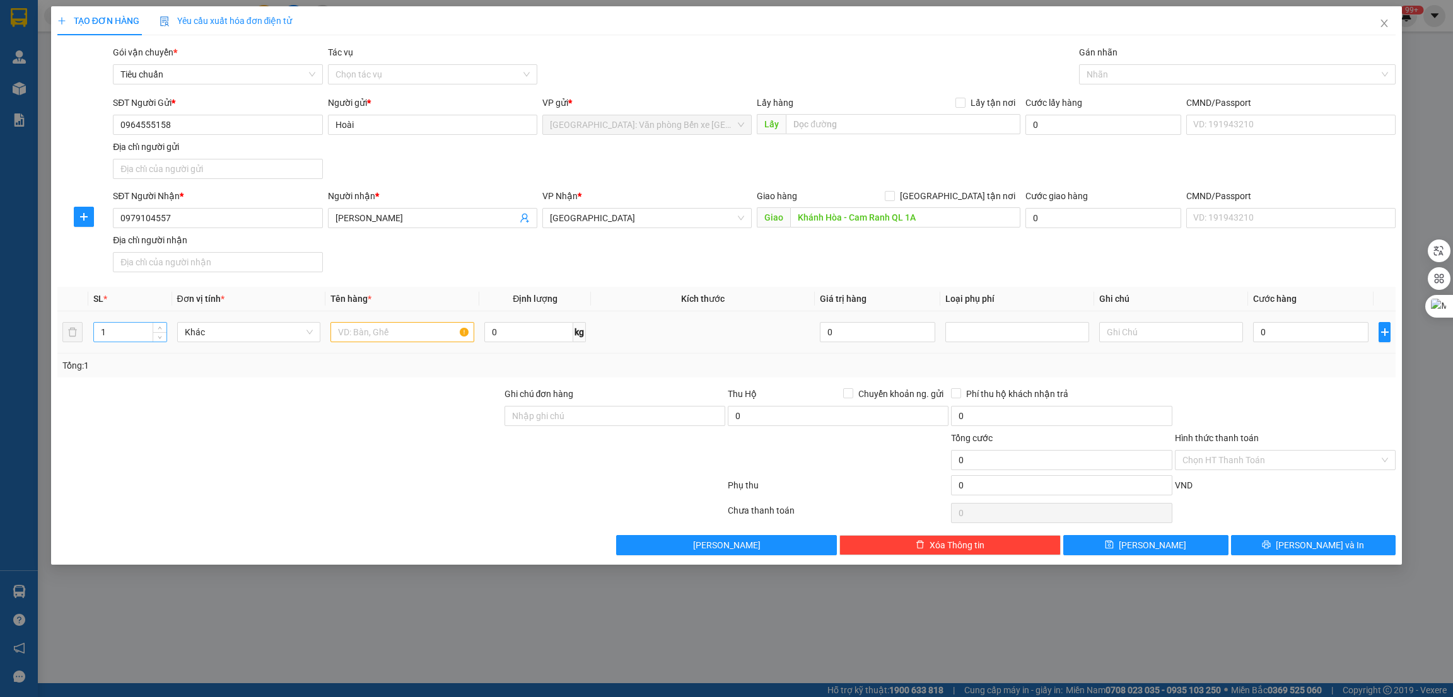
click at [149, 334] on input "1" at bounding box center [130, 332] width 73 height 19
type input "17"
click at [416, 334] on input "text" at bounding box center [402, 332] width 144 height 20
type input "15 thùng sơn giống nhau + 1 bao tải + 1 cuộn ống nước nhụa trắng"
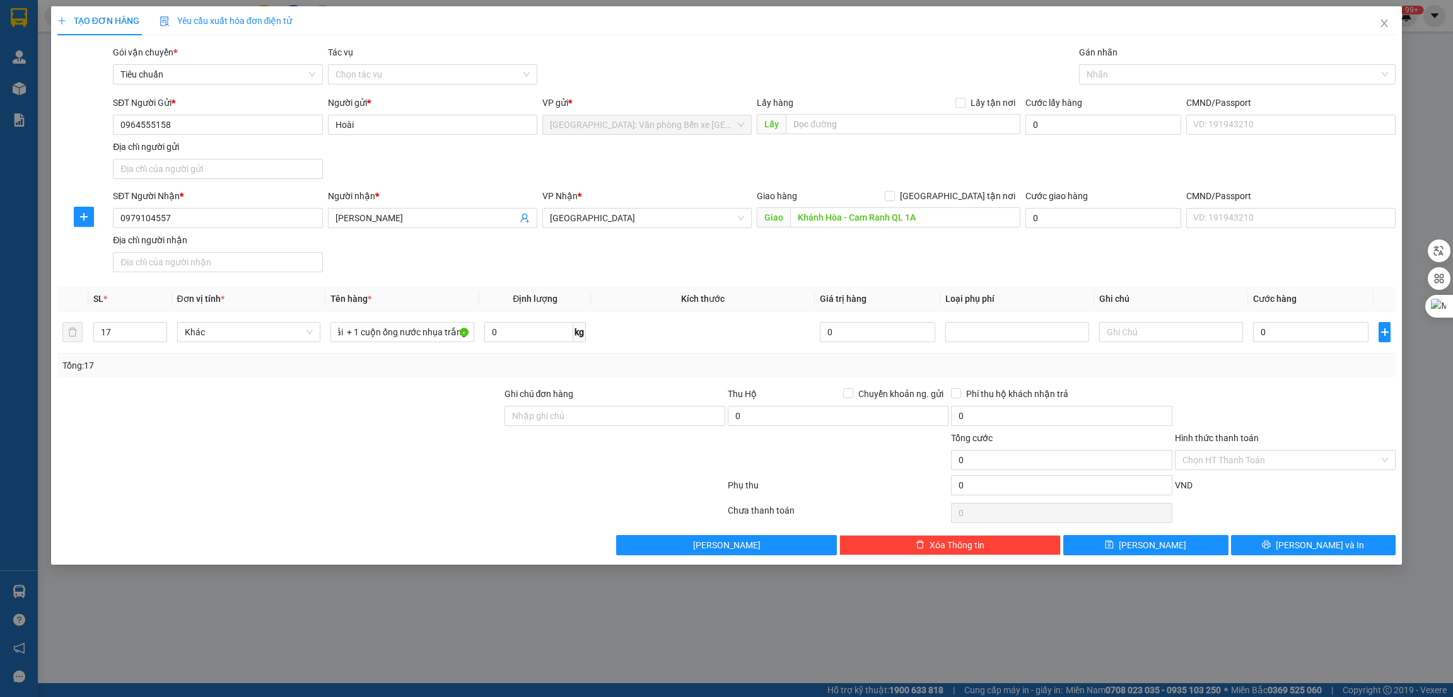
click at [429, 442] on div at bounding box center [279, 453] width 447 height 44
click at [1298, 334] on input "0" at bounding box center [1310, 332] width 115 height 20
type input "1"
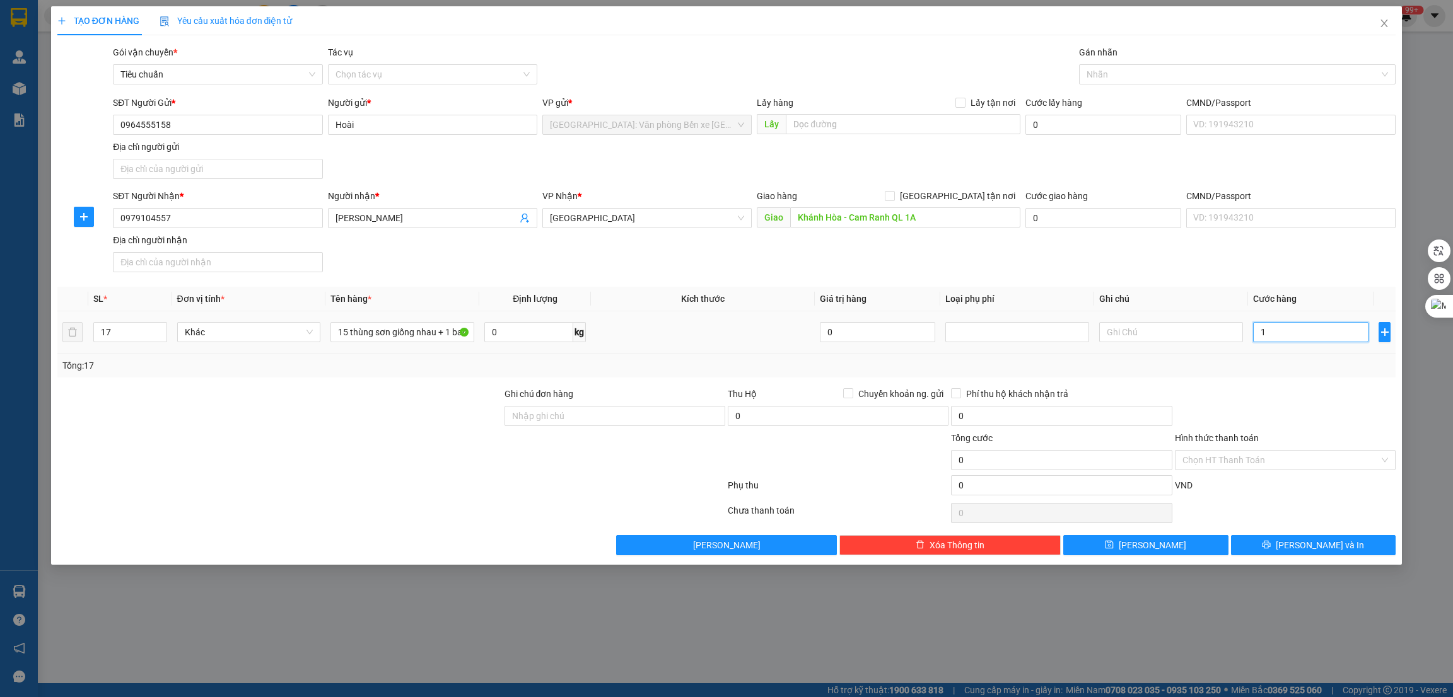
type input "1"
type input "16"
type input "160"
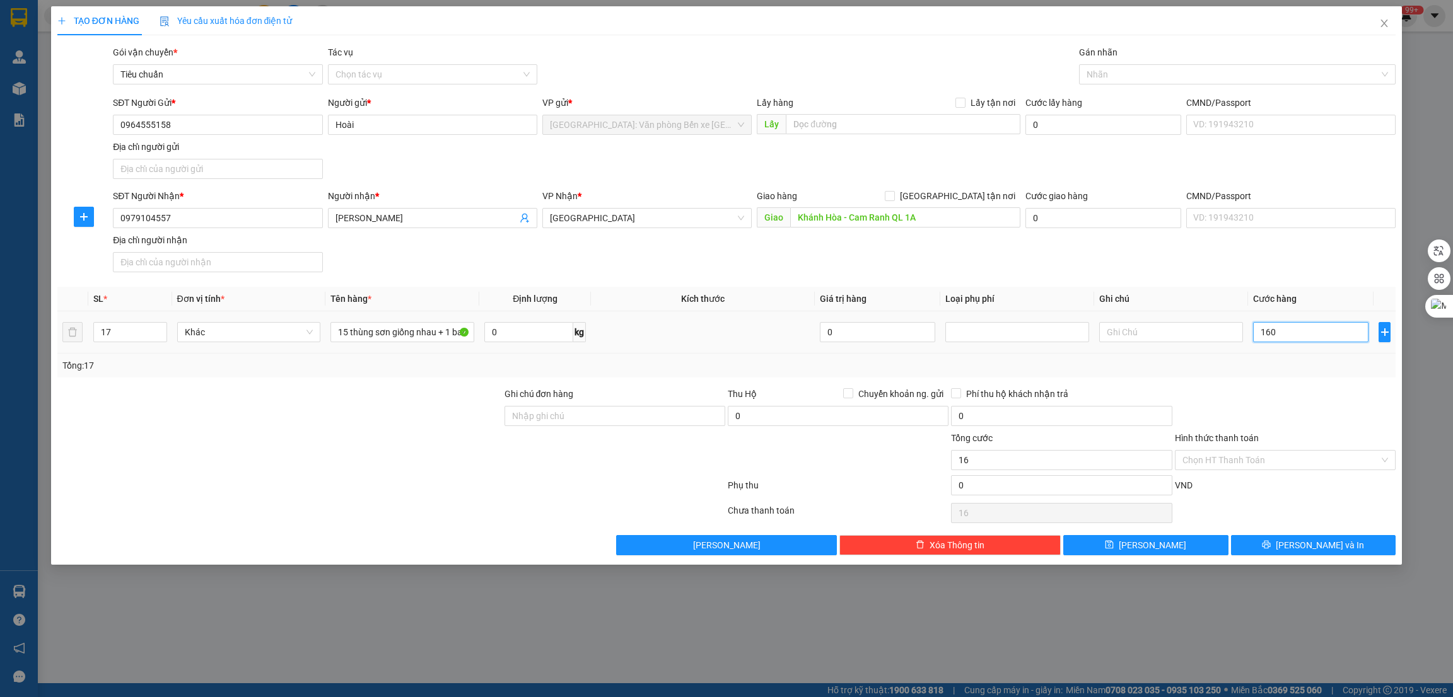
type input "160"
type input "1.600"
click at [1148, 76] on div at bounding box center [1231, 74] width 298 height 15
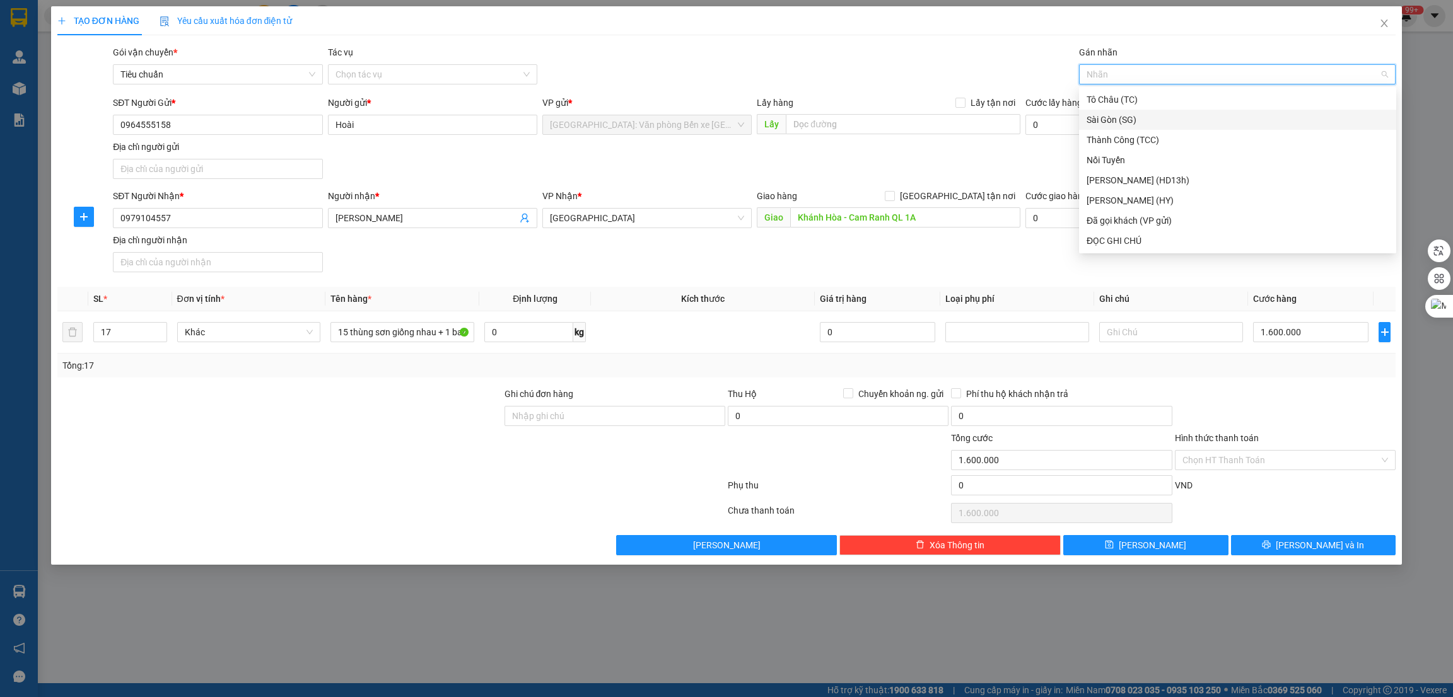
click at [403, 484] on div at bounding box center [391, 487] width 670 height 25
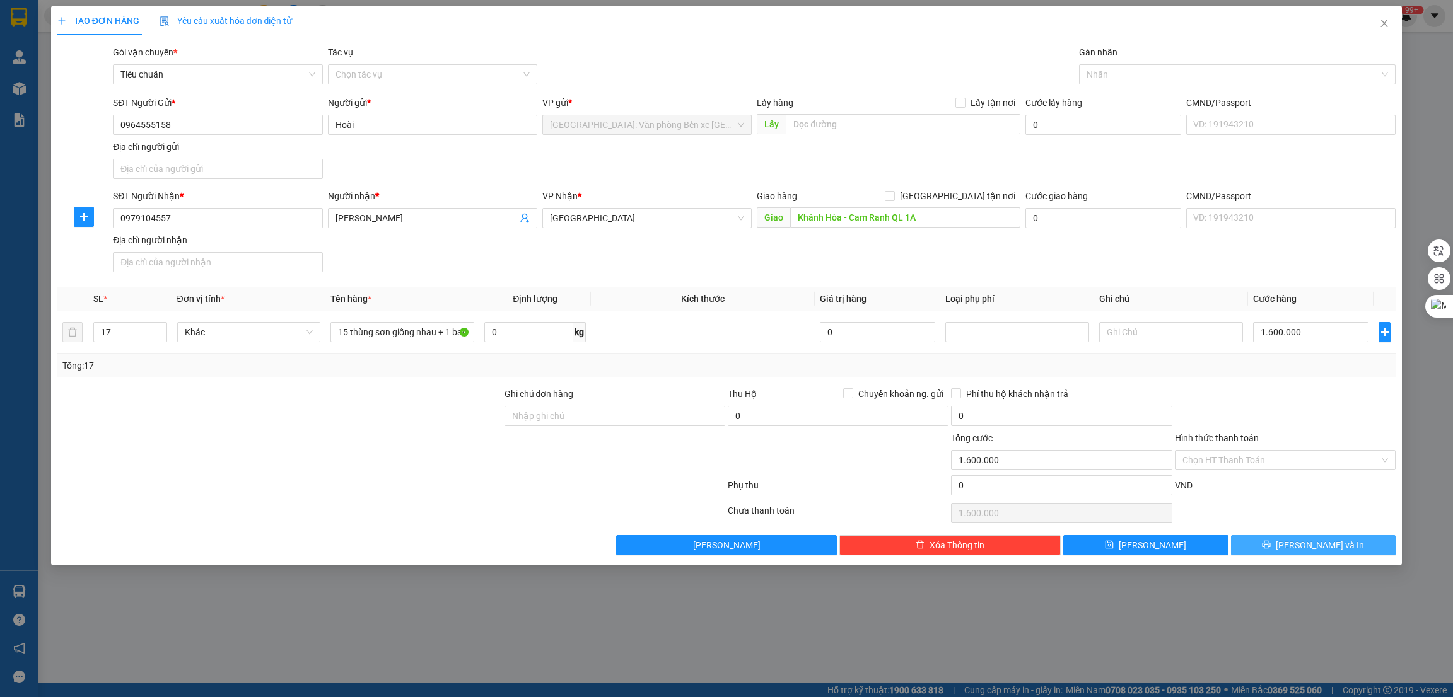
click at [1257, 547] on button "[PERSON_NAME] và In" at bounding box center [1313, 545] width 165 height 20
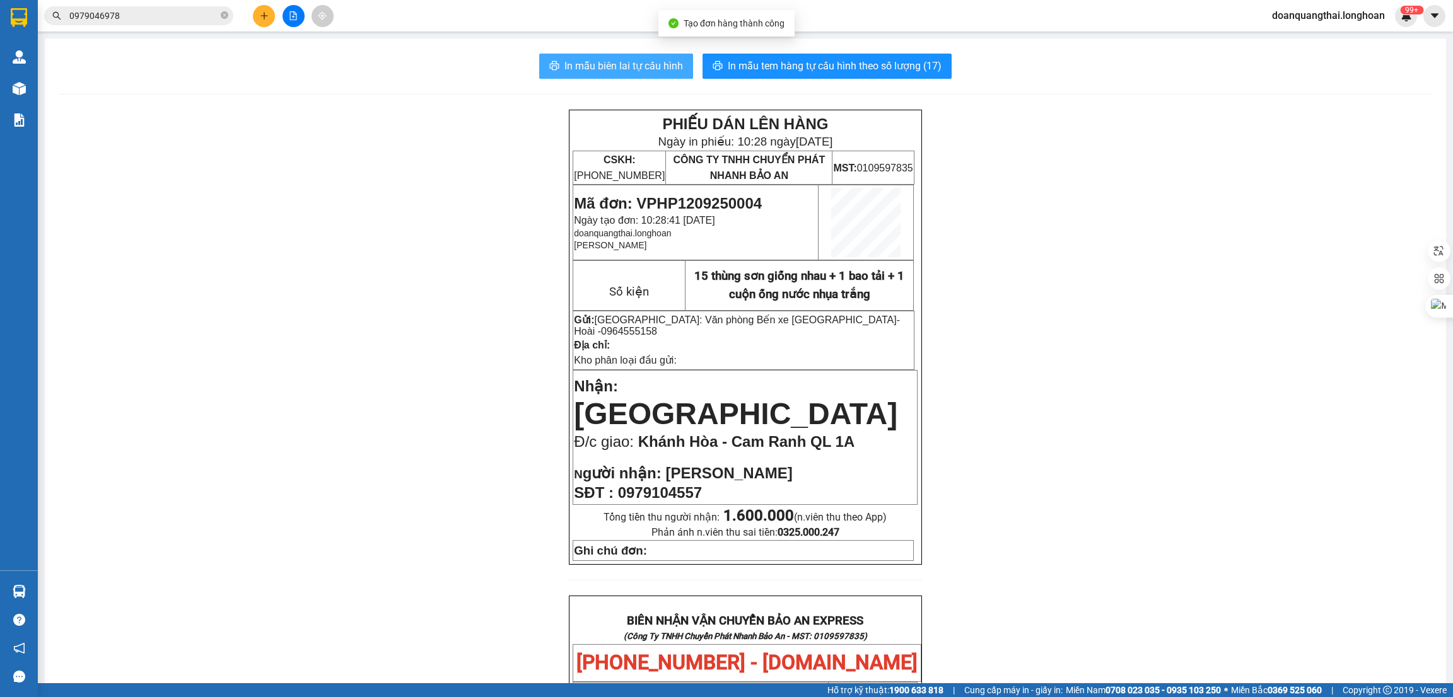
click at [602, 67] on span "In mẫu biên lai tự cấu hình" at bounding box center [623, 66] width 119 height 16
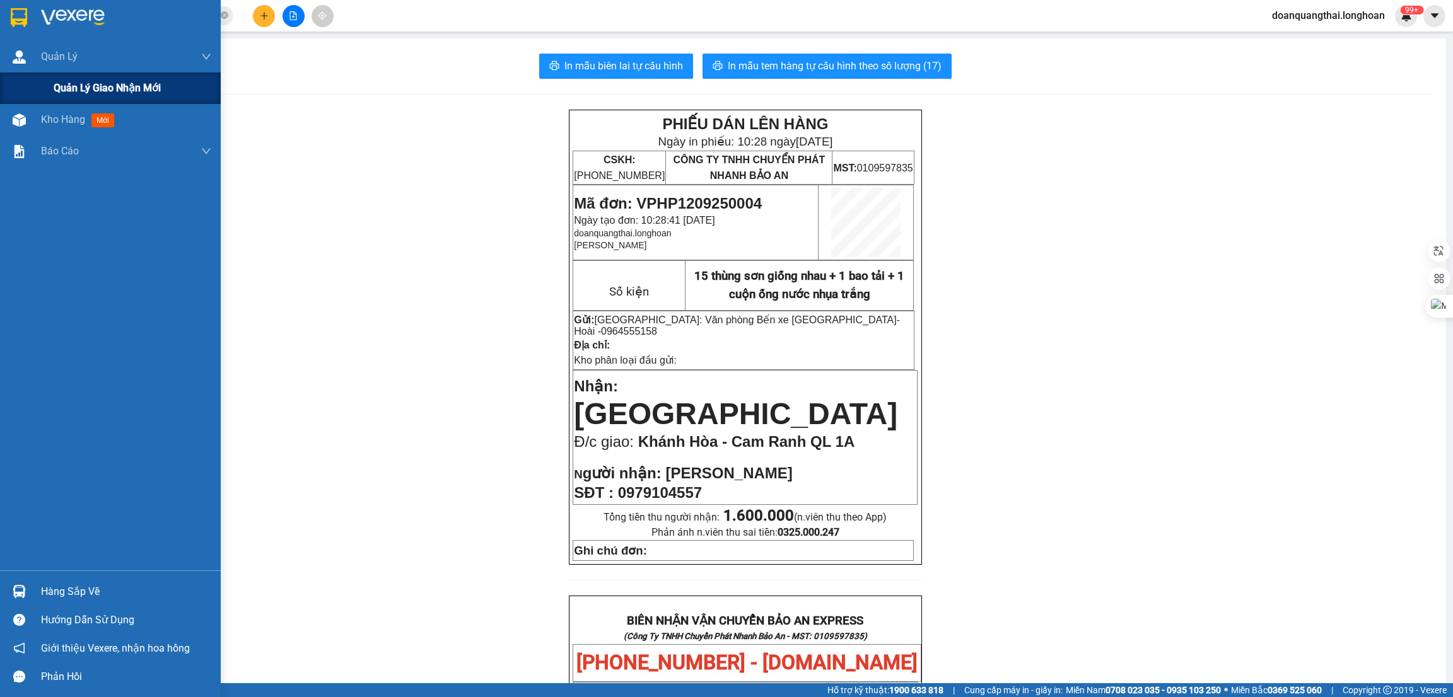
click at [51, 87] on div "Quản lý giao nhận mới" at bounding box center [110, 89] width 221 height 32
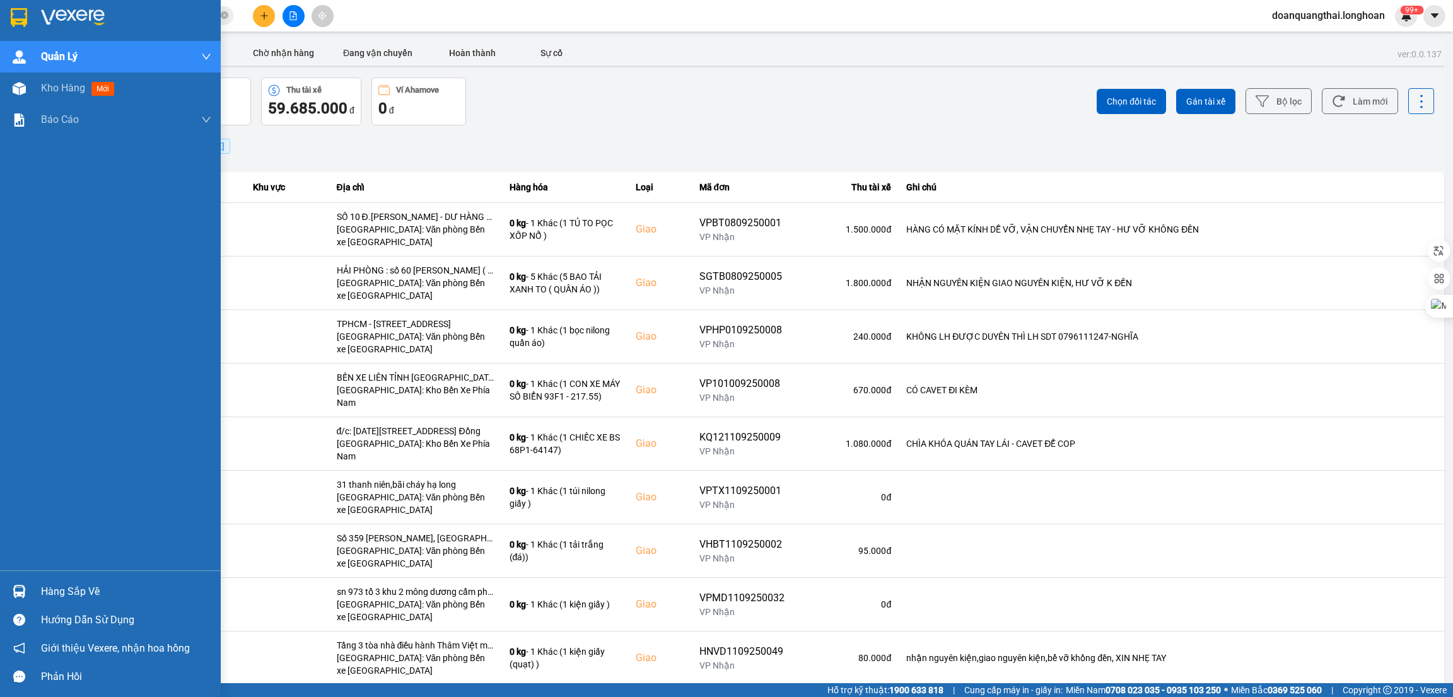
click at [18, 16] on img at bounding box center [19, 17] width 16 height 19
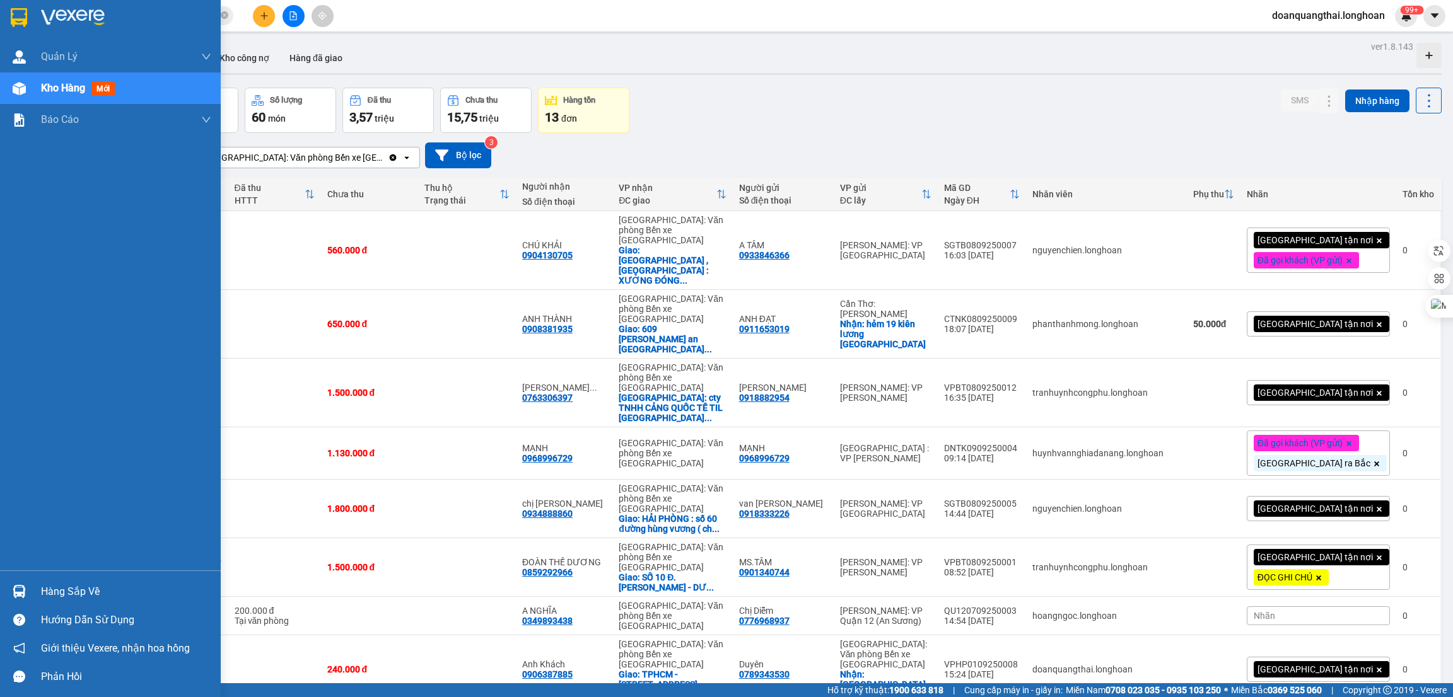
click at [35, 20] on div at bounding box center [110, 20] width 221 height 41
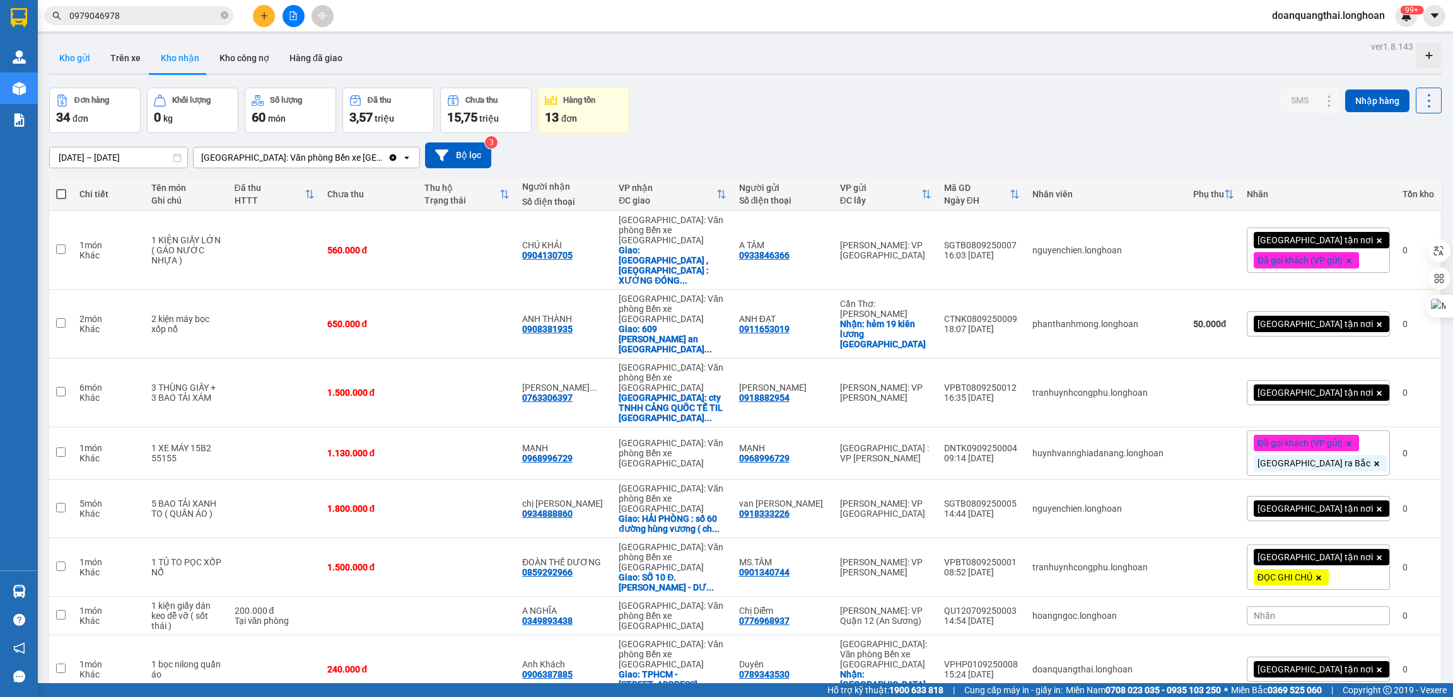
click at [77, 58] on button "Kho gửi" at bounding box center [74, 58] width 51 height 30
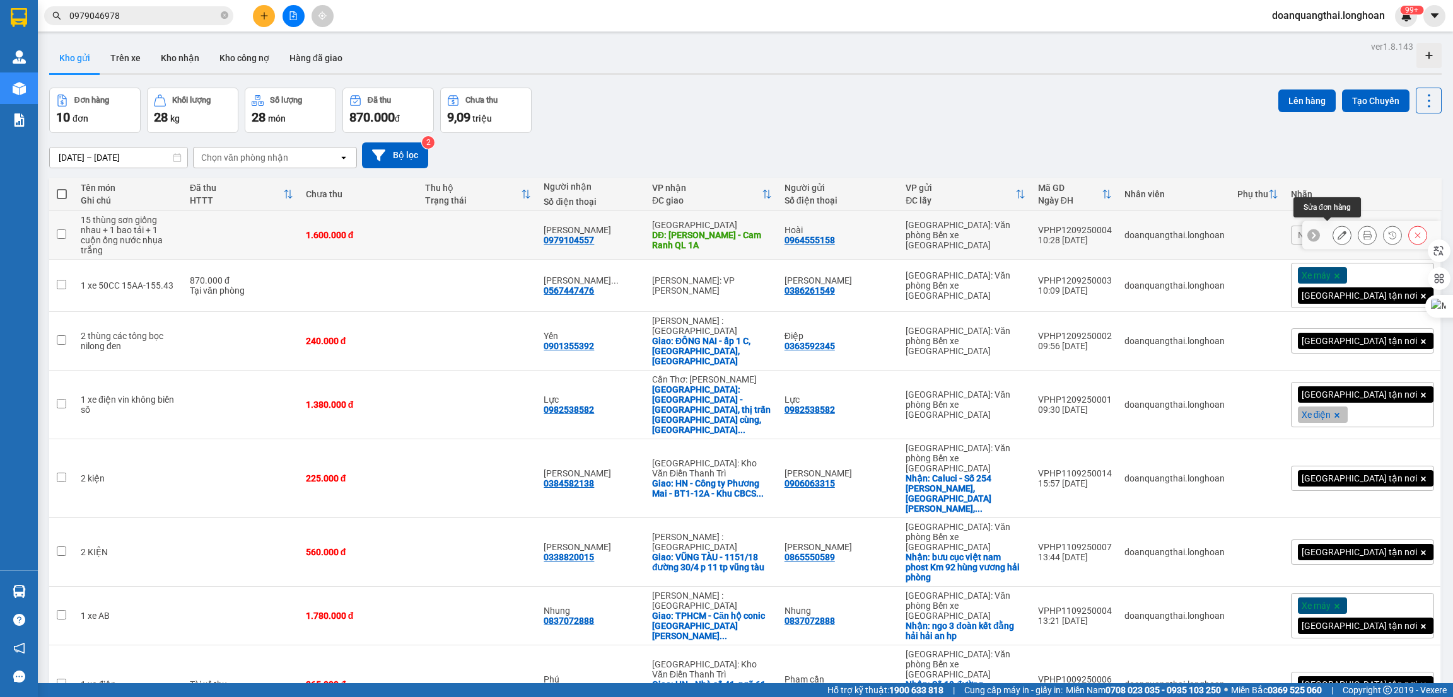
click at [1337, 231] on icon at bounding box center [1341, 235] width 9 height 9
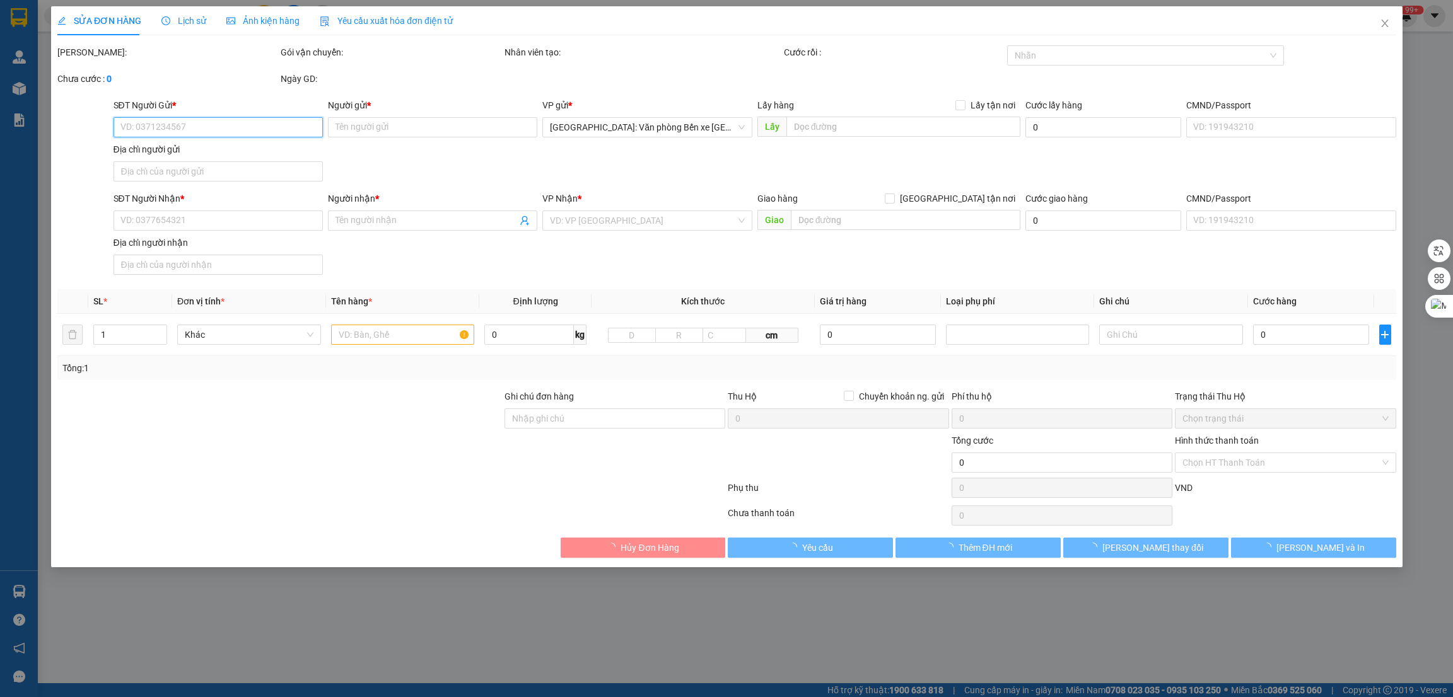
type input "0964555158"
type input "Hoài"
type input "0979104557"
type input "[PERSON_NAME]"
type input "Khánh Hòa - Cam Ranh QL 1A"
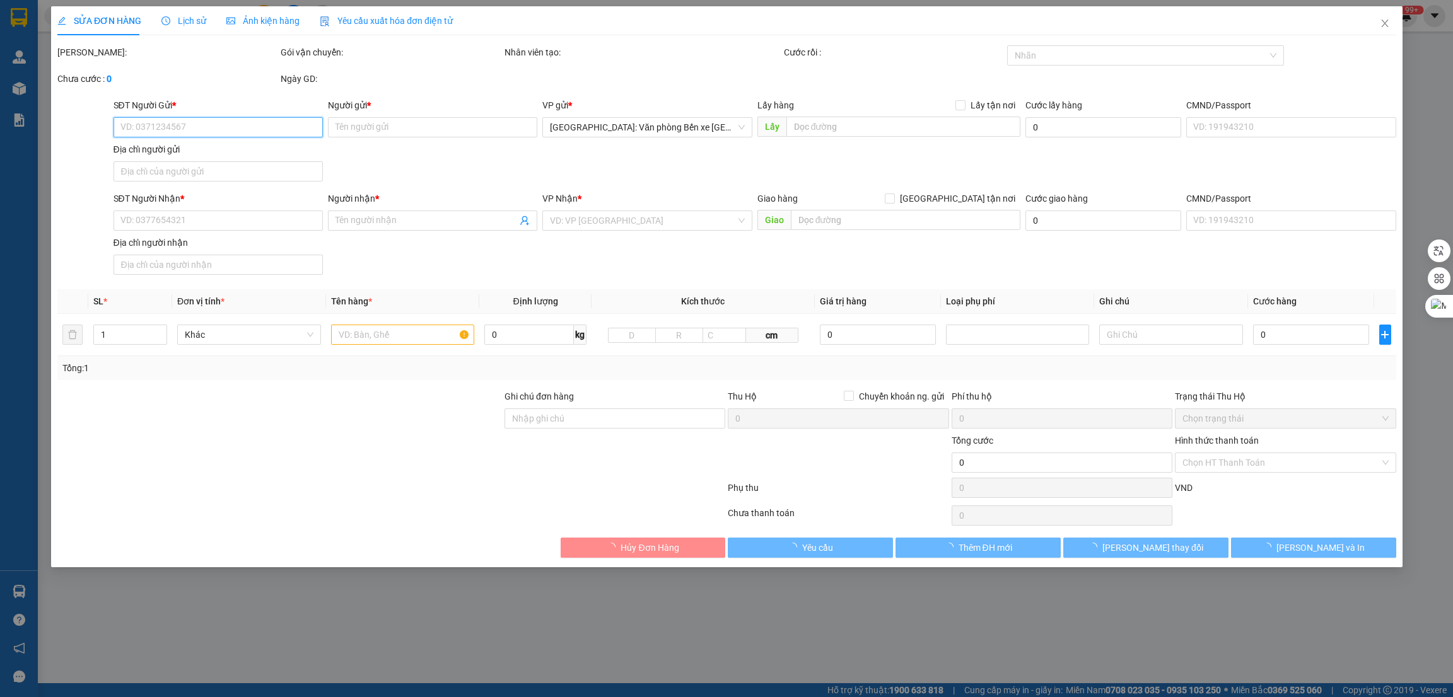
type input "1.600.000"
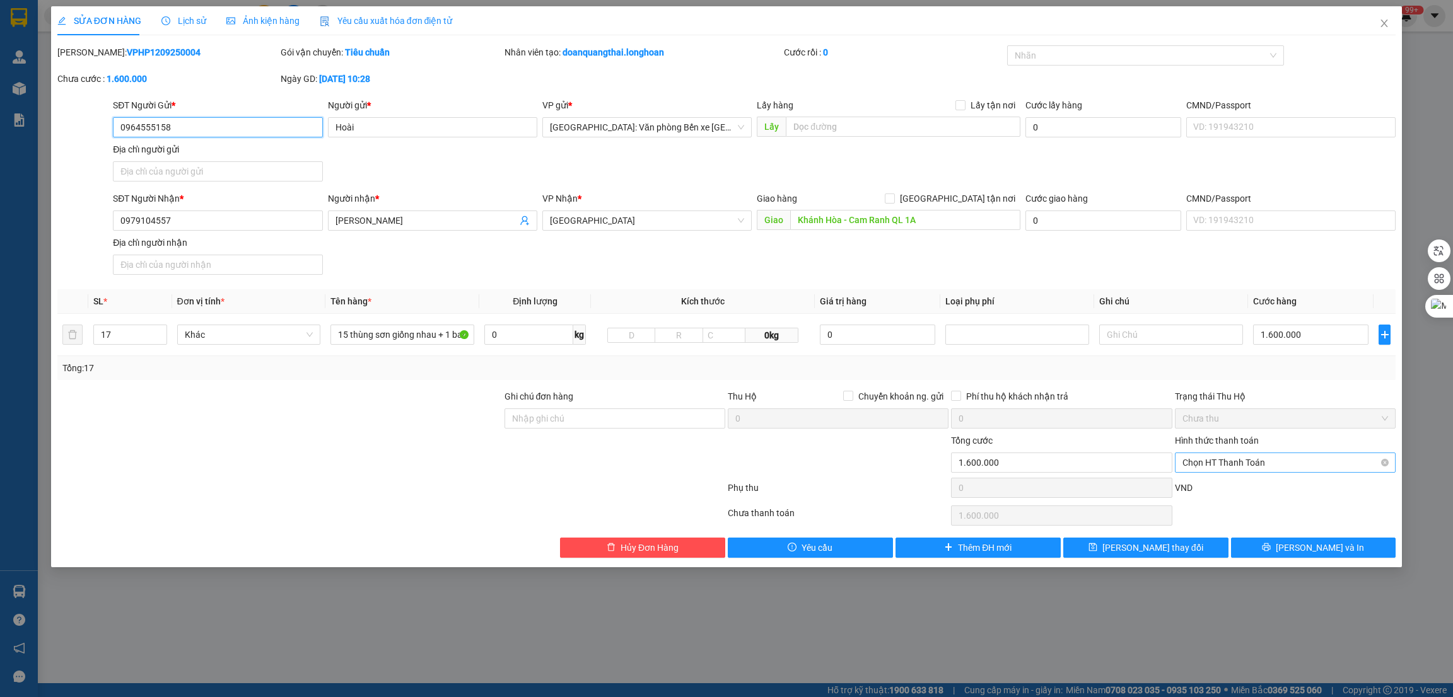
click at [1236, 463] on span "Chọn HT Thanh Toán" at bounding box center [1285, 462] width 206 height 19
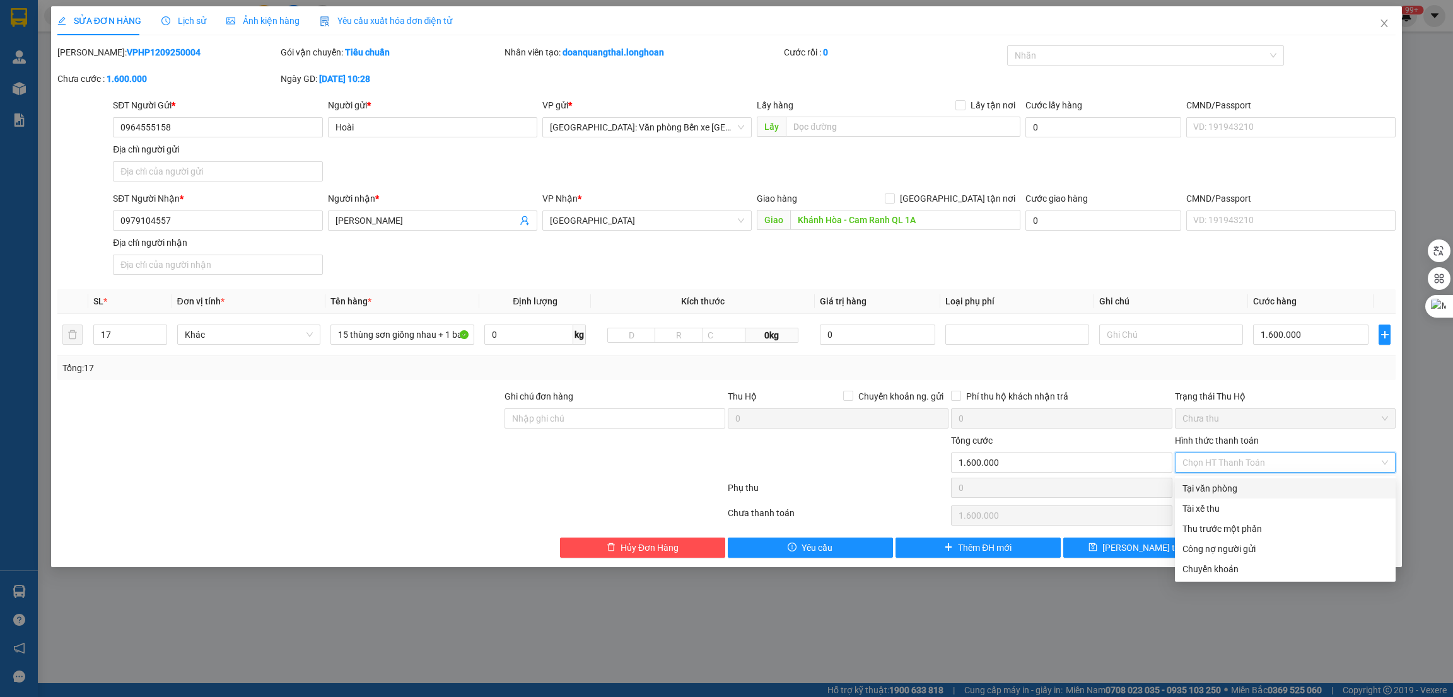
click at [1219, 488] on div "Tại văn phòng" at bounding box center [1285, 489] width 206 height 14
type input "0"
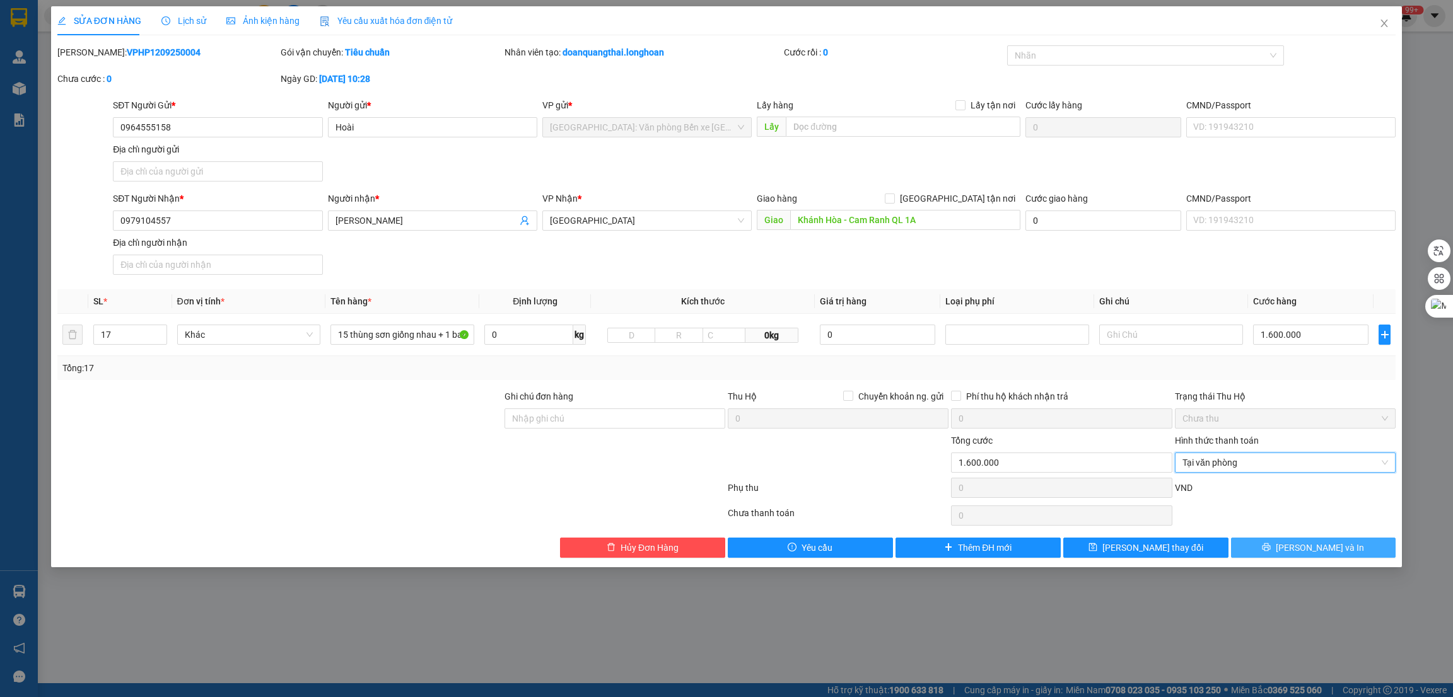
click at [1252, 546] on button "[PERSON_NAME] và In" at bounding box center [1313, 548] width 165 height 20
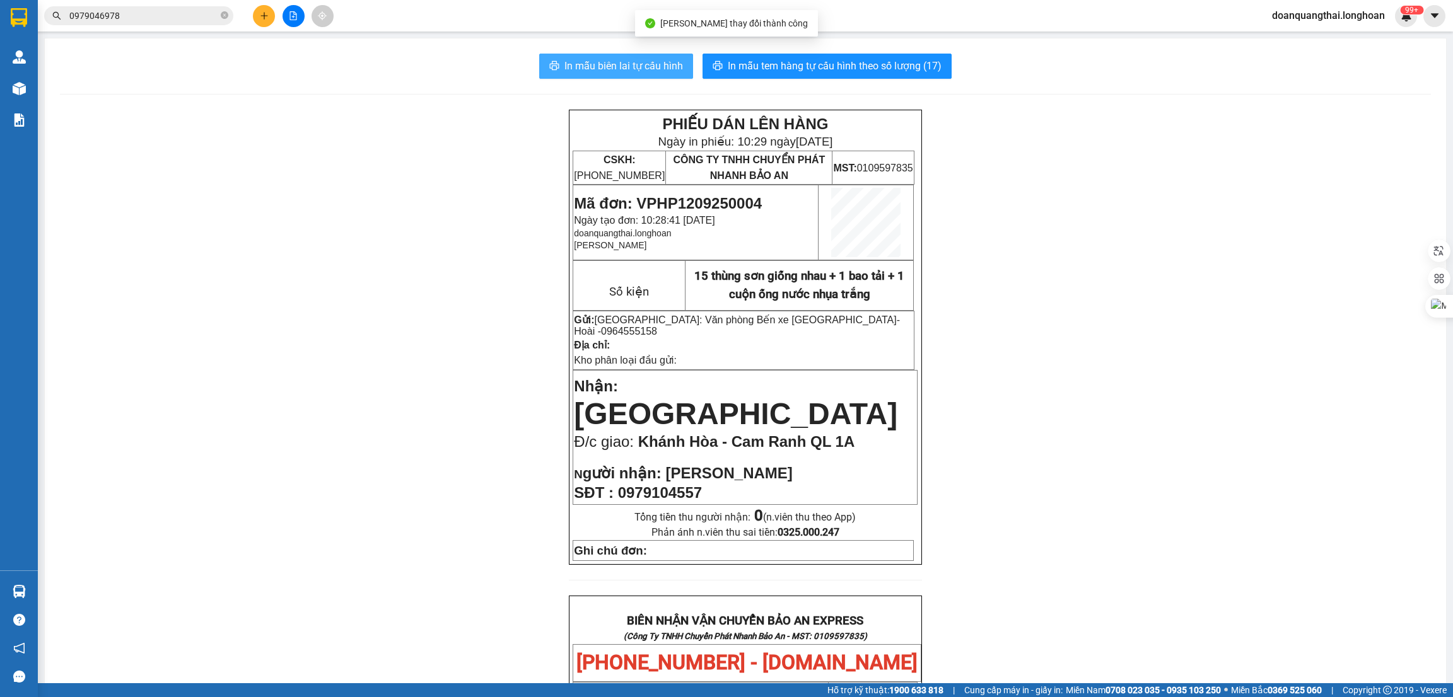
click at [648, 67] on span "In mẫu biên lai tự cấu hình" at bounding box center [623, 66] width 119 height 16
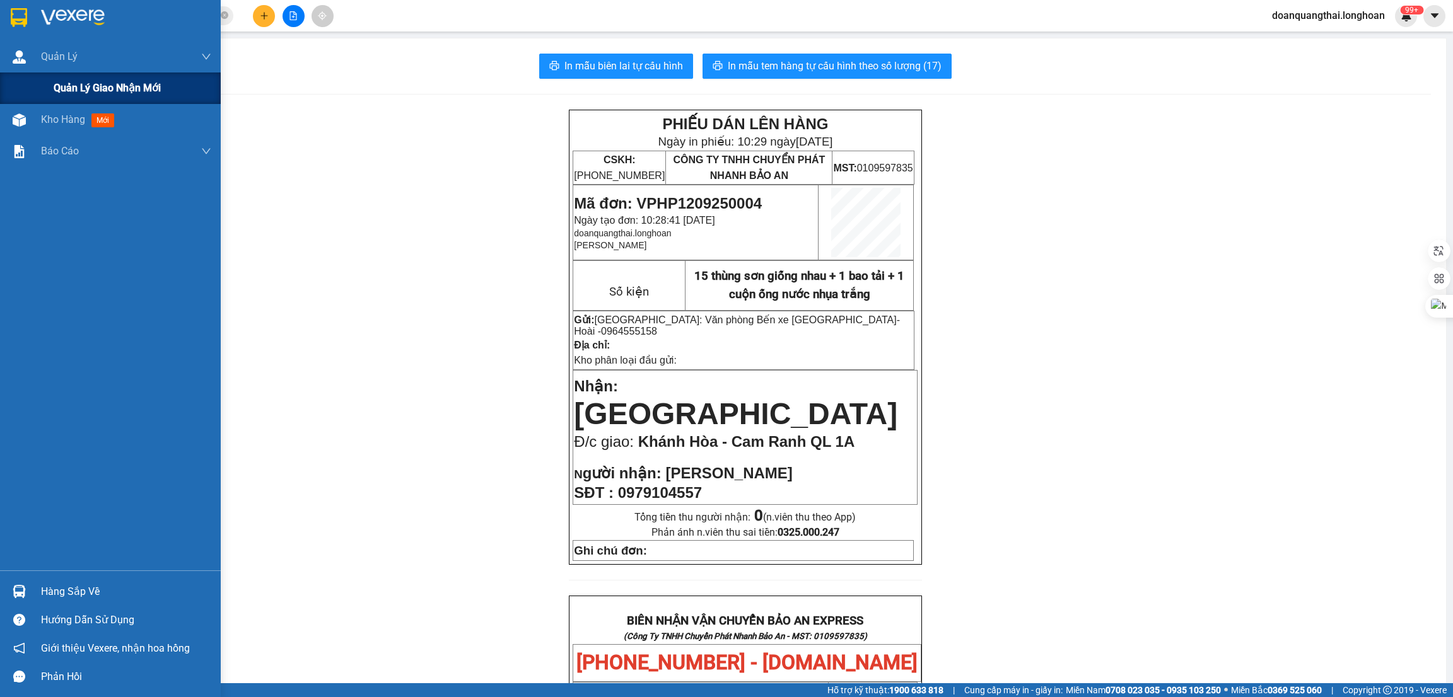
click at [66, 78] on div "Quản lý giao nhận mới" at bounding box center [133, 89] width 158 height 32
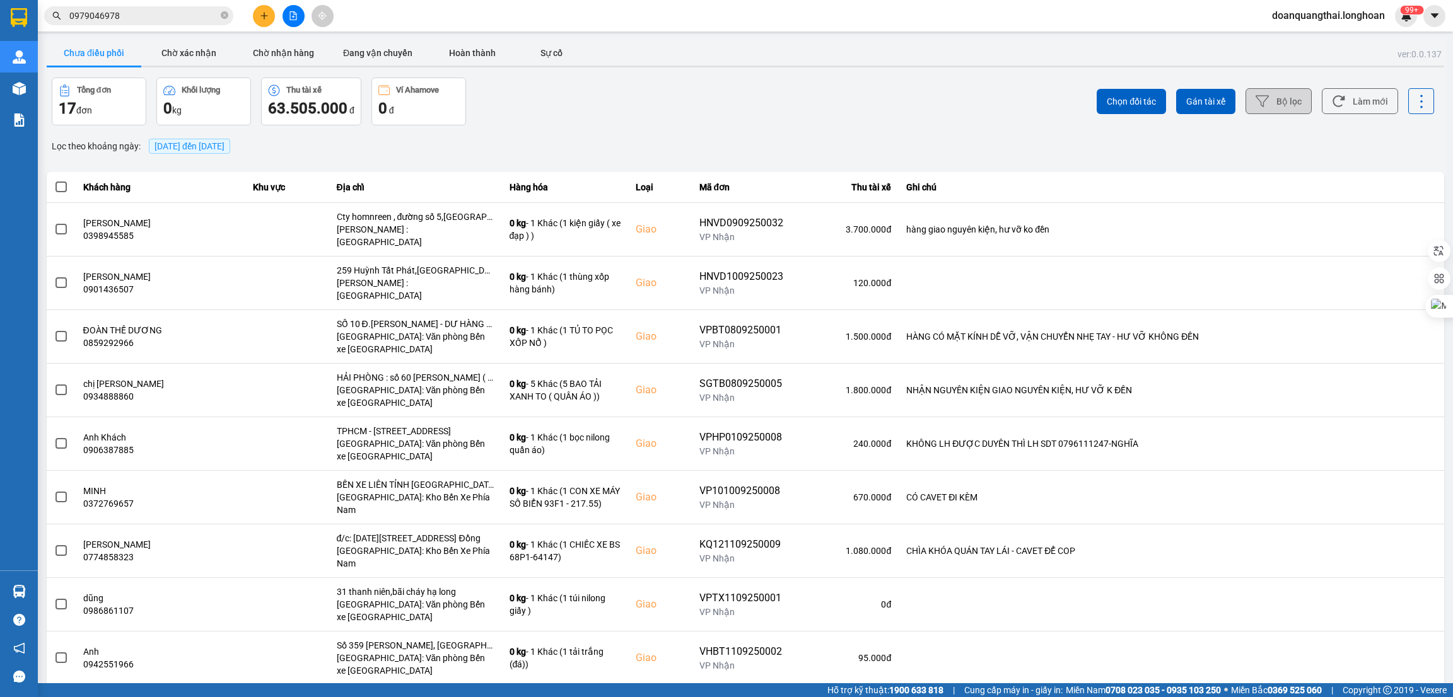
click at [1261, 102] on button "Bộ lọc" at bounding box center [1278, 101] width 66 height 26
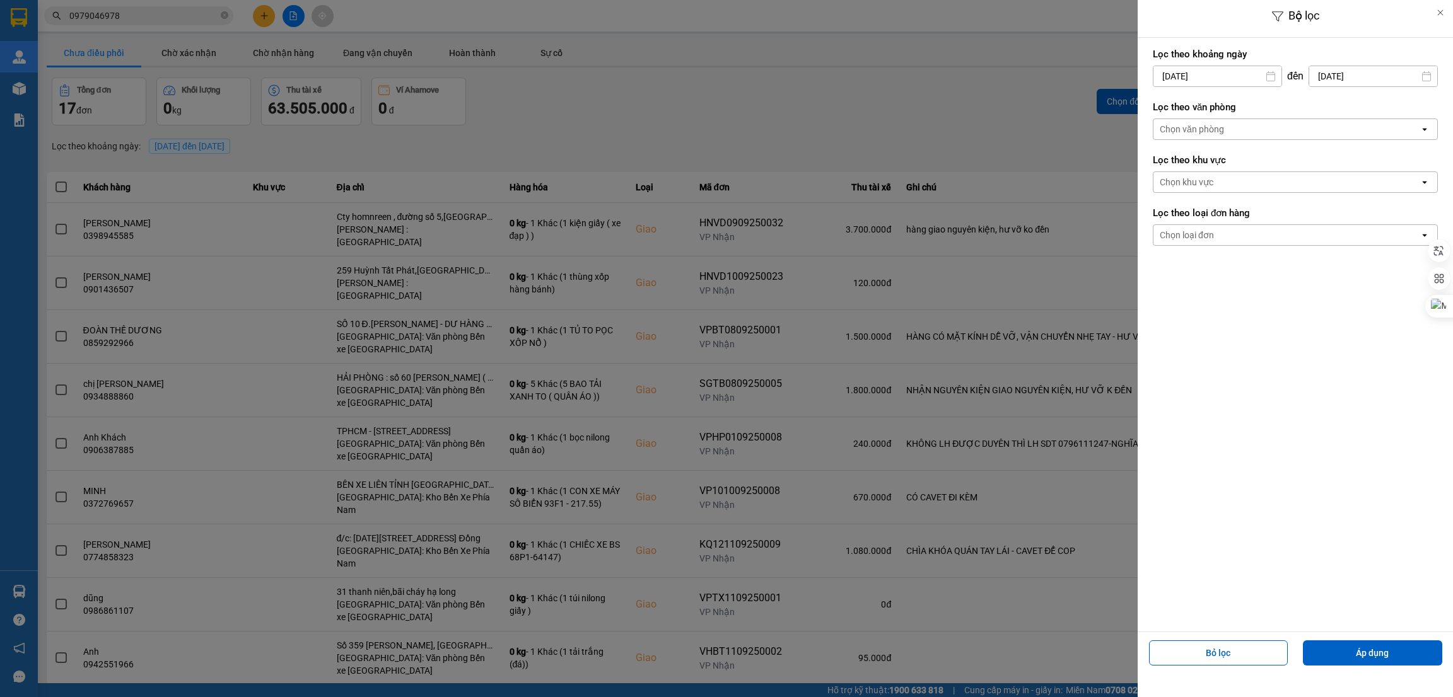
click at [1293, 132] on div "Chọn văn phòng" at bounding box center [1286, 129] width 266 height 20
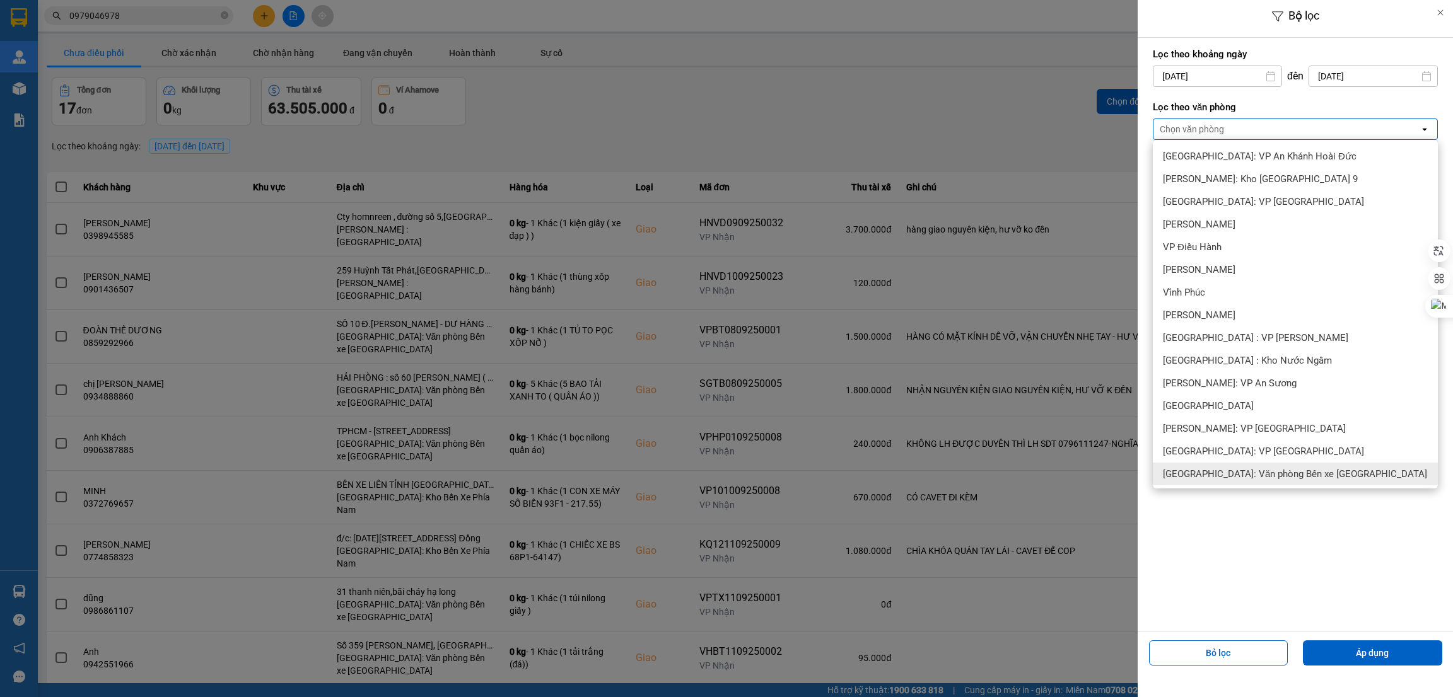
click at [1307, 470] on span "[GEOGRAPHIC_DATA]: Văn phòng Bến xe [GEOGRAPHIC_DATA]" at bounding box center [1295, 474] width 264 height 13
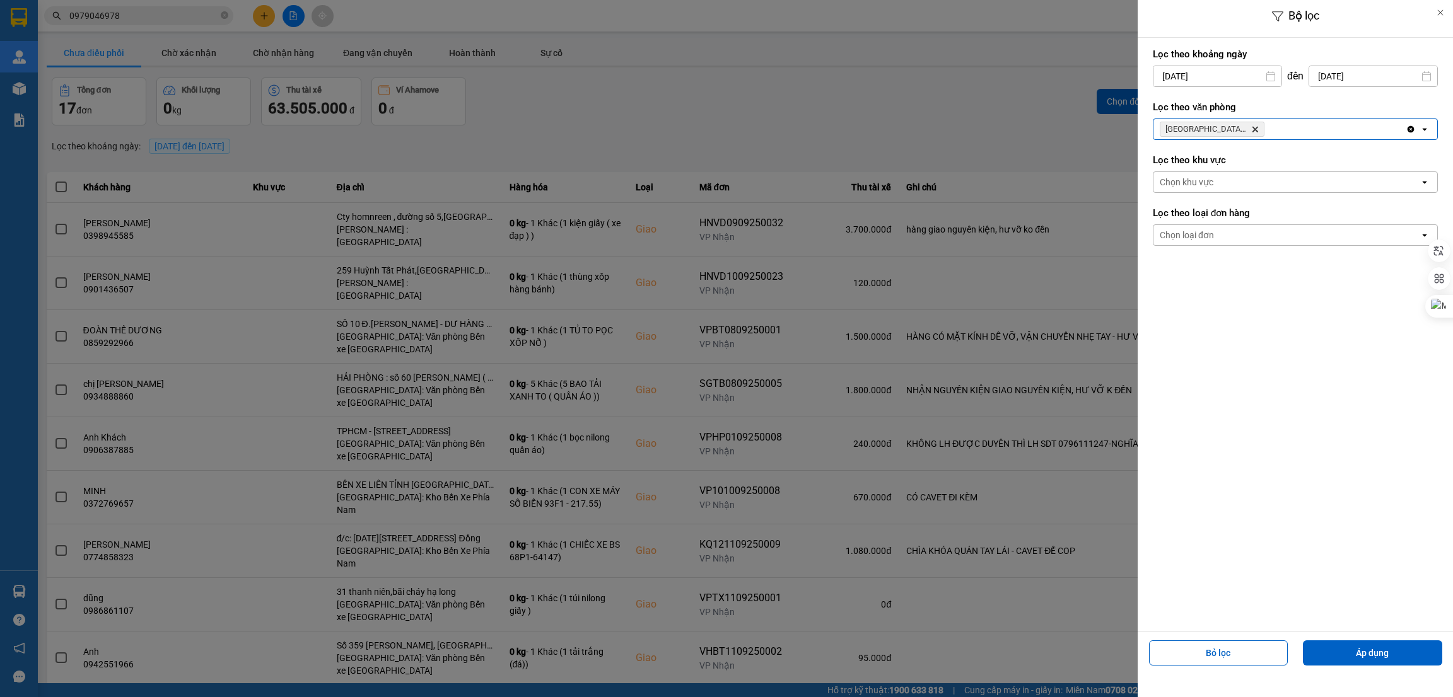
click at [1231, 79] on input "[DATE]" at bounding box center [1217, 76] width 128 height 20
click at [1200, 172] on div "3" at bounding box center [1210, 168] width 25 height 25
type input "03/09/2025"
click at [1371, 658] on button "Áp dụng" at bounding box center [1372, 653] width 139 height 25
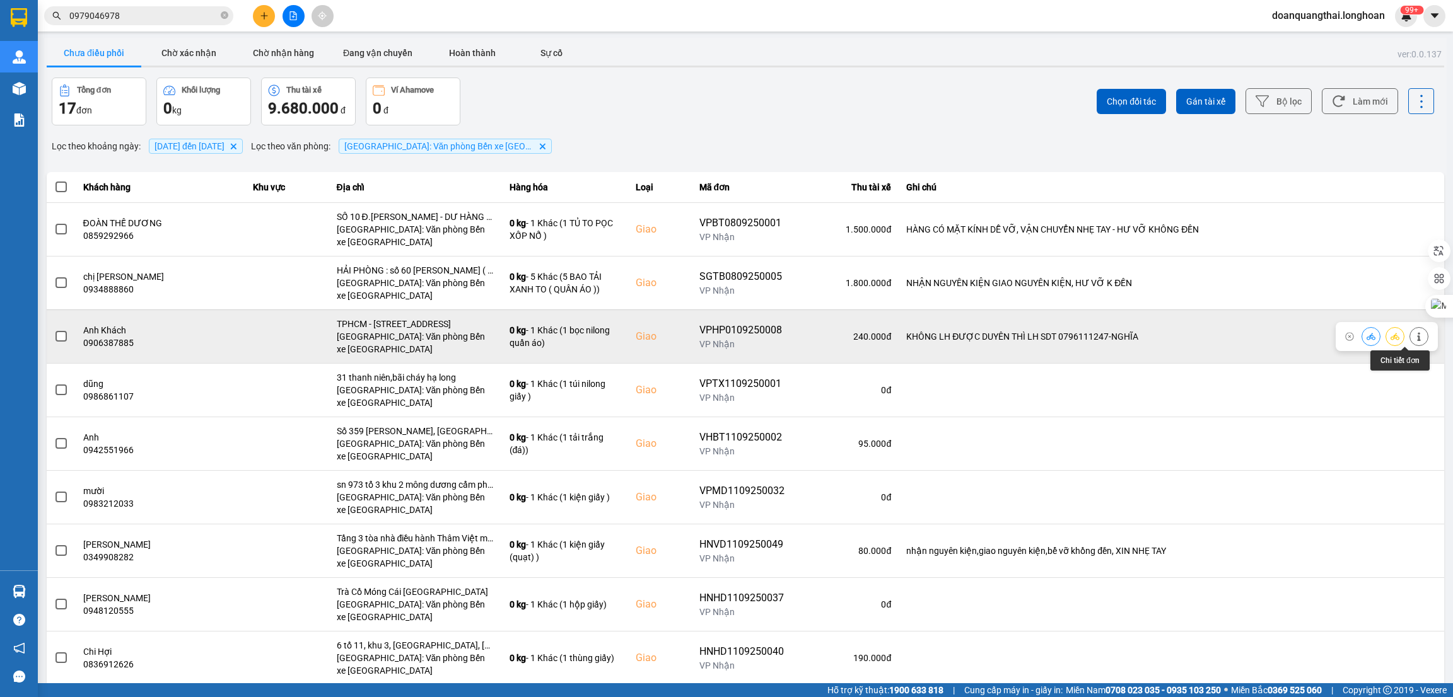
click at [1414, 340] on icon at bounding box center [1418, 336] width 9 height 9
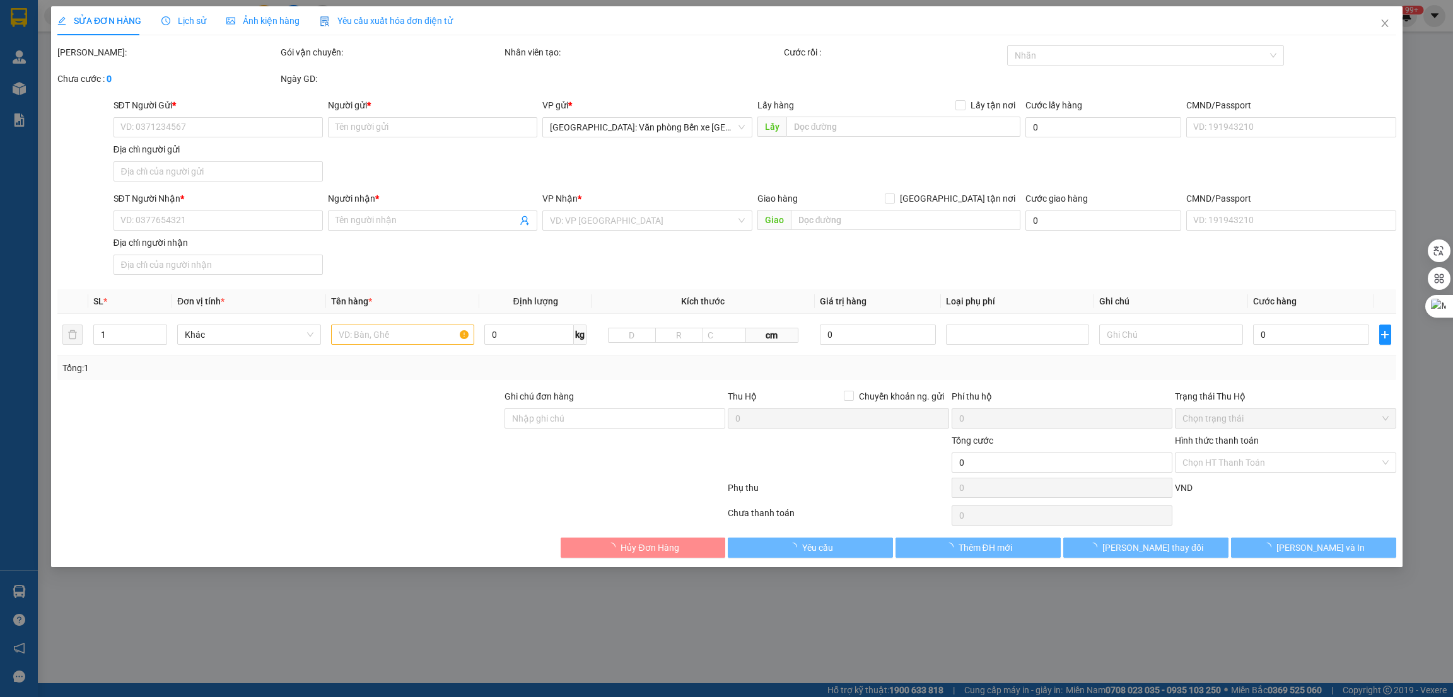
type input "0789343530"
type input "Duyên"
checkbox input "true"
type input "chợ suối khoáng km12 Quang hanh"
type input "0906387885"
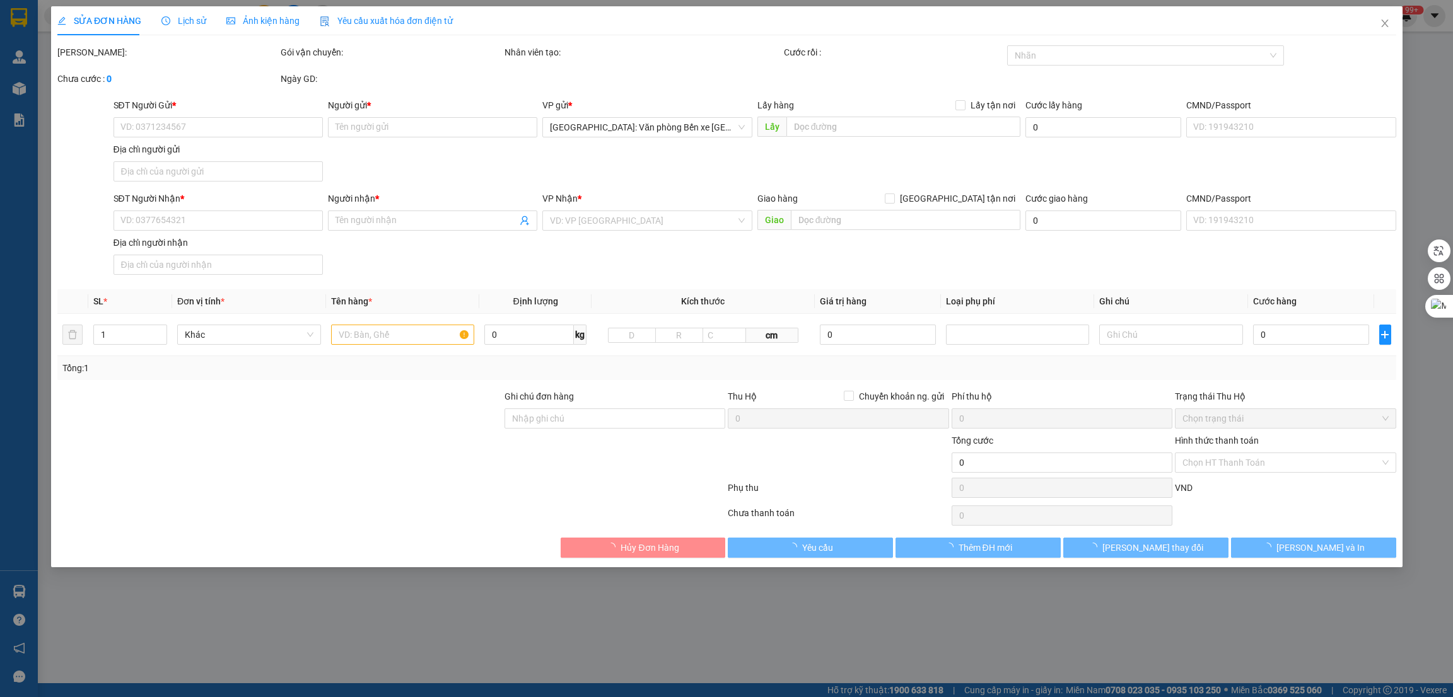
type input "Anh Khách"
checkbox input "true"
type input "TPHCM - [STREET_ADDRESS]"
type input "KHÔNG LH ĐƯỢC DUYÊN THÌ LH SDT 0796111247-NGHĨA"
type input "240.000"
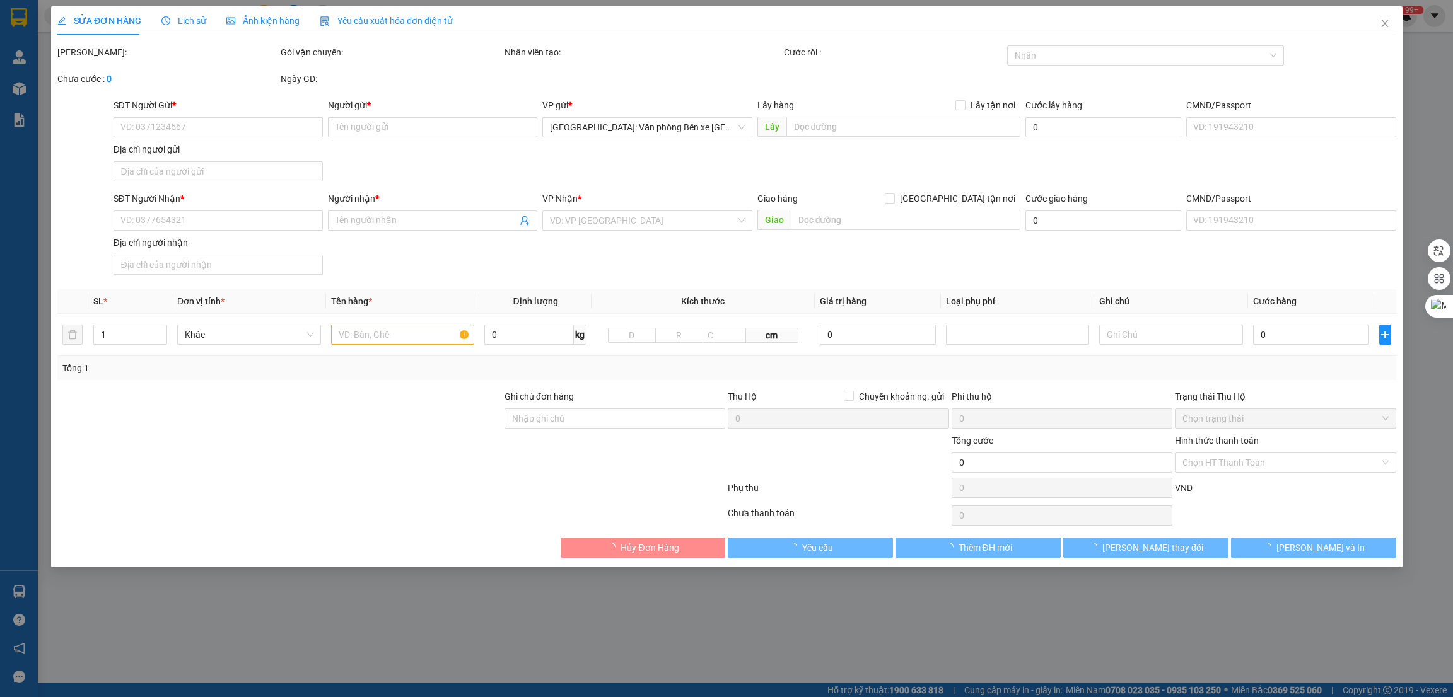
type input "240.000"
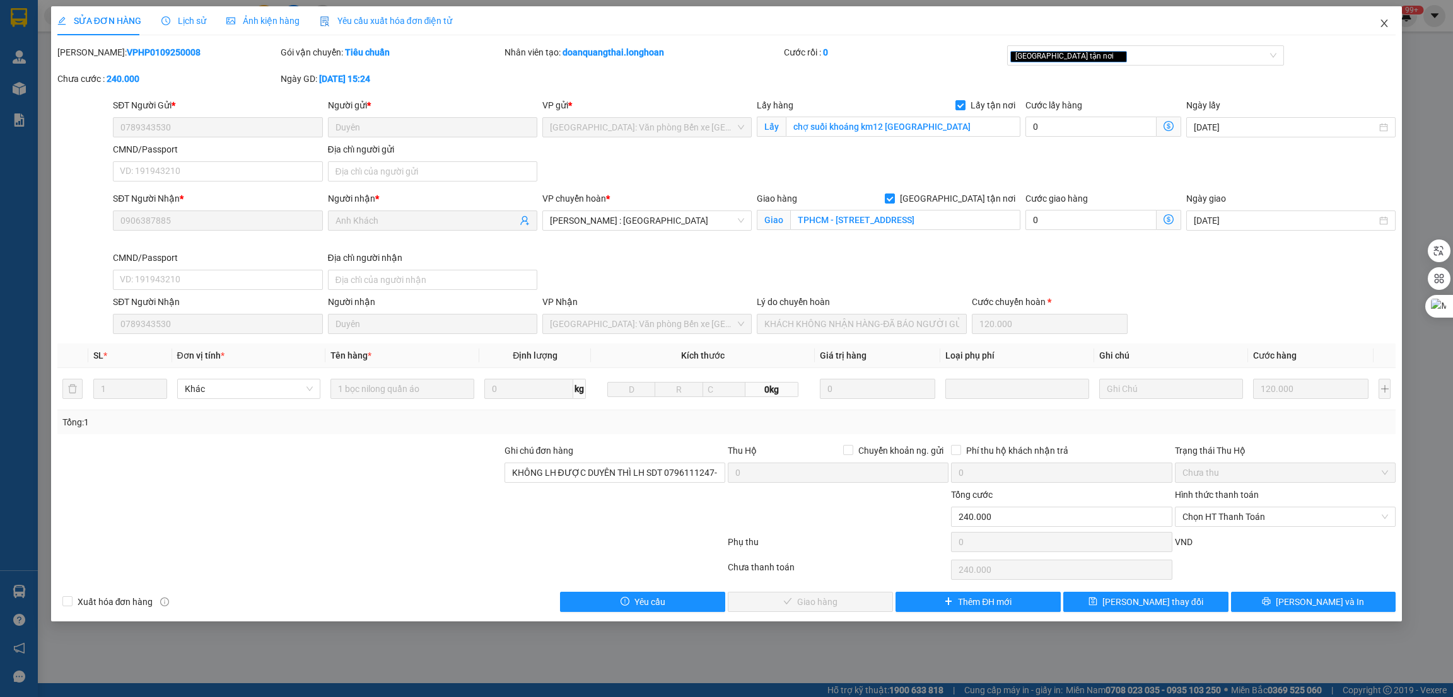
click at [1383, 24] on icon "close" at bounding box center [1384, 24] width 7 height 8
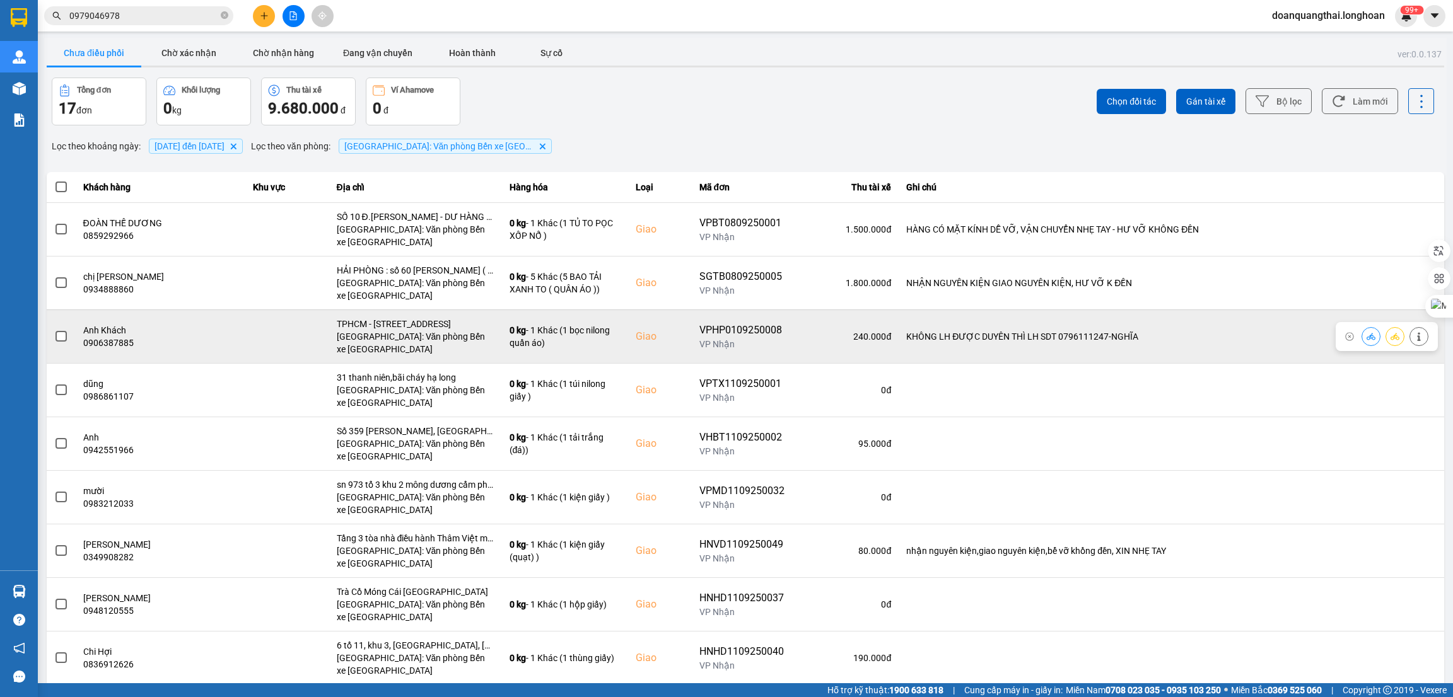
click at [60, 333] on span at bounding box center [60, 336] width 11 height 11
click at [54, 330] on input "checkbox" at bounding box center [54, 330] width 0 height 0
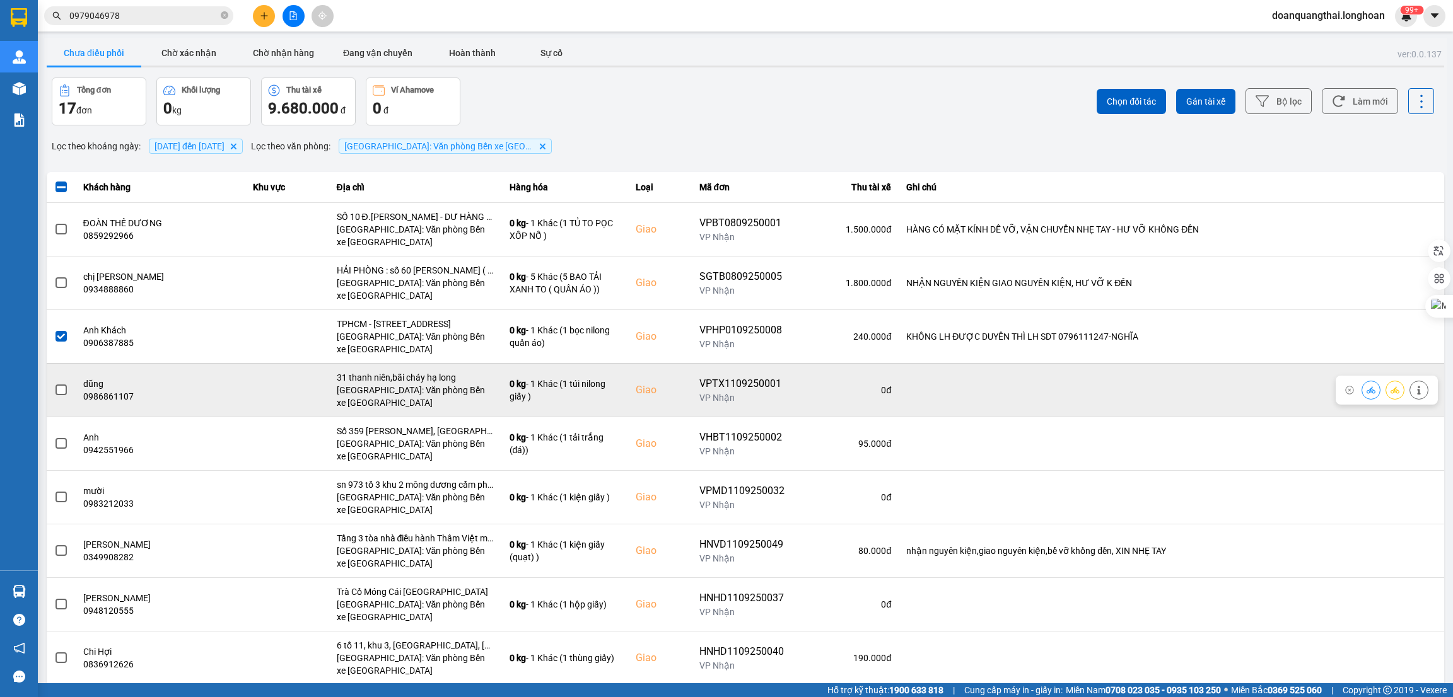
click at [55, 390] on span at bounding box center [60, 390] width 11 height 11
click at [54, 383] on input "checkbox" at bounding box center [54, 383] width 0 height 0
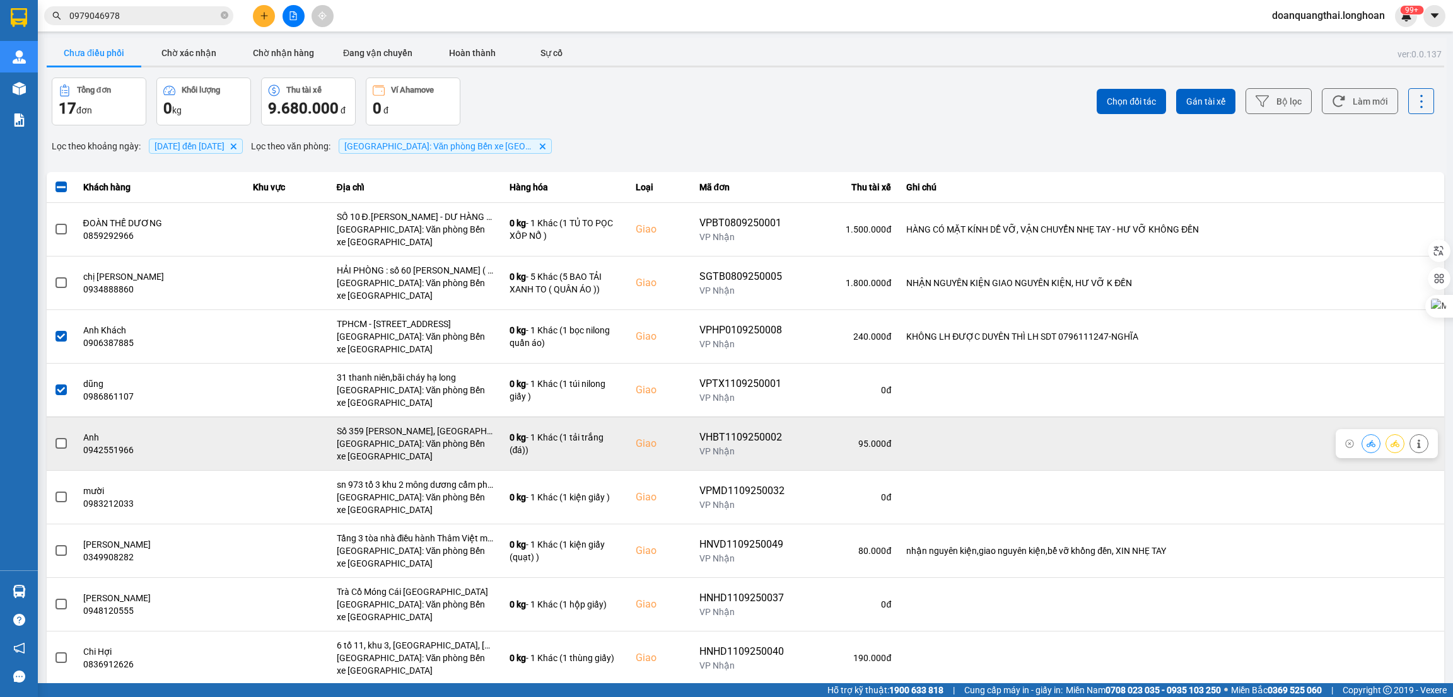
click at [65, 443] on span at bounding box center [60, 443] width 11 height 11
click at [54, 437] on input "checkbox" at bounding box center [54, 437] width 0 height 0
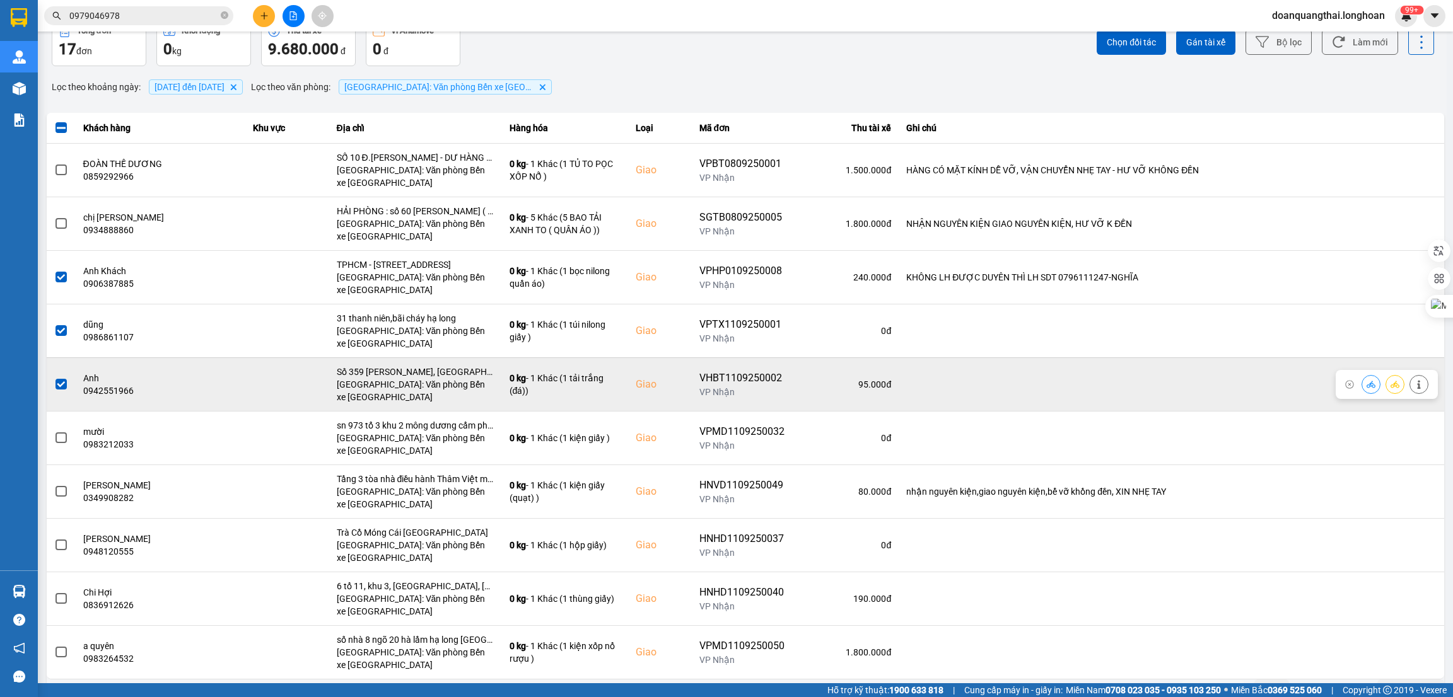
scroll to position [85, 0]
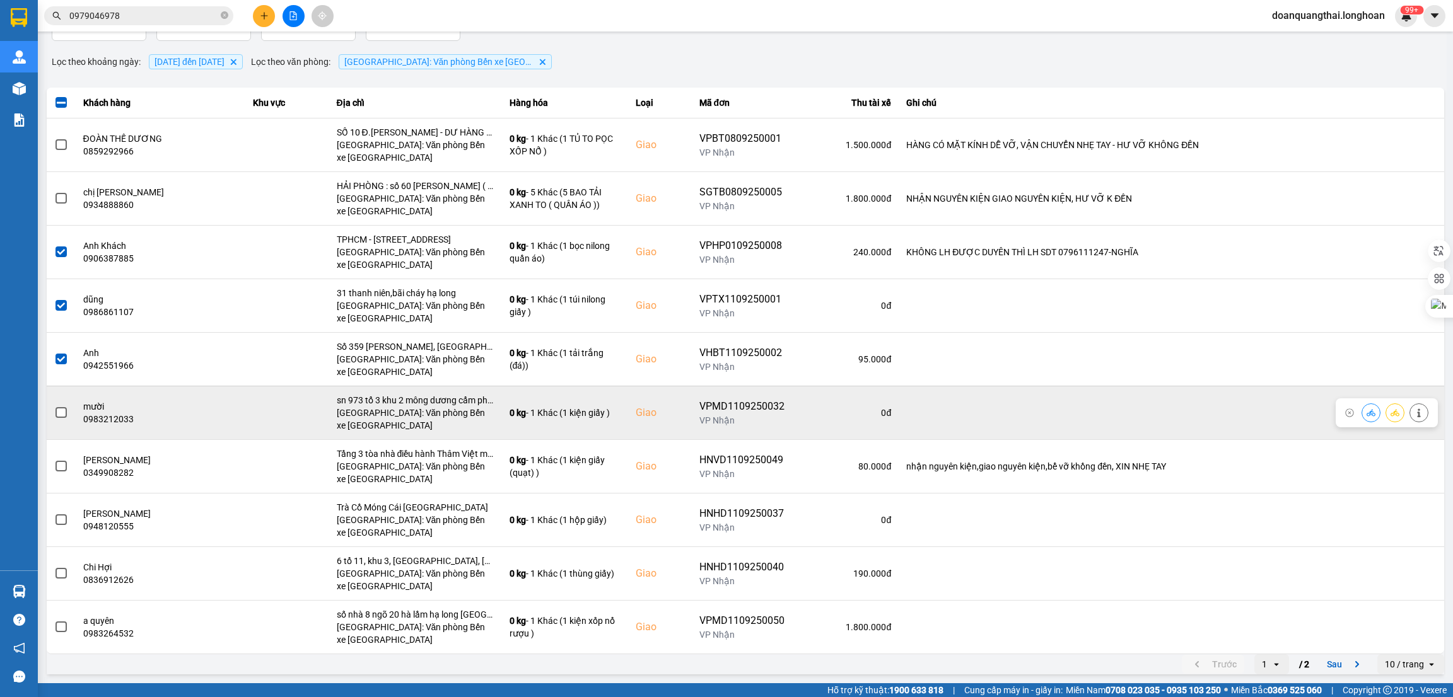
click at [59, 412] on span at bounding box center [60, 412] width 11 height 11
click at [54, 406] on input "checkbox" at bounding box center [54, 406] width 0 height 0
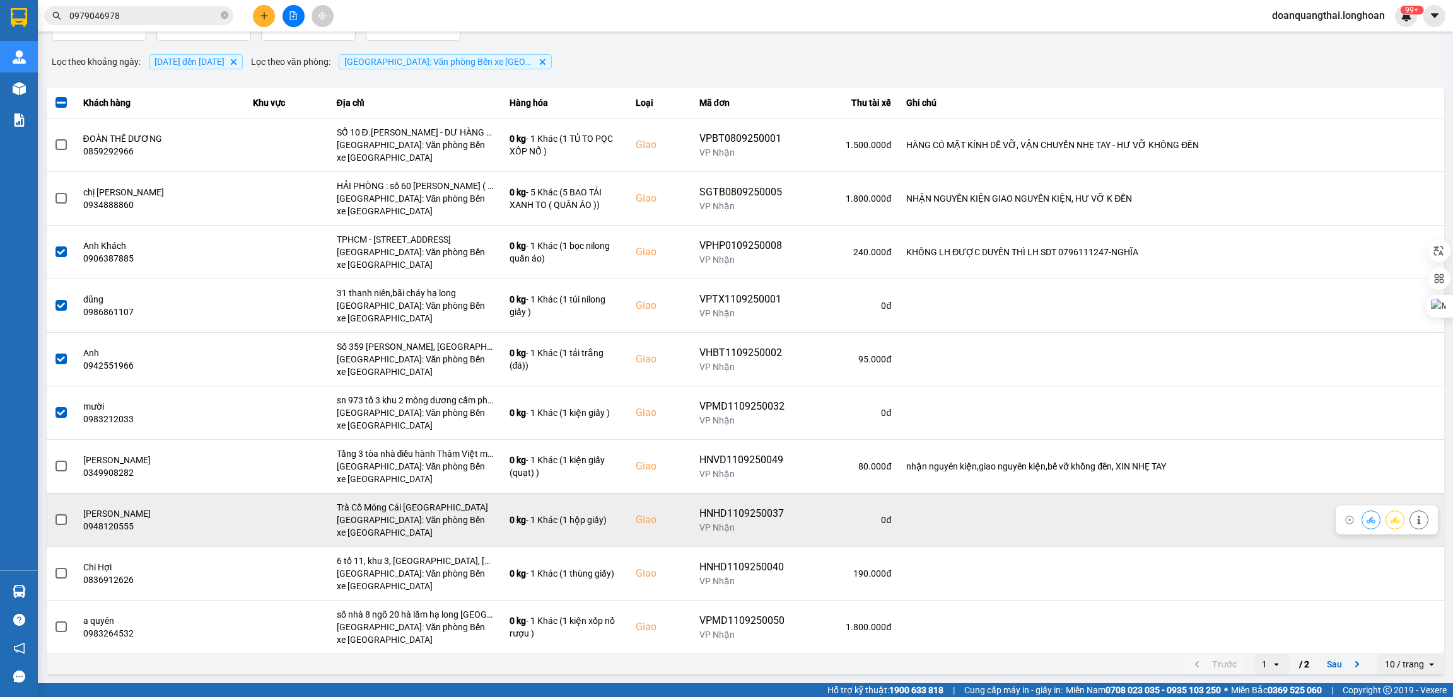
click at [64, 521] on span at bounding box center [60, 520] width 11 height 11
click at [54, 513] on input "checkbox" at bounding box center [54, 513] width 0 height 0
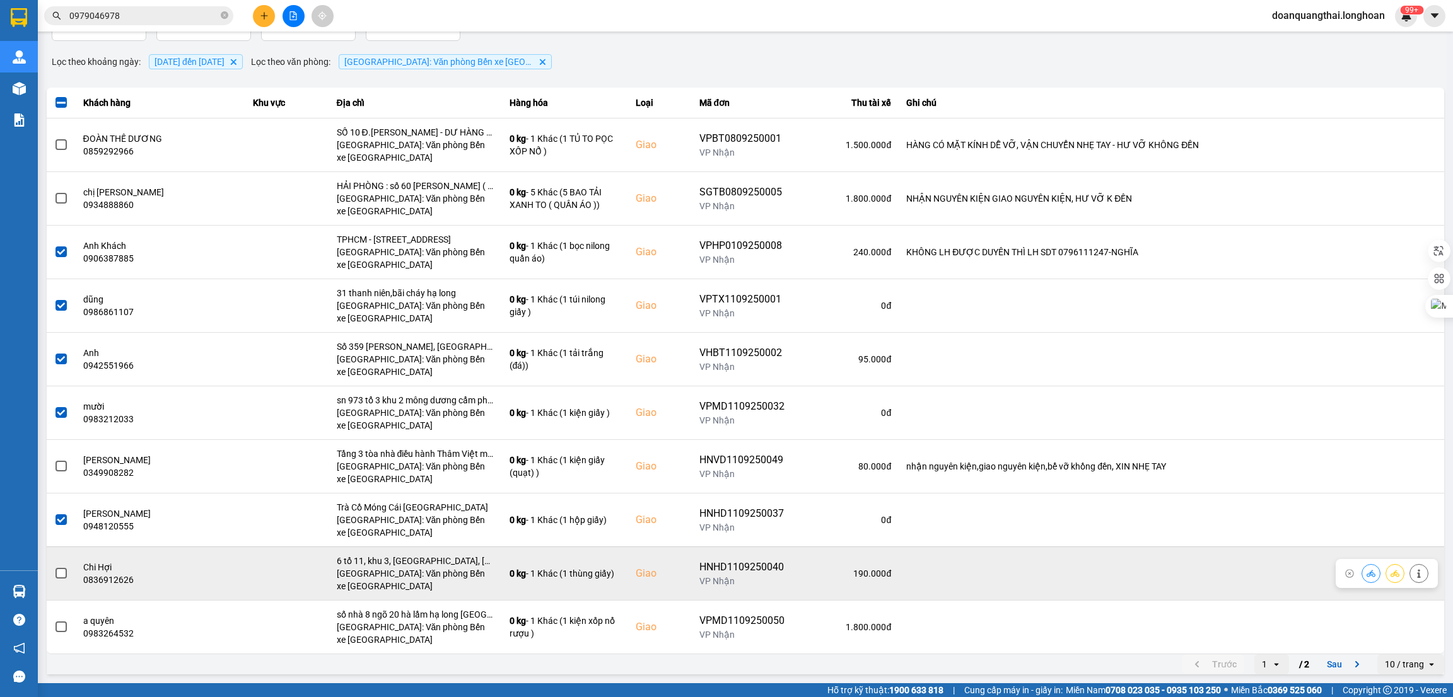
click at [61, 576] on span at bounding box center [60, 573] width 11 height 11
click at [54, 567] on input "checkbox" at bounding box center [54, 567] width 0 height 0
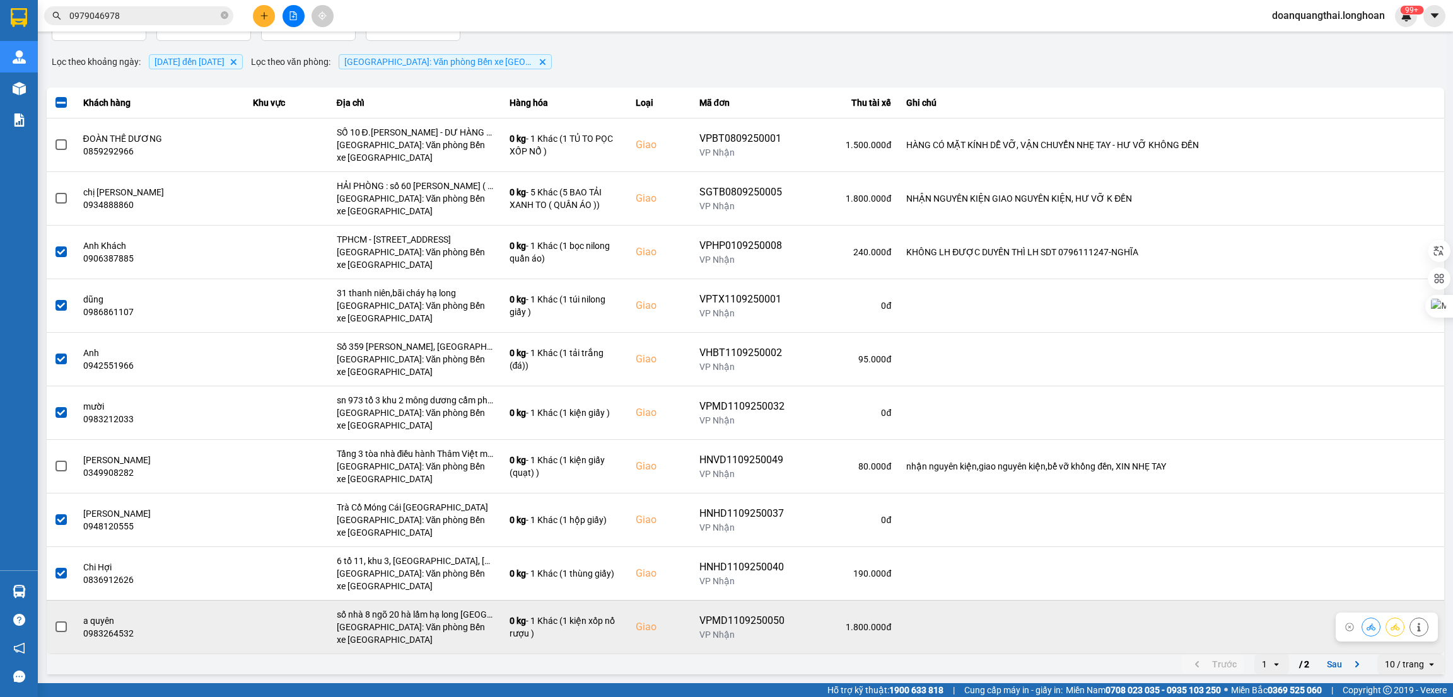
click at [61, 624] on span at bounding box center [60, 627] width 11 height 11
click at [54, 620] on input "checkbox" at bounding box center [54, 620] width 0 height 0
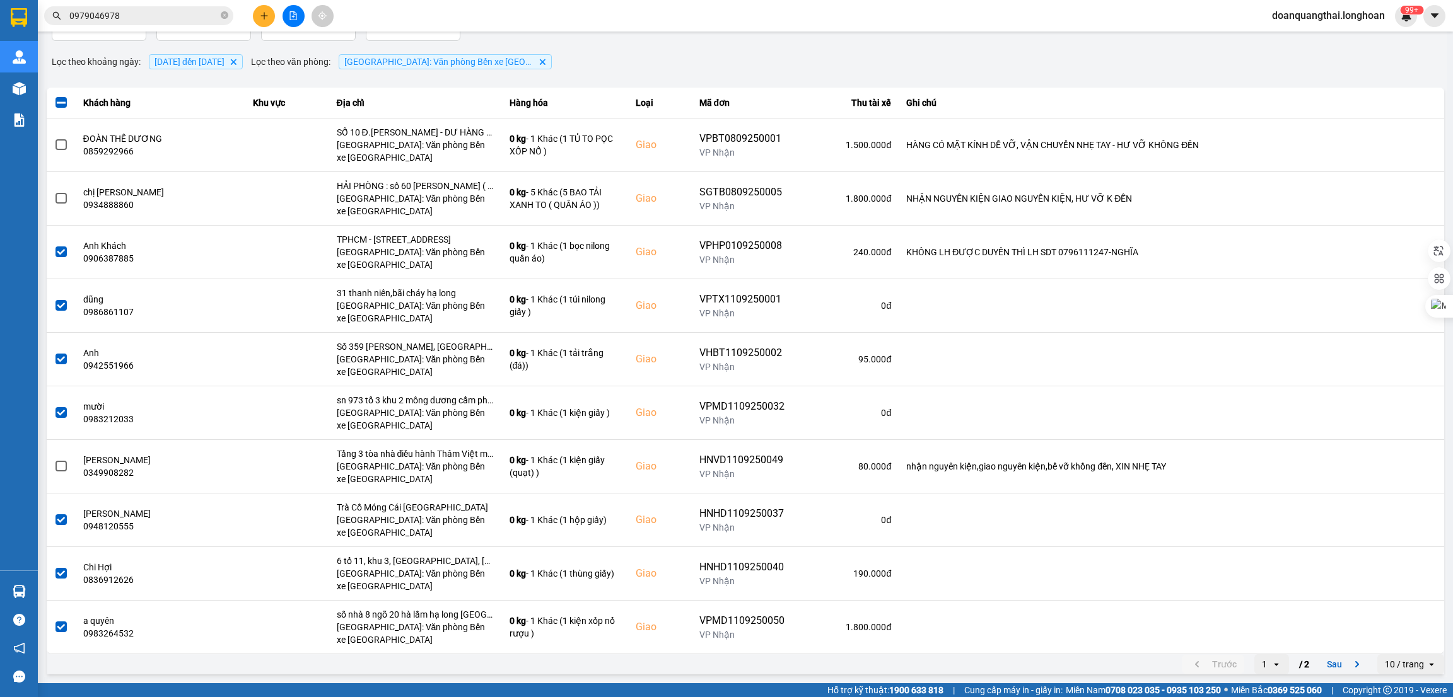
click at [1393, 668] on div "10 / trang" at bounding box center [1404, 664] width 39 height 13
click at [1391, 633] on div "100 / trang" at bounding box center [1396, 639] width 46 height 13
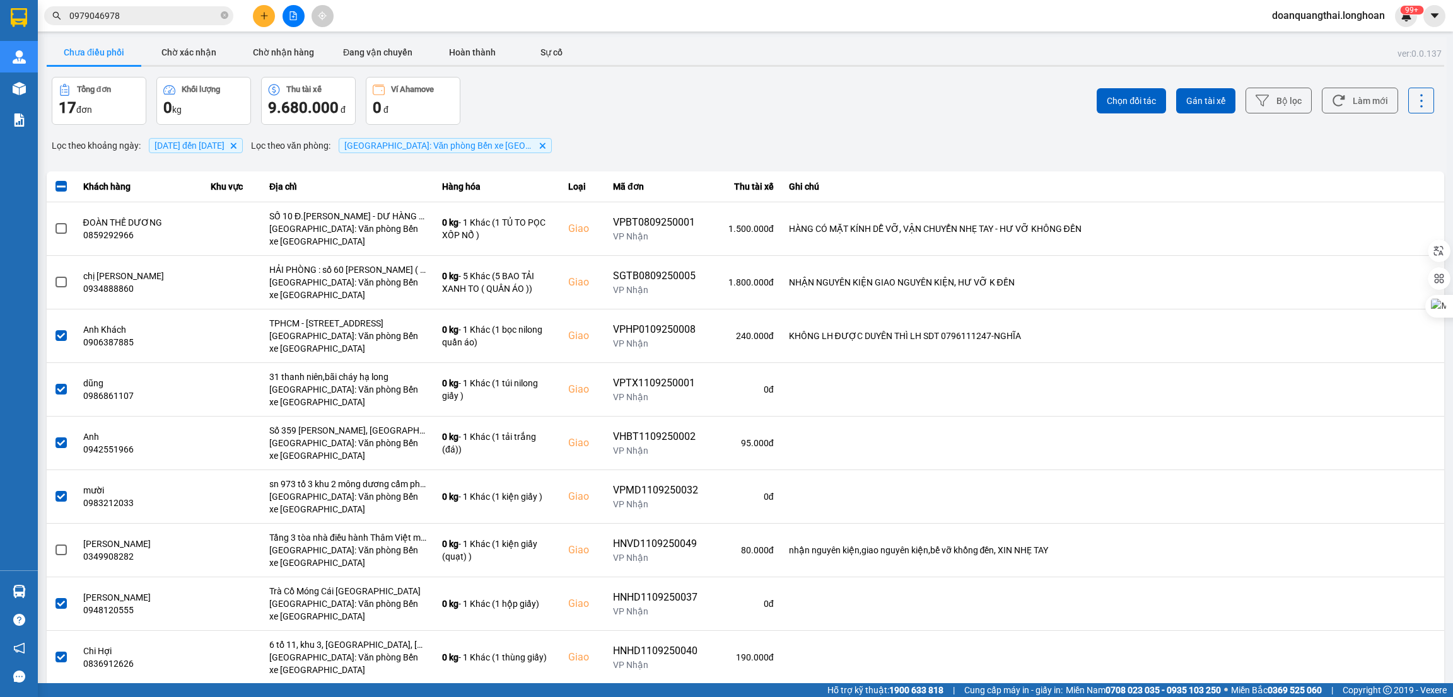
scroll to position [0, 0]
click at [1197, 100] on span "Gán tài xế" at bounding box center [1205, 101] width 39 height 13
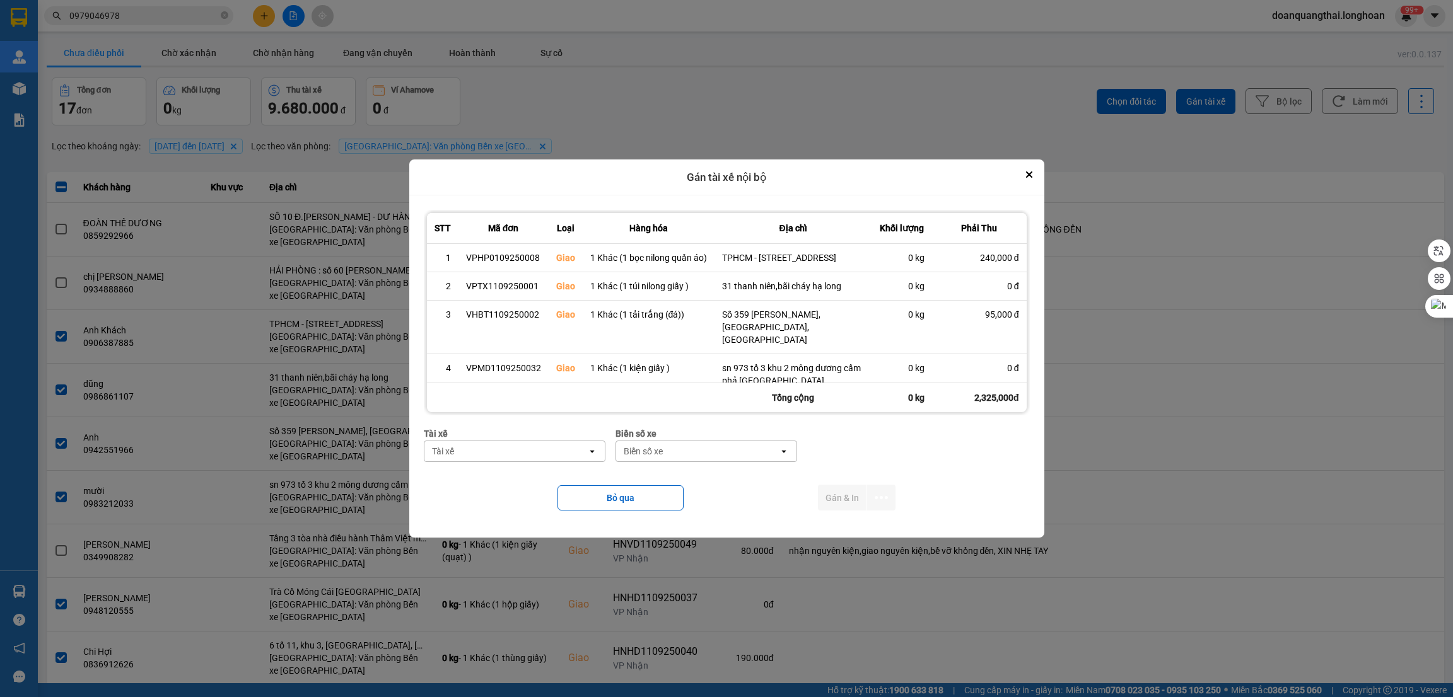
click at [528, 455] on div "Tài xế" at bounding box center [505, 451] width 163 height 20
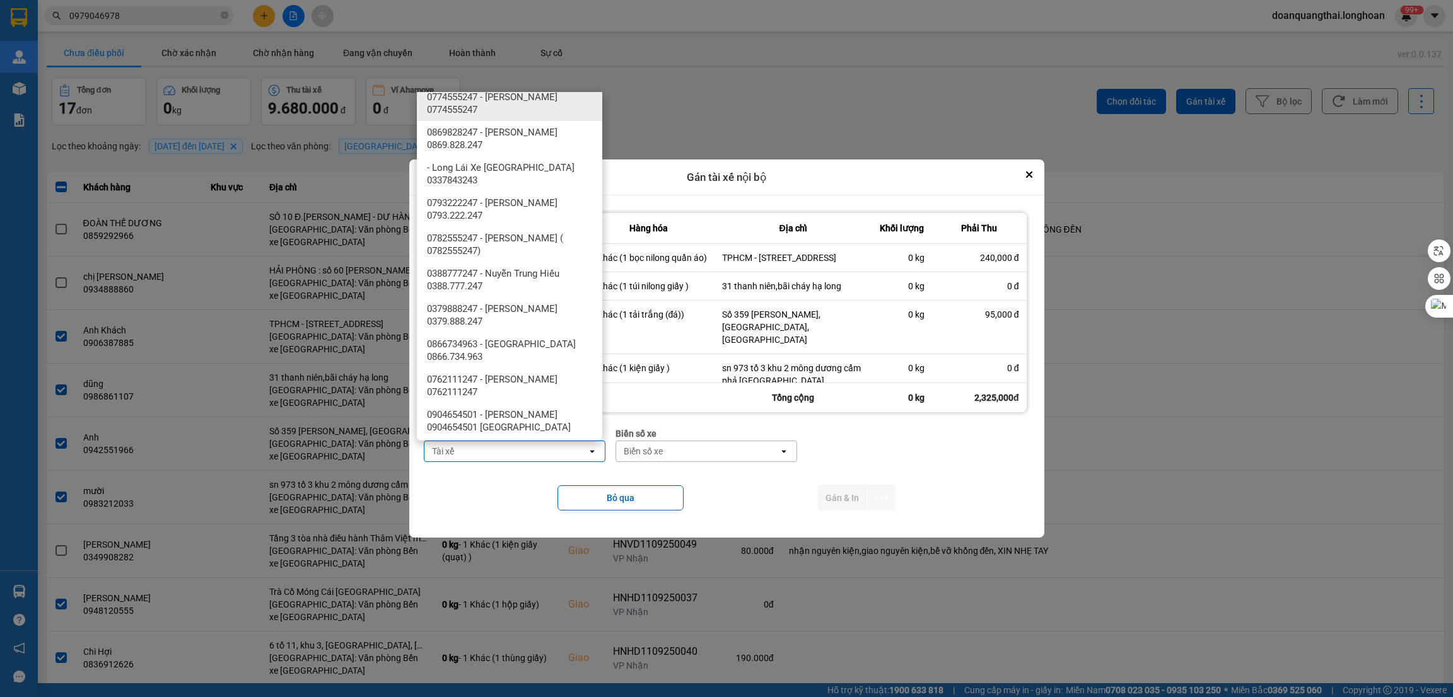
scroll to position [567, 0]
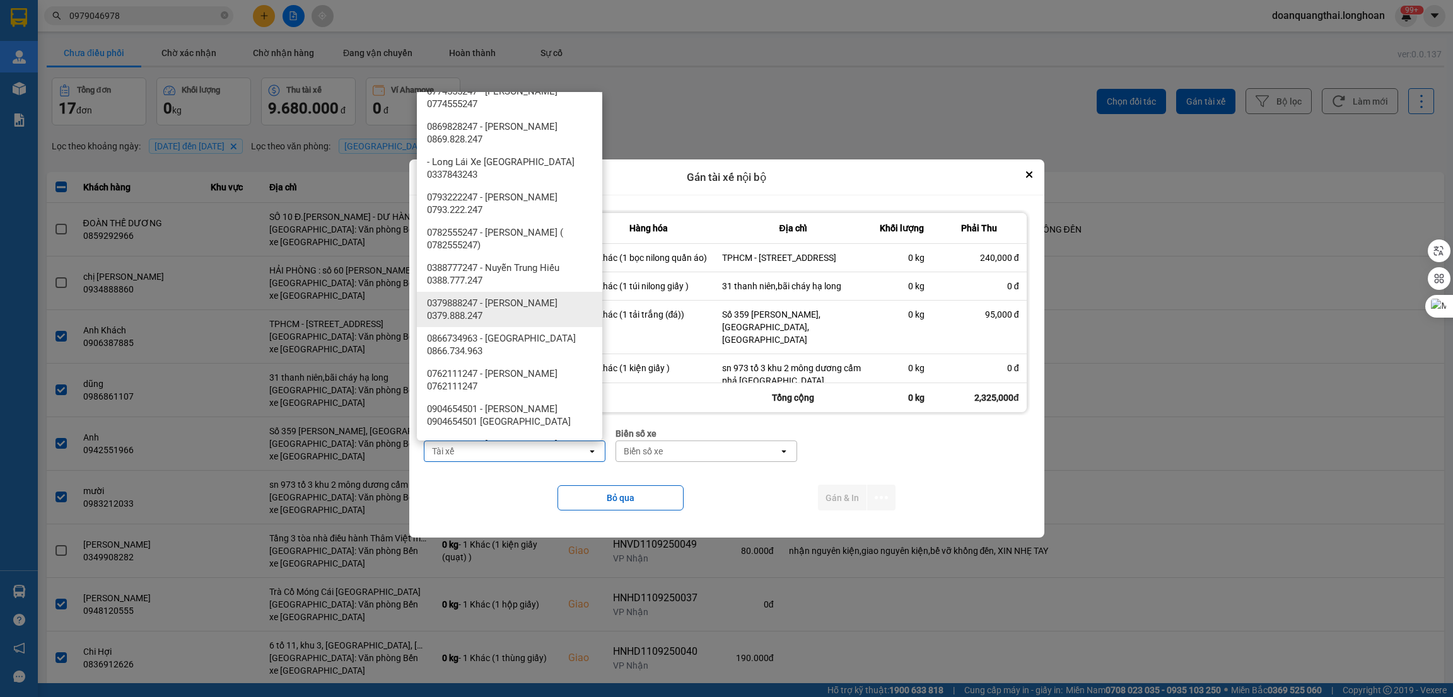
click at [517, 297] on span "0379888247 - phạm thế anh 0379.888.247" at bounding box center [512, 309] width 170 height 25
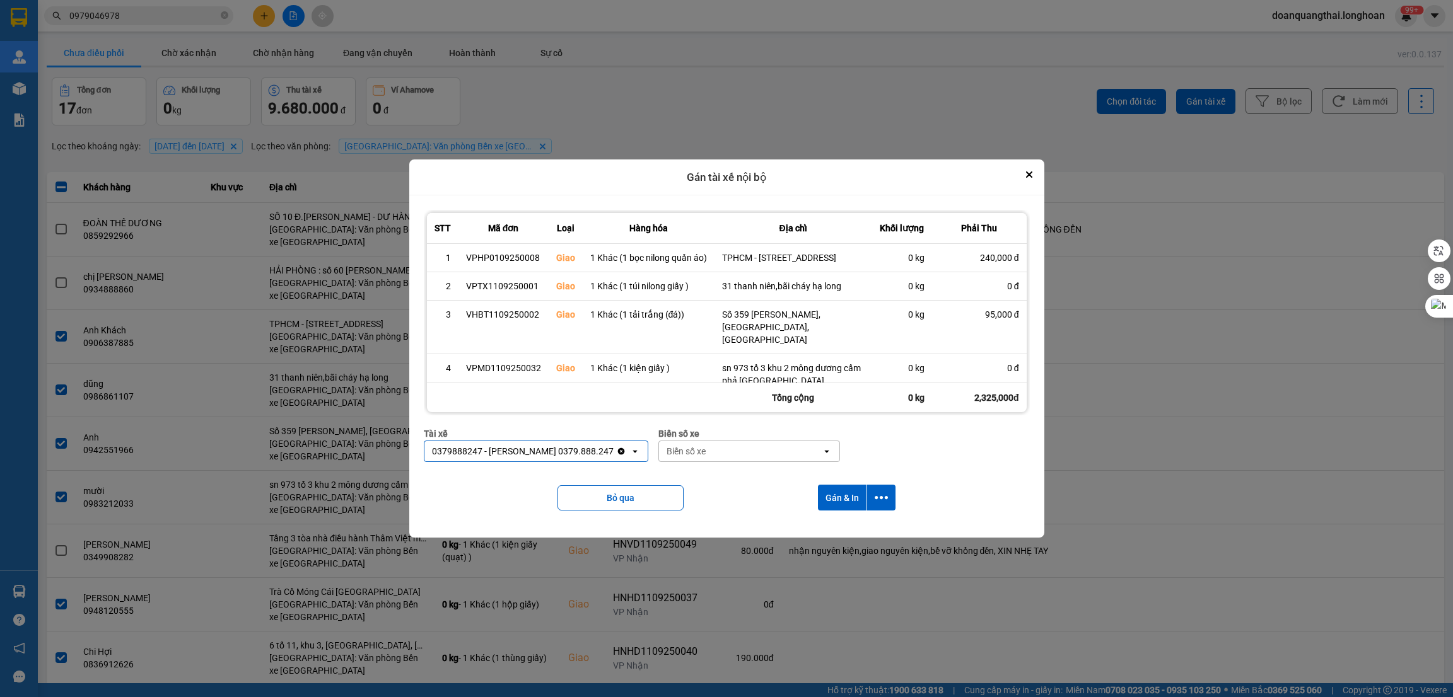
click at [737, 451] on div "Biển số xe" at bounding box center [740, 451] width 163 height 20
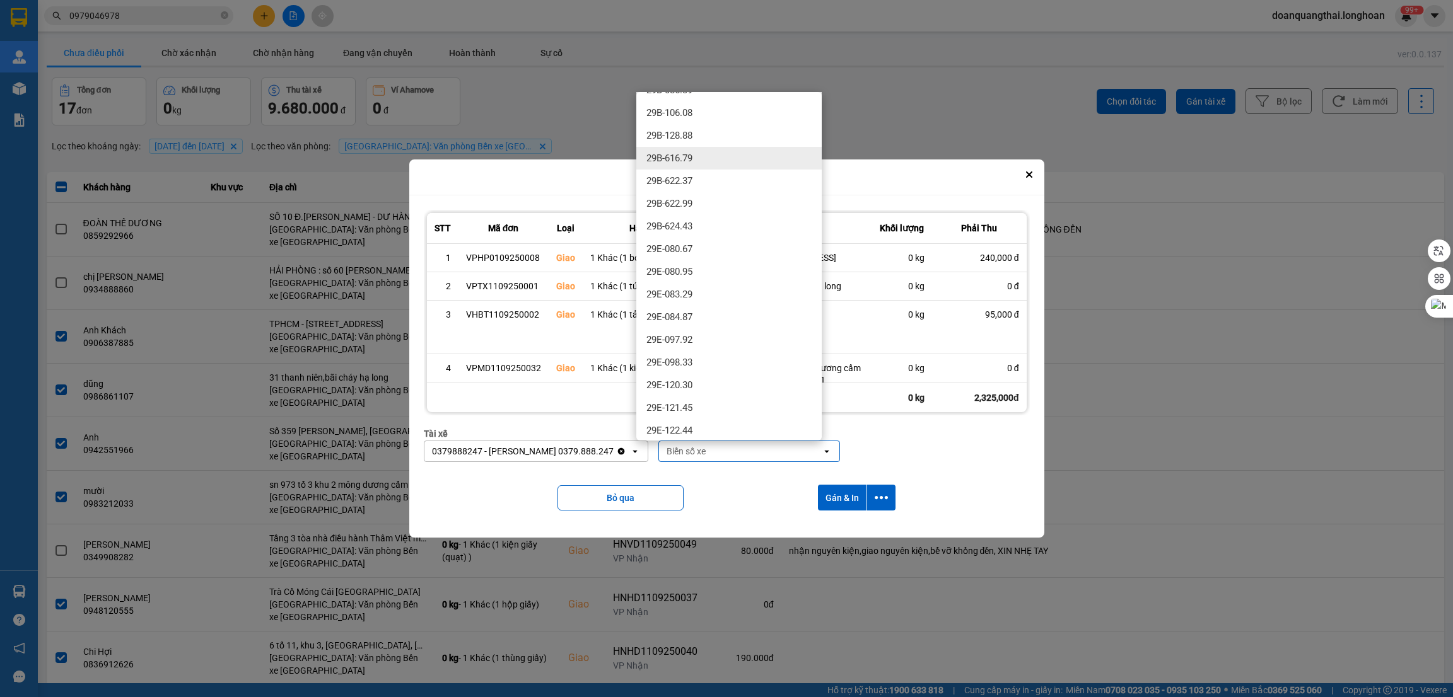
scroll to position [378, 0]
click at [727, 303] on div "29E-137.34" at bounding box center [728, 297] width 185 height 23
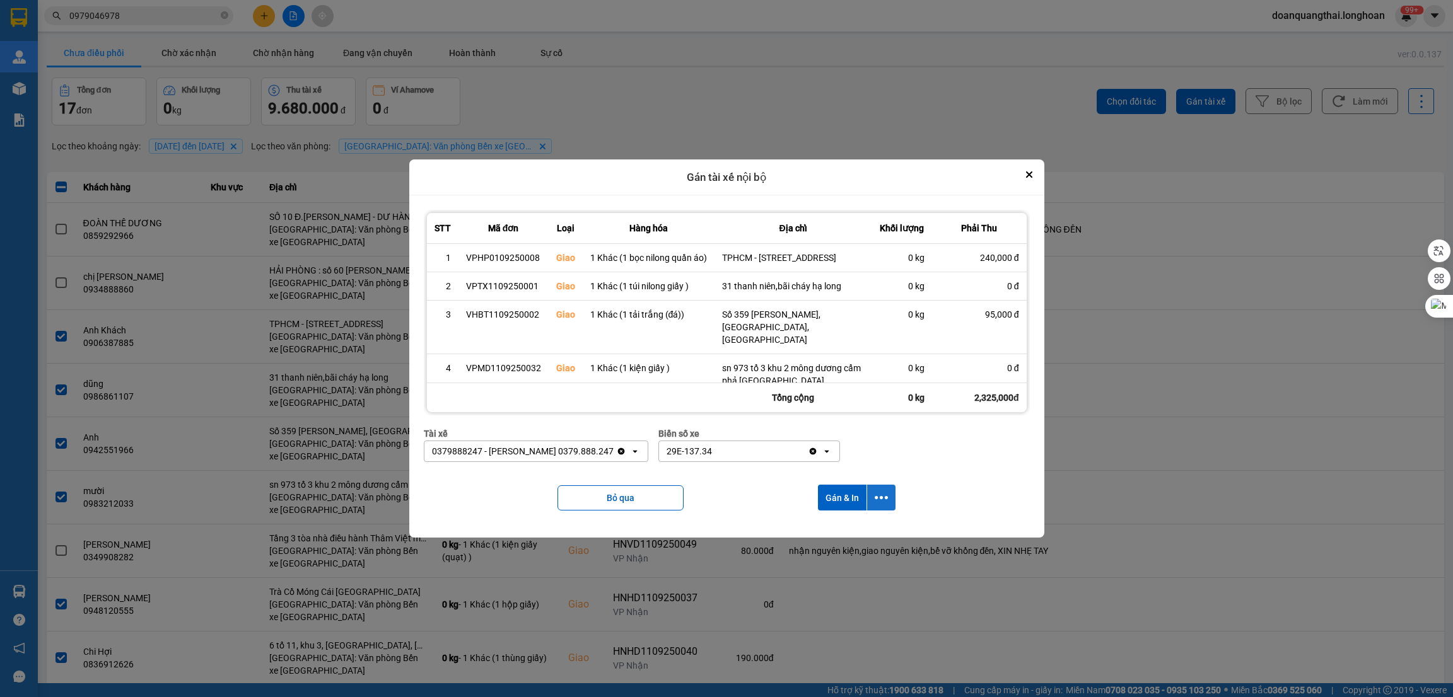
click at [883, 491] on icon "dialog" at bounding box center [881, 497] width 13 height 13
click at [826, 537] on span "Chỉ gán tài" at bounding box center [834, 532] width 42 height 13
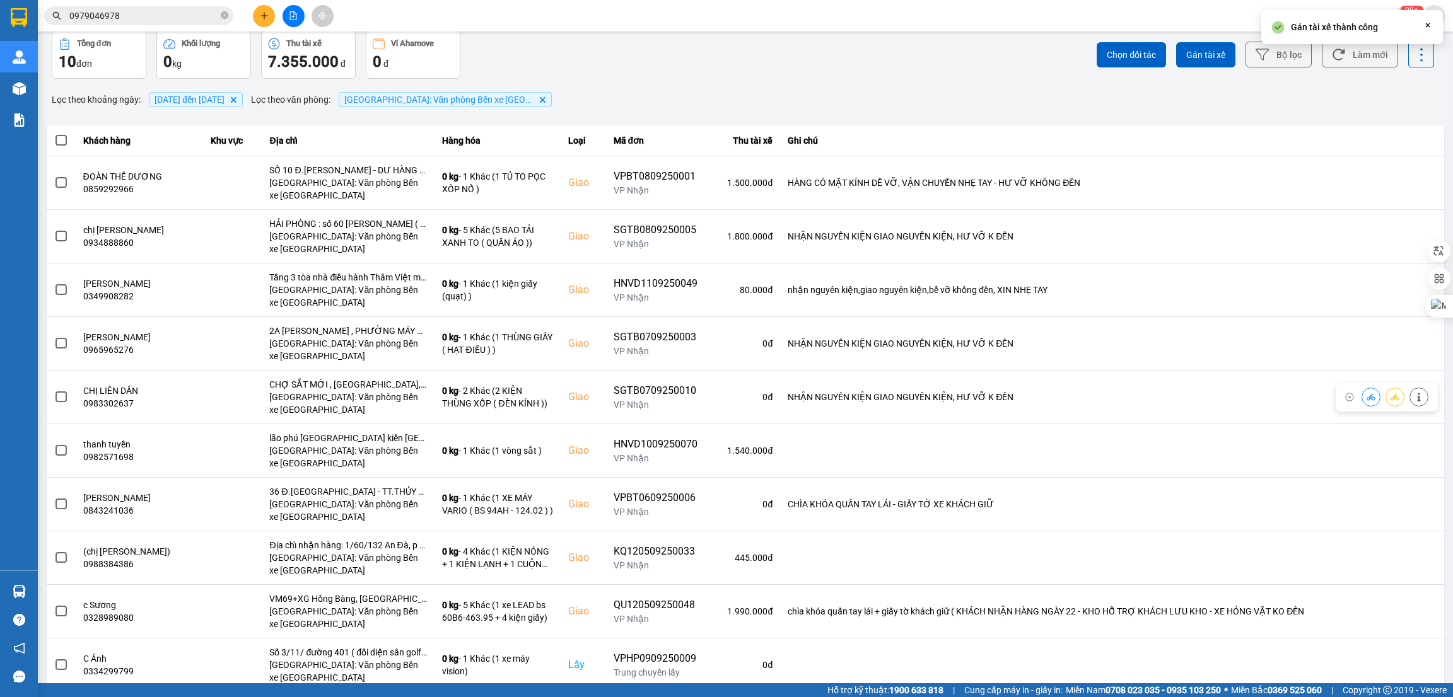
scroll to position [85, 0]
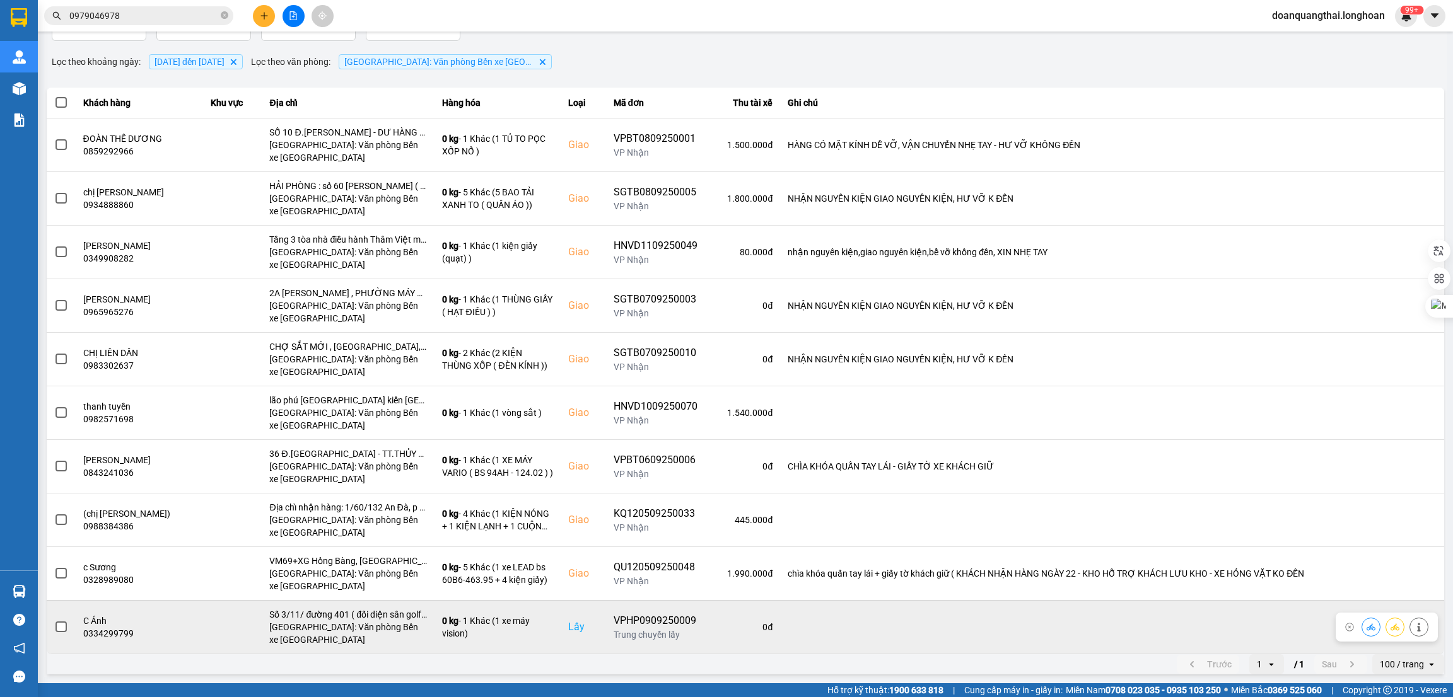
click at [62, 626] on span at bounding box center [60, 627] width 11 height 11
click at [54, 620] on input "checkbox" at bounding box center [54, 620] width 0 height 0
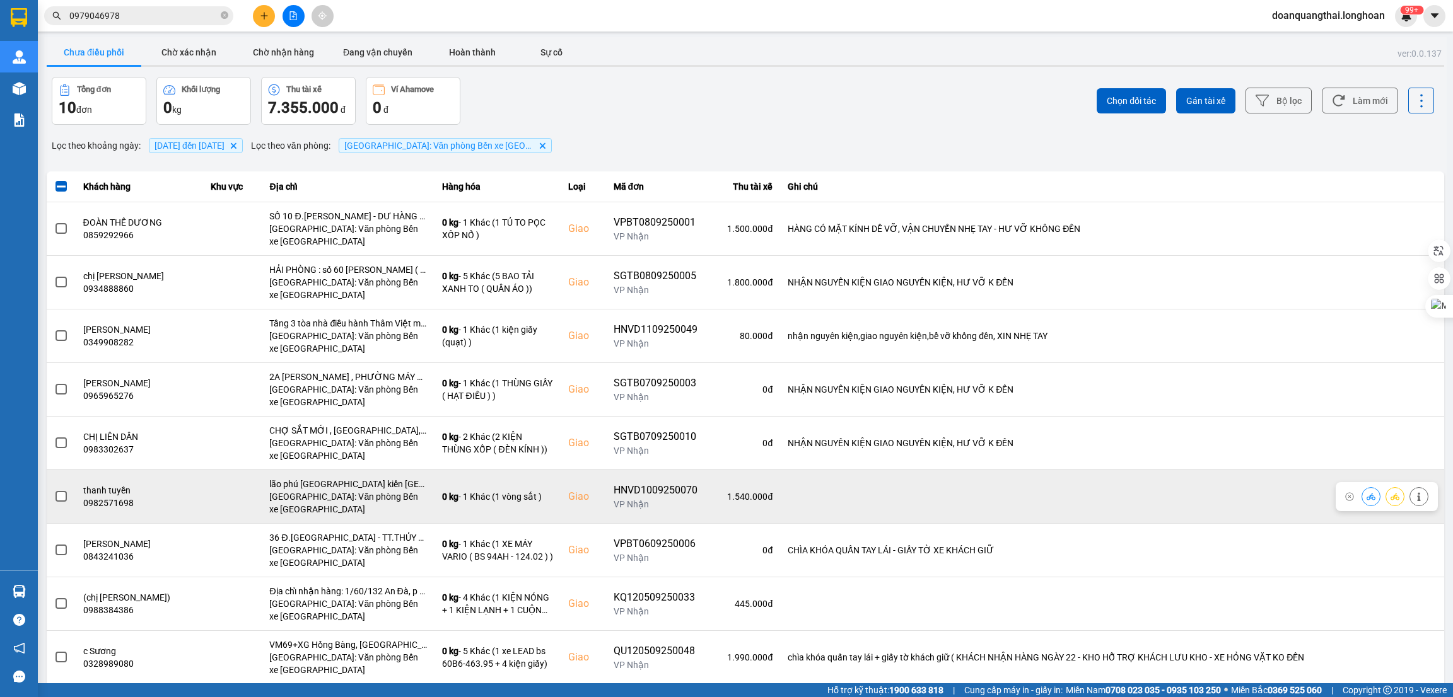
scroll to position [0, 0]
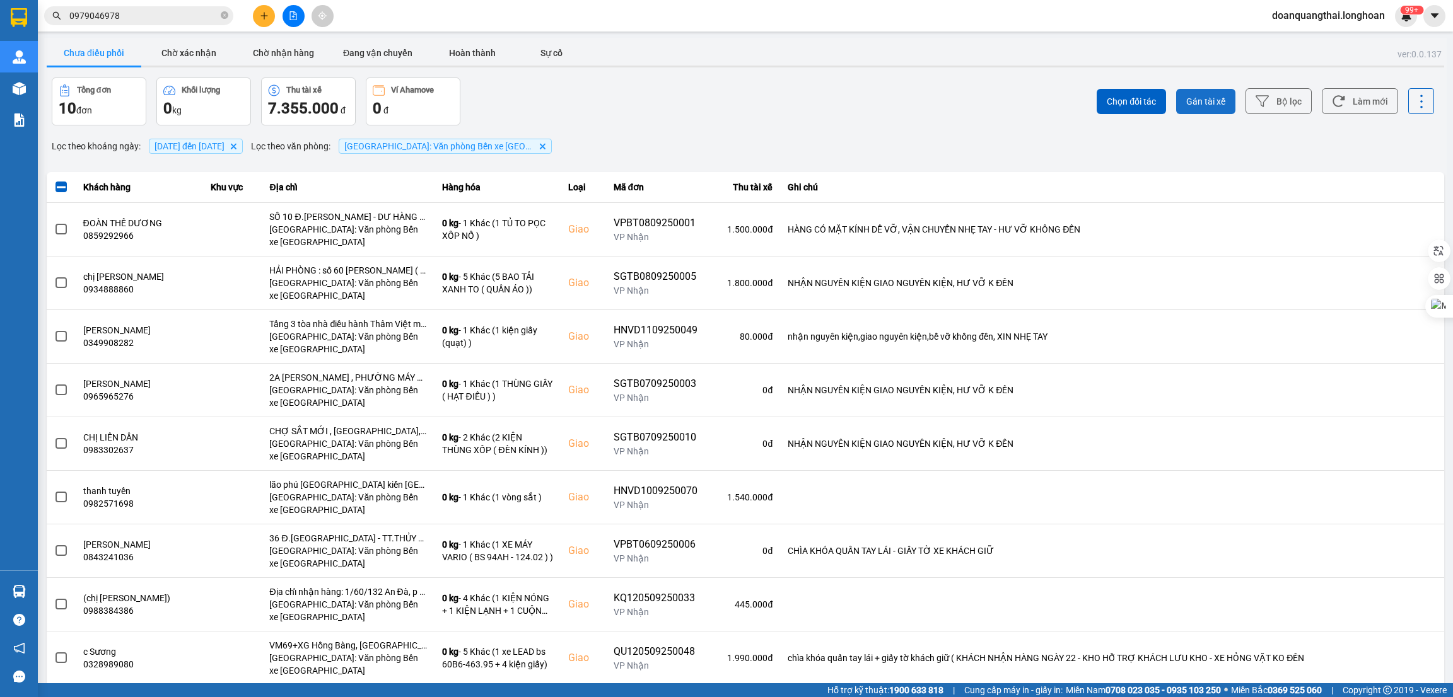
click at [1189, 95] on span "Gán tài xế" at bounding box center [1205, 101] width 39 height 13
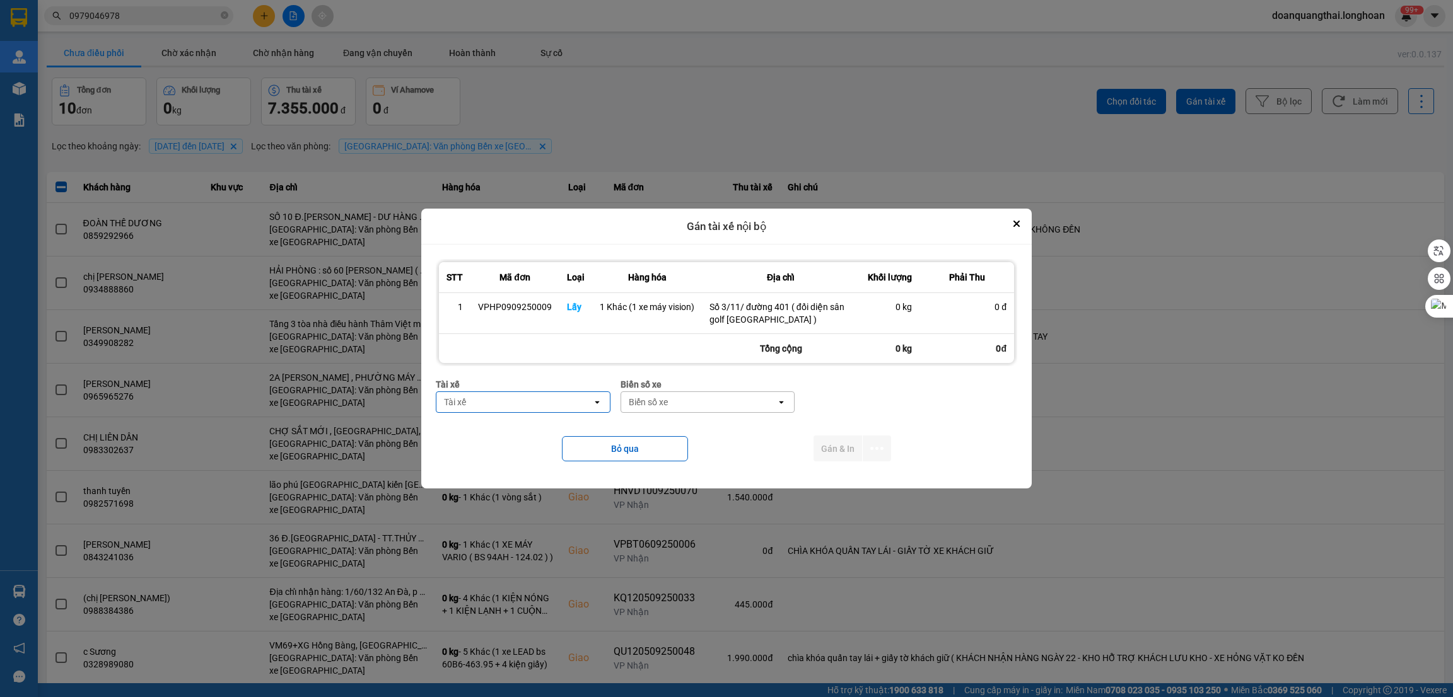
click at [538, 409] on div "Tài xế" at bounding box center [514, 402] width 156 height 20
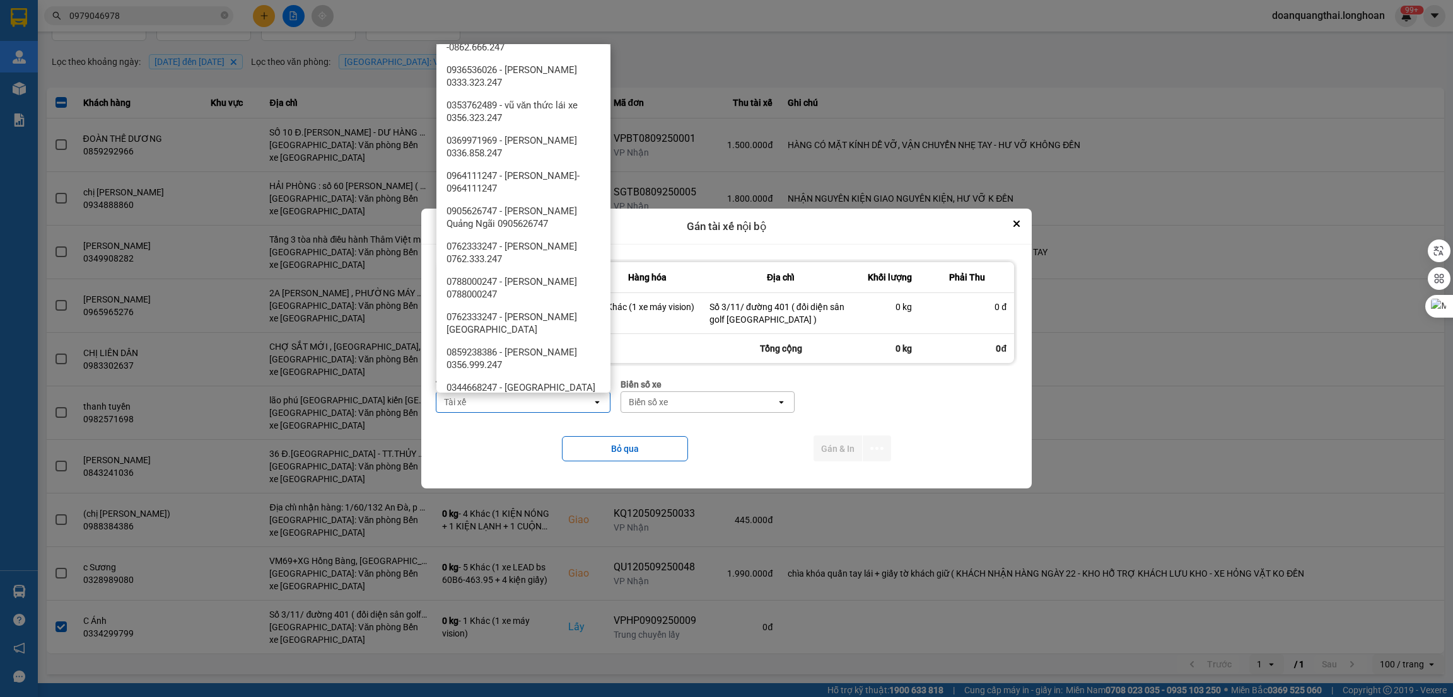
scroll to position [1008, 0]
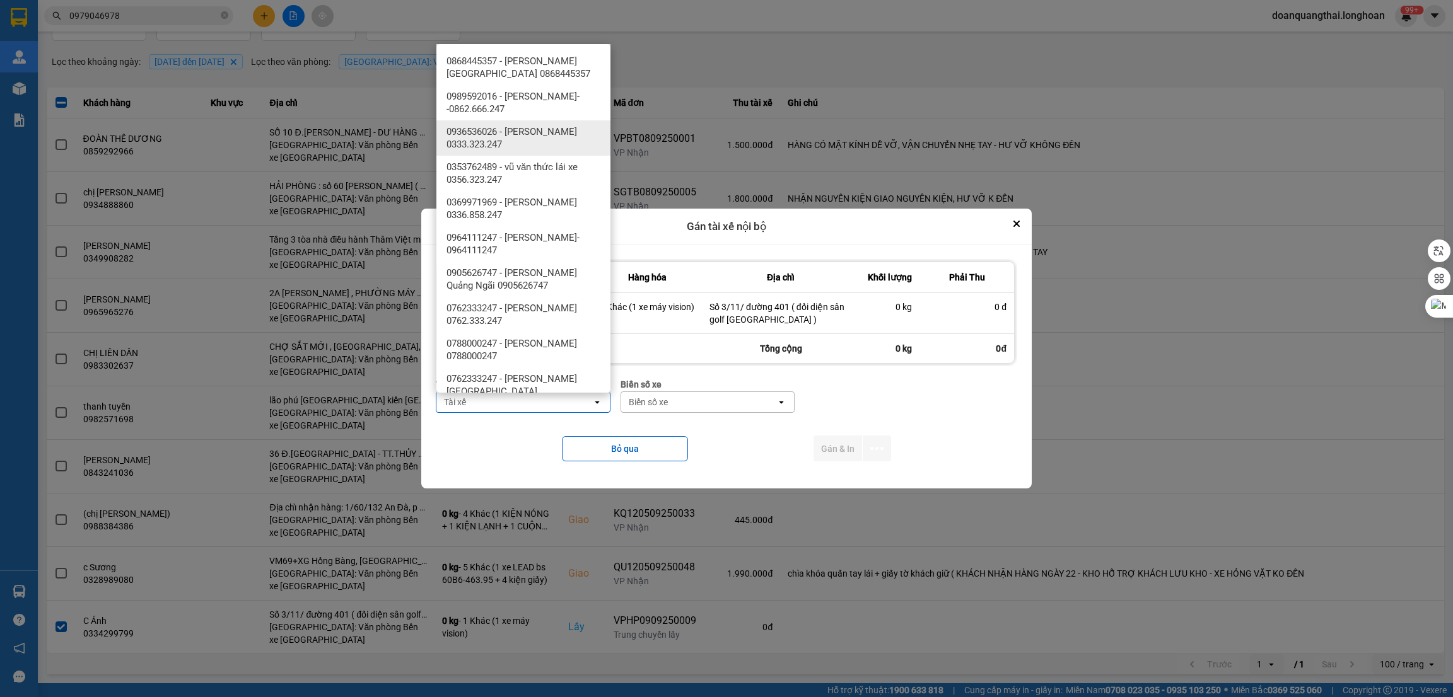
click at [549, 132] on div "0936536026 - nguyễn hoàng lưu 0333.323.247" at bounding box center [523, 137] width 174 height 35
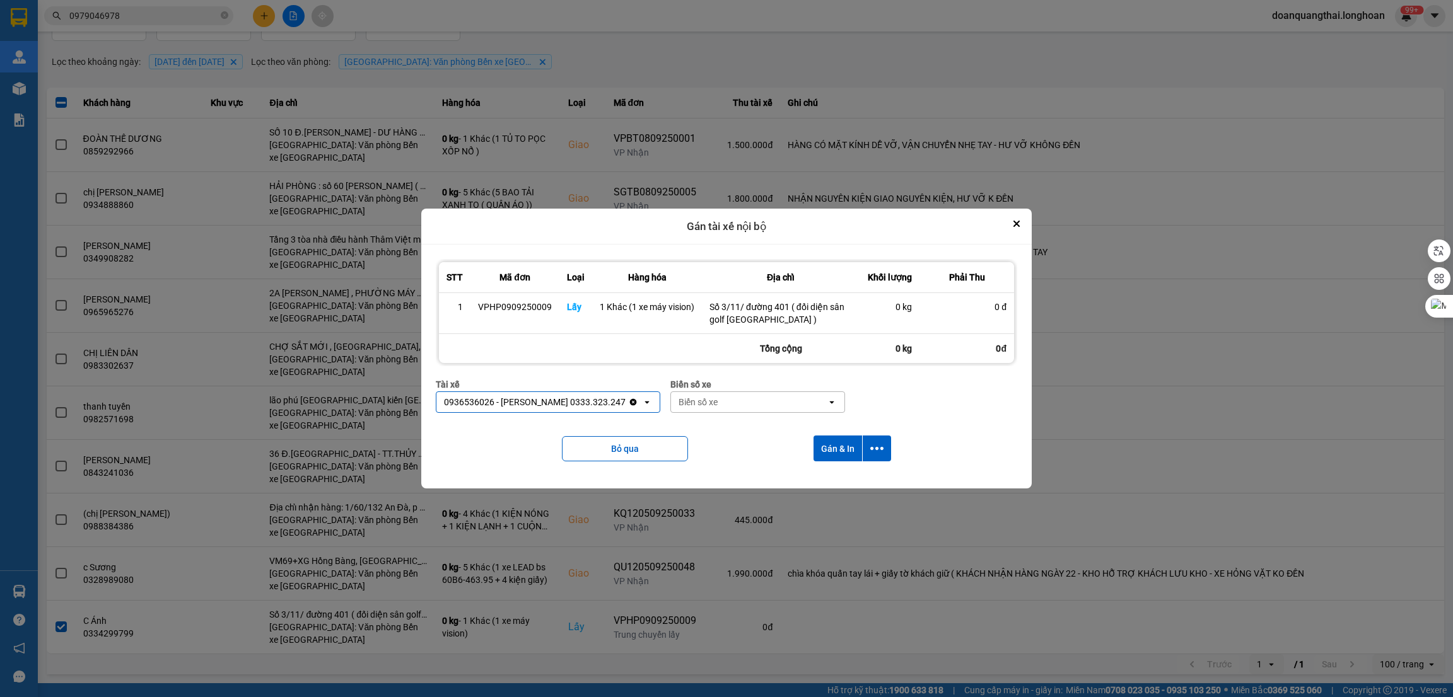
click at [746, 392] on div "Biển số xe" at bounding box center [749, 402] width 156 height 20
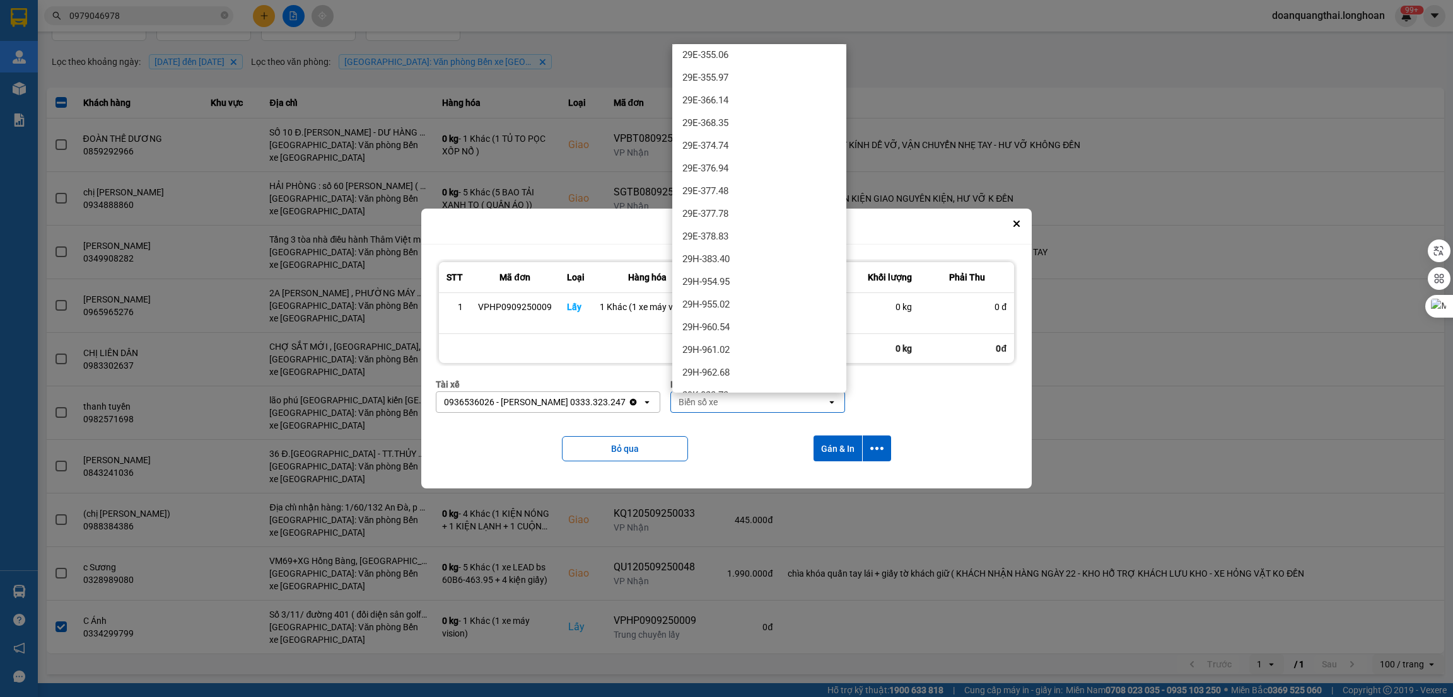
scroll to position [757, 0]
click at [745, 322] on div "29H-961.02" at bounding box center [759, 325] width 174 height 23
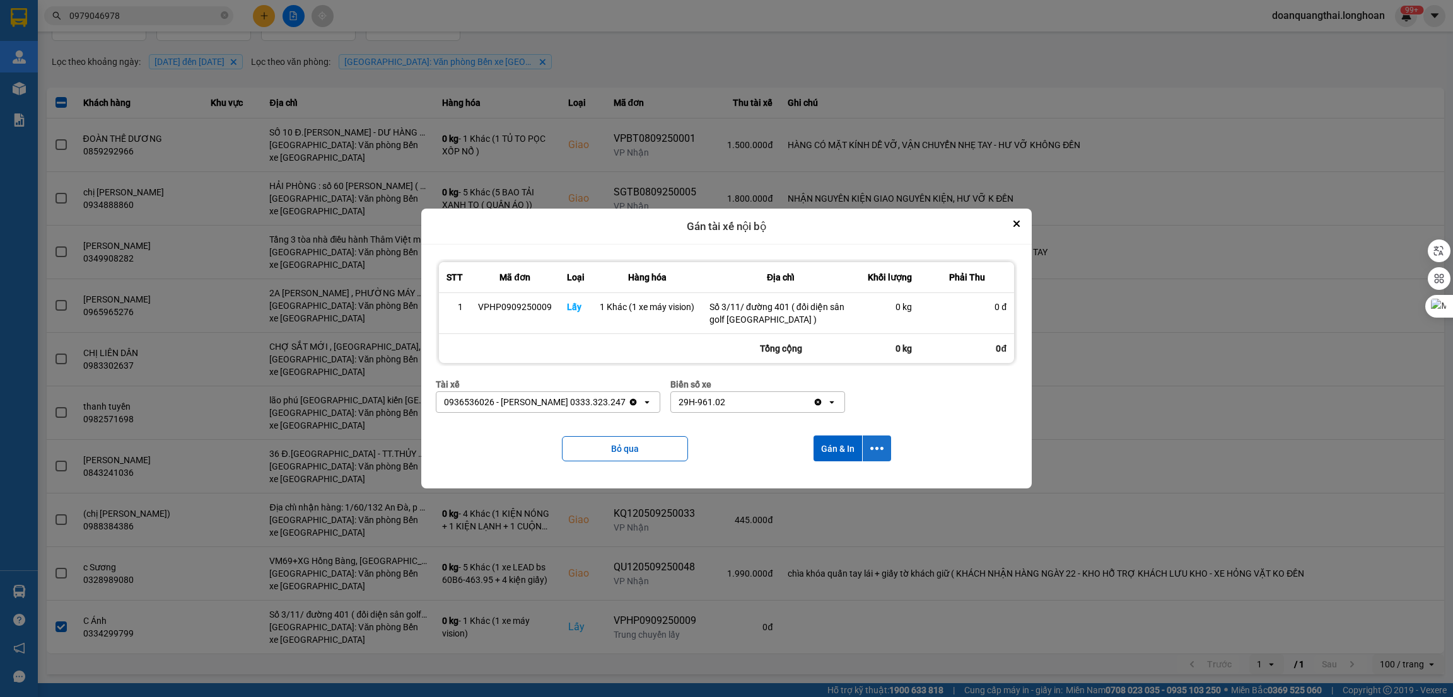
click at [881, 454] on icon "dialog" at bounding box center [876, 448] width 13 height 13
click at [829, 486] on span "Chỉ gán tài" at bounding box center [827, 484] width 42 height 13
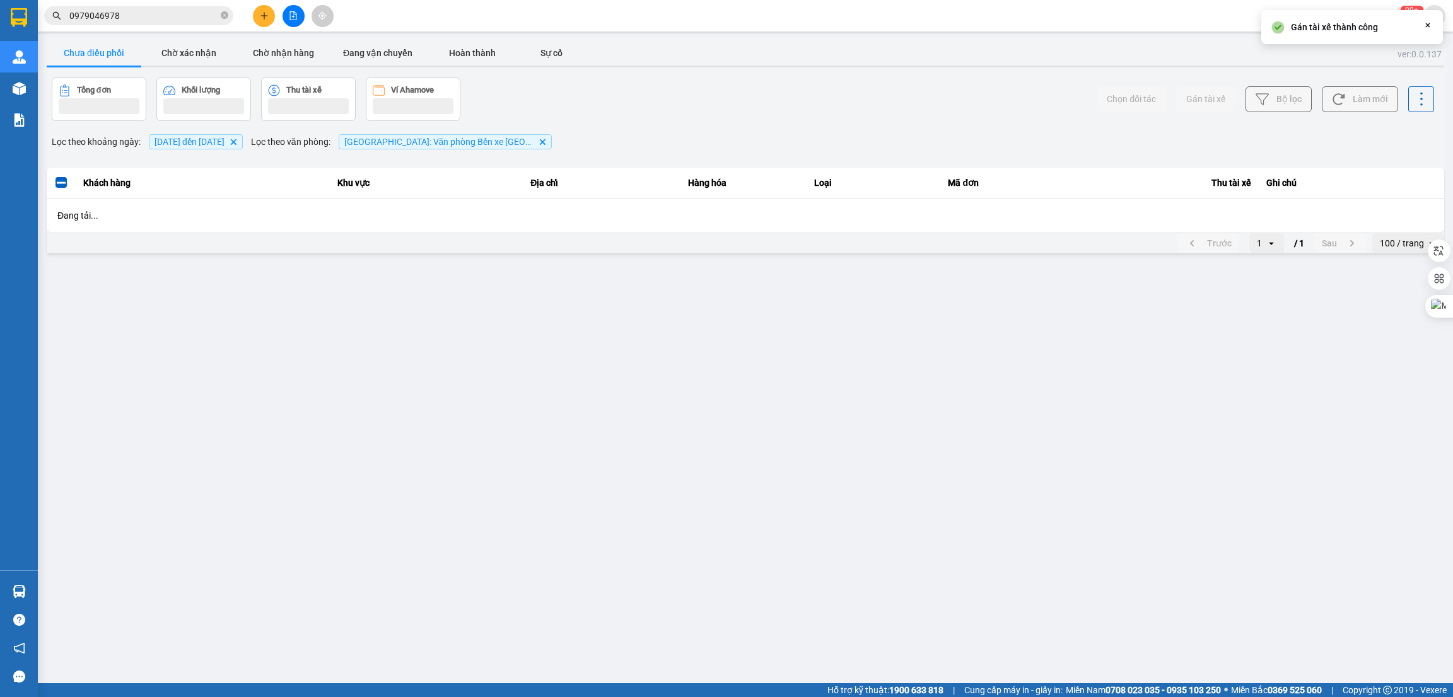
scroll to position [0, 0]
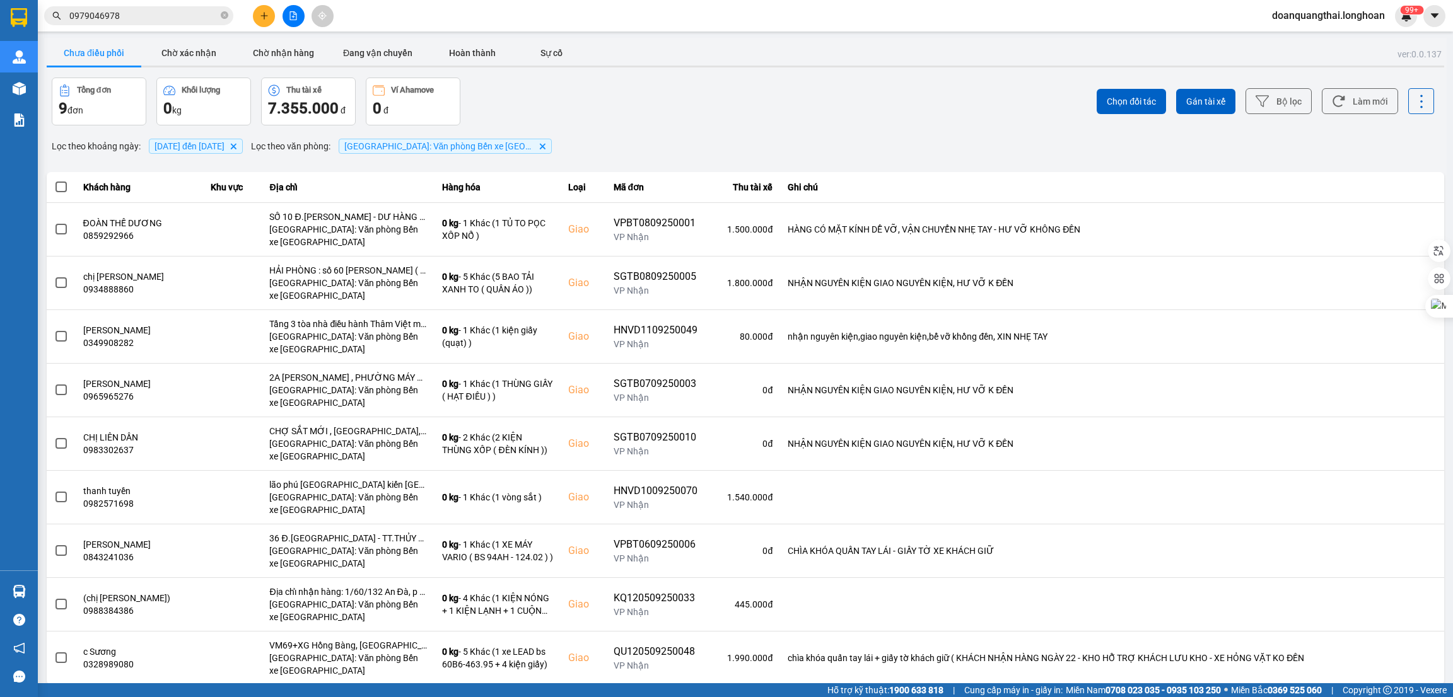
click at [112, 9] on input "0979046978" at bounding box center [143, 16] width 149 height 14
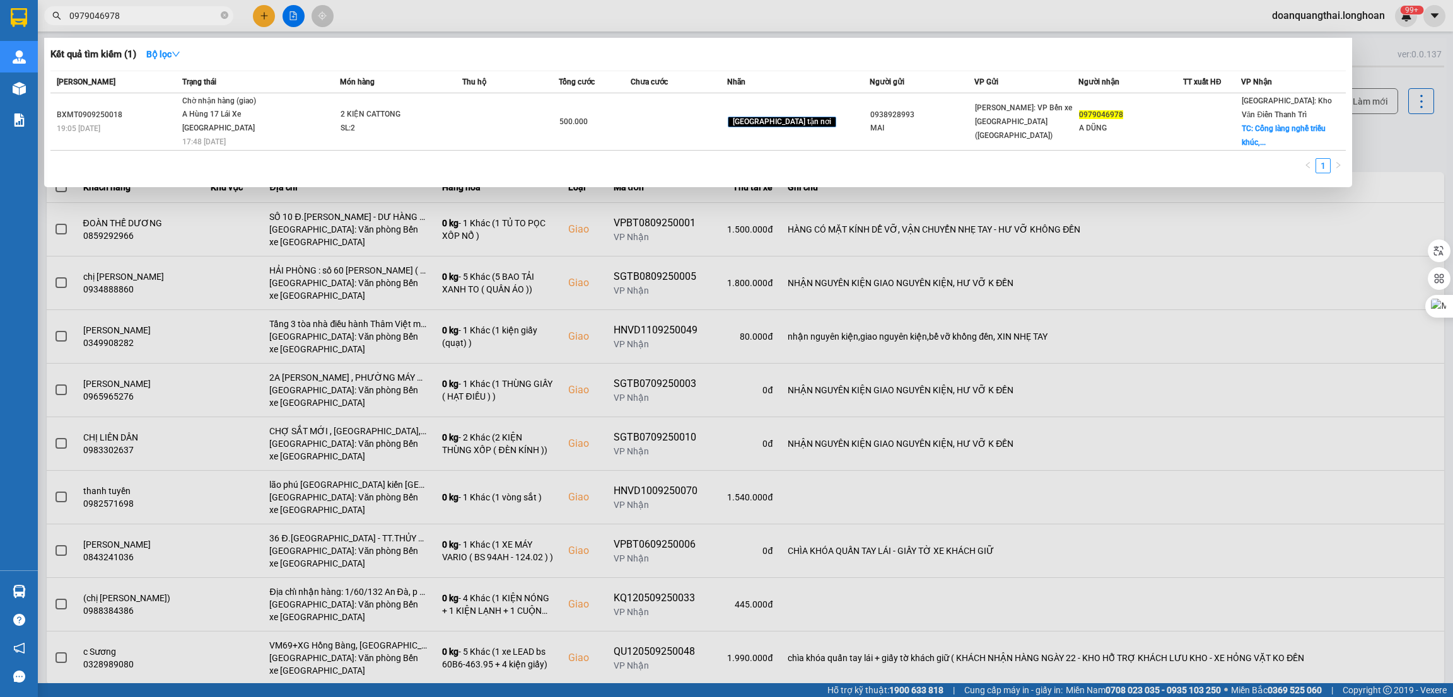
click at [112, 9] on input "0979046978" at bounding box center [143, 16] width 149 height 14
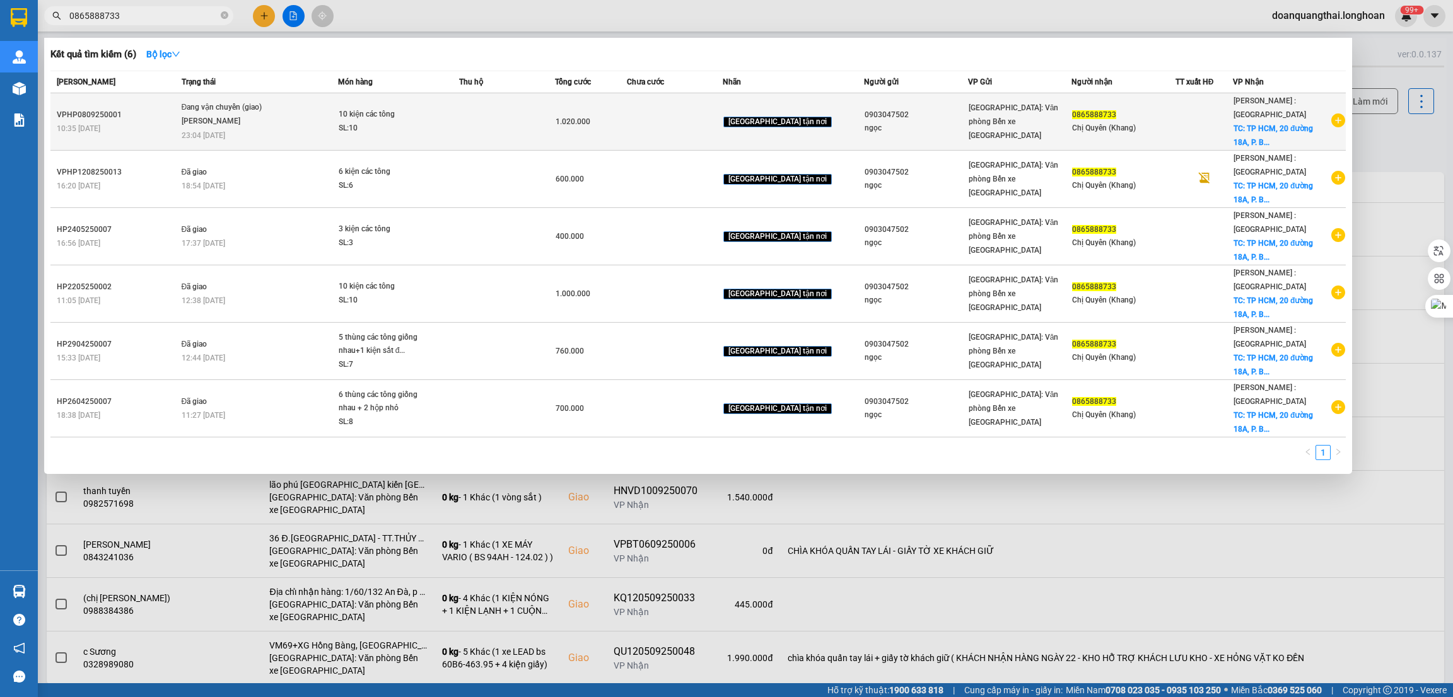
type input "0865888733"
click at [276, 127] on div "Nguyễn Văn Nghĩa" at bounding box center [229, 122] width 95 height 14
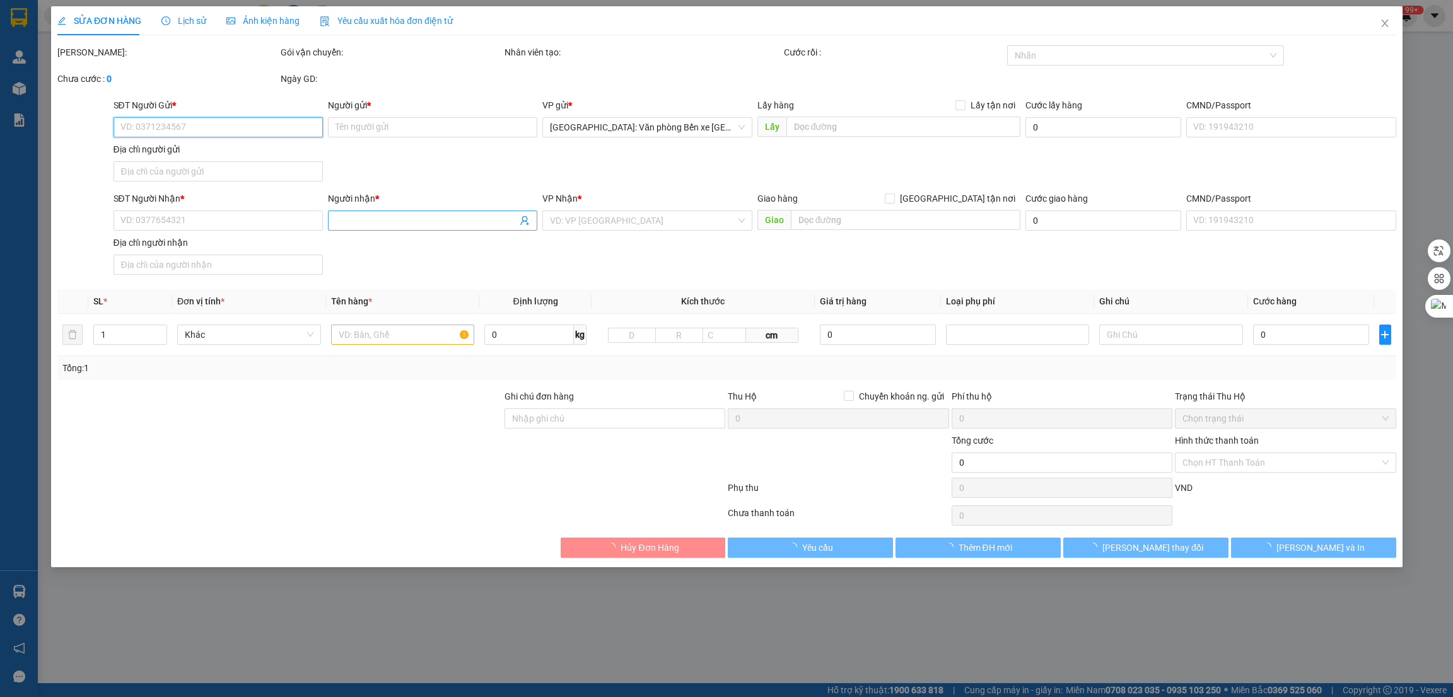
type input "0903047502"
type input "ngọc"
type input "0865888733"
type input "Chị Quyên (Khang)"
checkbox input "true"
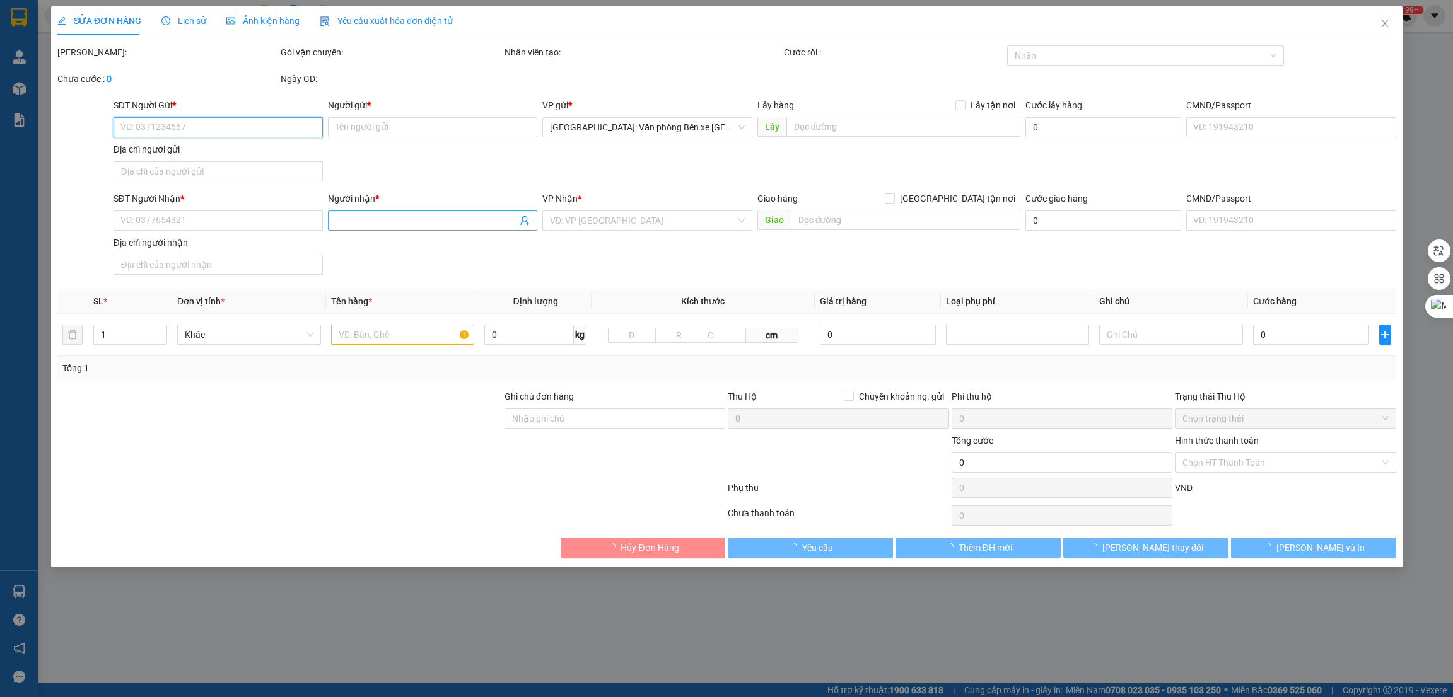
type input "TP HCM, 20 đường 18A, P. Bình Hưng hòa A, Bình Tân"
type input "1.020.000"
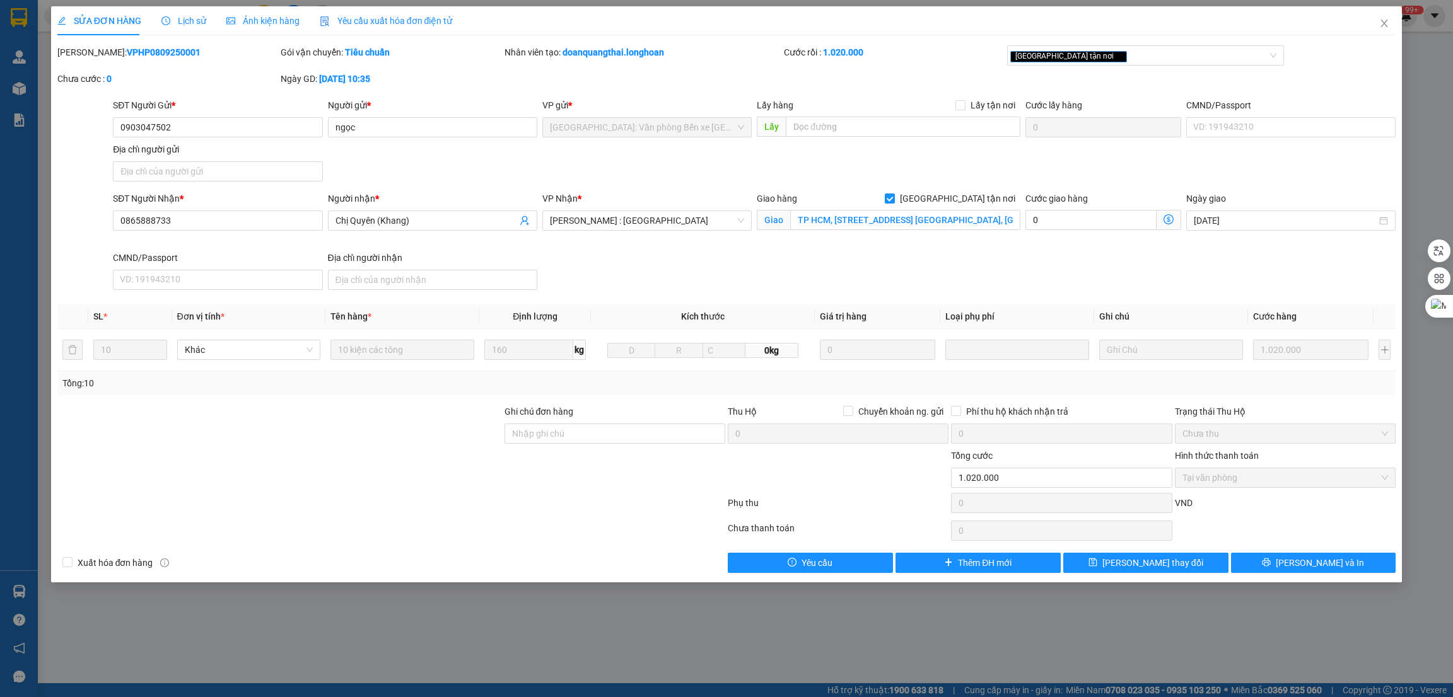
click at [194, 17] on span "Lịch sử" at bounding box center [183, 21] width 45 height 10
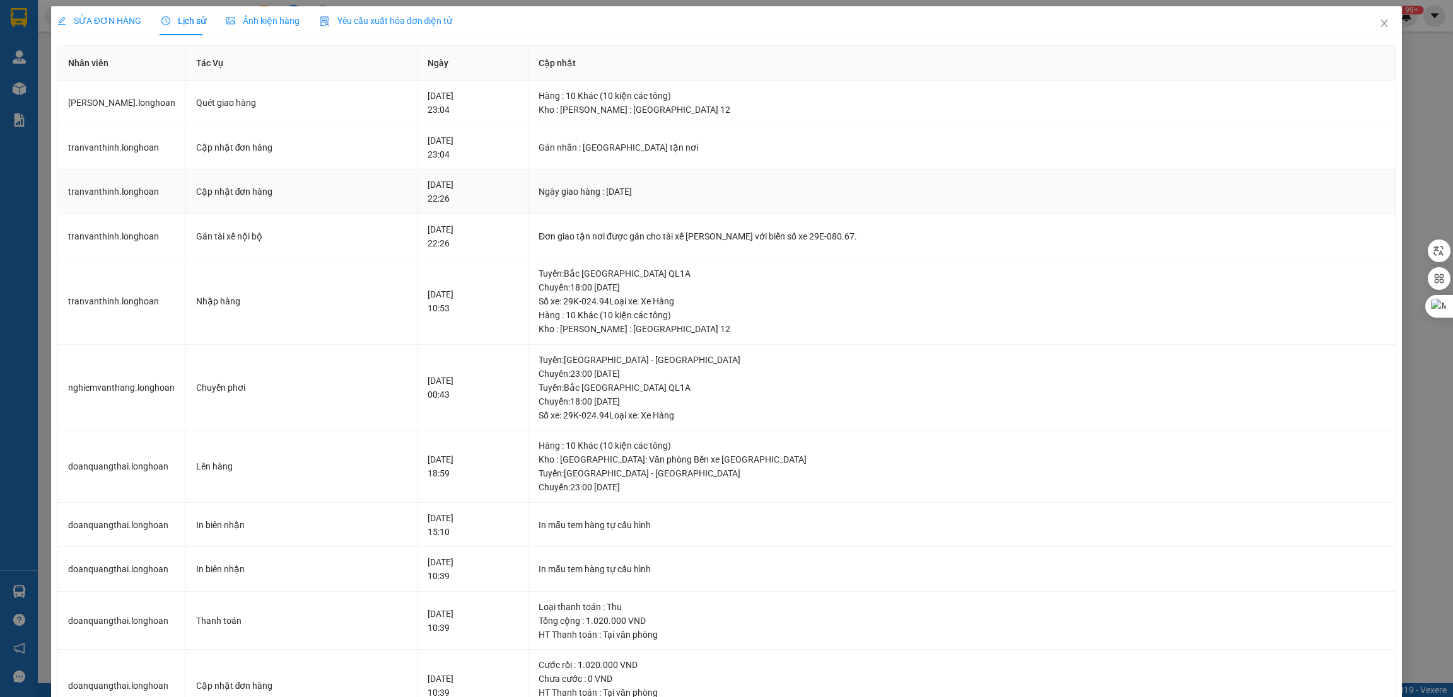
click at [852, 189] on div "Ngày giao hàng : [DATE]" at bounding box center [961, 192] width 846 height 14
click at [1373, 33] on span "Close" at bounding box center [1383, 23] width 35 height 35
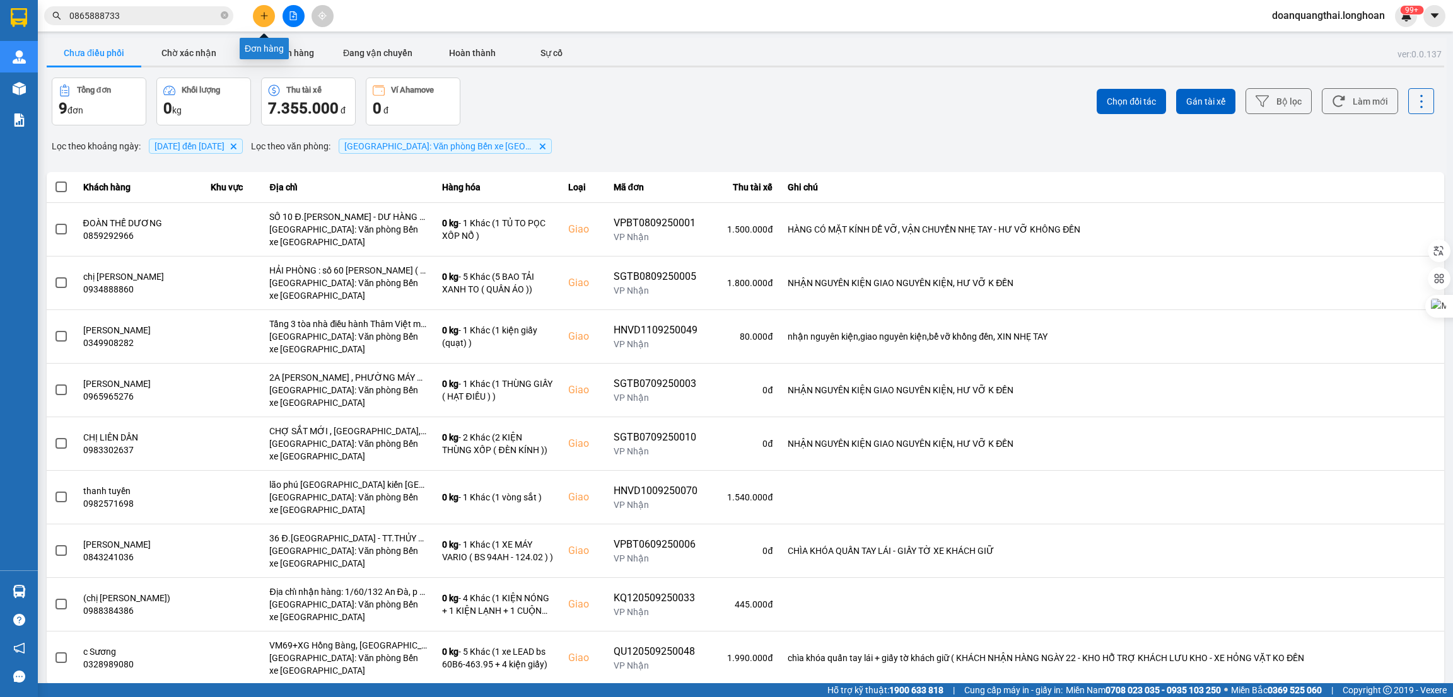
click at [260, 13] on icon "plus" at bounding box center [264, 15] width 9 height 9
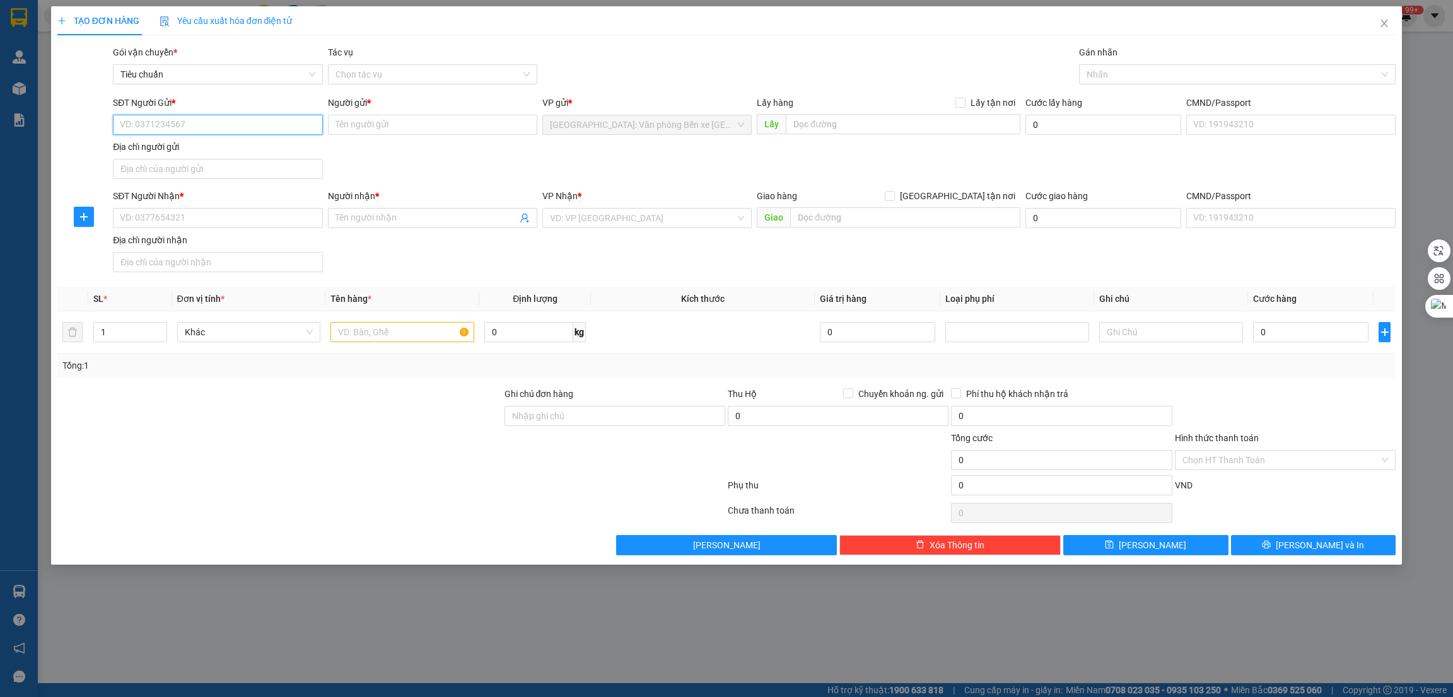
paste input "037 7391920"
type input "037 7391920"
click at [213, 216] on input "SĐT Người Nhận *" at bounding box center [217, 218] width 209 height 20
paste input "037 7391920"
type input "037 7391920"
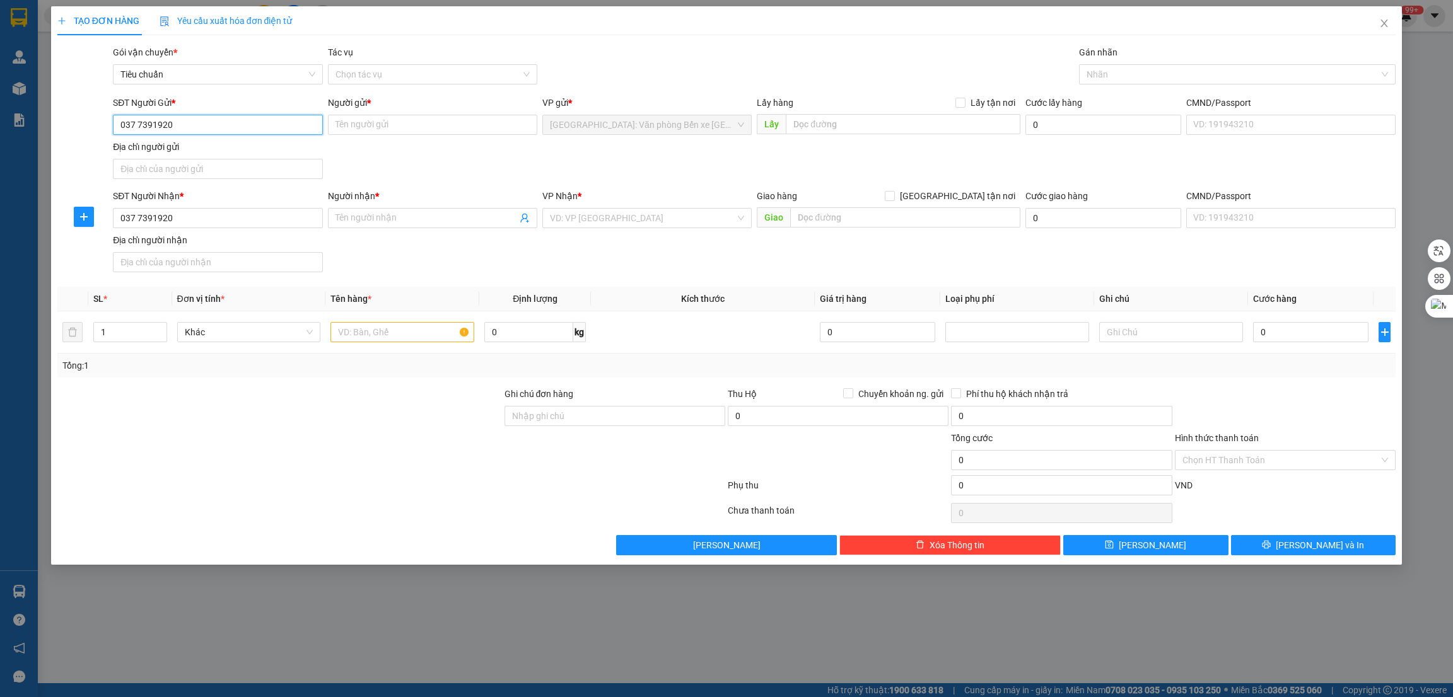
click at [138, 128] on input "037 7391920" at bounding box center [217, 125] width 209 height 20
type input "0377391920"
click at [141, 212] on input "037 7391920" at bounding box center [217, 218] width 209 height 20
click at [137, 217] on input "037 7391920" at bounding box center [217, 218] width 209 height 20
type input "0377391920"
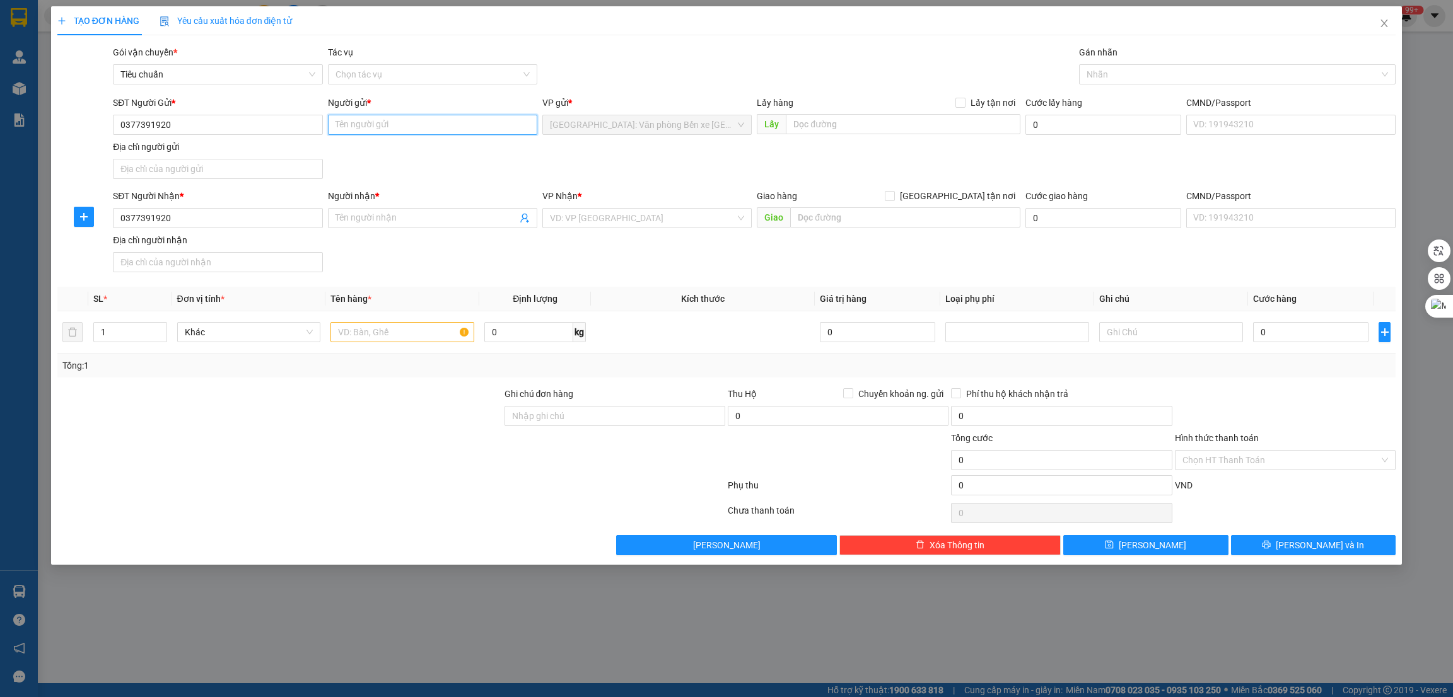
click at [439, 125] on input "Người gửi *" at bounding box center [432, 125] width 209 height 20
paste input "Trần minh Ngọc"
type input "Trần minh Ngọc"
click at [225, 452] on div at bounding box center [279, 453] width 447 height 44
click at [358, 221] on input "Người nhận *" at bounding box center [426, 218] width 182 height 14
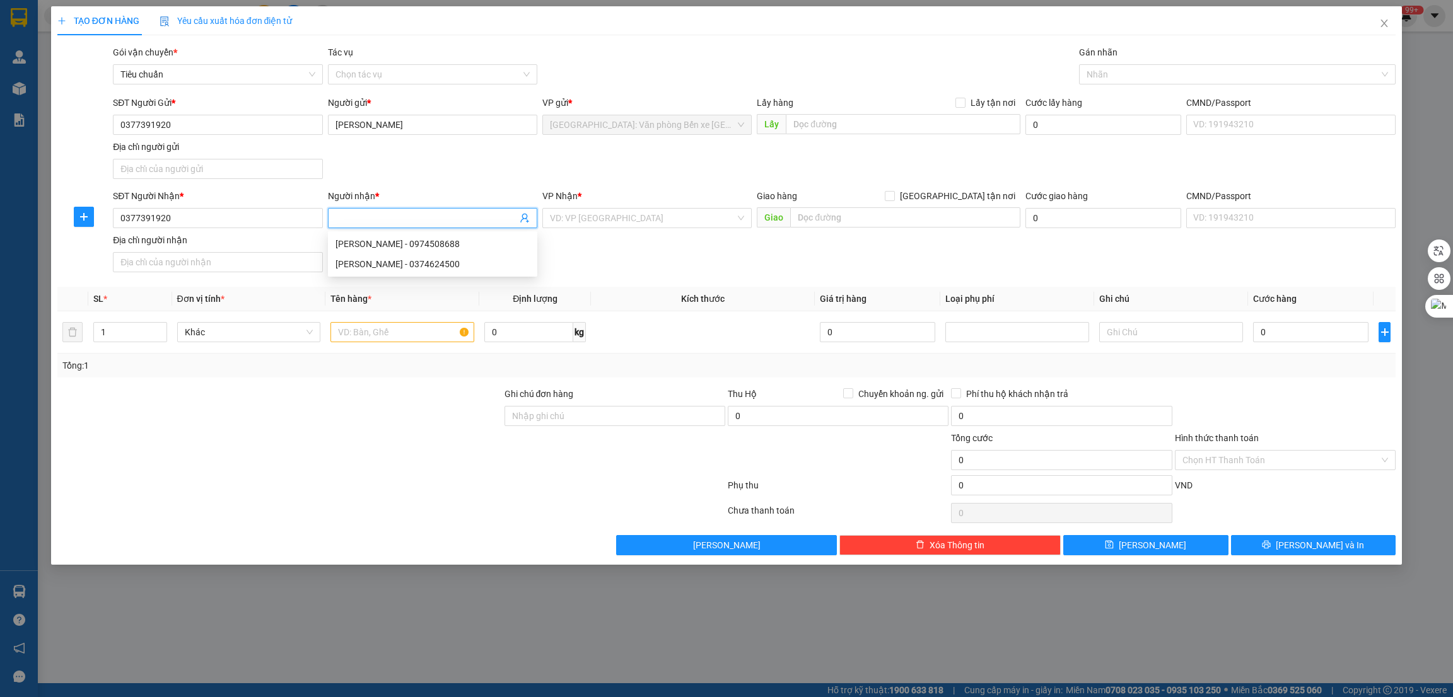
paste input "Trần minh Ngọc"
type input "Trần minh Ngọc"
click at [335, 459] on div at bounding box center [279, 453] width 447 height 44
click at [412, 337] on input "text" at bounding box center [402, 332] width 144 height 20
paste input "đón 1 xe"
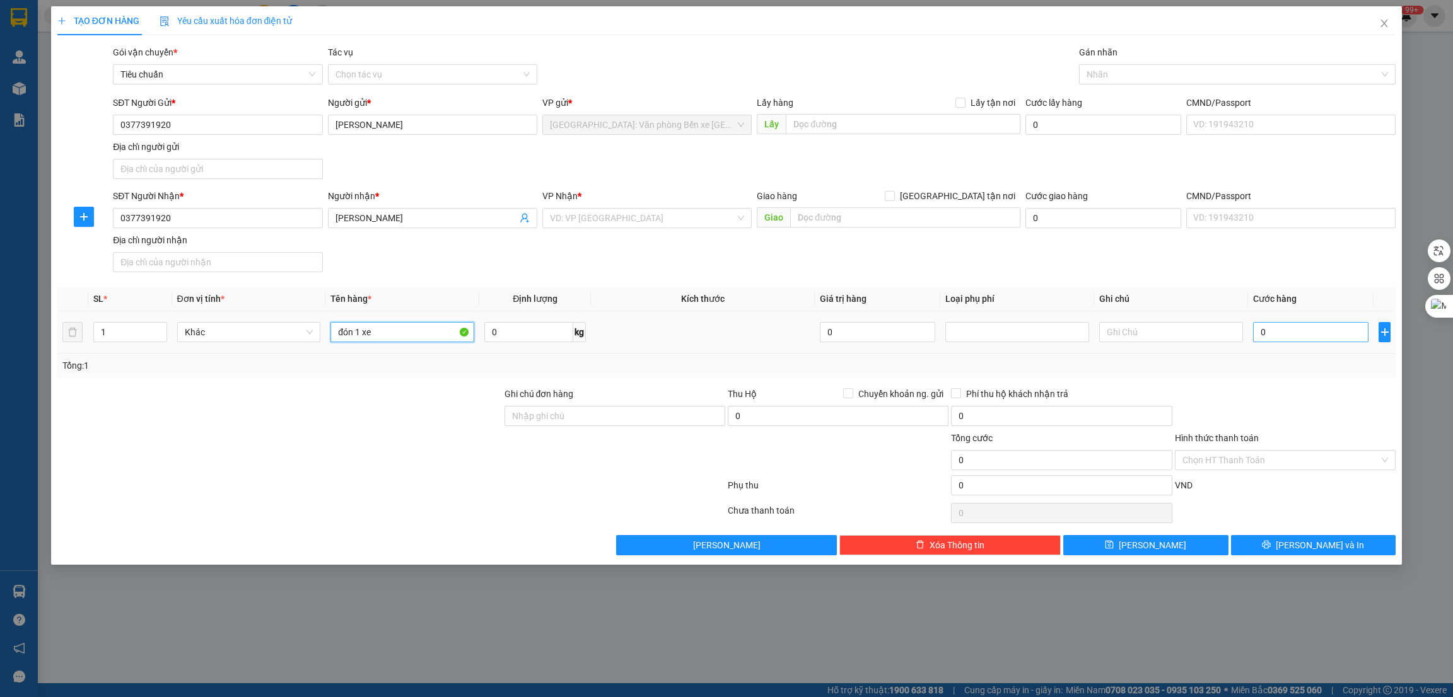
type input "đón 1 xe"
click at [1320, 331] on input "0" at bounding box center [1310, 332] width 115 height 20
type input "1"
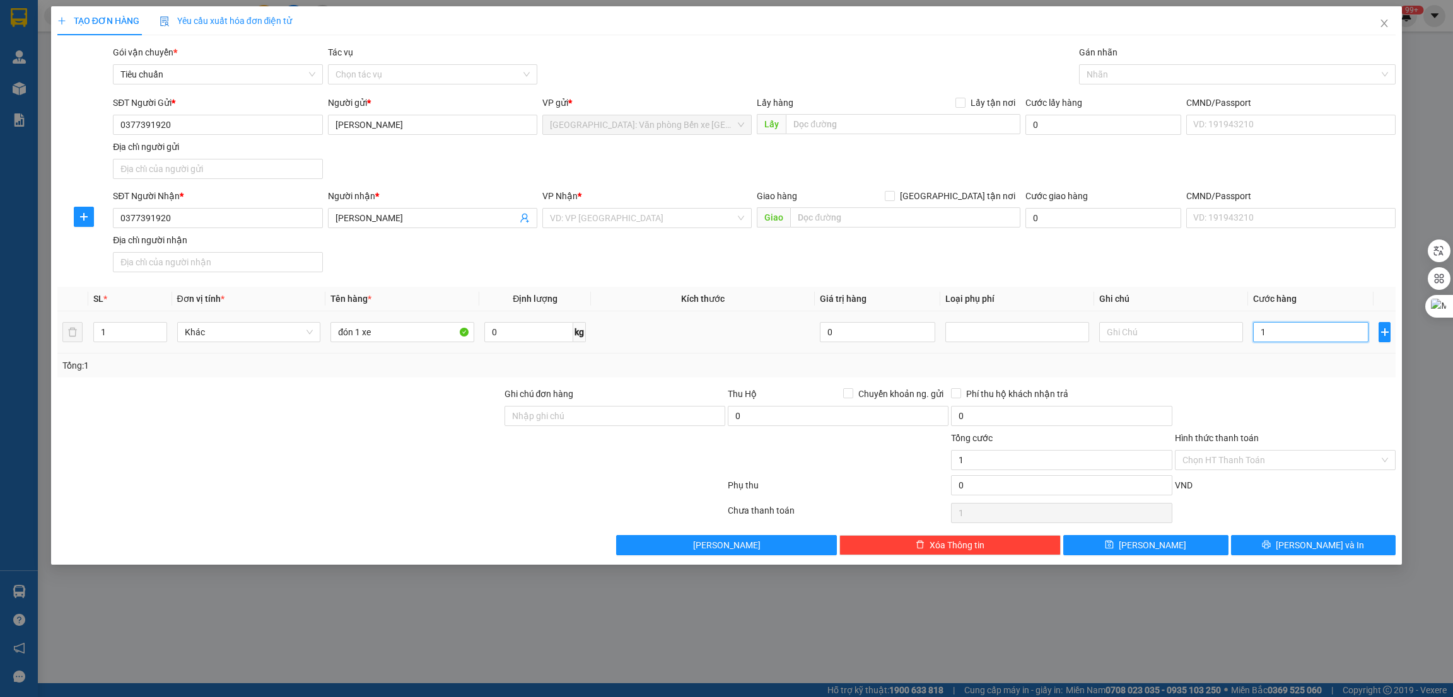
type input "11"
type input "113"
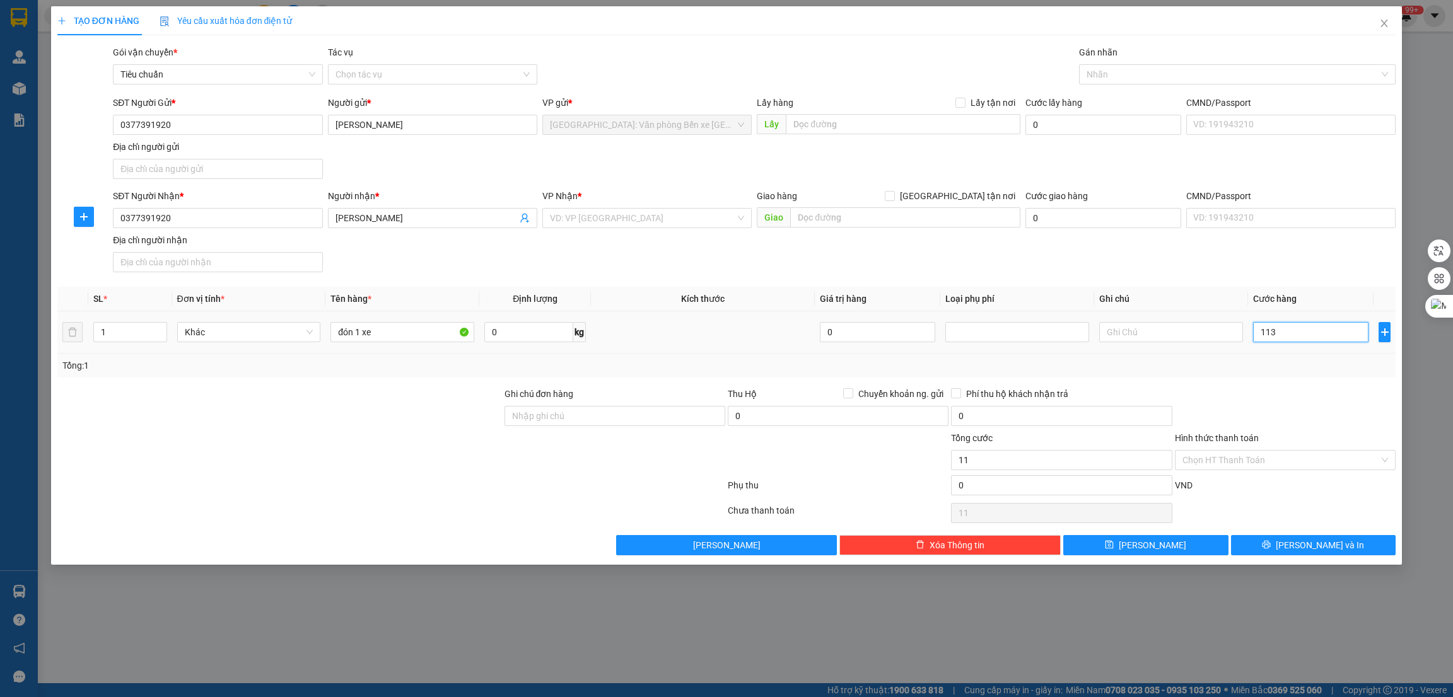
type input "113"
type input "1.130"
type input "11.300"
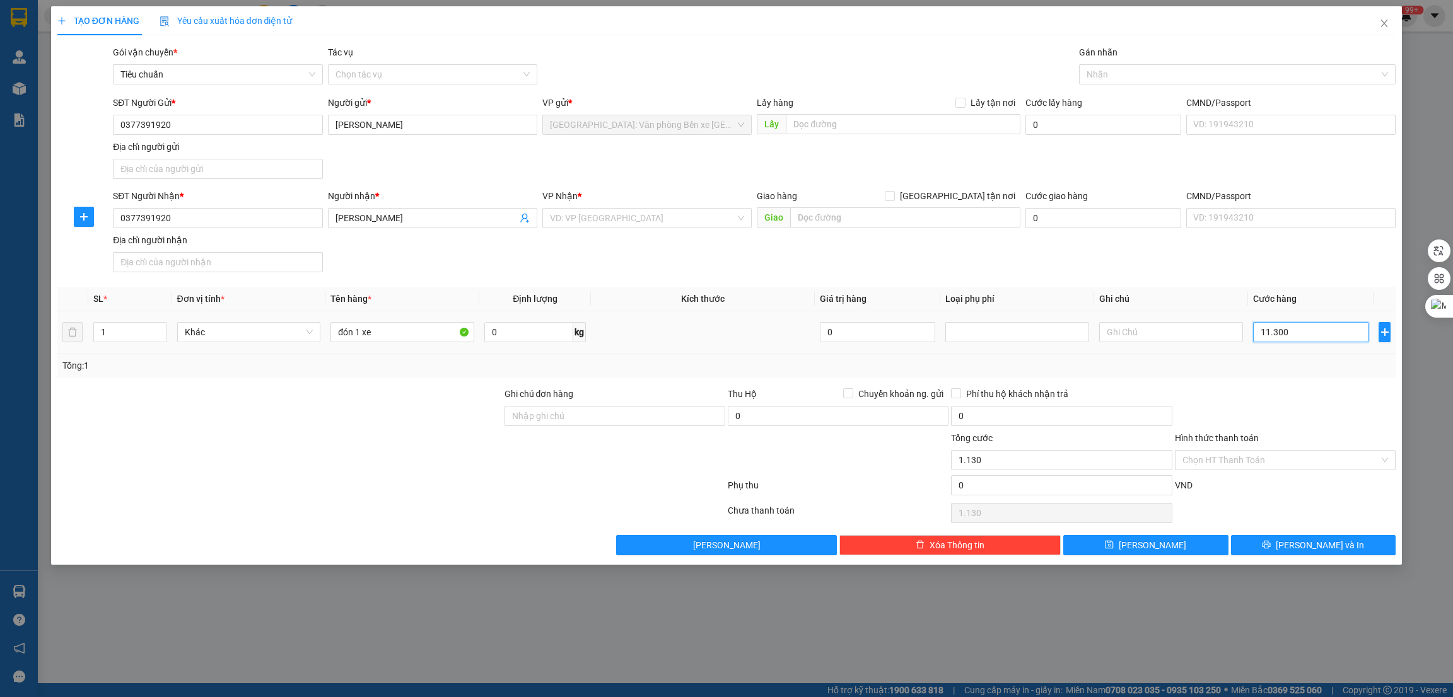
type input "11.300"
type input "113.000"
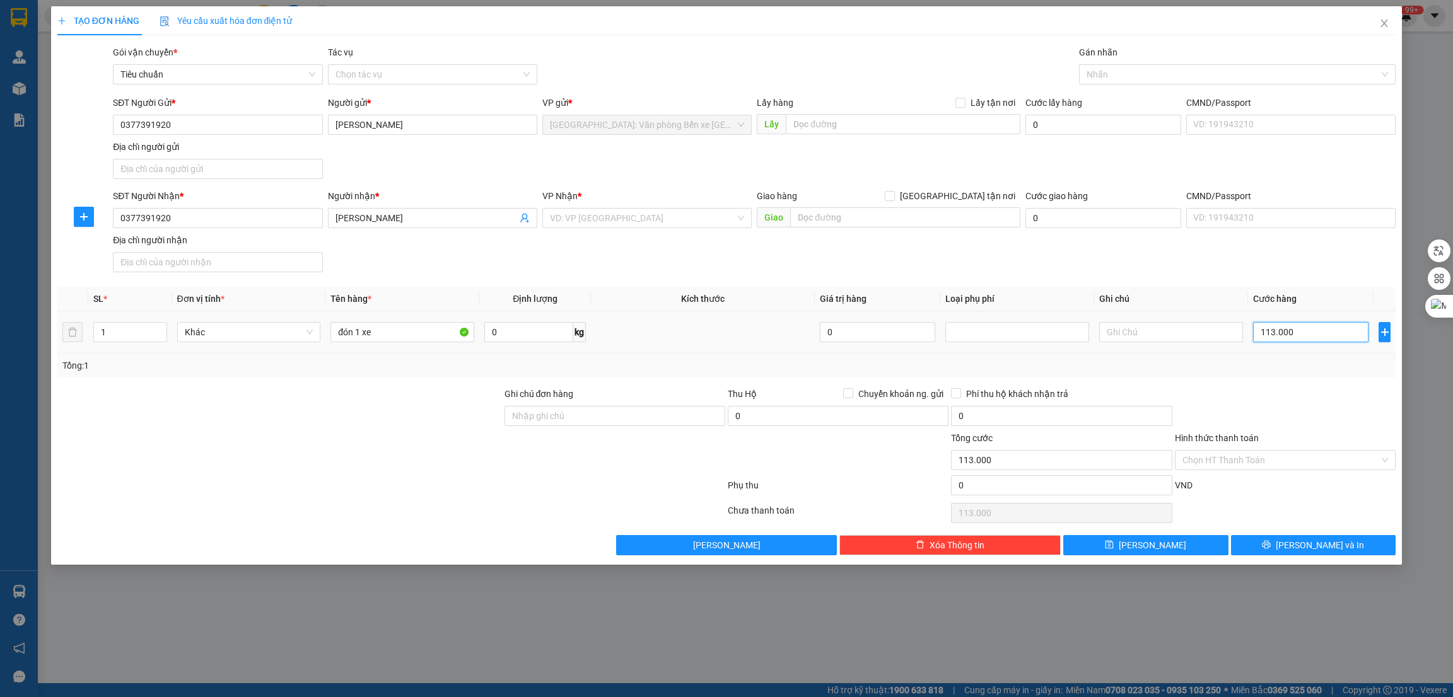
type input "1.130.000"
click at [614, 221] on input "search" at bounding box center [642, 218] width 185 height 19
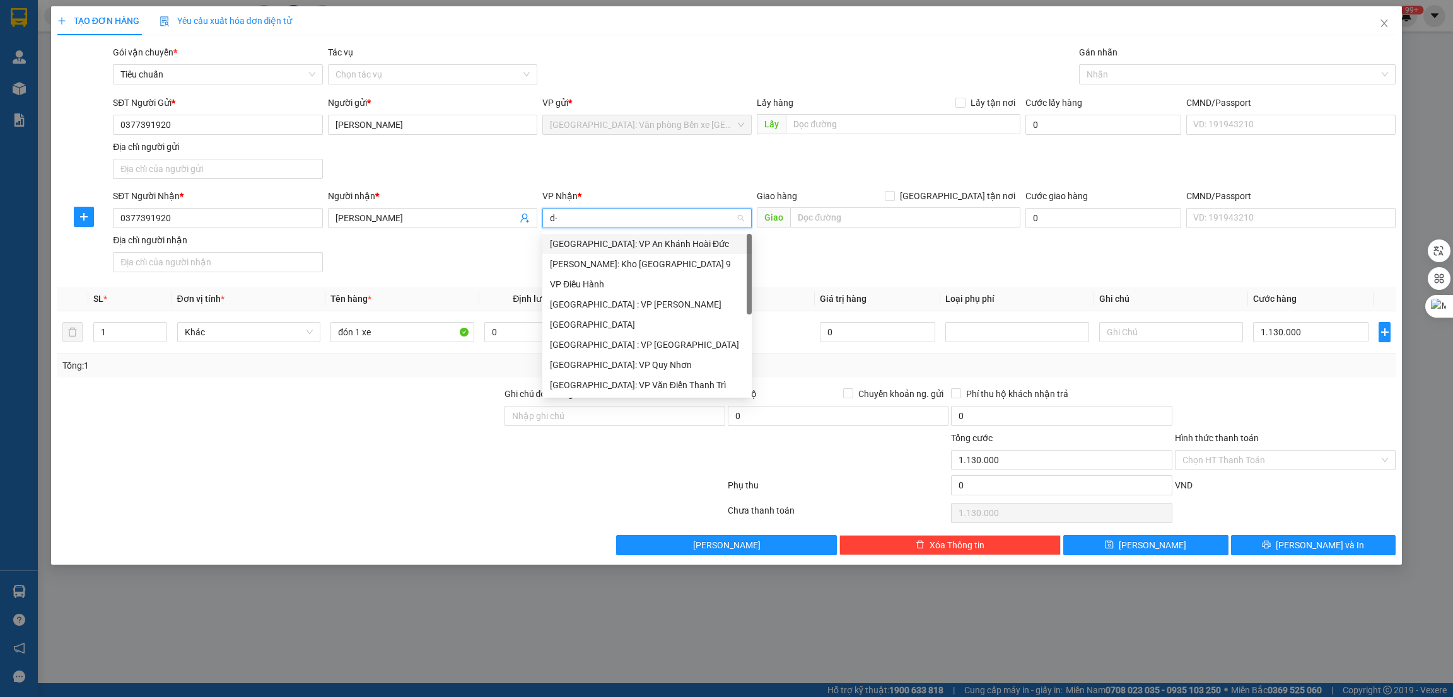
type input "d"
type input "đa"
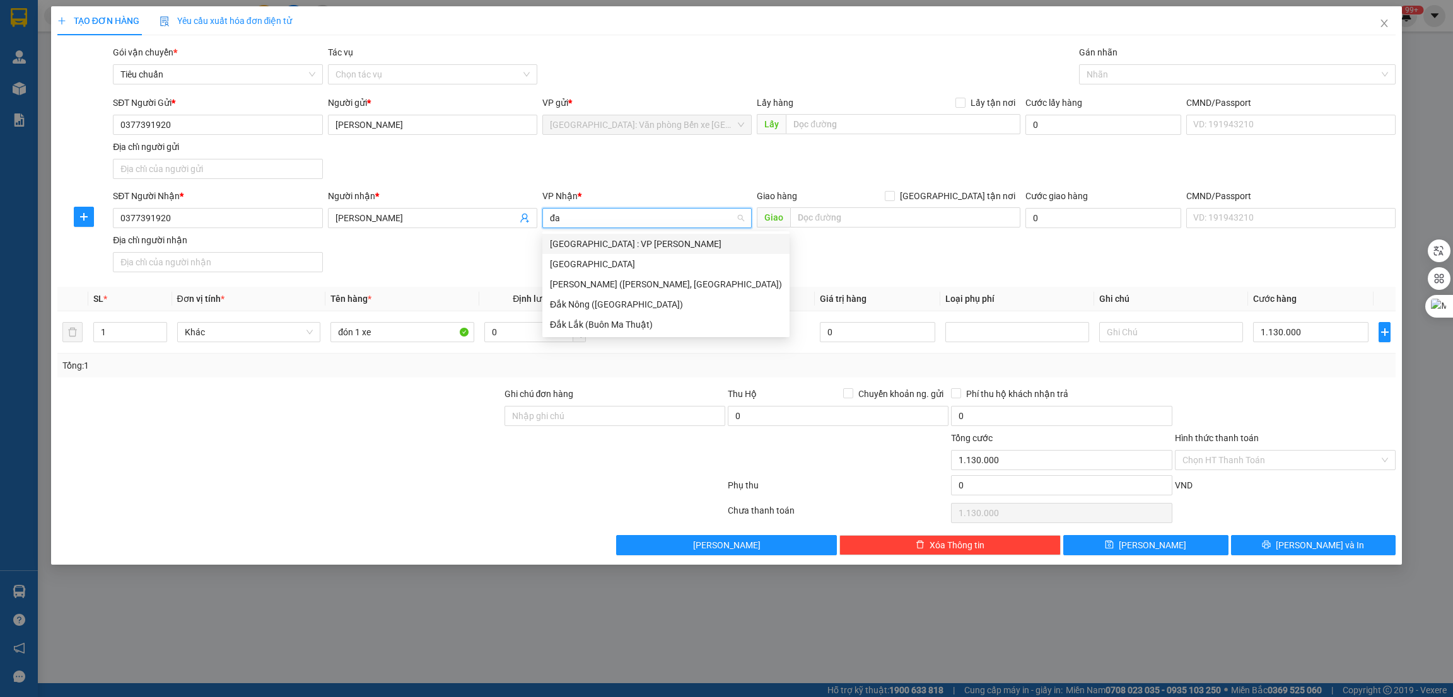
click at [621, 248] on div "[GEOGRAPHIC_DATA] : VP [PERSON_NAME]" at bounding box center [666, 244] width 232 height 14
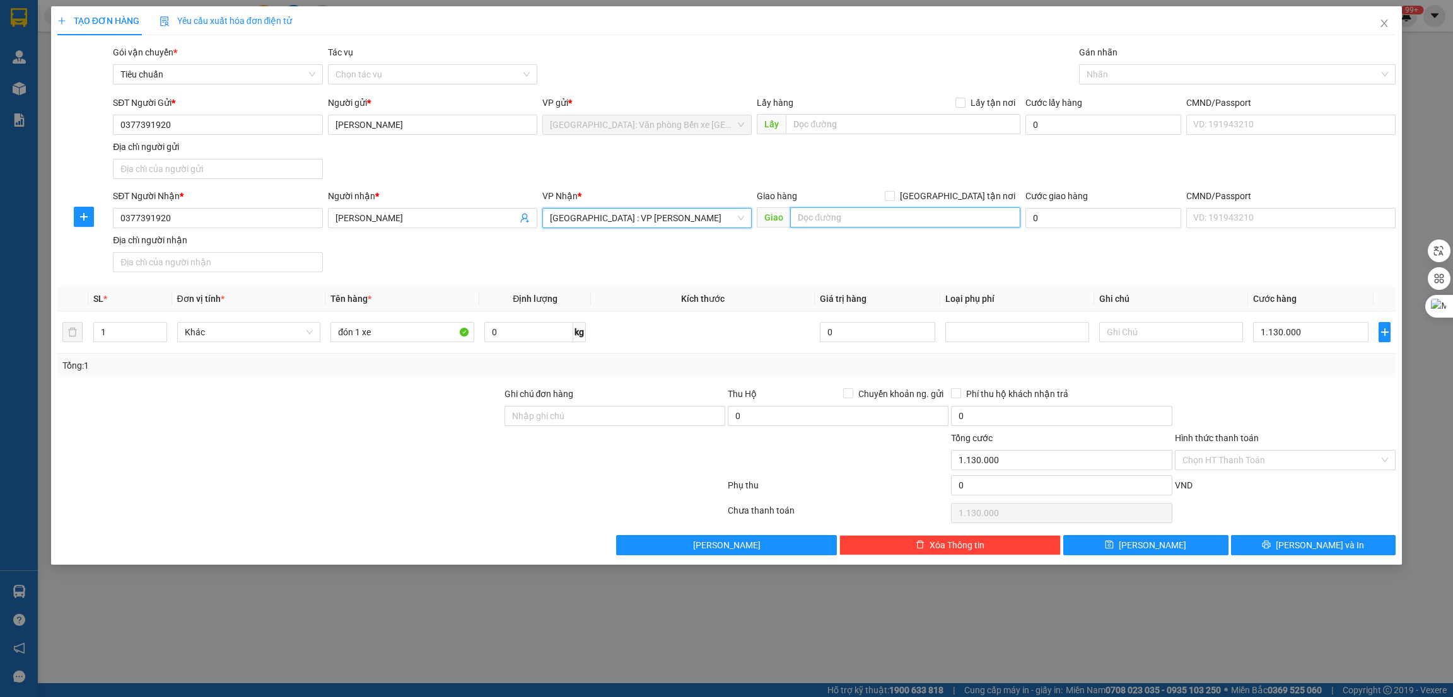
click at [856, 216] on input "text" at bounding box center [905, 217] width 230 height 20
type input "D"
paste input "quận hải châu TP Đà Nẵng"
type input "ĐÀ NẴNG - quận hải châu TP Đà Nẵng"
click at [970, 198] on span "[GEOGRAPHIC_DATA] tận nơi" at bounding box center [957, 196] width 125 height 14
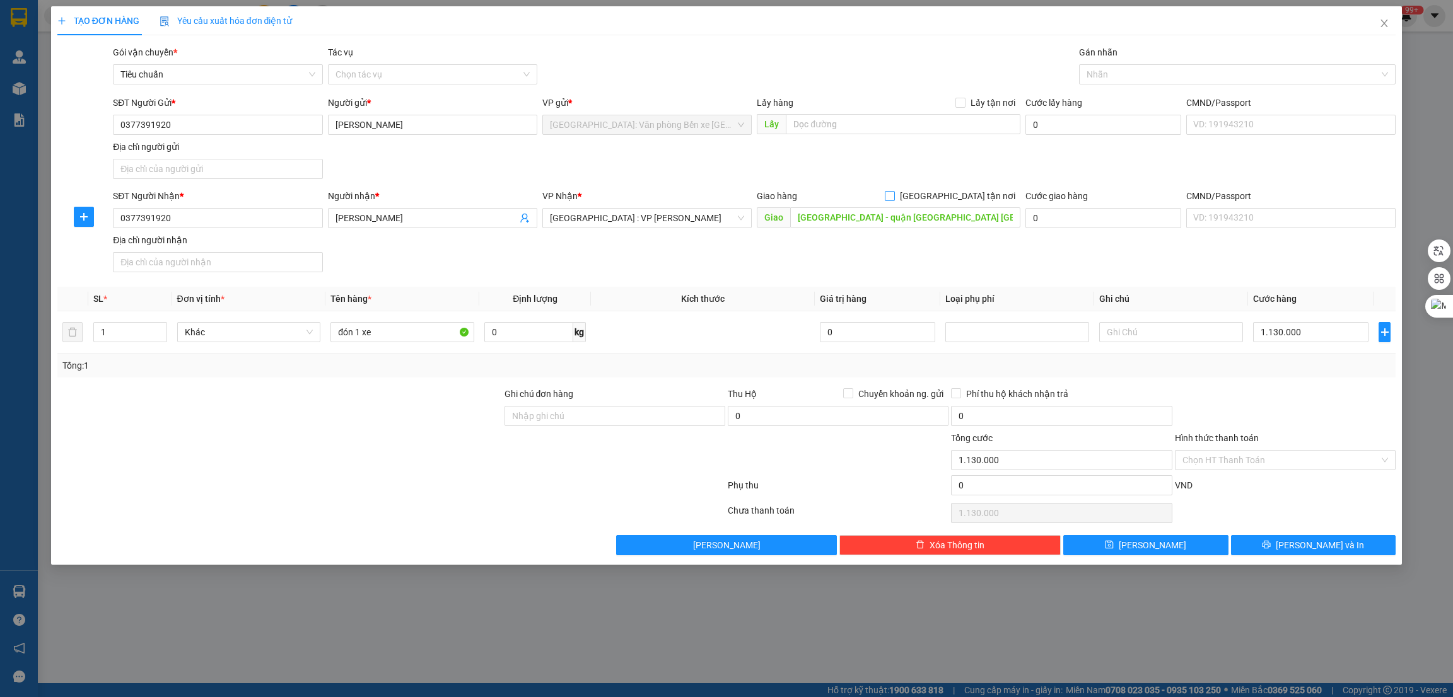
click at [893, 198] on input "[GEOGRAPHIC_DATA] tận nơi" at bounding box center [889, 195] width 9 height 9
checkbox input "true"
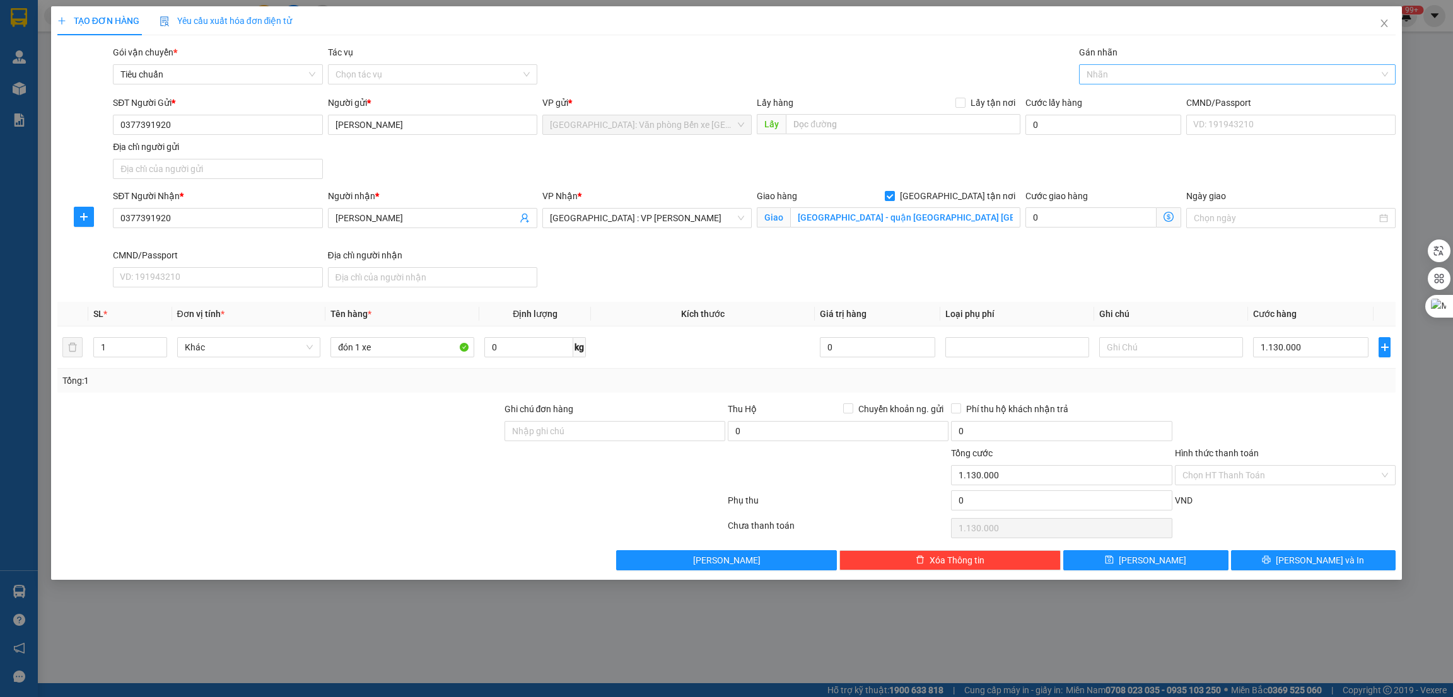
click at [1118, 83] on div "Nhãn" at bounding box center [1237, 74] width 317 height 20
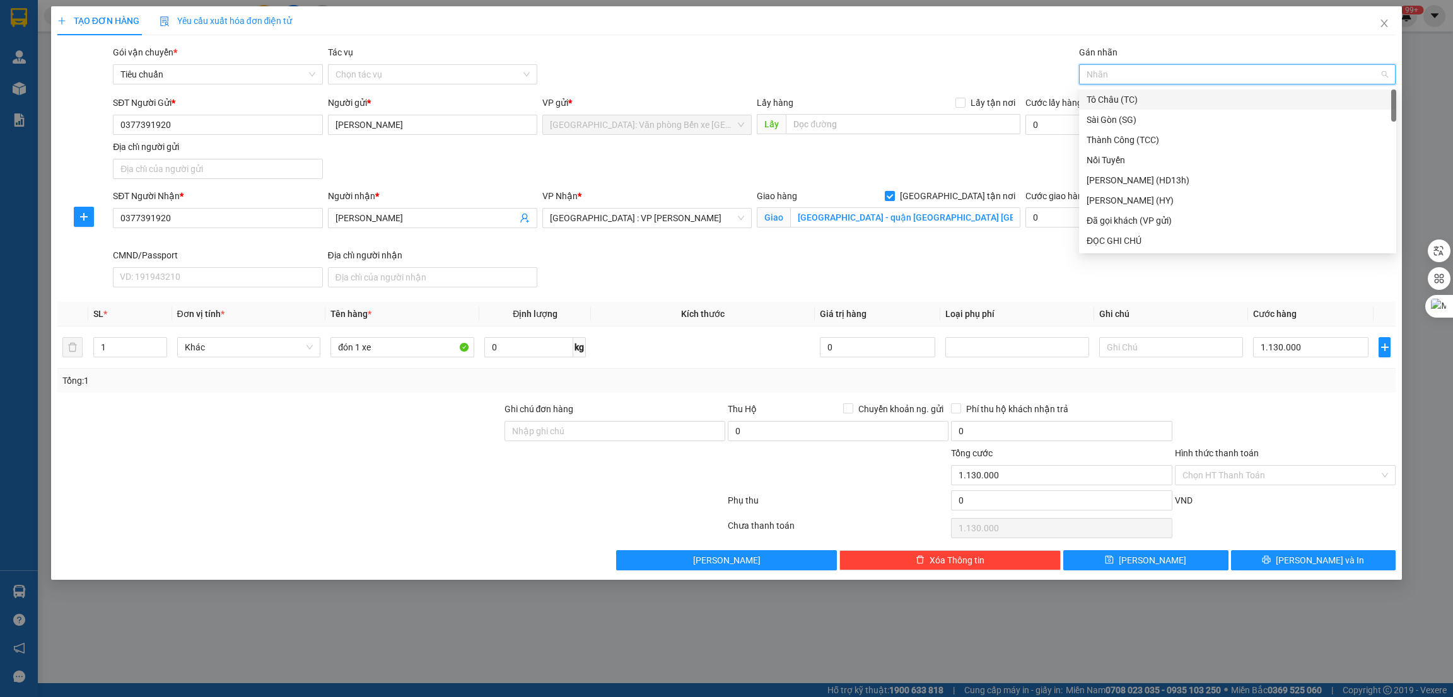
click at [1119, 77] on div at bounding box center [1231, 74] width 298 height 15
type input "G"
click at [1112, 241] on div "[GEOGRAPHIC_DATA] tận nơi" at bounding box center [1237, 241] width 302 height 14
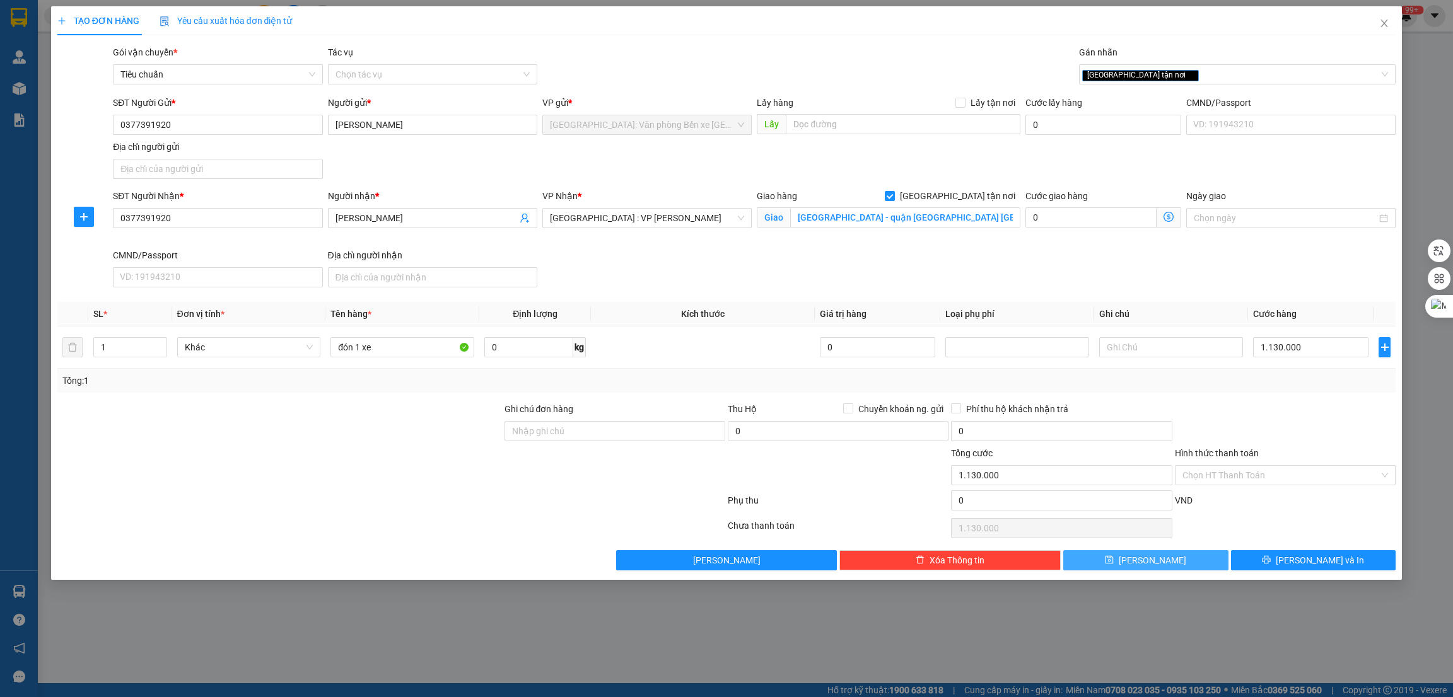
click at [1198, 565] on button "[PERSON_NAME]" at bounding box center [1145, 560] width 165 height 20
checkbox input "false"
type input "0"
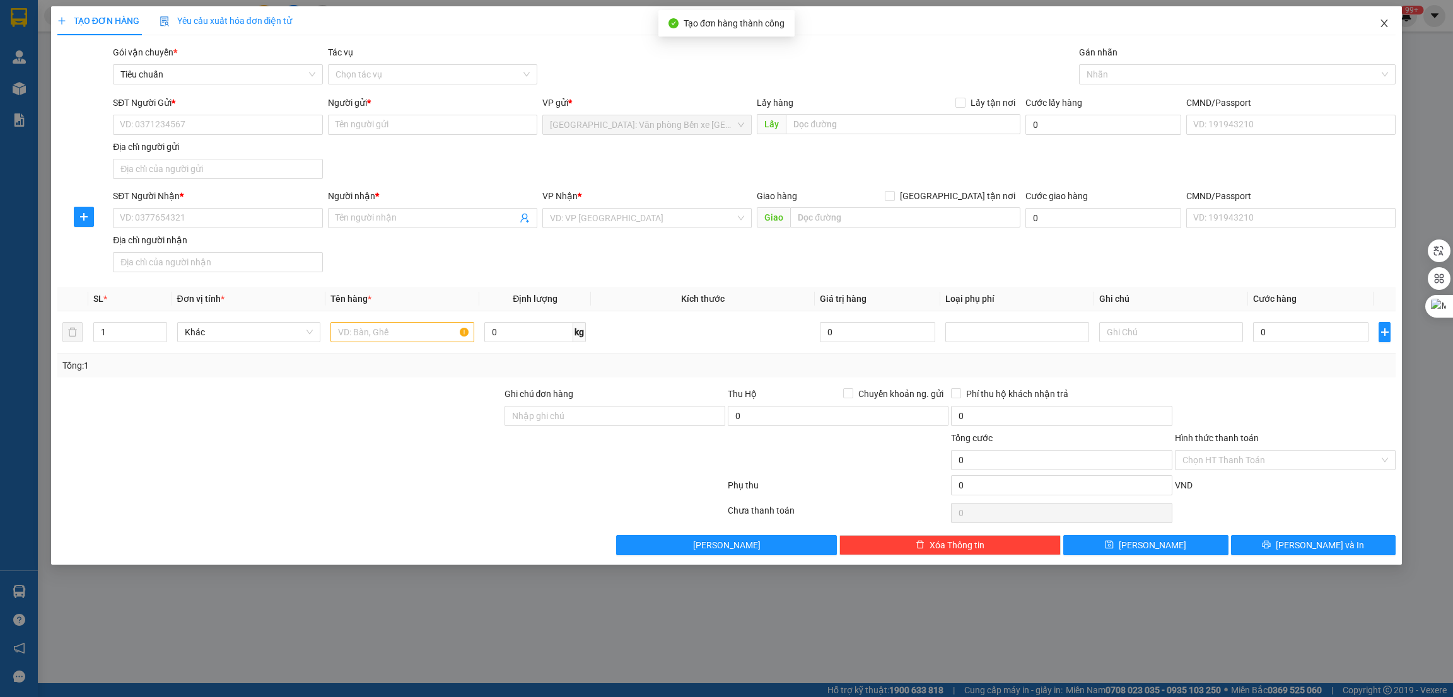
click at [1382, 20] on icon "close" at bounding box center [1384, 23] width 10 height 10
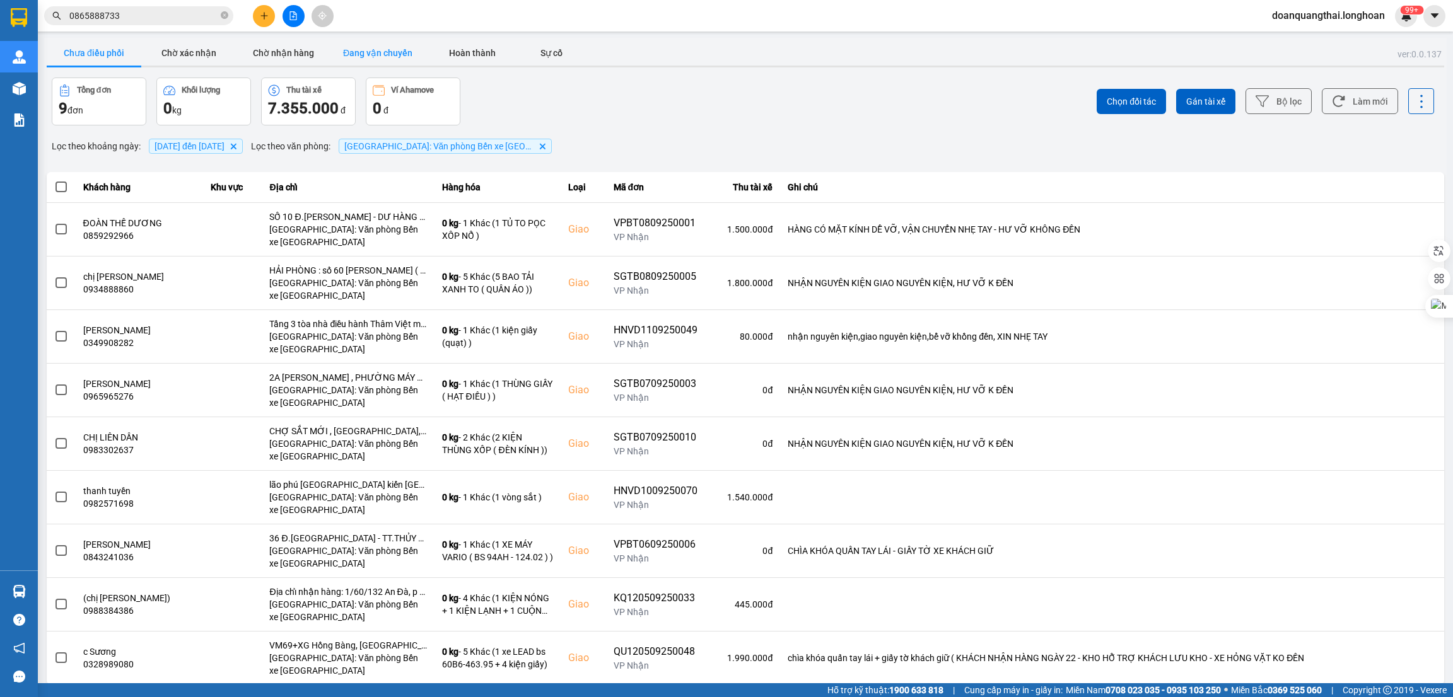
click at [380, 58] on button "Đang vận chuyển" at bounding box center [377, 52] width 95 height 25
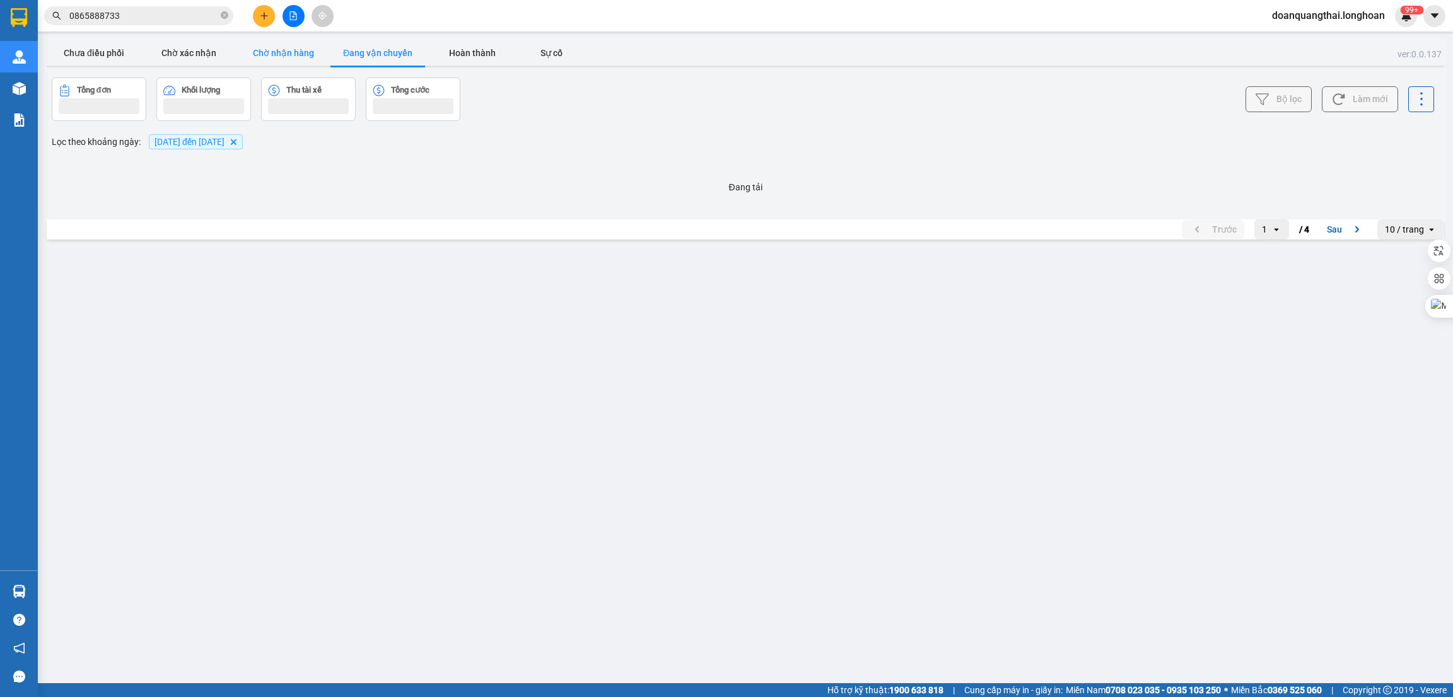
click at [301, 47] on button "Chờ nhận hàng" at bounding box center [283, 52] width 95 height 25
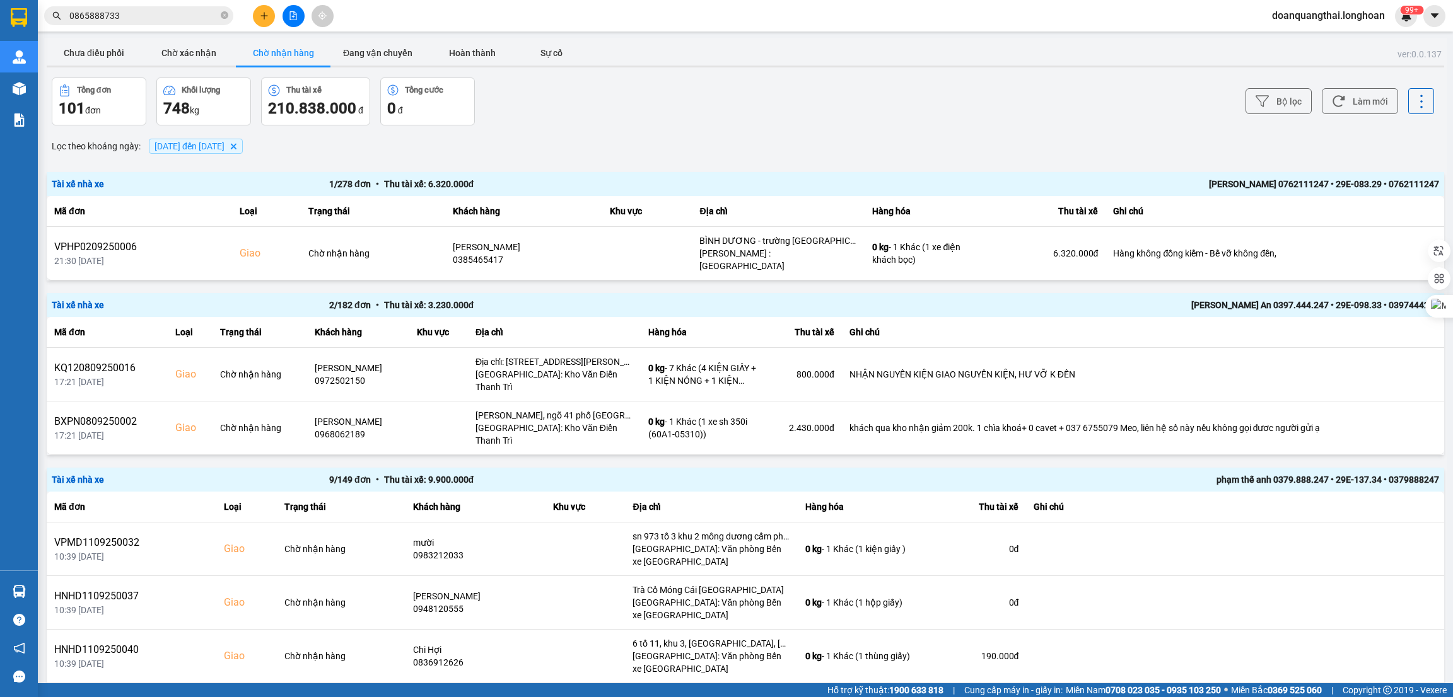
click at [301, 47] on button "Chờ nhận hàng" at bounding box center [283, 52] width 95 height 25
click at [1288, 84] on div "Bộ lọc Làm mới" at bounding box center [1088, 102] width 691 height 48
click at [1287, 104] on button "Bộ lọc" at bounding box center [1278, 101] width 66 height 26
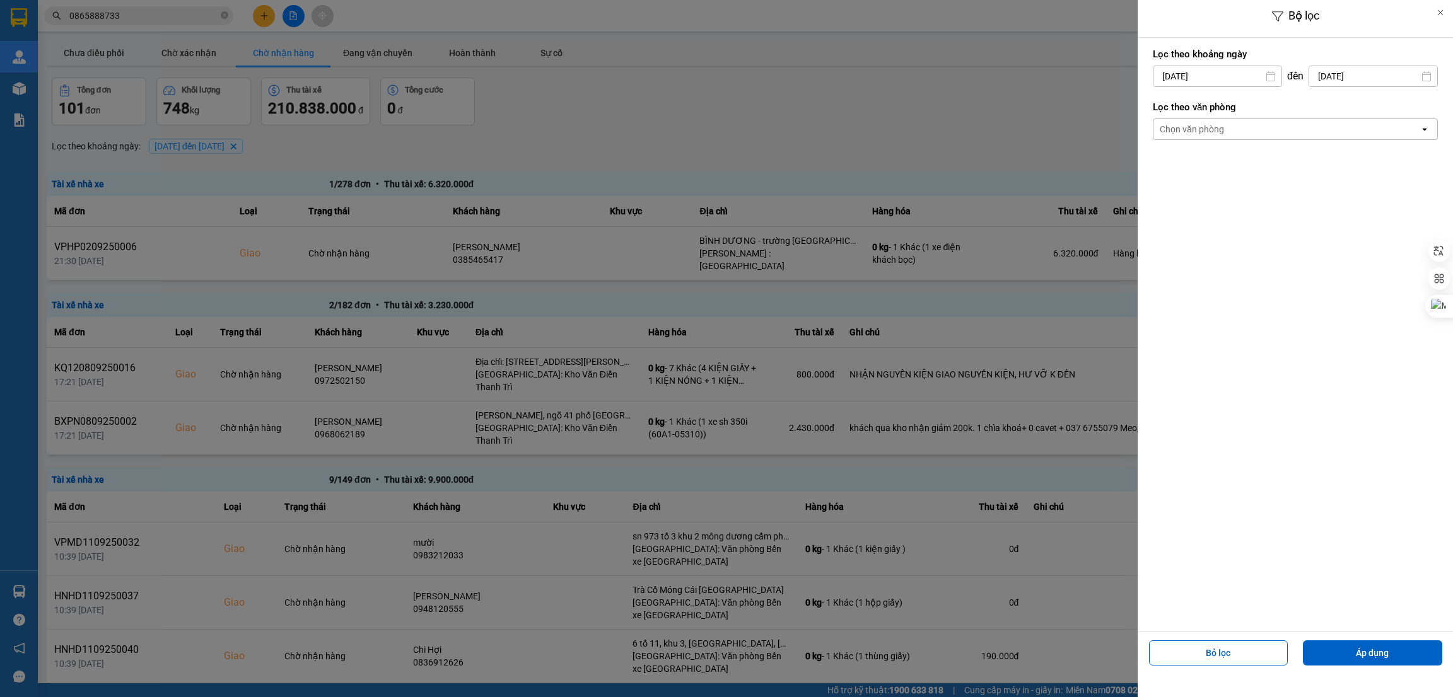
click at [1247, 121] on div "Chọn văn phòng" at bounding box center [1286, 129] width 266 height 20
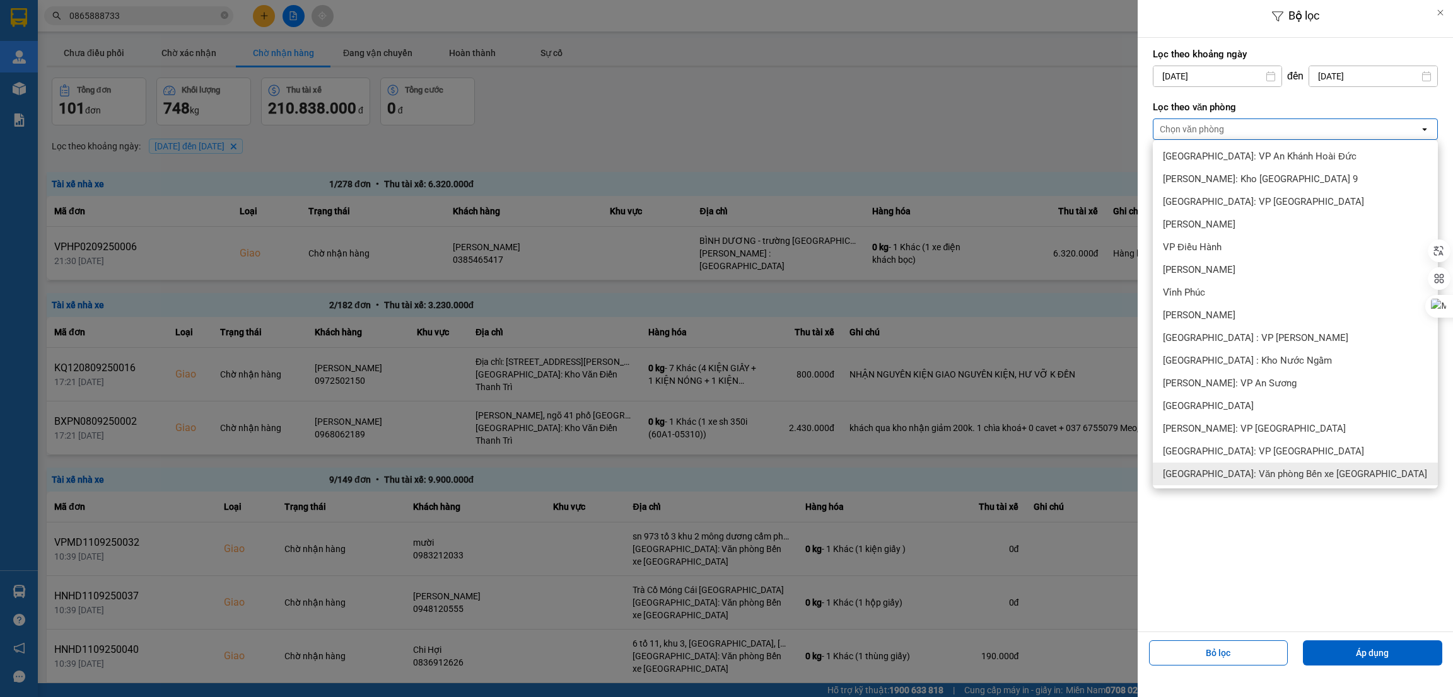
click at [1336, 475] on div "[GEOGRAPHIC_DATA]: Văn phòng Bến xe [GEOGRAPHIC_DATA]" at bounding box center [1295, 474] width 285 height 23
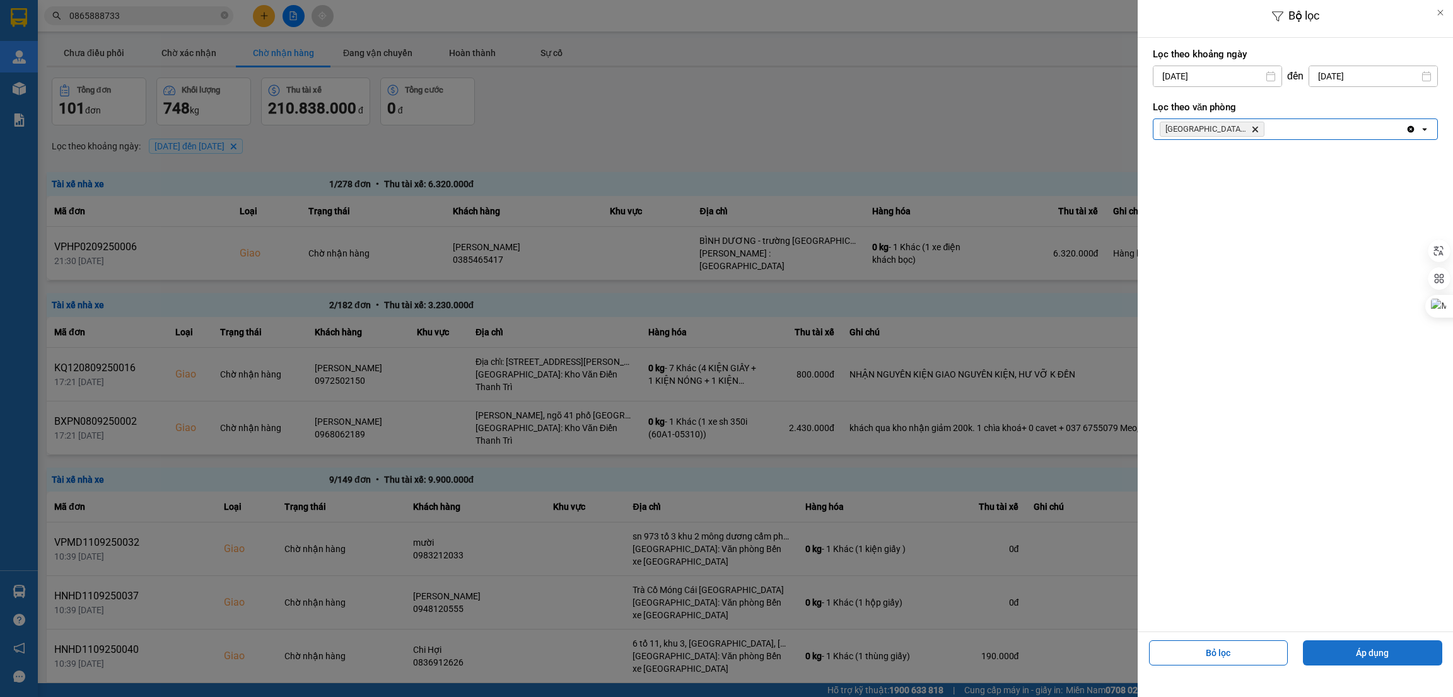
click at [1349, 645] on button "Áp dụng" at bounding box center [1372, 653] width 139 height 25
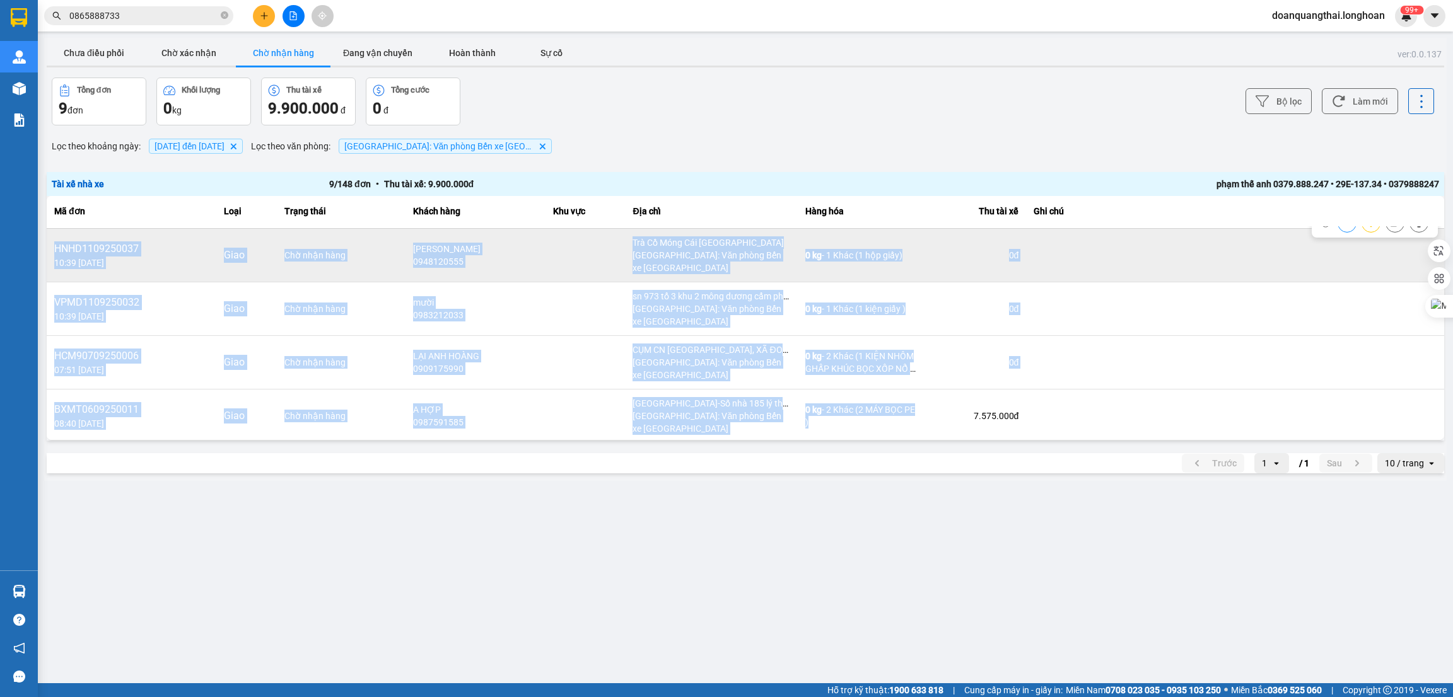
scroll to position [270, 0]
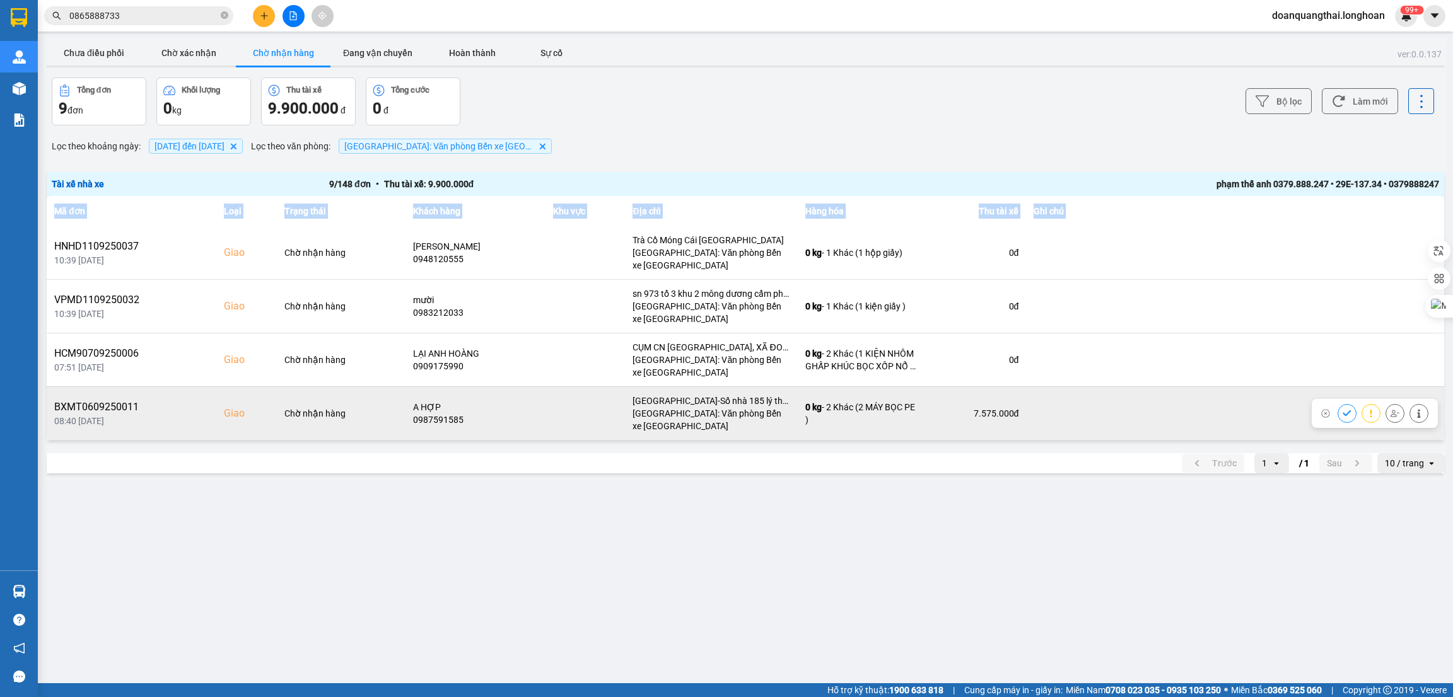
drag, startPoint x: 409, startPoint y: 295, endPoint x: 1020, endPoint y: 418, distance: 622.6
click at [1020, 418] on tbody "VPHP0109250008 10:39 12/09 Giao Chờ nhận hàng Anh Khách 0906387885 TPHCM - 416/…" at bounding box center [745, 199] width 1397 height 482
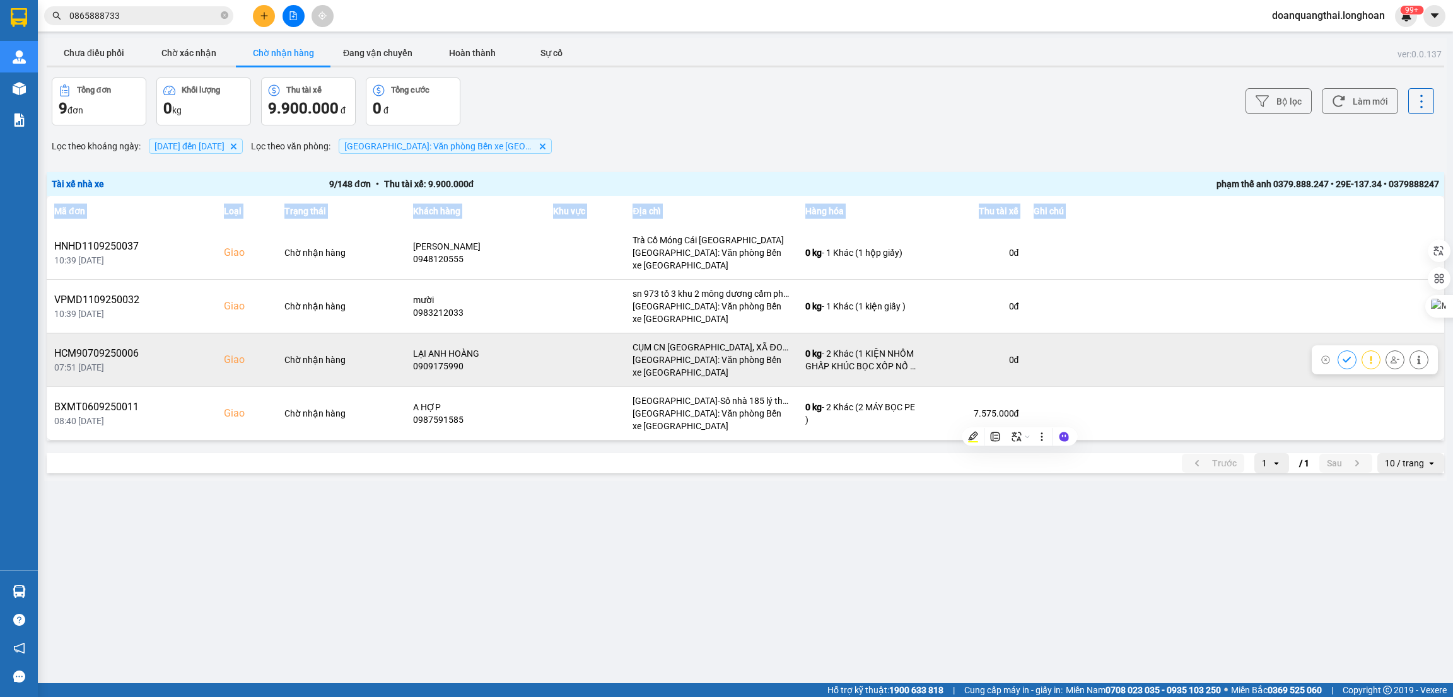
copy table "Mã đơn Loại Trạng thái Khách hàng Khu vực Địa chỉ Hàng hóa Thu tài xế Ghi chú V…"
